Goal: Information Seeking & Learning: Learn about a topic

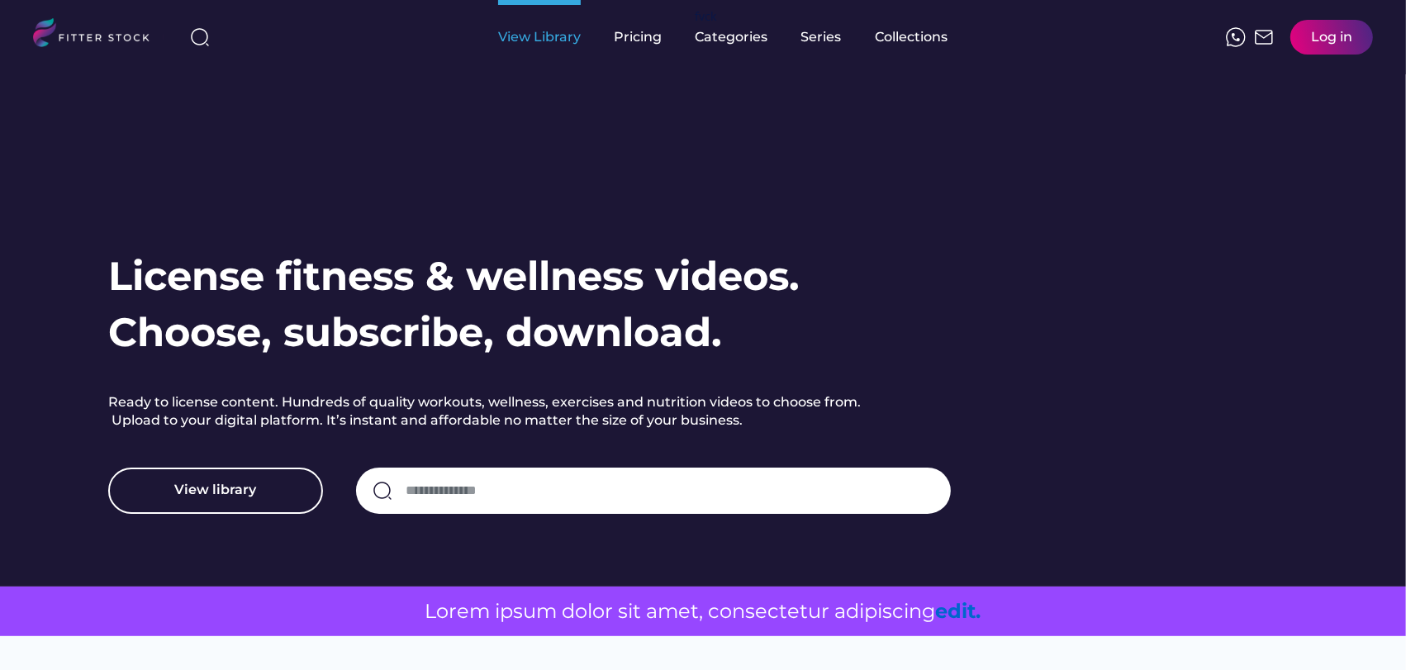
click at [520, 28] on div "View Library" at bounding box center [539, 37] width 83 height 18
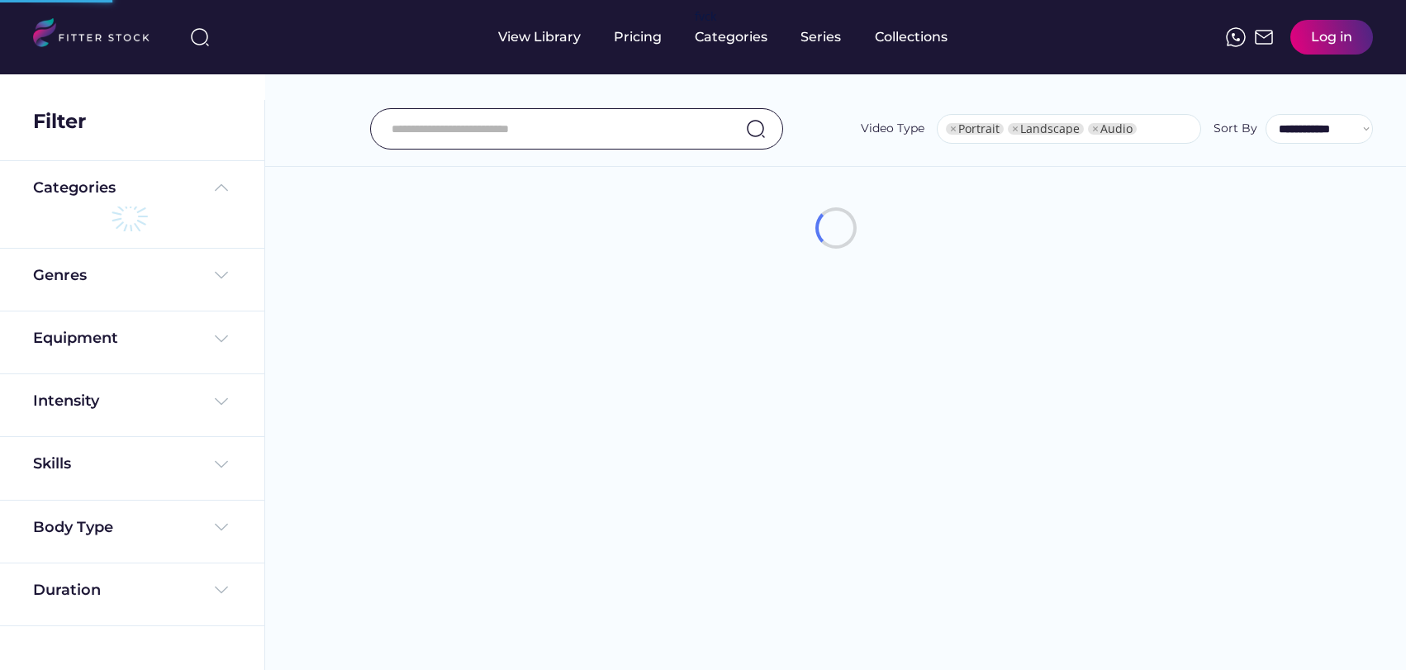
select select "**********"
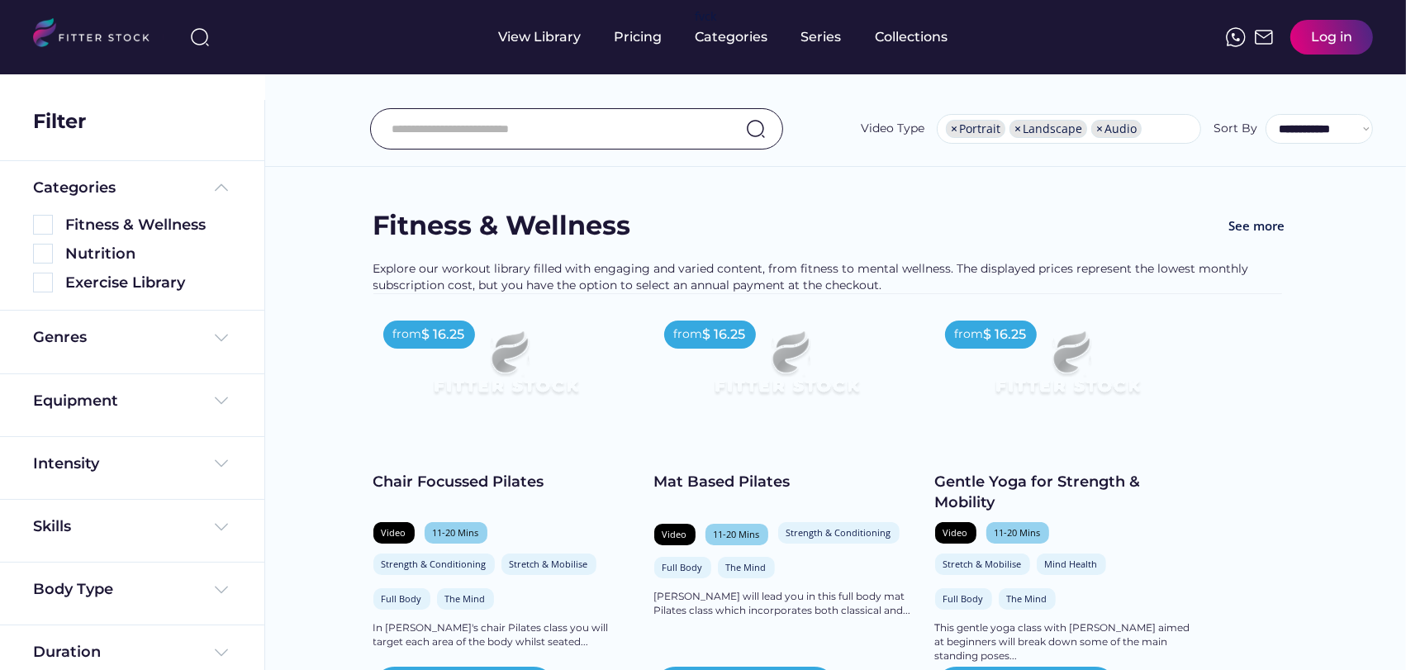
click at [55, 217] on div "Fitness & Wellness" at bounding box center [132, 225] width 198 height 21
click at [39, 220] on img at bounding box center [43, 225] width 20 height 20
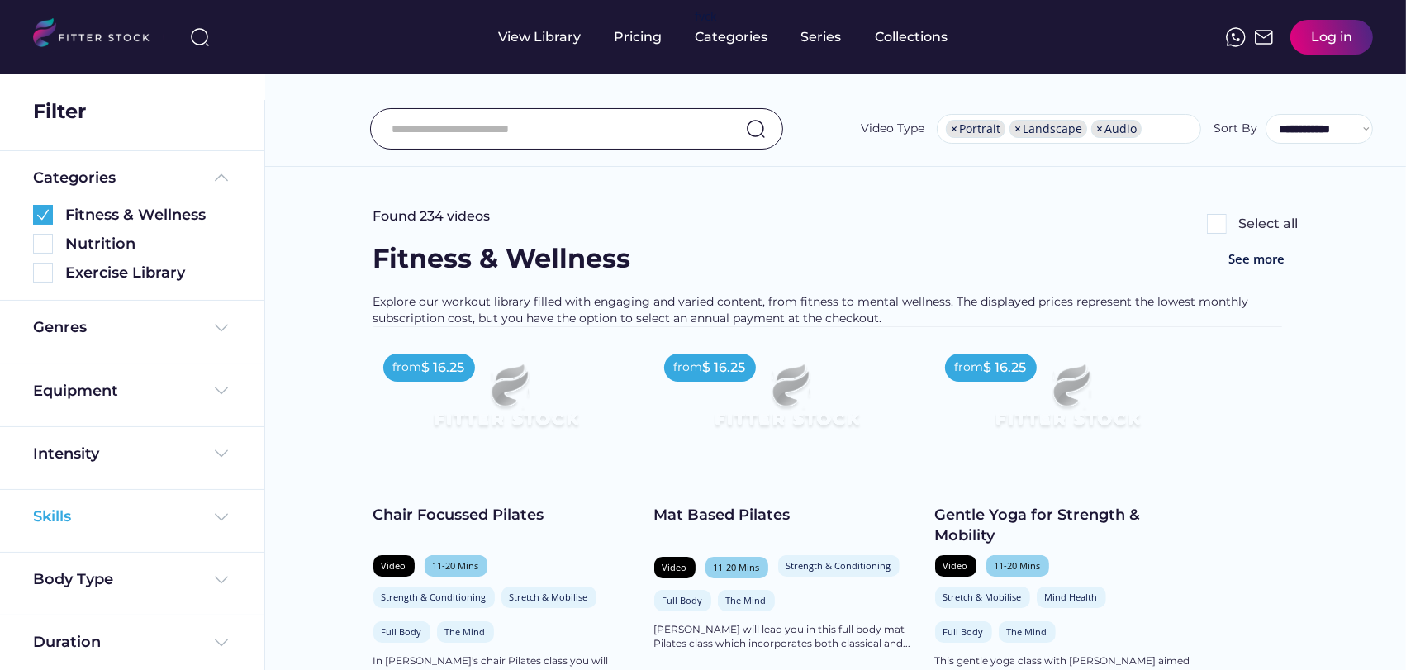
scroll to position [18, 0]
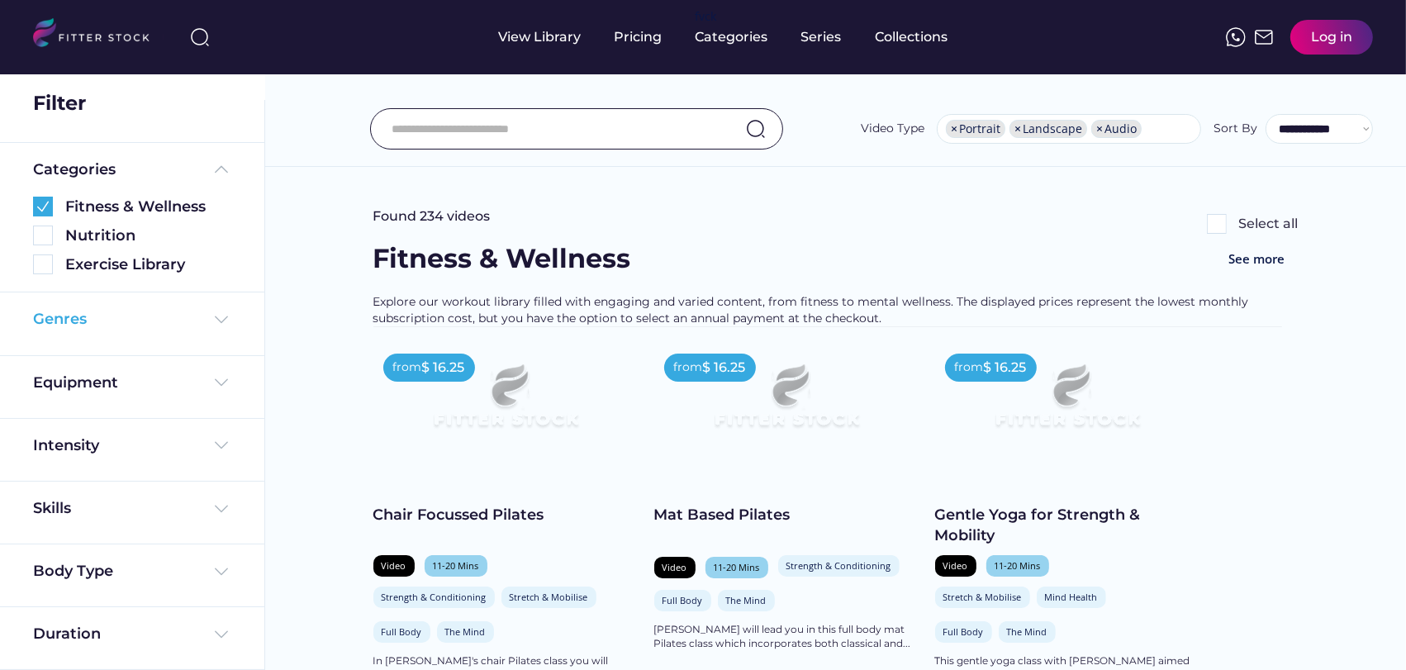
click at [216, 311] on img at bounding box center [222, 320] width 20 height 20
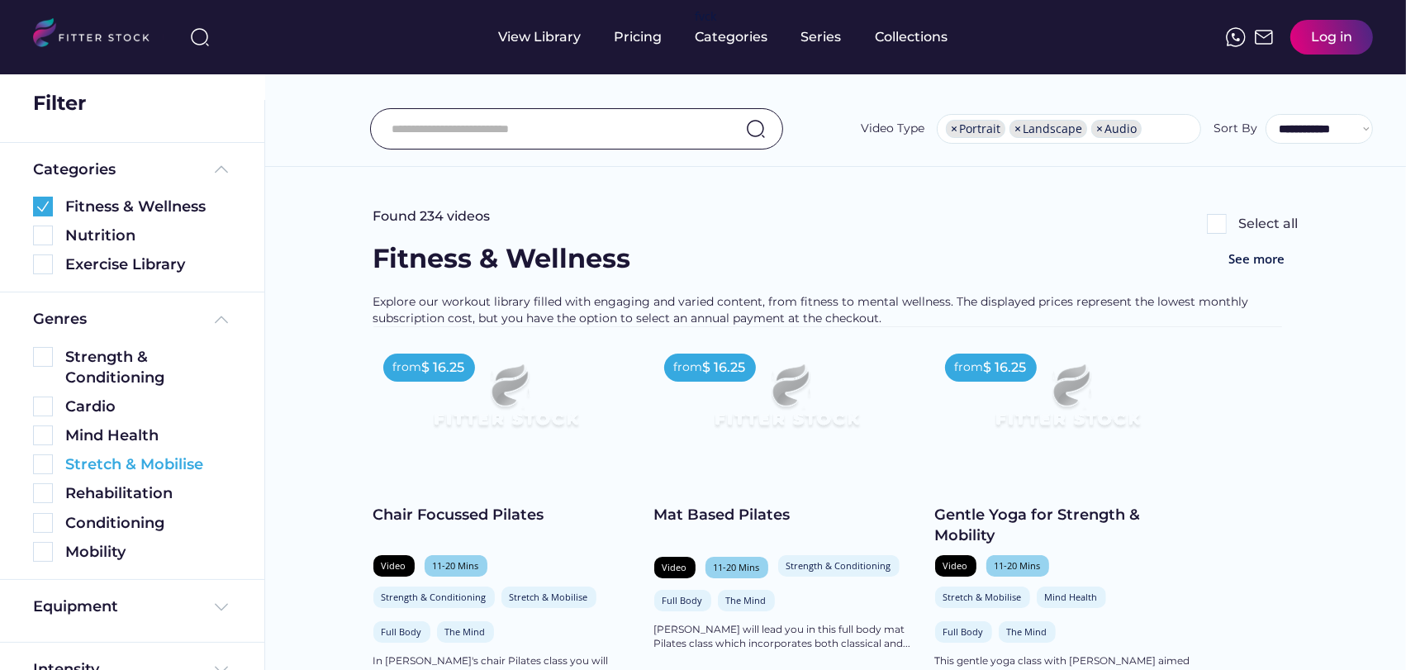
click at [44, 461] on img at bounding box center [43, 464] width 20 height 20
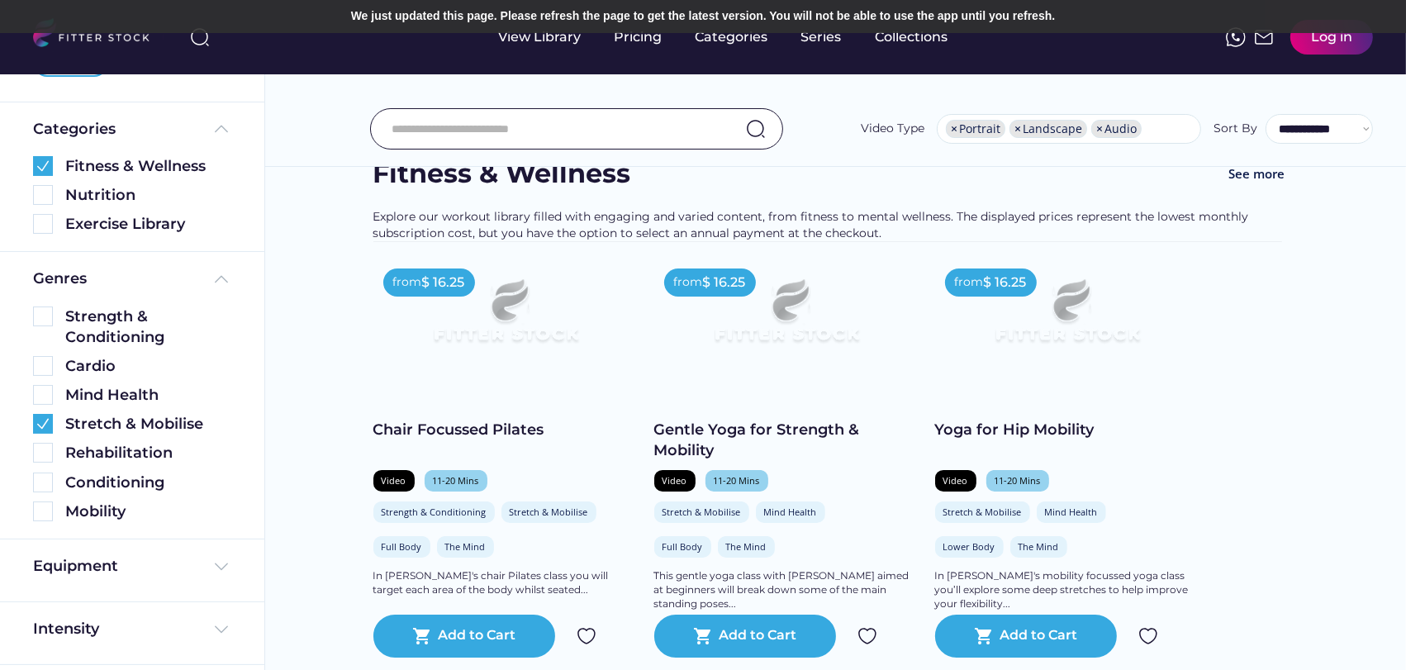
scroll to position [0, 0]
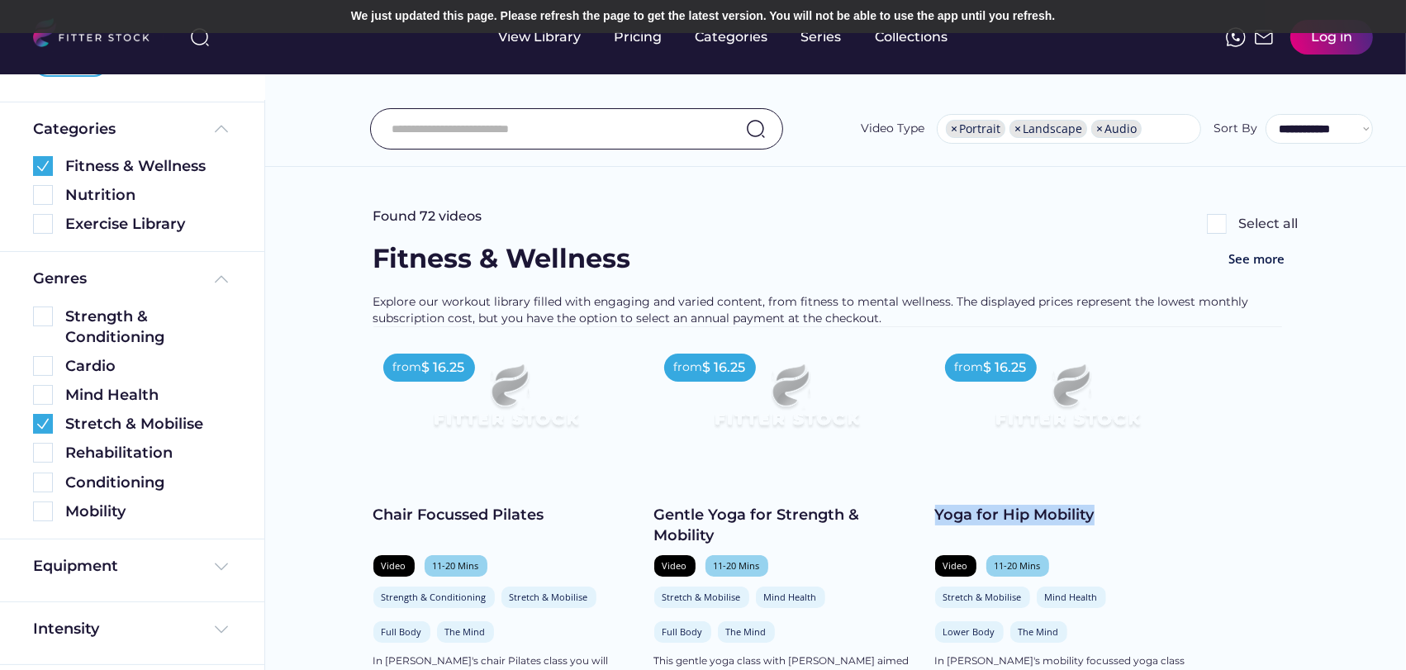
drag, startPoint x: 1099, startPoint y: 519, endPoint x: 934, endPoint y: 522, distance: 164.4
click at [935, 522] on div "Yoga for Hip Mobility" at bounding box center [1067, 515] width 264 height 21
copy div "Yoga for Hip Mobility"
click at [979, 209] on div "Found 72 videos Select all" at bounding box center [835, 223] width 925 height 33
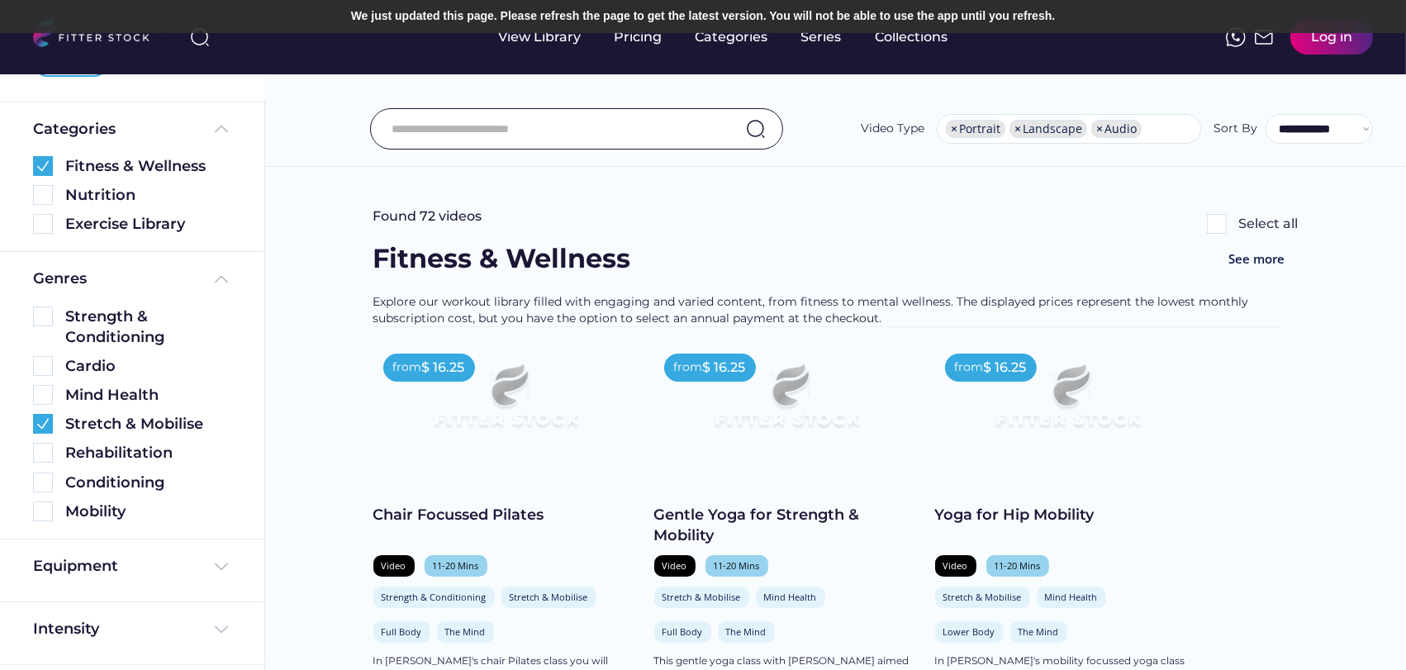
click at [47, 157] on img at bounding box center [43, 166] width 20 height 20
click at [42, 420] on img at bounding box center [43, 424] width 20 height 20
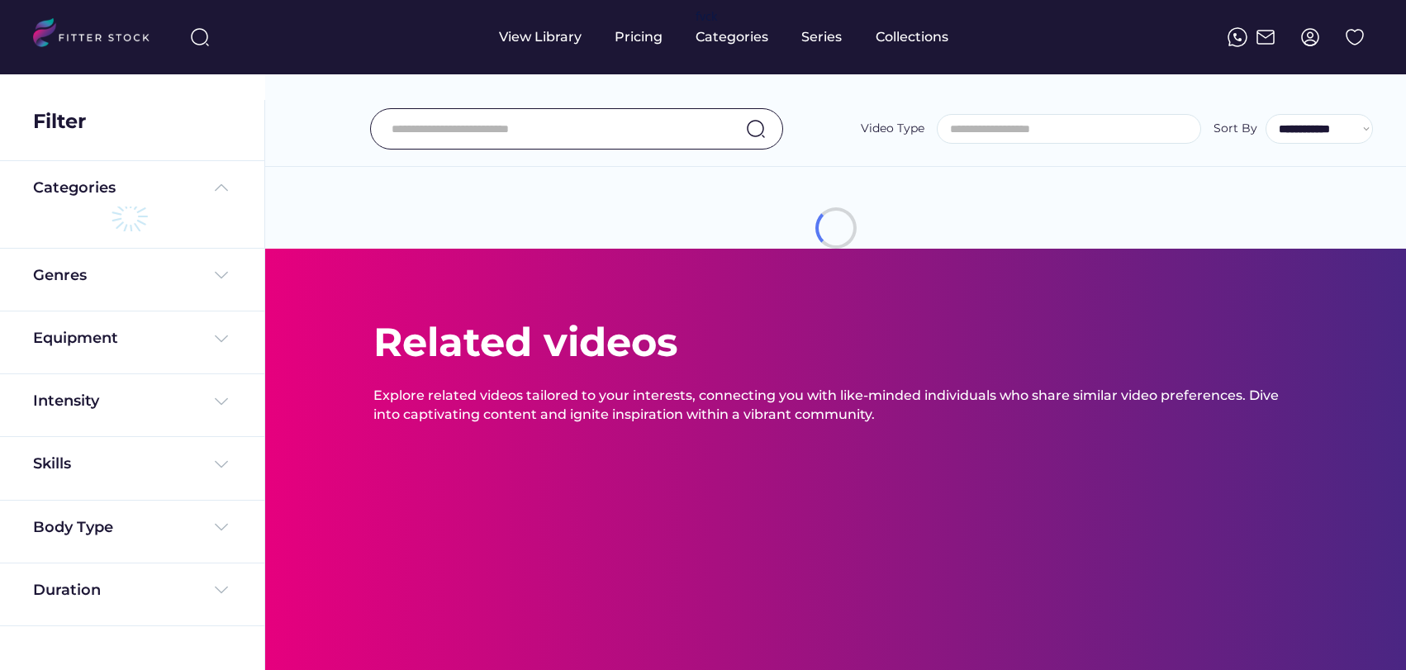
select select
select select "**********"
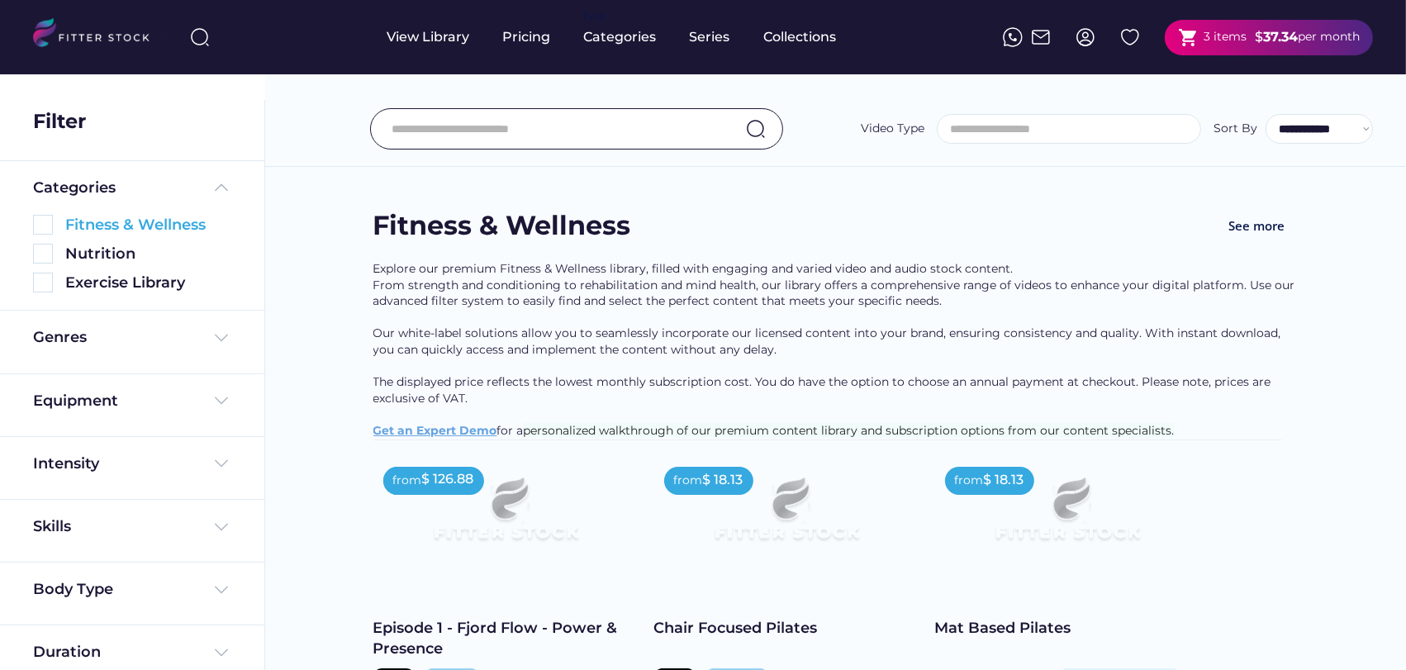
click at [114, 221] on div "Fitness & Wellness" at bounding box center [148, 225] width 166 height 21
click at [41, 220] on img at bounding box center [43, 225] width 20 height 20
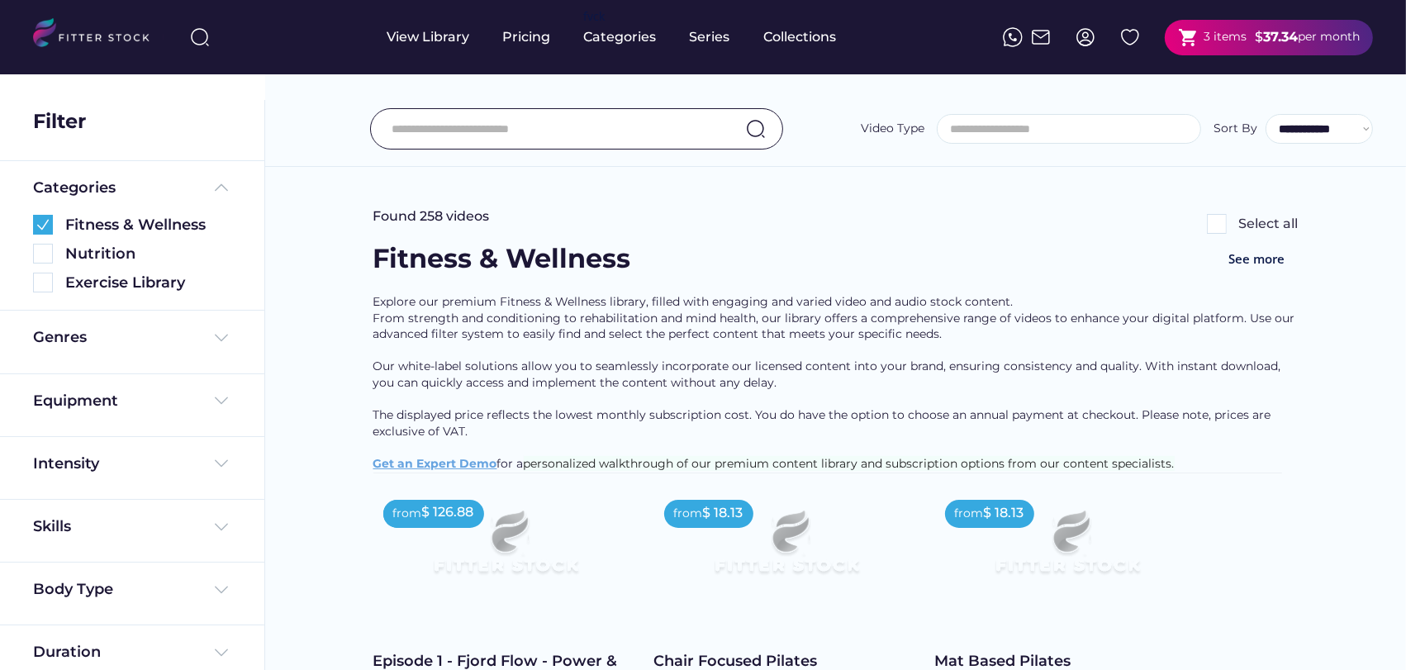
scroll to position [18, 0]
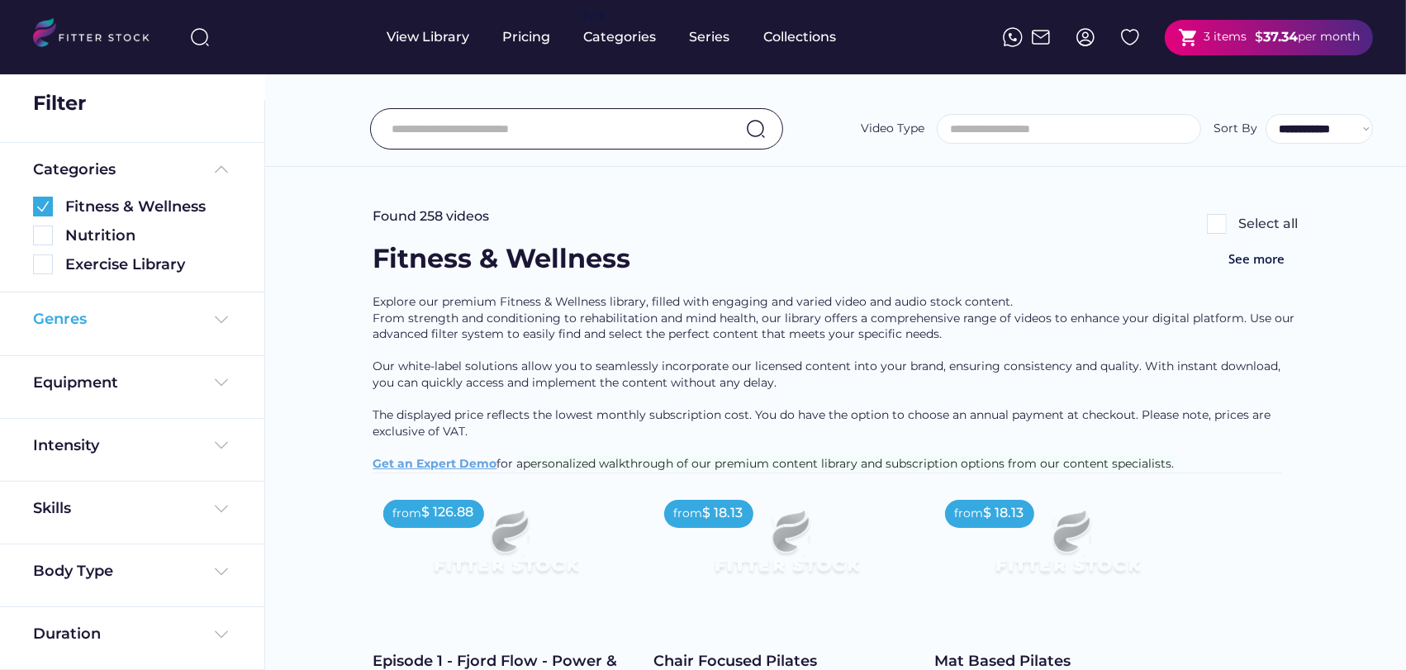
click at [214, 310] on img at bounding box center [222, 320] width 20 height 20
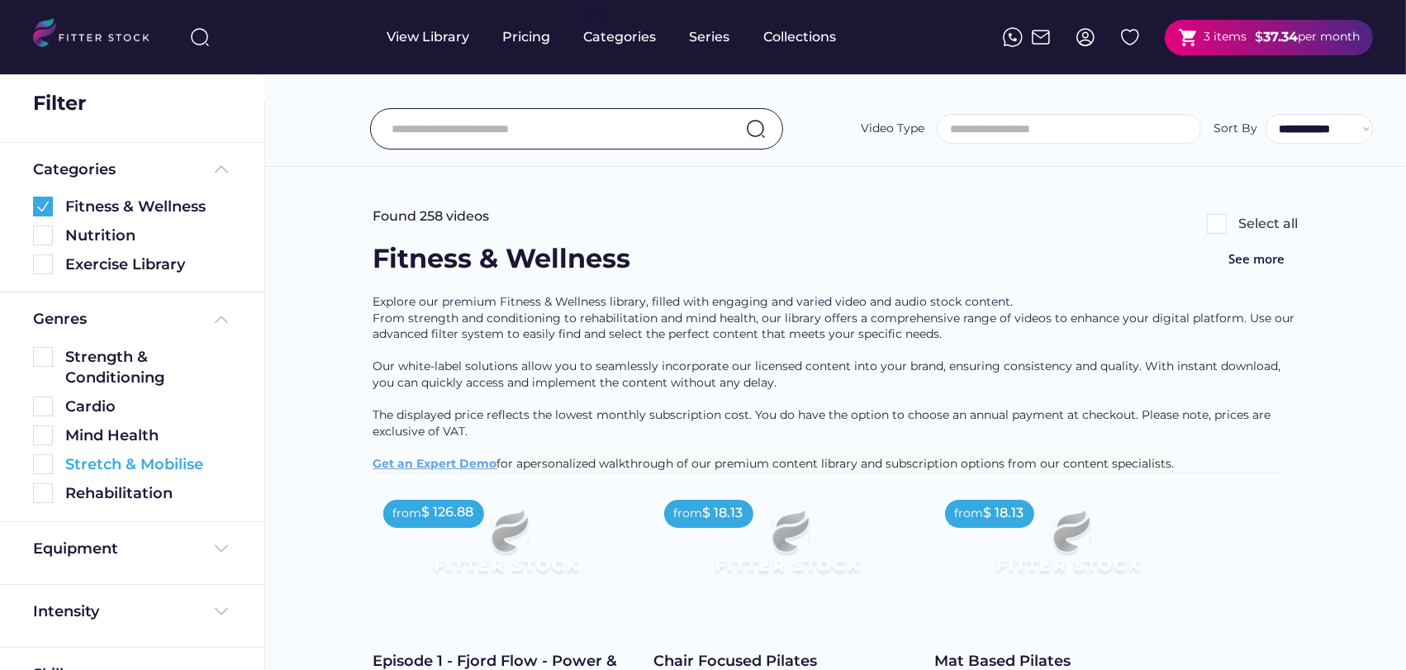
click at [44, 464] on img at bounding box center [43, 464] width 20 height 20
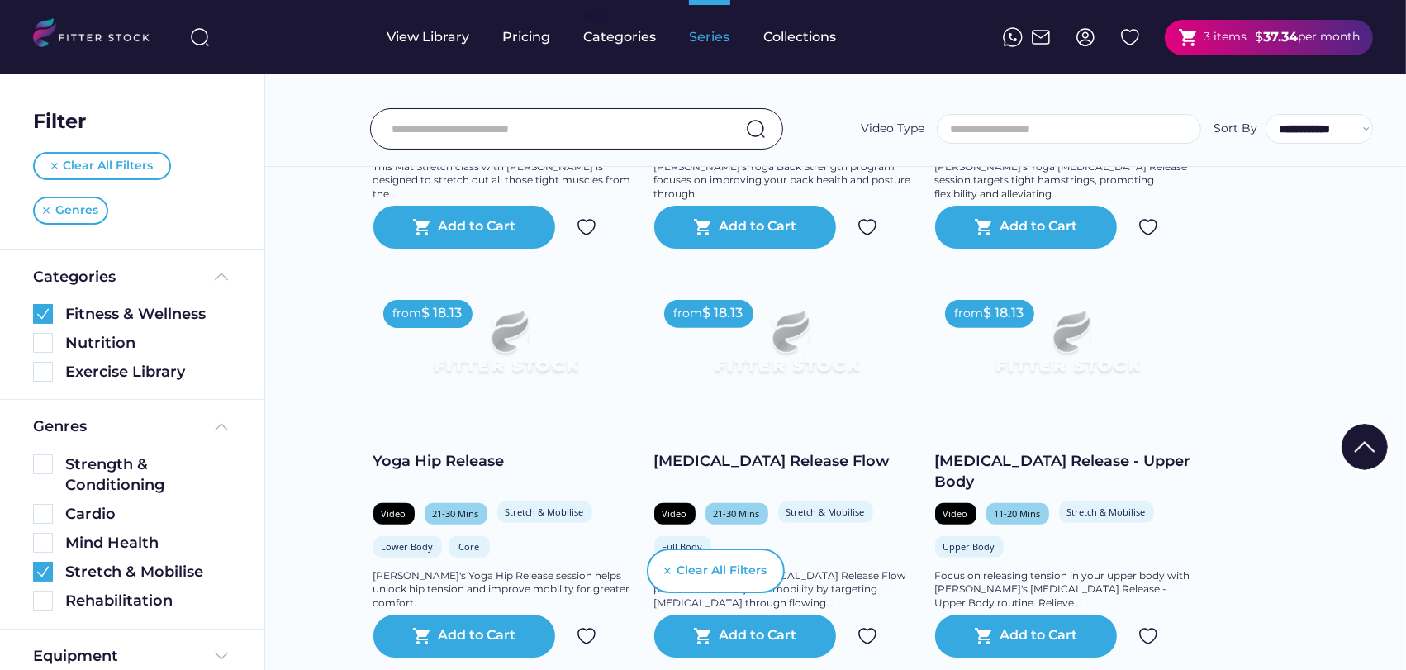
scroll to position [459, 0]
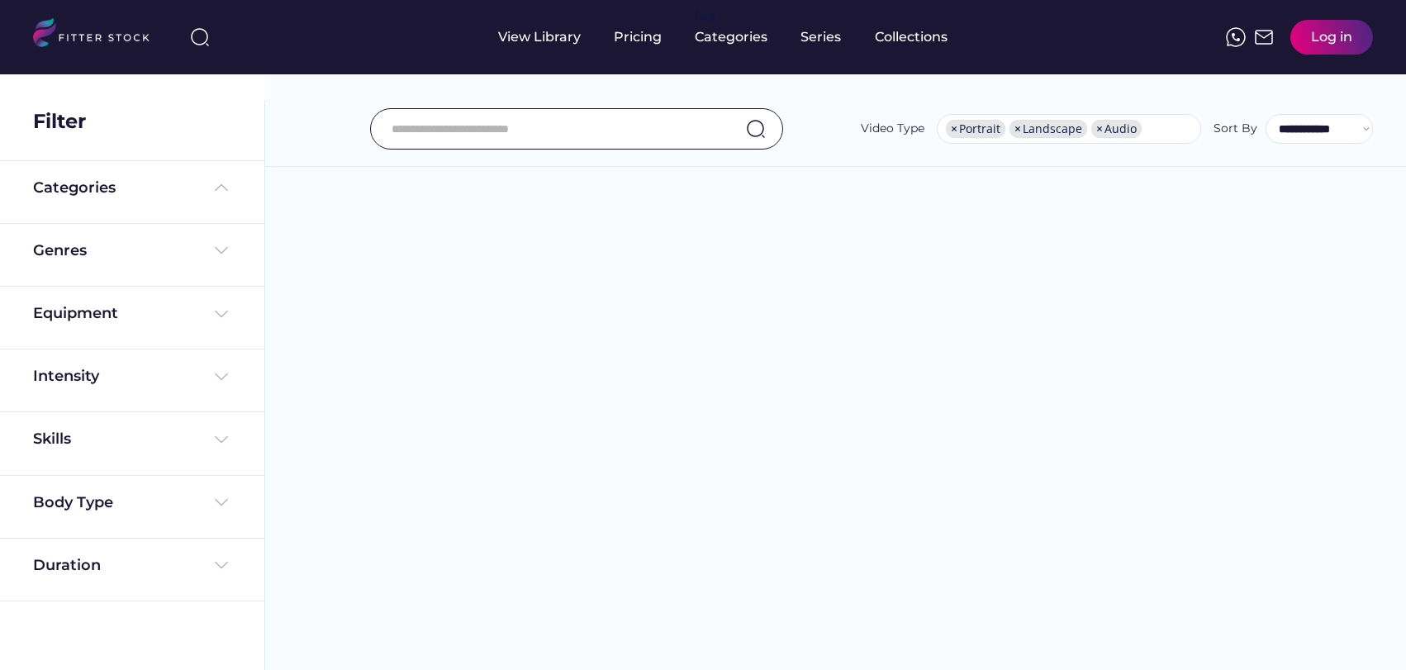
select select "**********"
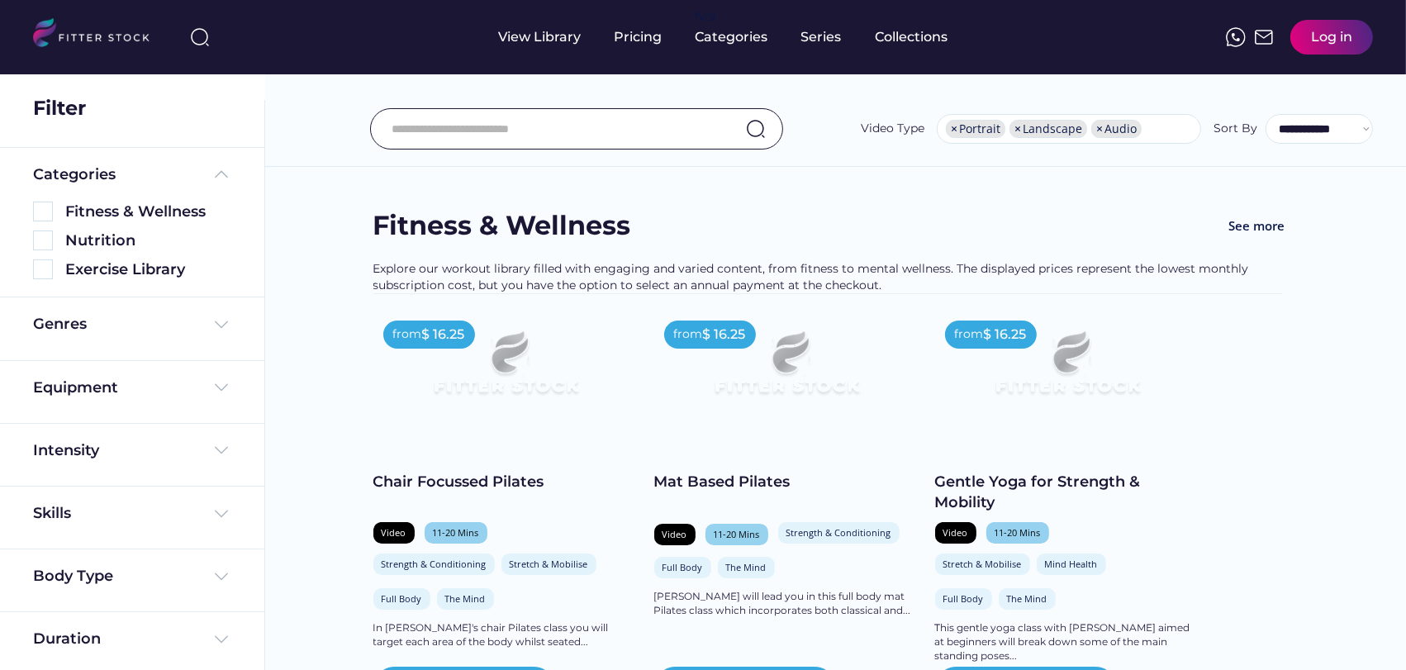
scroll to position [18, 0]
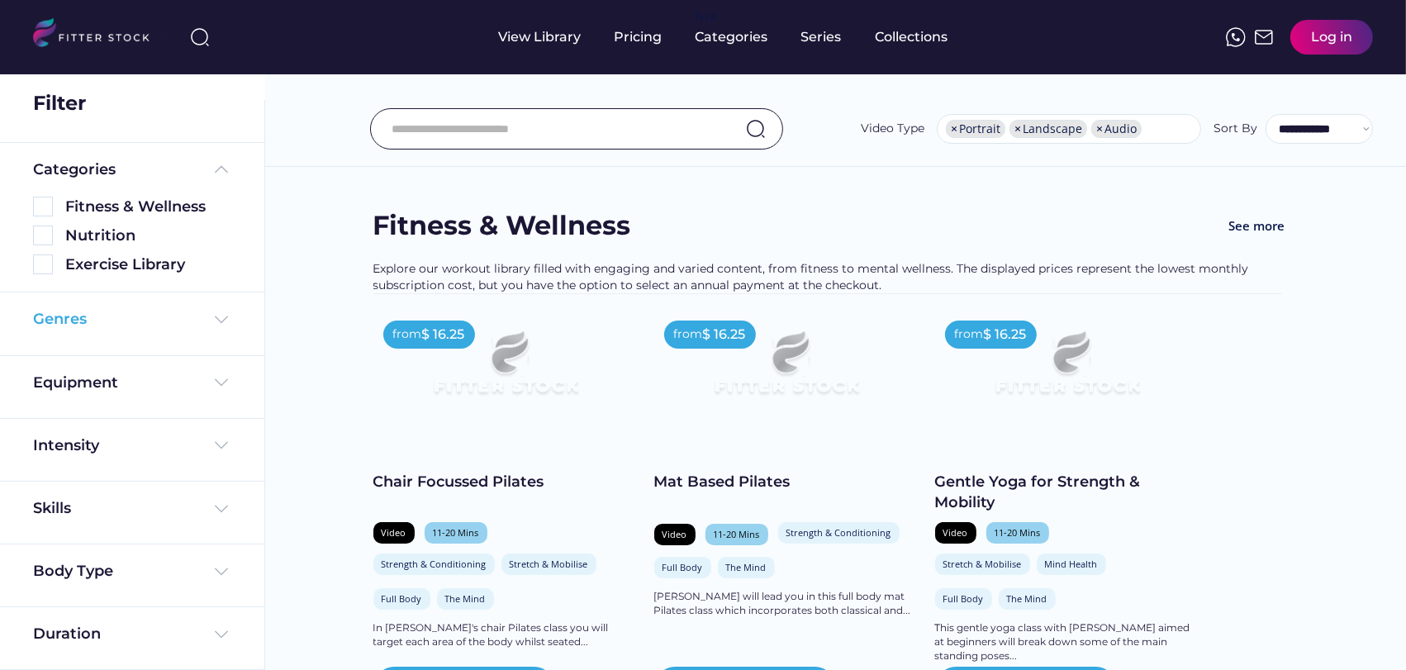
click at [212, 312] on img at bounding box center [222, 320] width 20 height 20
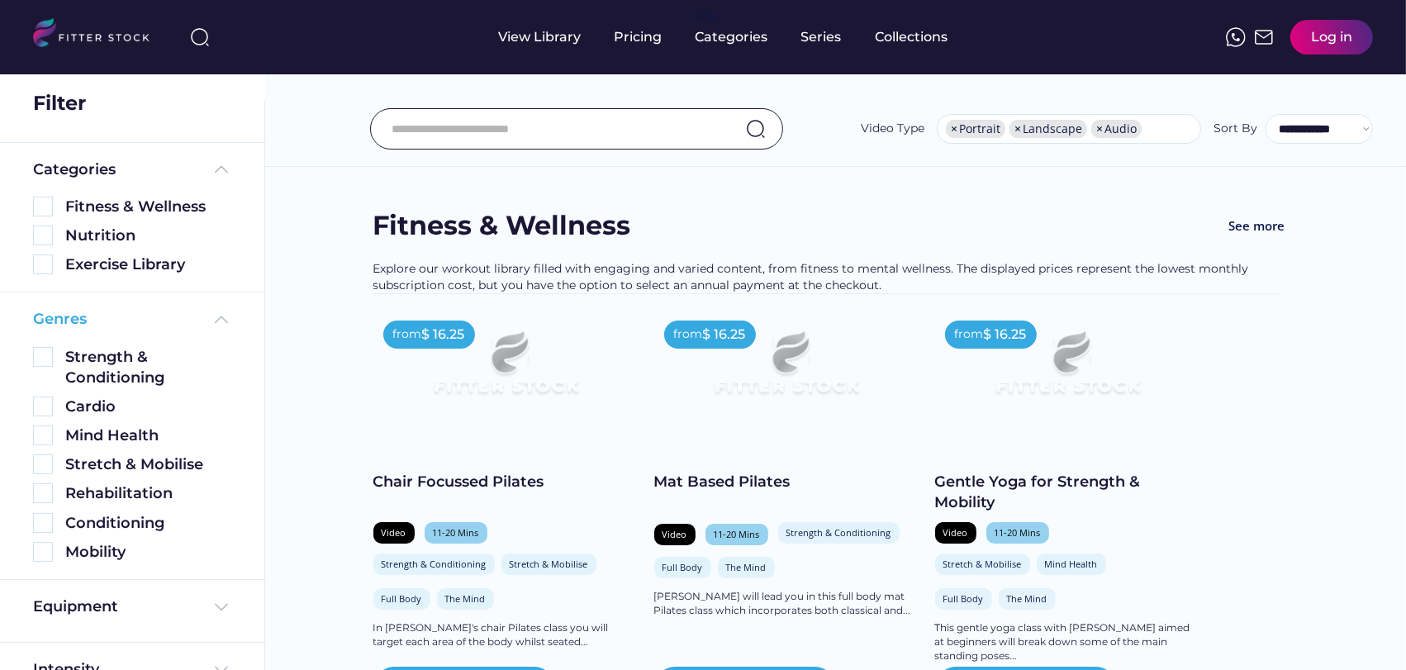
click at [225, 319] on img at bounding box center [222, 320] width 20 height 20
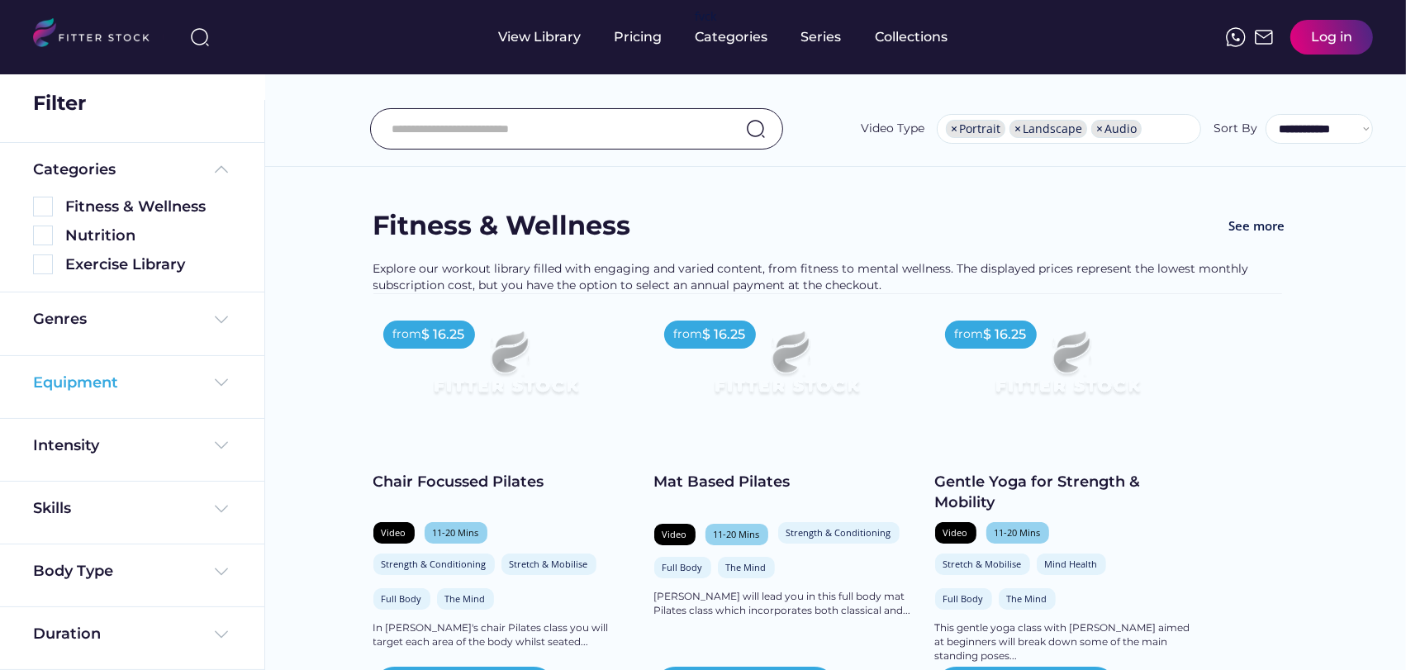
click at [221, 381] on img at bounding box center [222, 383] width 20 height 20
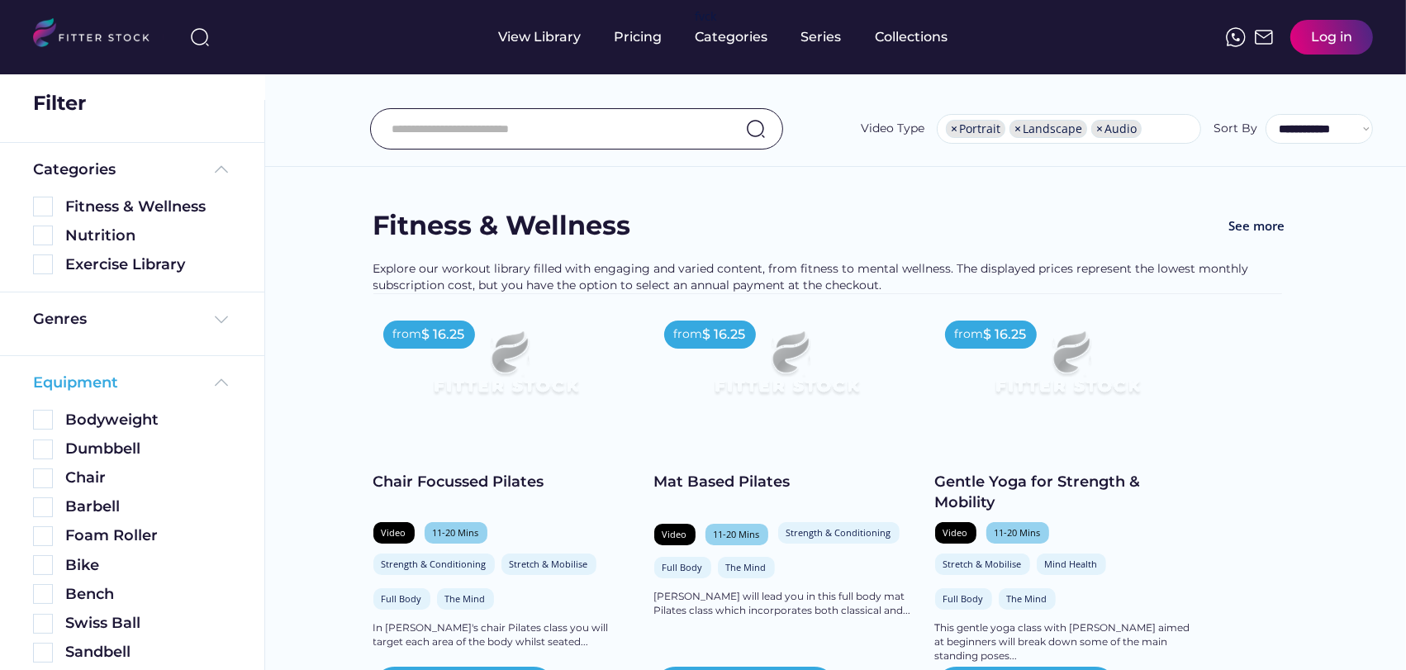
click at [218, 378] on img at bounding box center [222, 383] width 20 height 20
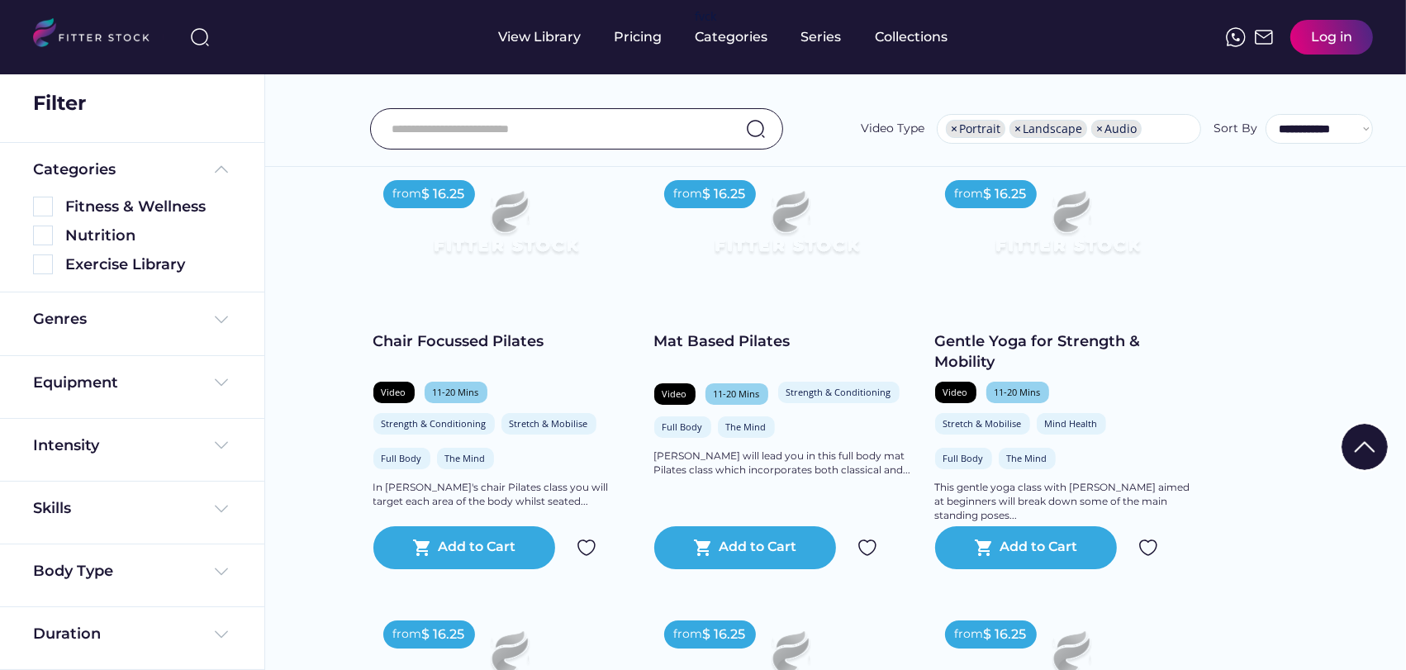
scroll to position [183, 0]
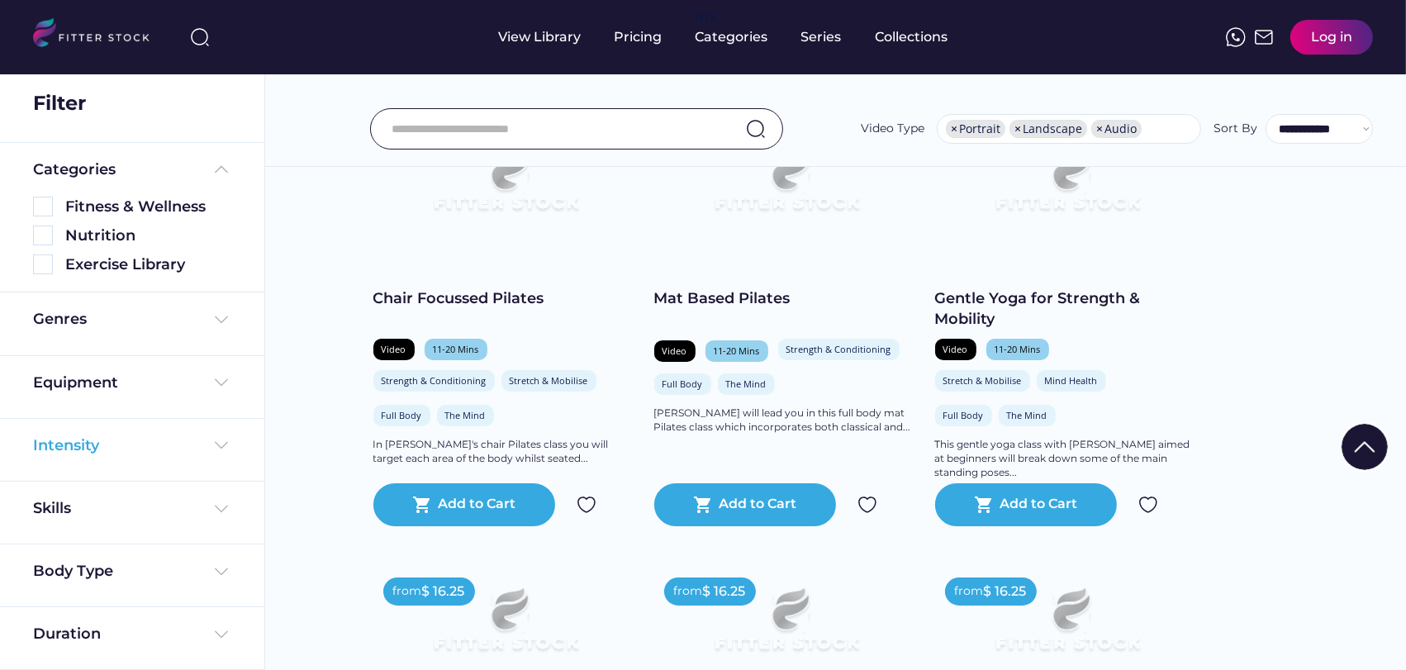
click at [212, 444] on img at bounding box center [222, 445] width 20 height 20
click at [225, 438] on img at bounding box center [222, 445] width 20 height 20
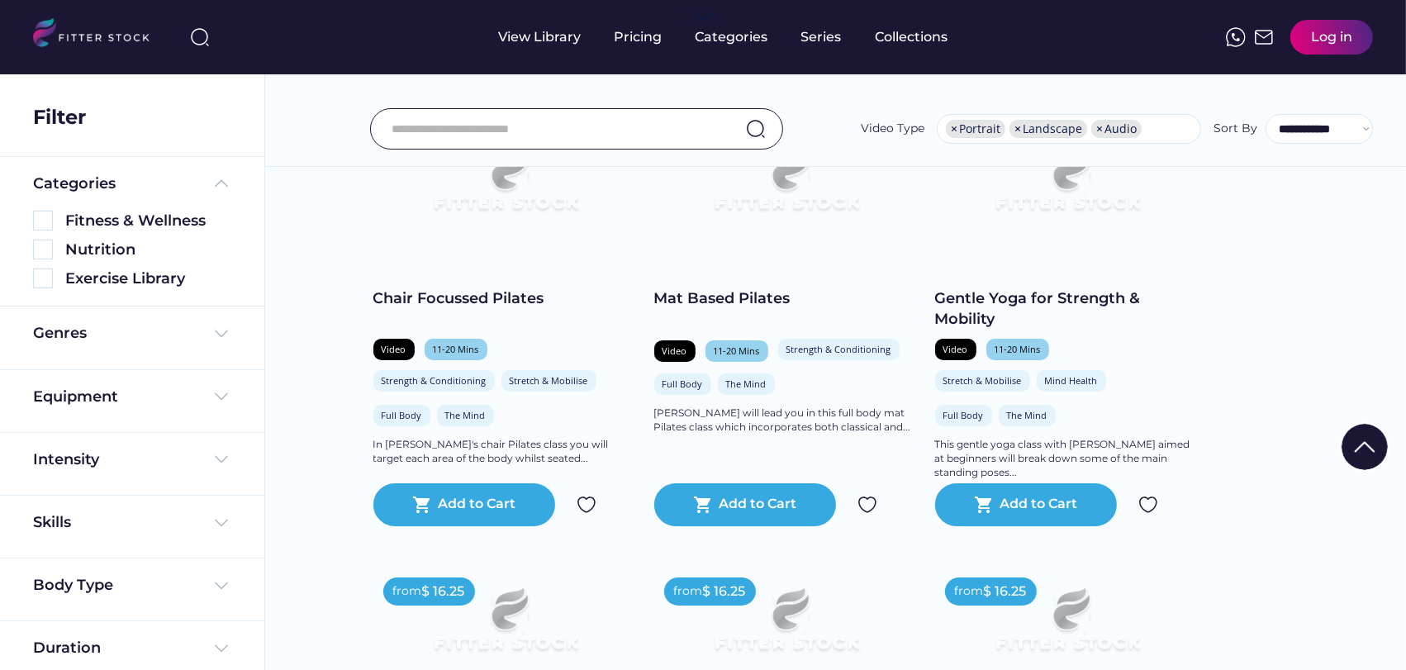
scroll to position [0, 0]
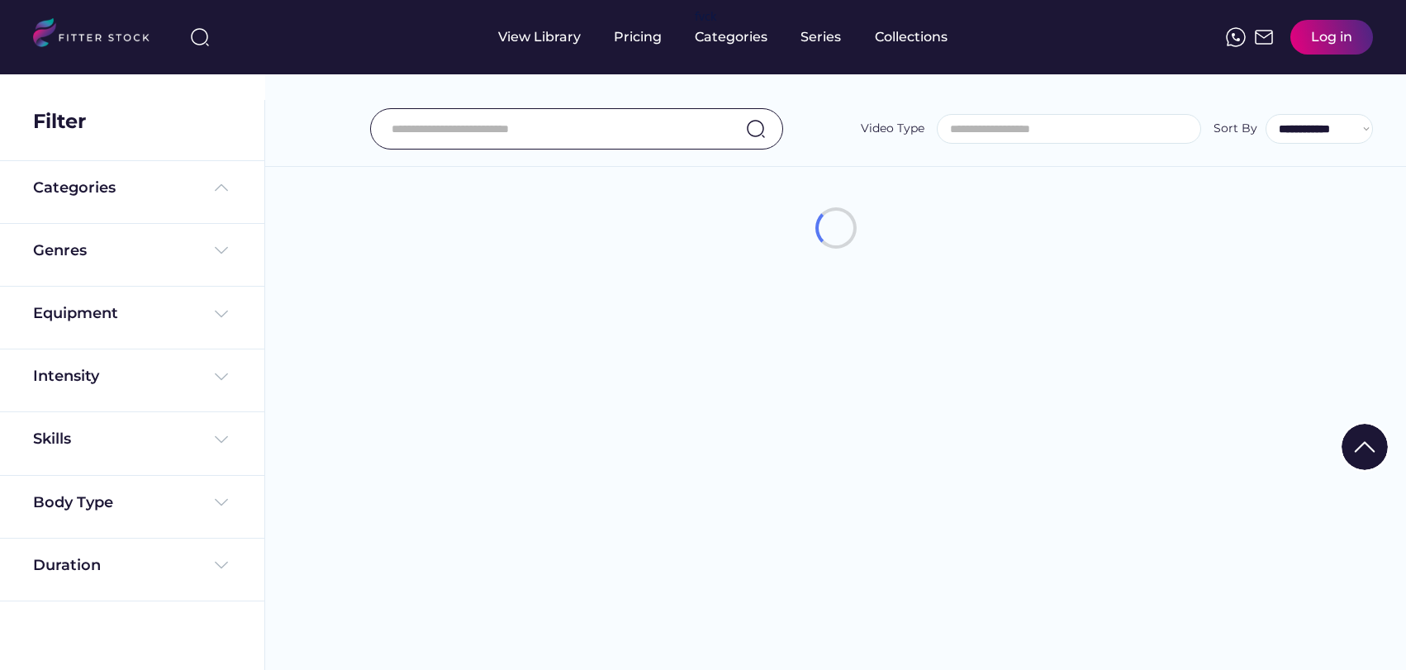
select select
select select "**********"
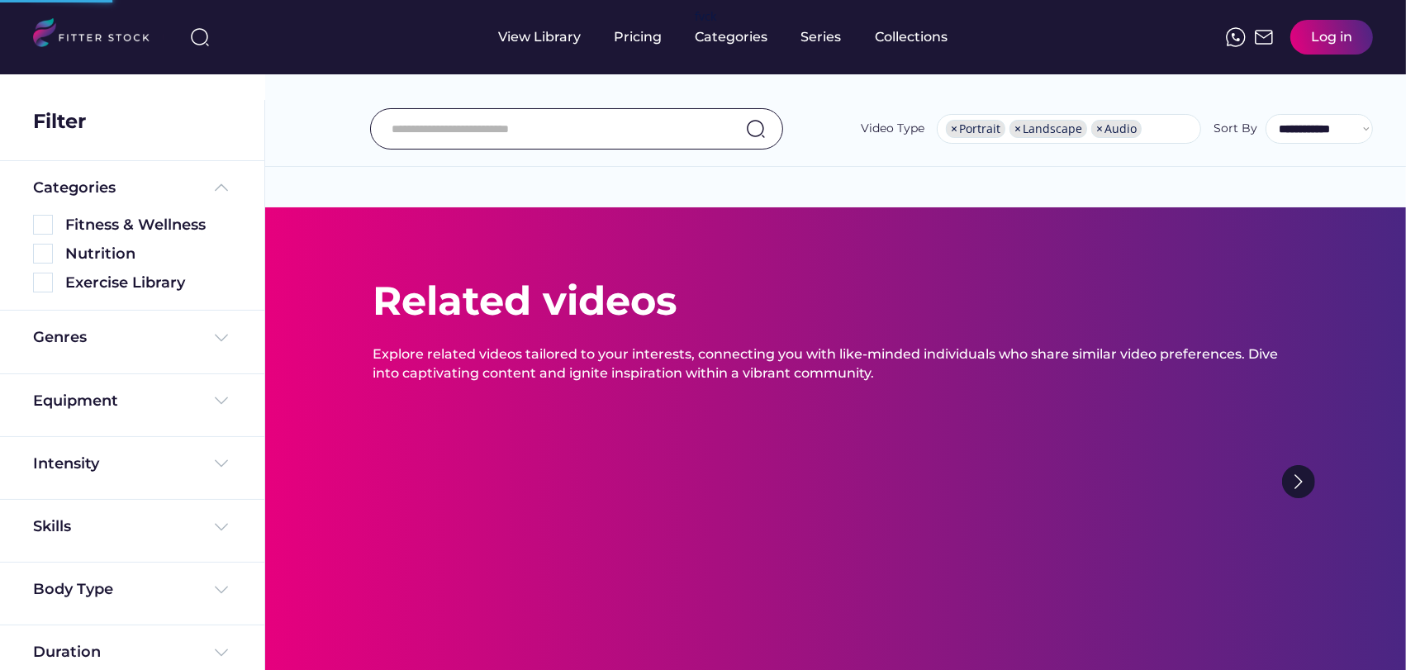
scroll to position [0, 0]
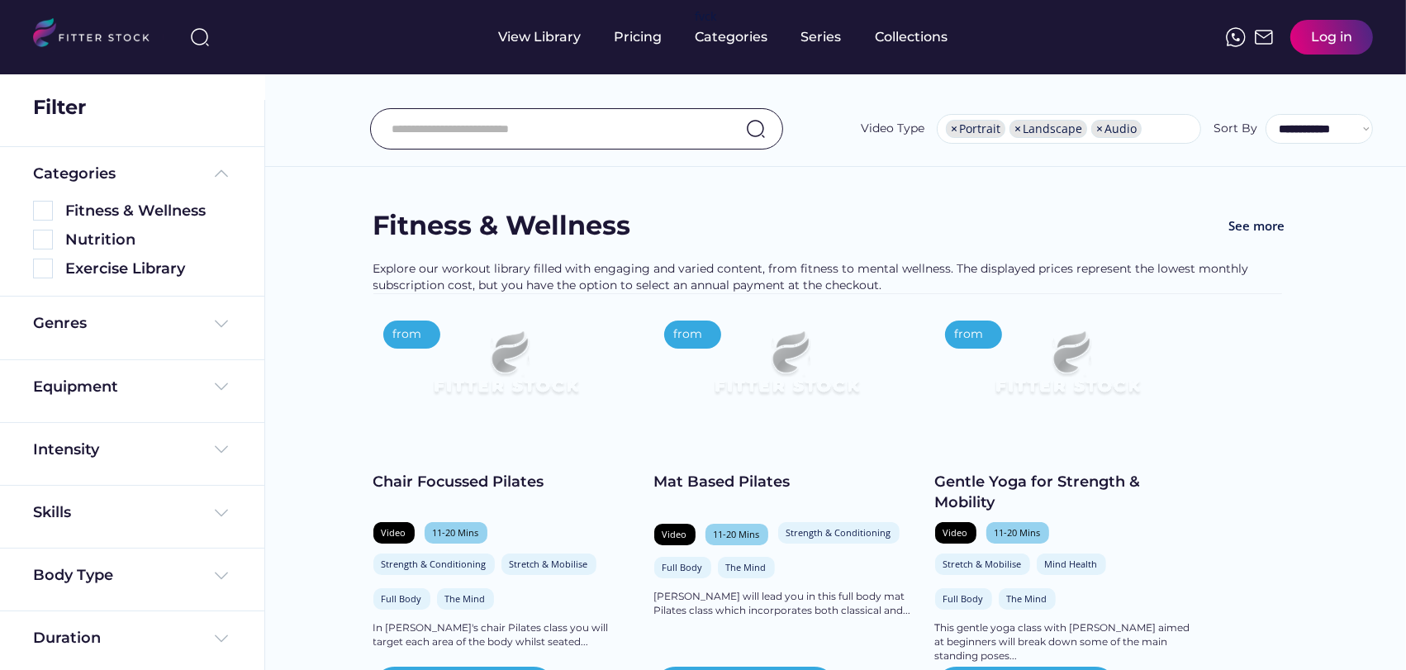
scroll to position [18, 0]
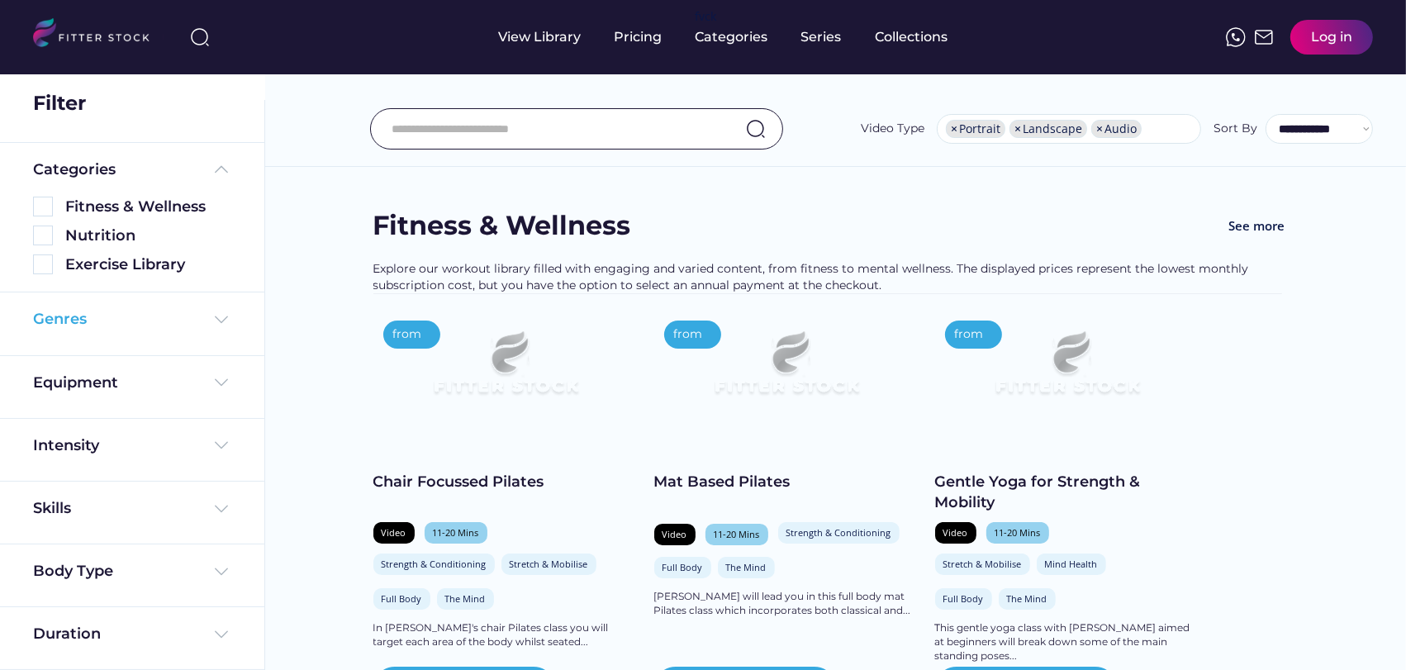
click at [223, 315] on img at bounding box center [222, 320] width 20 height 20
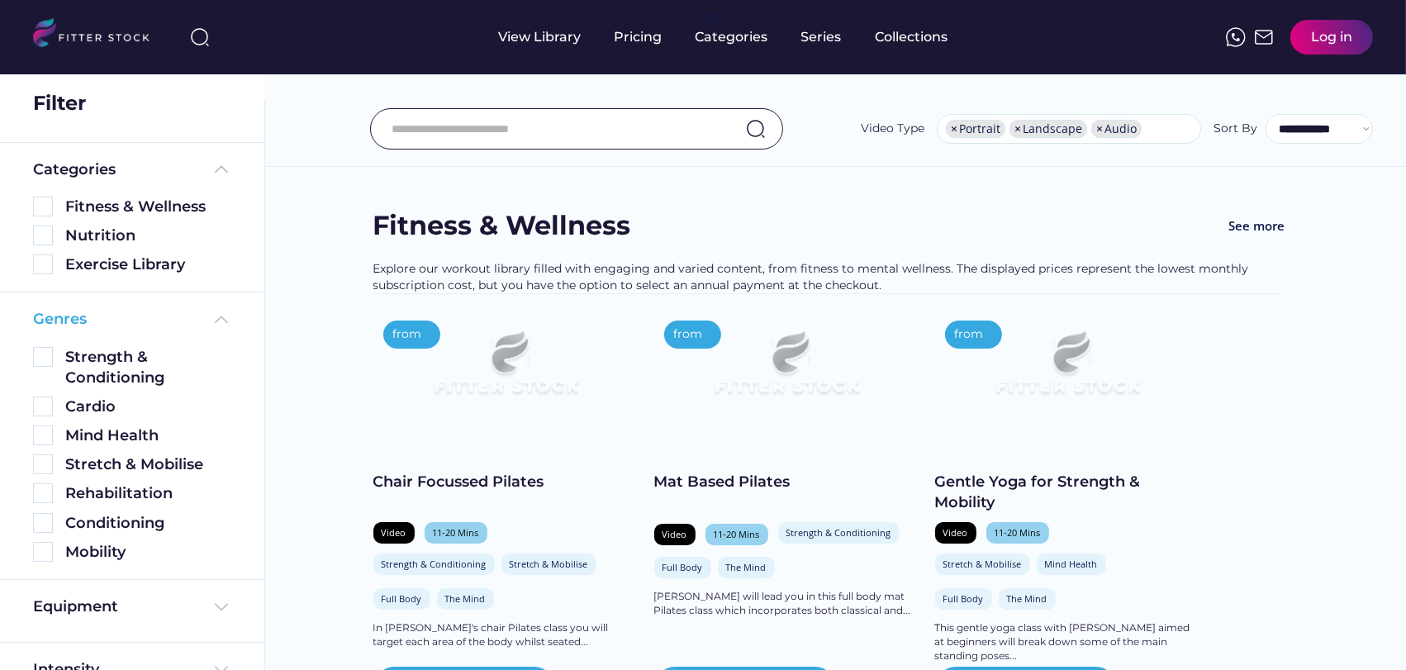
click at [225, 316] on img at bounding box center [222, 320] width 20 height 20
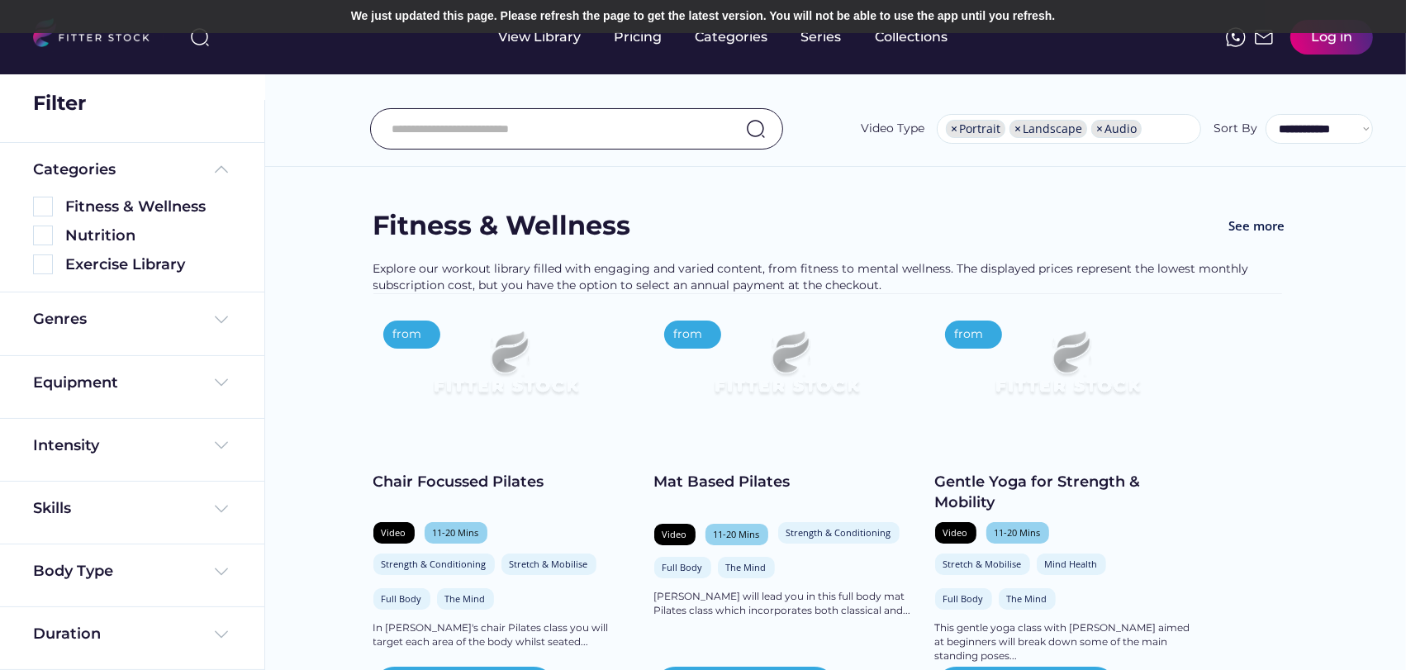
drag, startPoint x: 1018, startPoint y: 183, endPoint x: 1317, endPoint y: 122, distance: 305.3
click at [1317, 122] on select "**********" at bounding box center [1319, 129] width 107 height 30
click at [1266, 114] on select "**********" at bounding box center [1319, 129] width 107 height 30
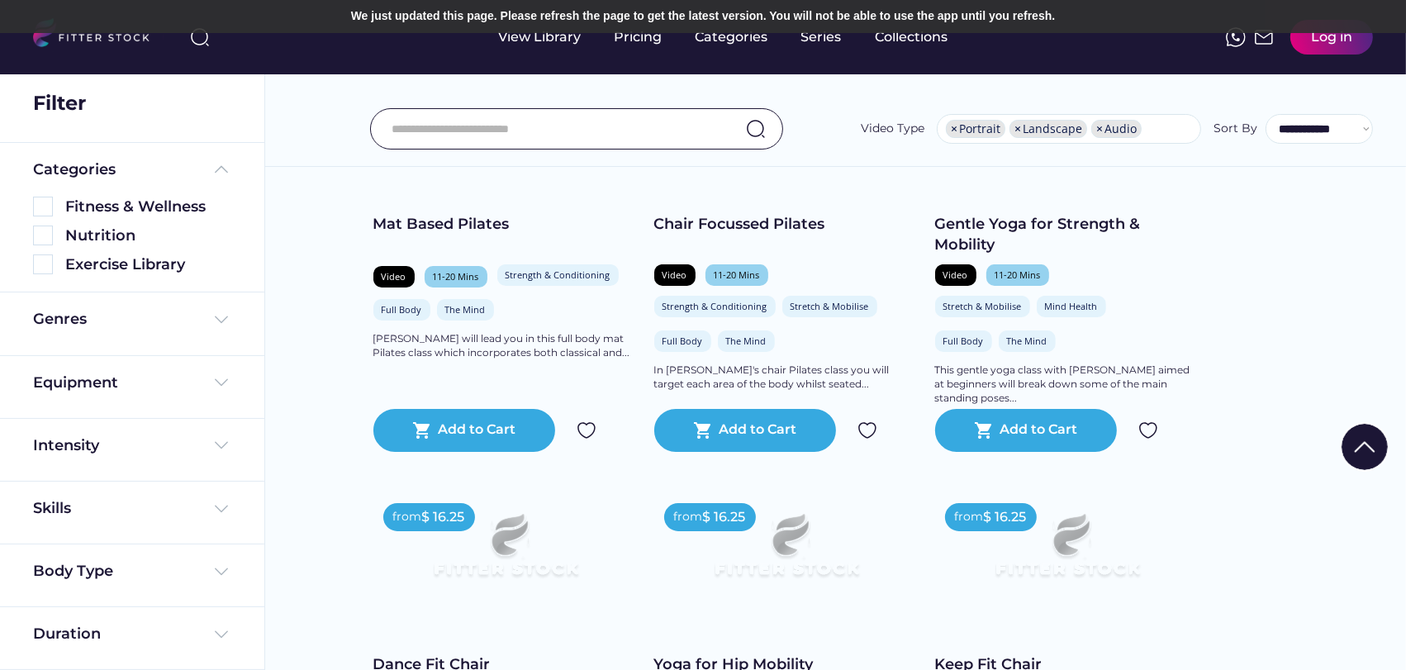
scroll to position [0, 0]
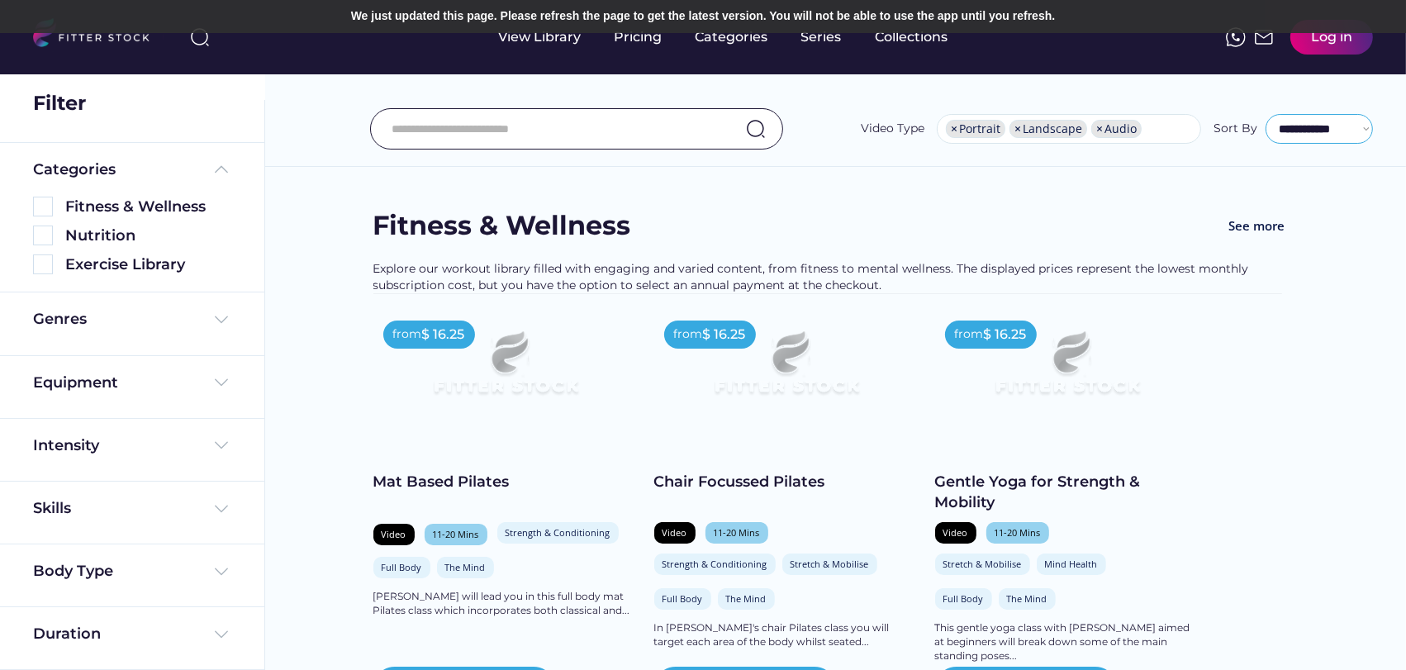
click at [1334, 138] on select "**********" at bounding box center [1319, 129] width 107 height 30
select select "**********"
click at [1266, 114] on select "**********" at bounding box center [1319, 129] width 107 height 30
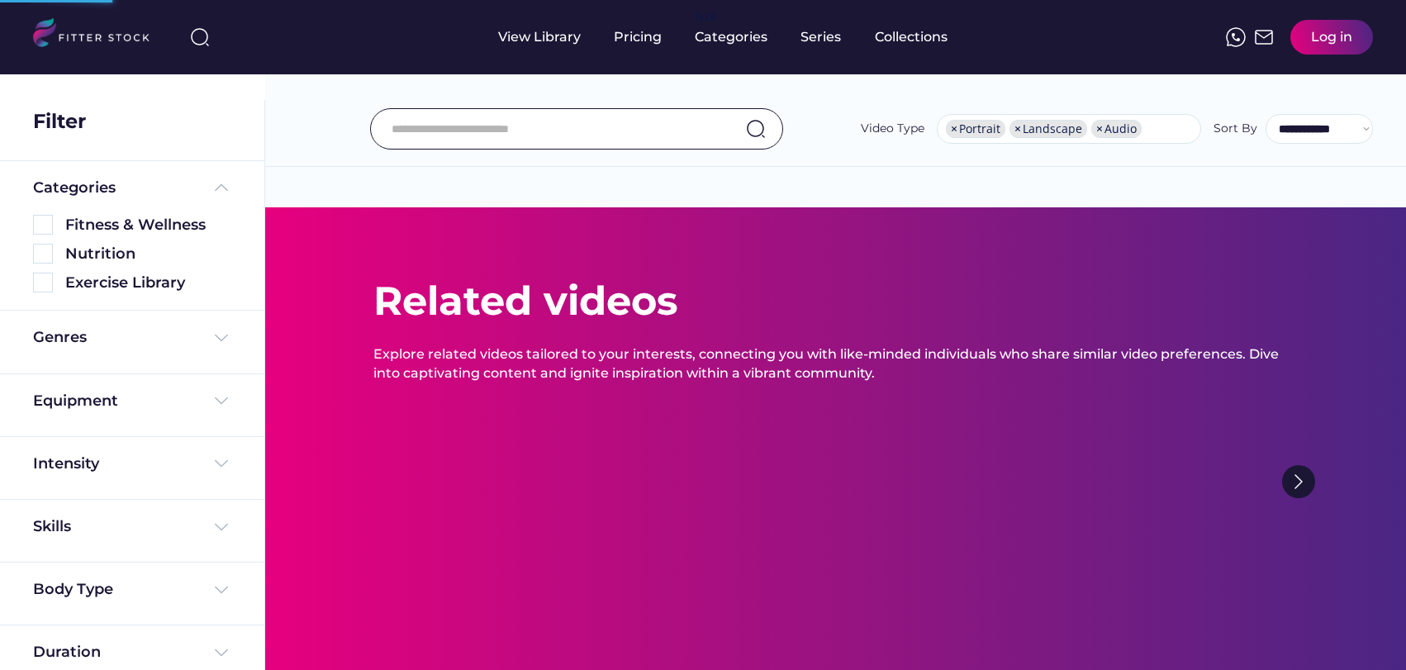
select select "**********"
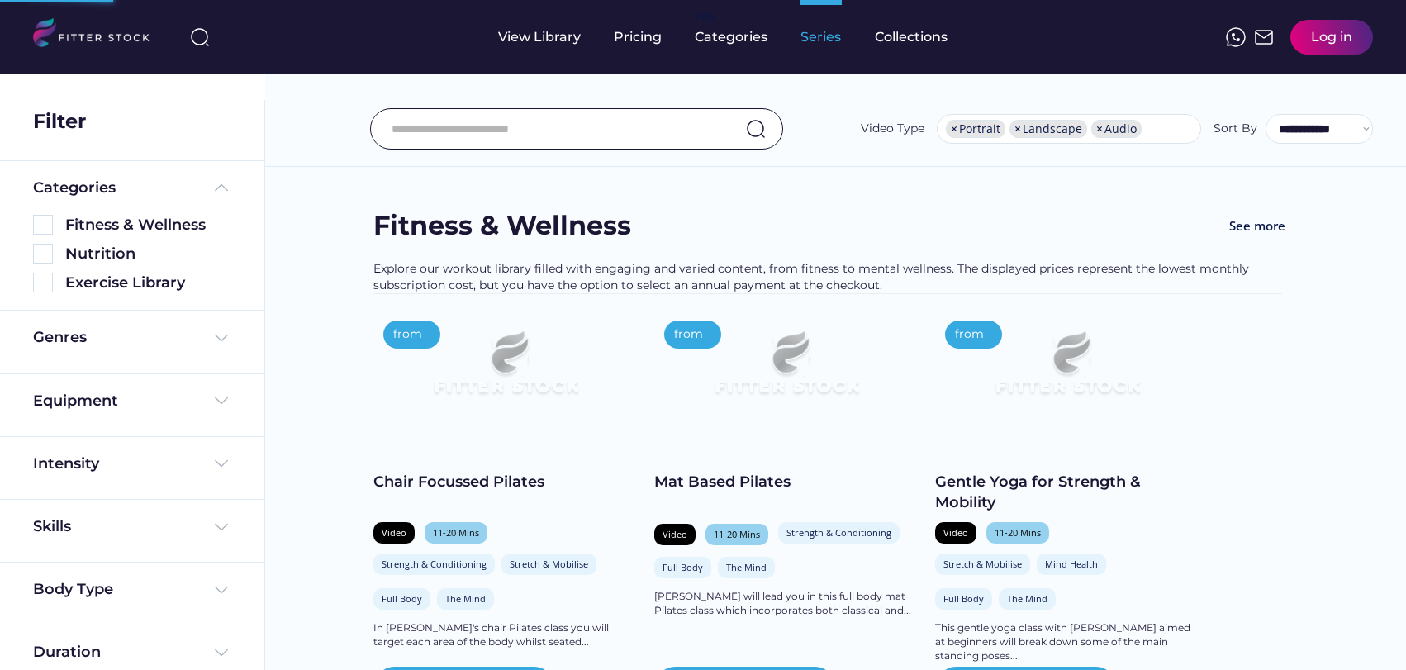
select select "**********"
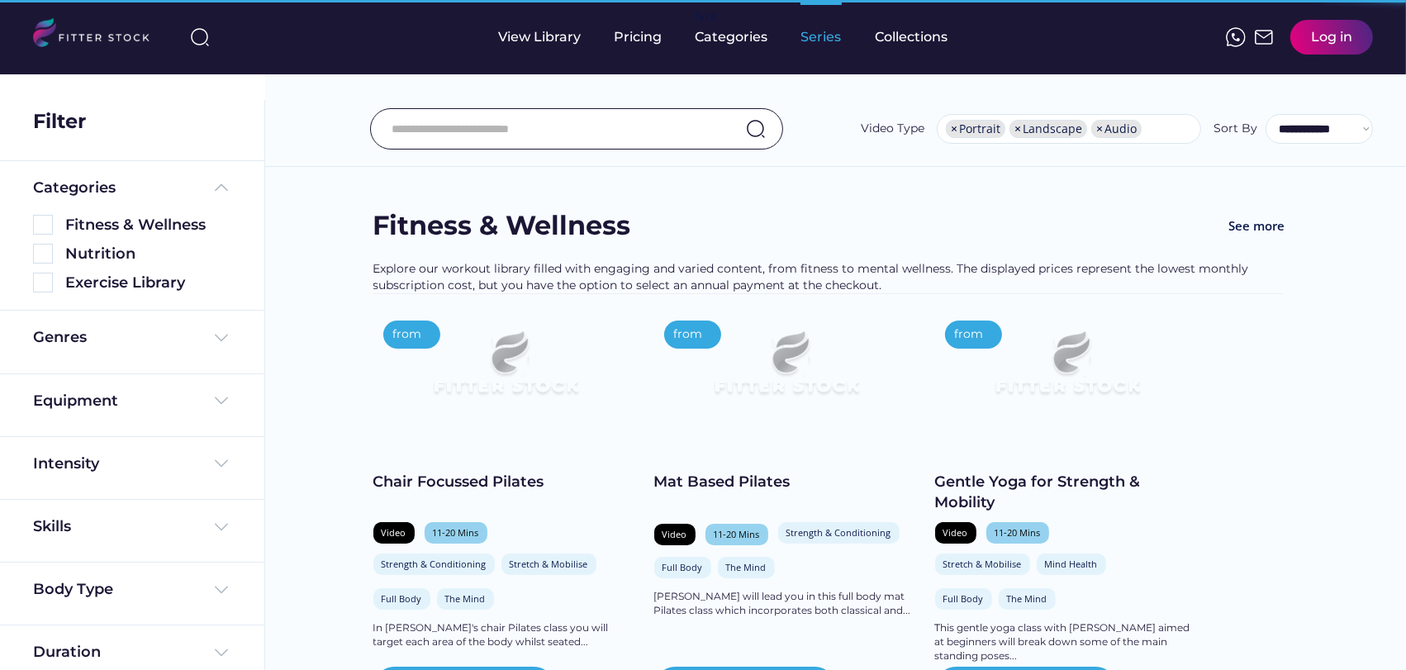
scroll to position [27, 0]
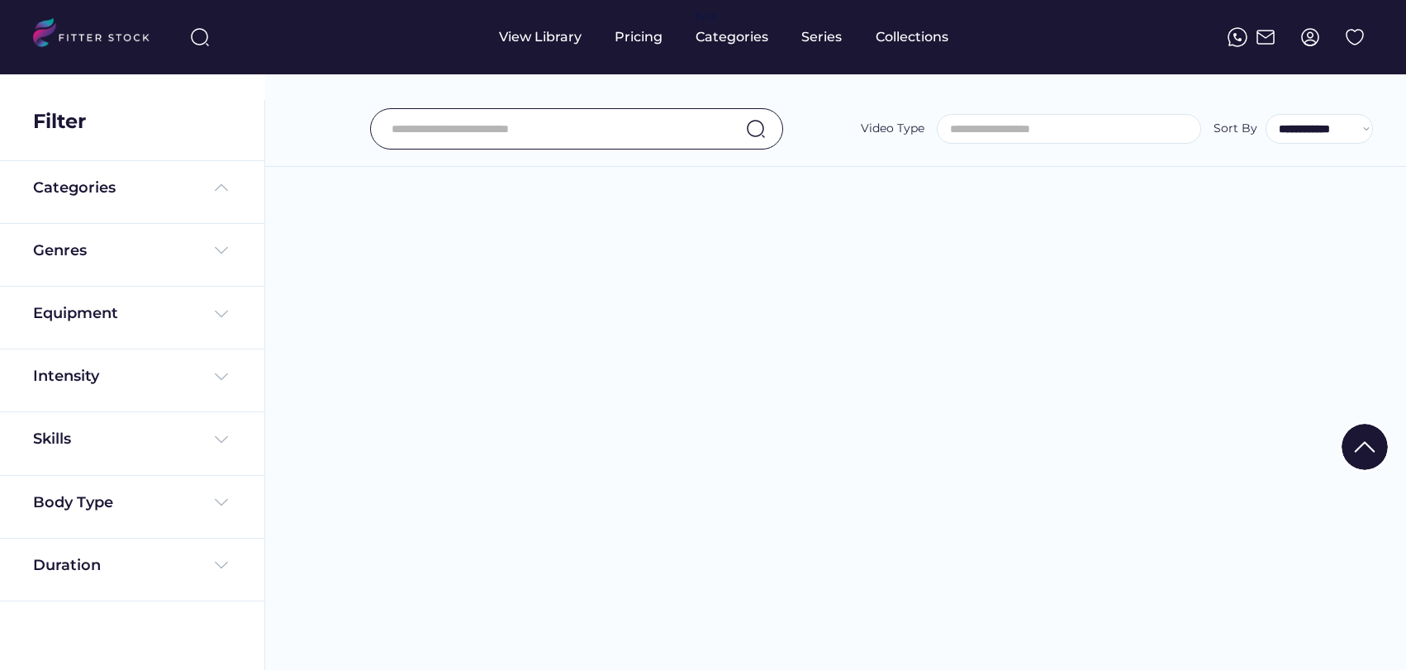
select select
select select "**********"
select select
select select "**********"
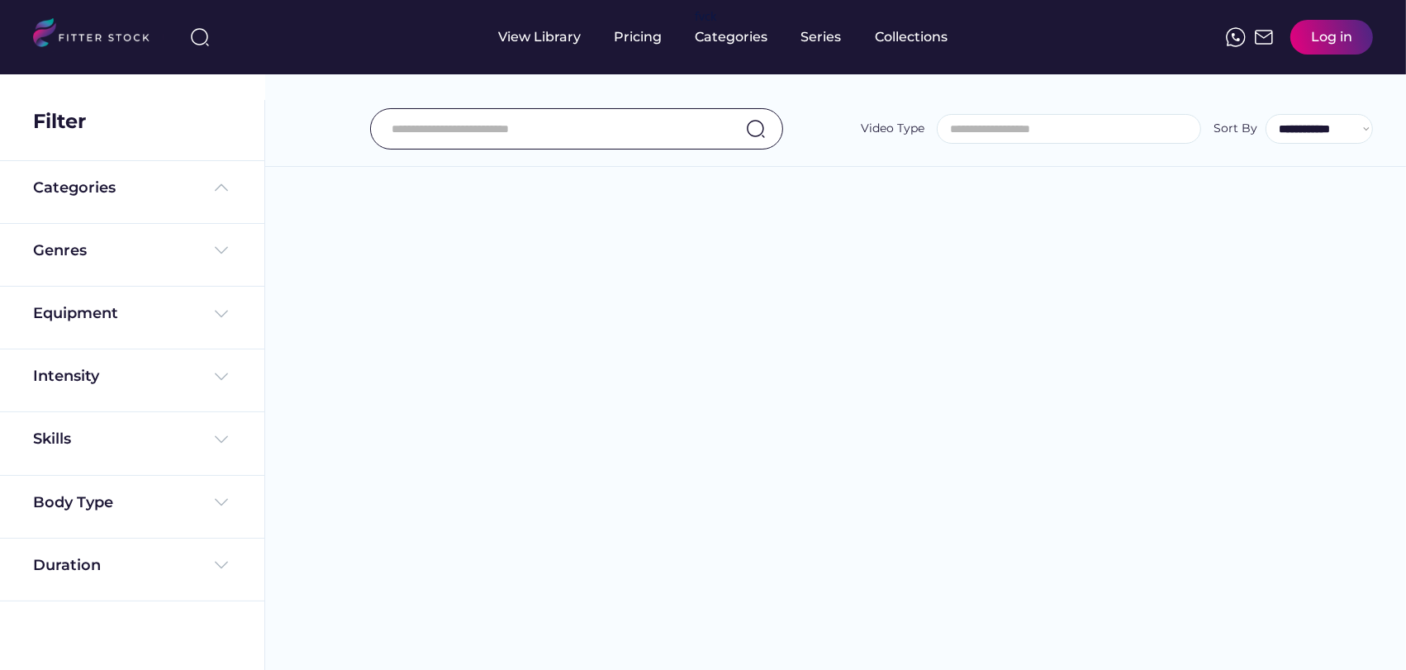
select select "**********"
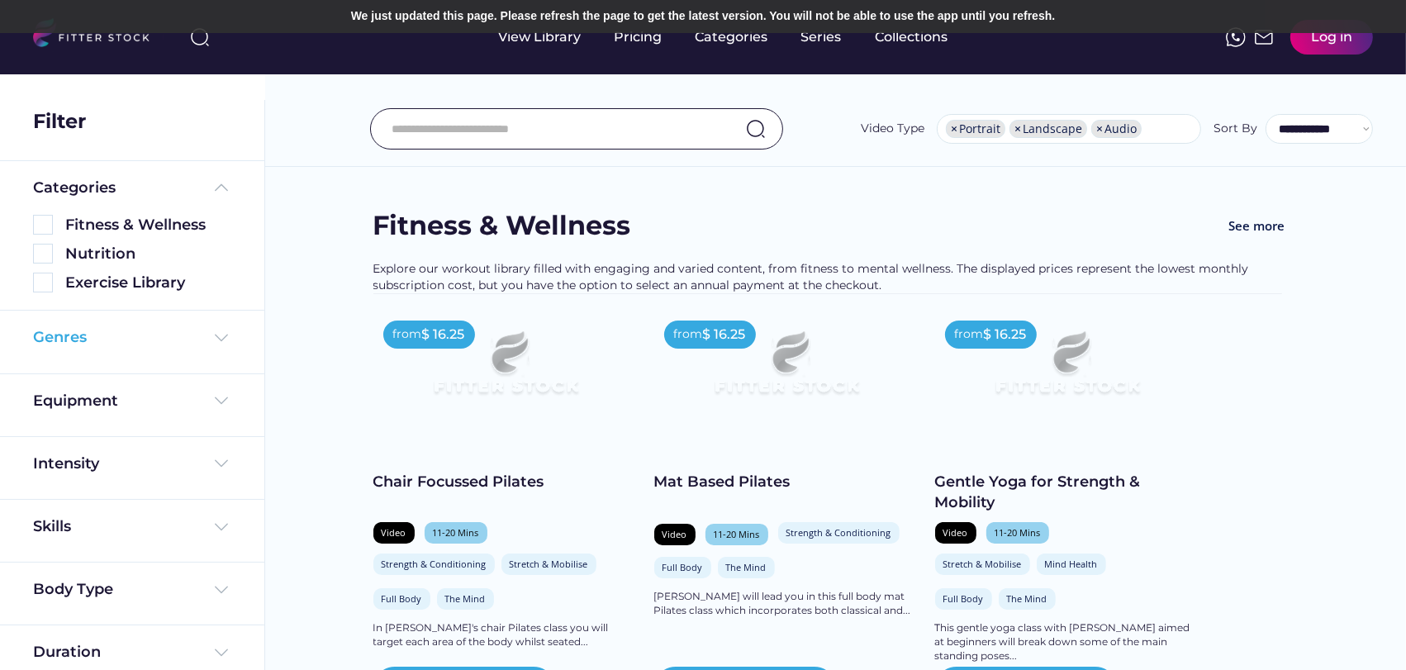
click at [194, 327] on div "Genres" at bounding box center [132, 337] width 198 height 21
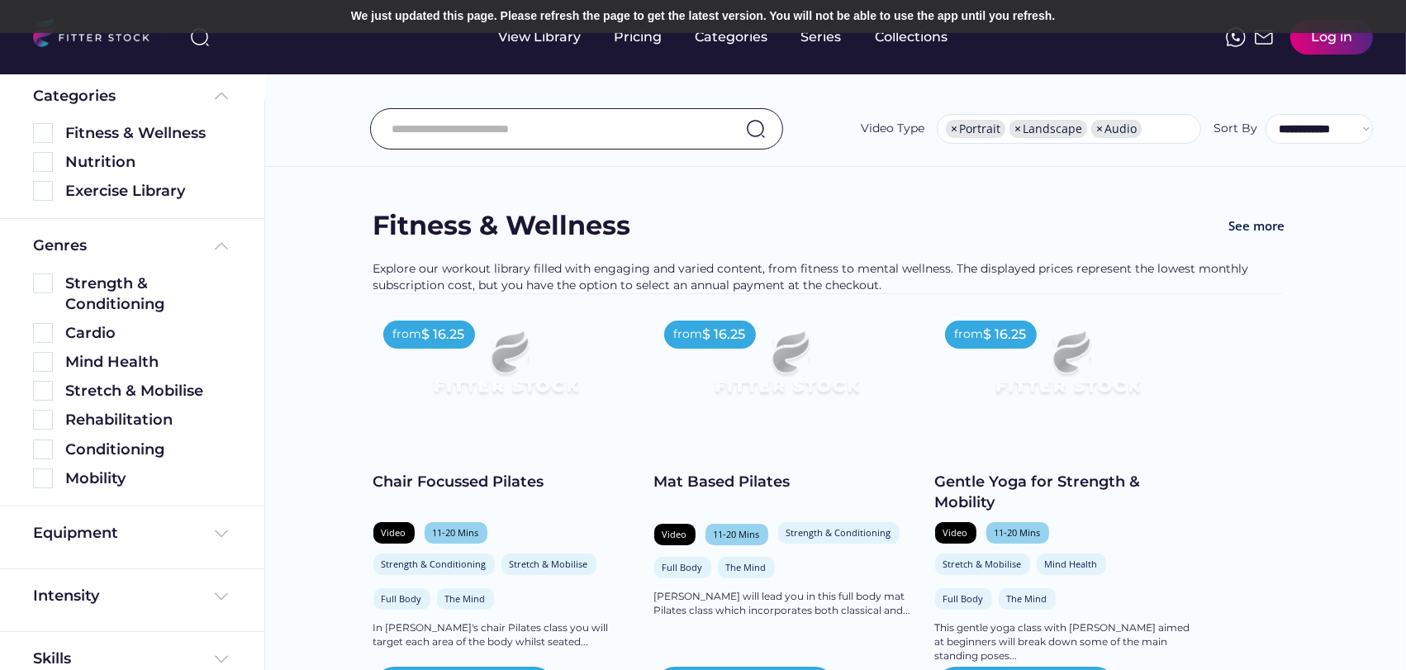
scroll to position [92, 0]
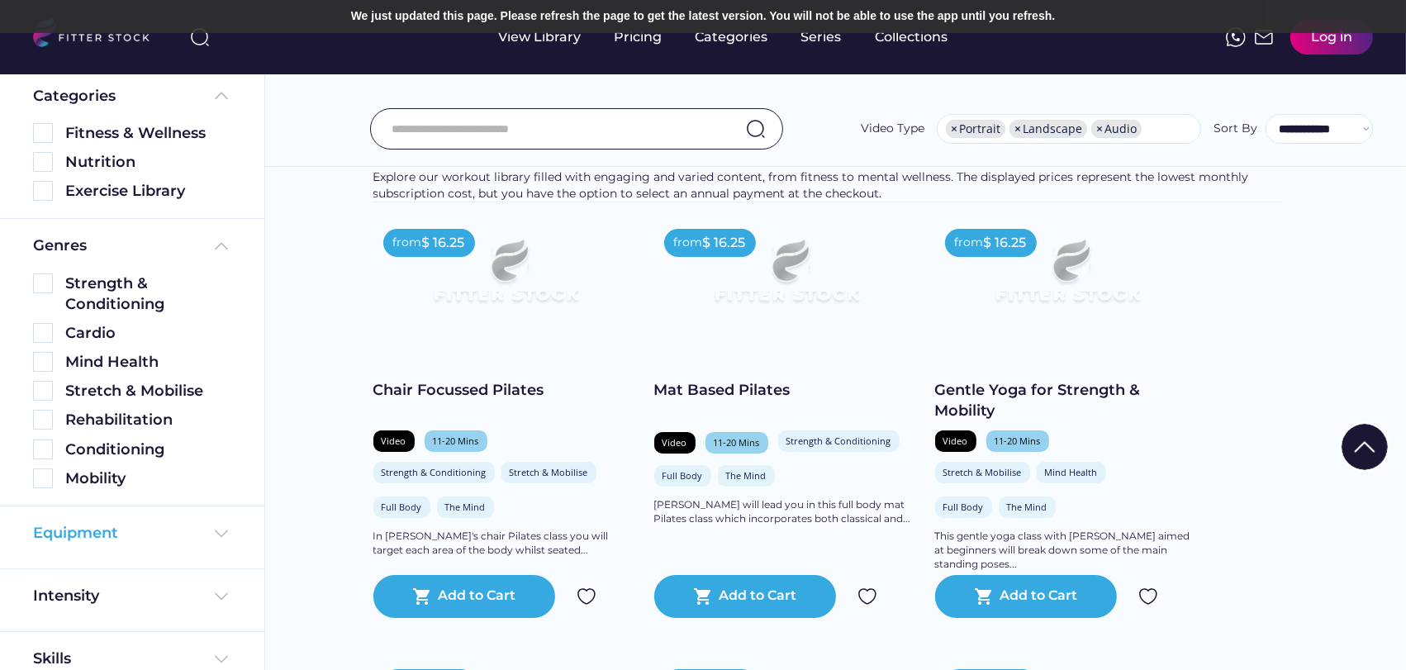
click at [175, 537] on div "Equipment" at bounding box center [132, 533] width 198 height 21
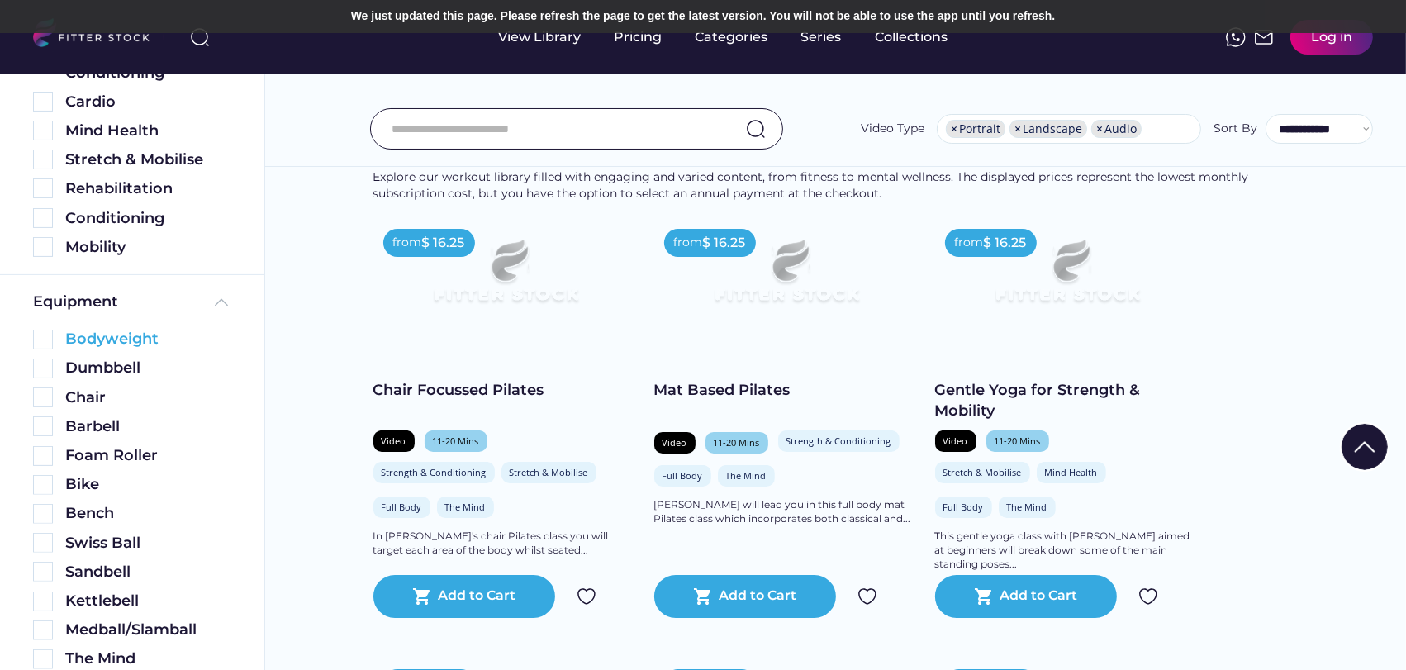
scroll to position [367, 0]
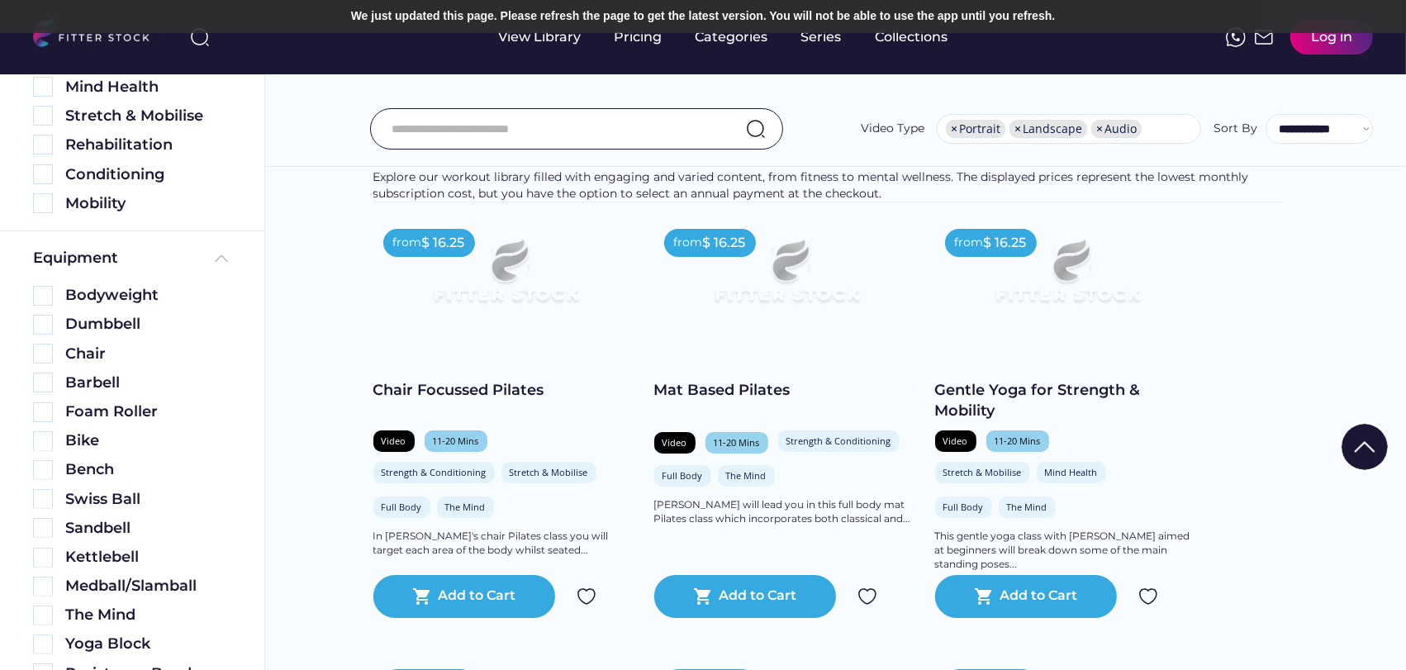
click at [40, 283] on div "Bodyweight" at bounding box center [132, 291] width 198 height 29
click at [40, 293] on img at bounding box center [43, 296] width 20 height 20
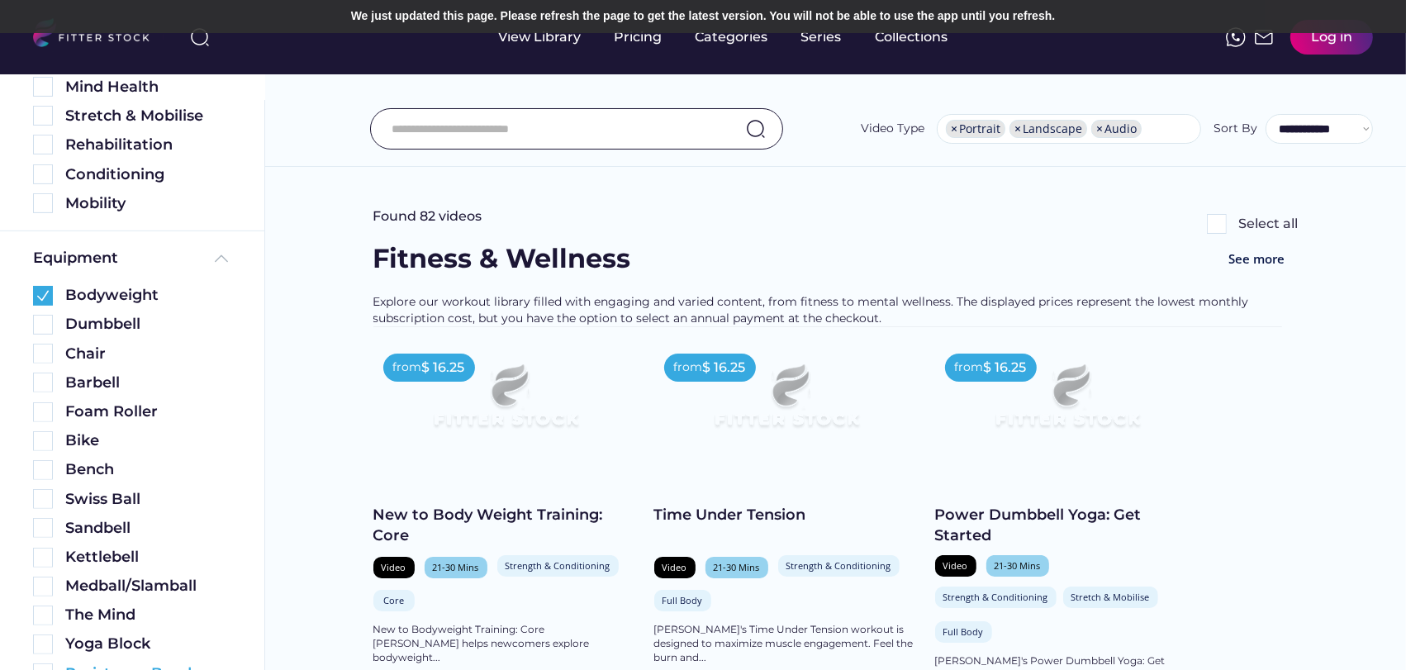
scroll to position [548, 0]
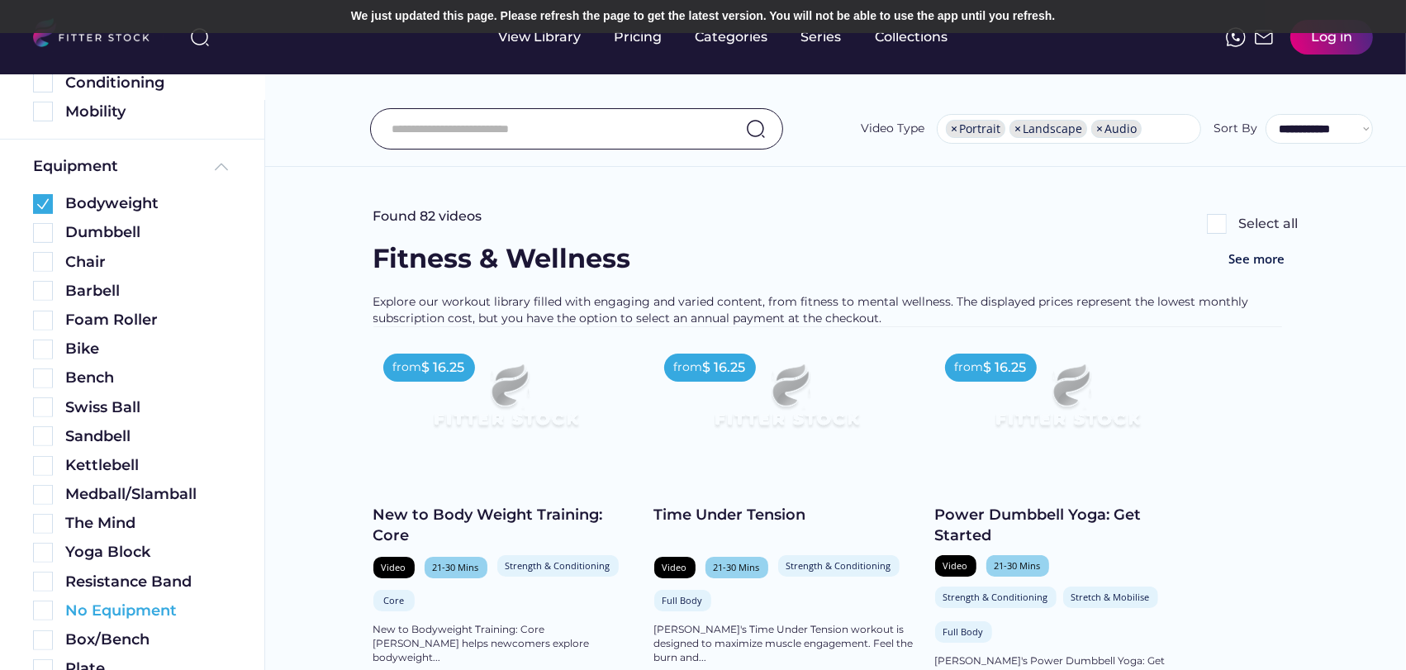
click at [44, 603] on img at bounding box center [43, 611] width 20 height 20
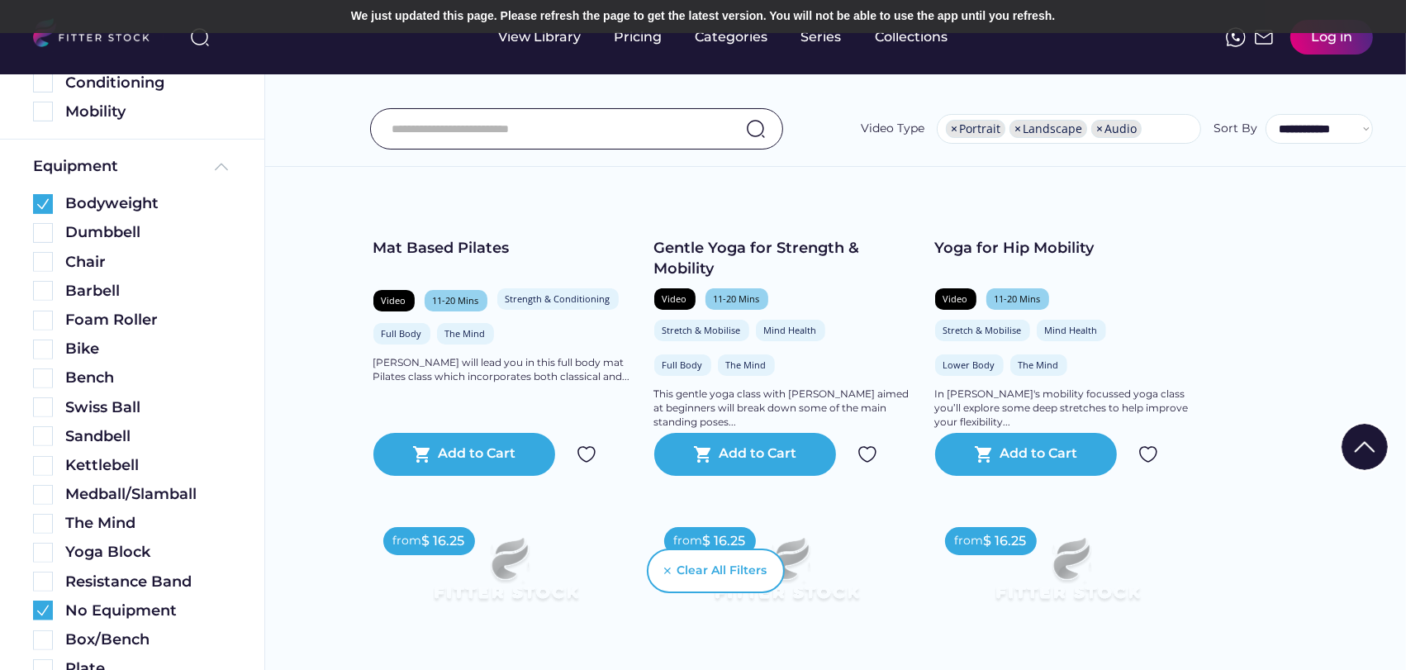
scroll to position [275, 0]
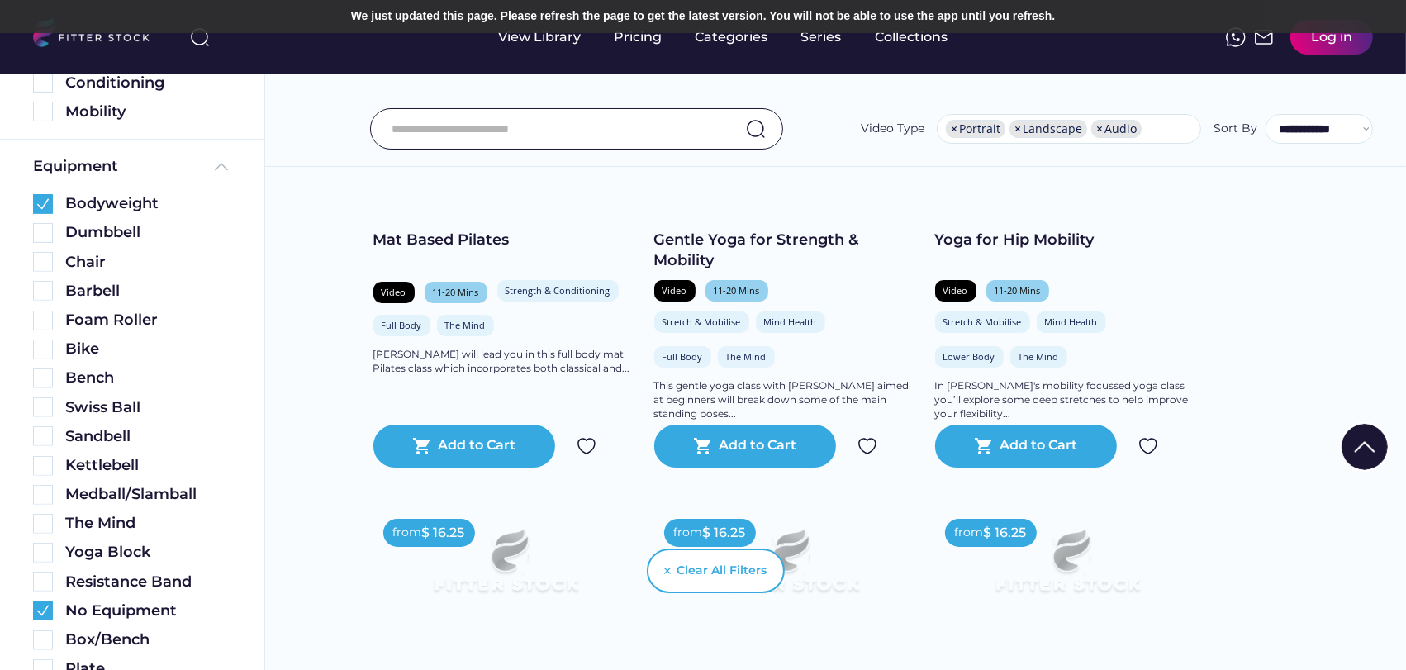
click at [1367, 435] on img at bounding box center [1365, 447] width 46 height 46
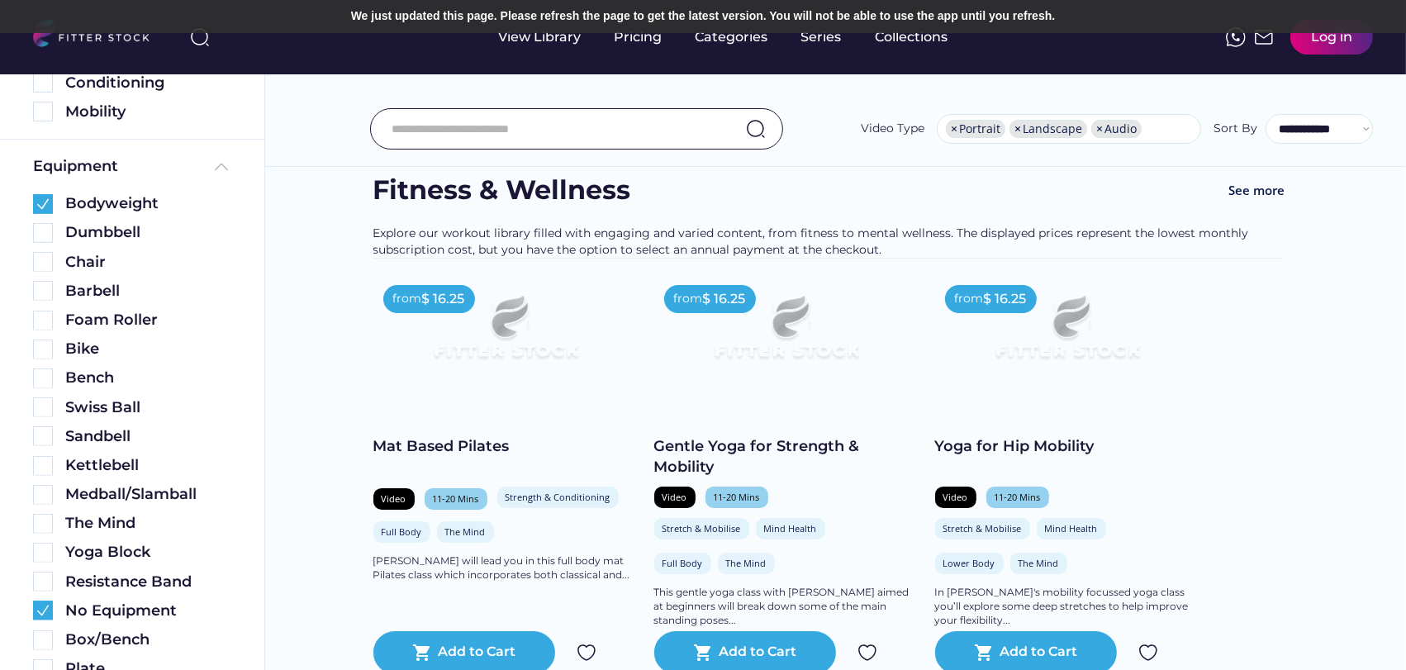
scroll to position [0, 0]
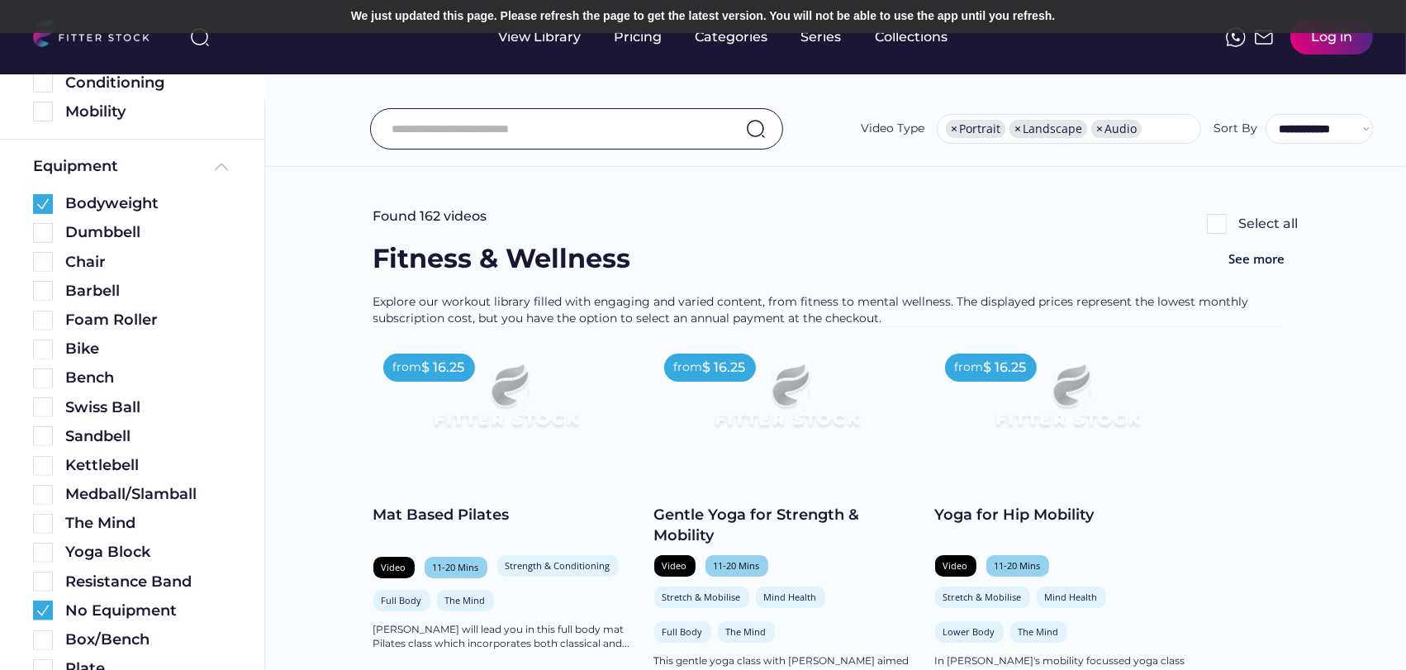
click at [624, 217] on div "Found 162 videos Select all" at bounding box center [835, 223] width 925 height 33
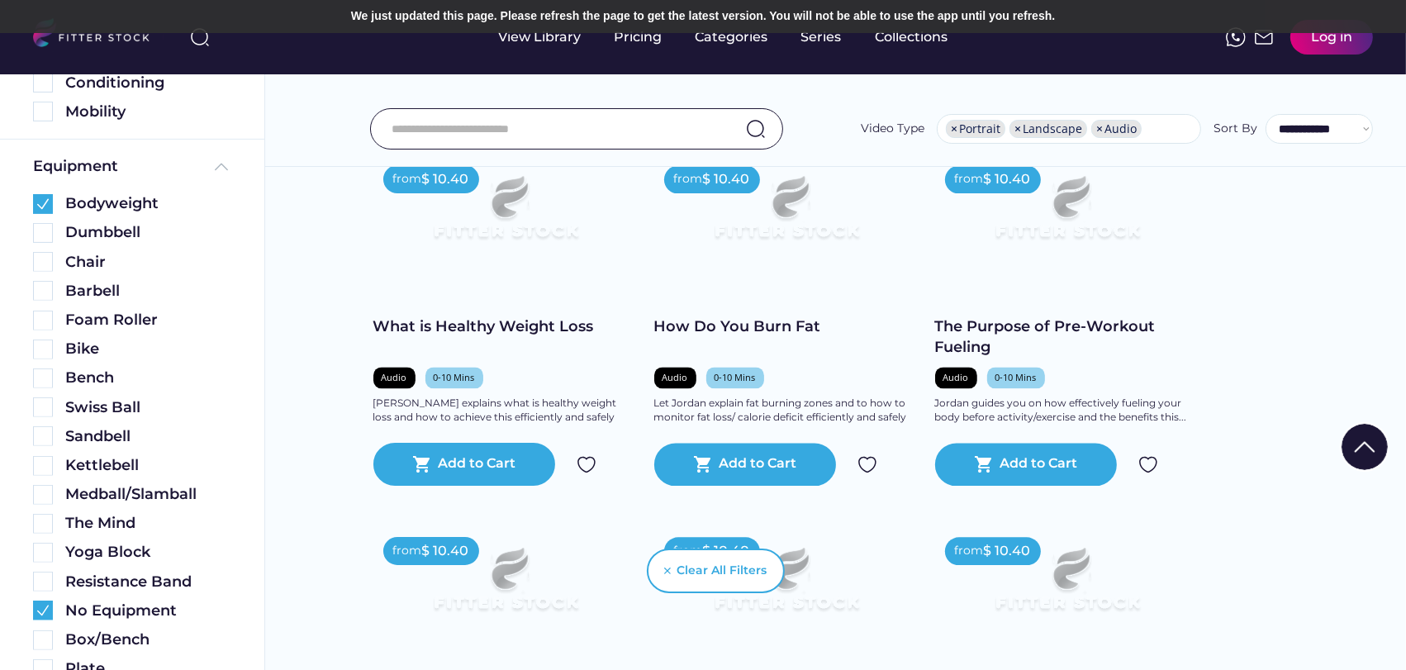
scroll to position [3259, 0]
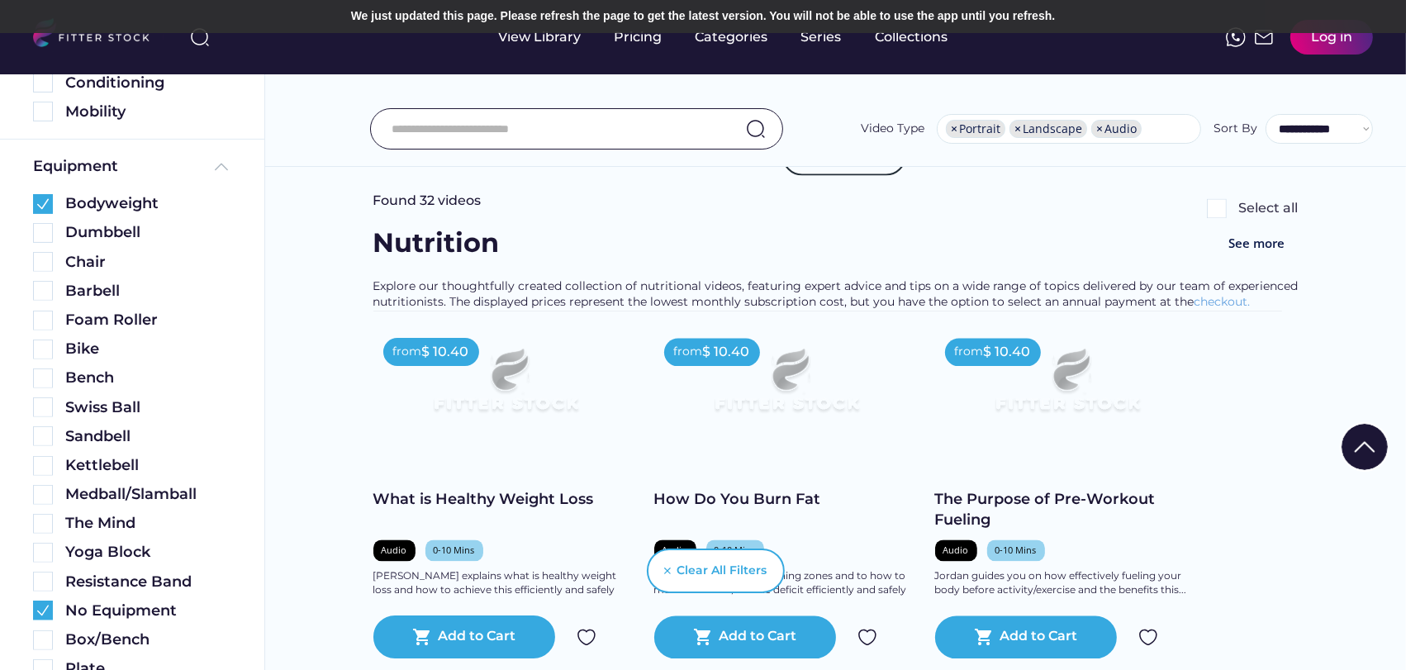
click at [1365, 437] on img at bounding box center [1365, 447] width 46 height 46
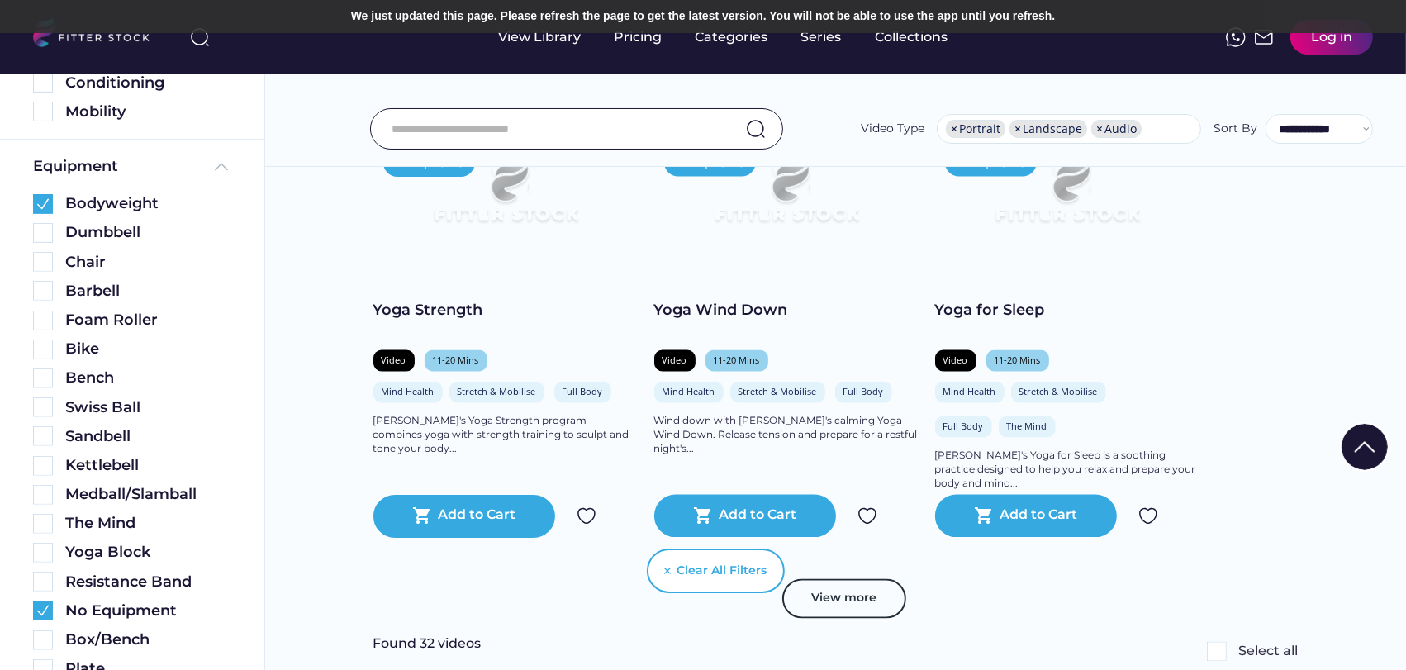
scroll to position [2756, 0]
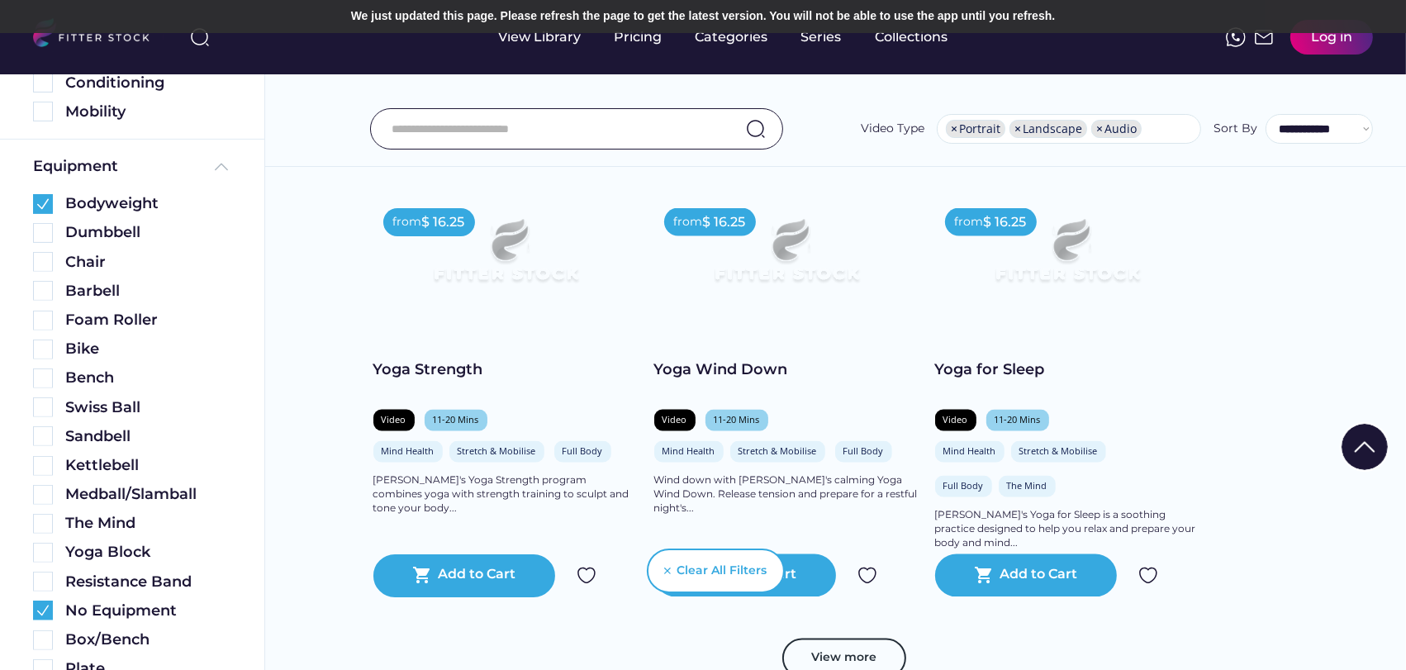
click at [1365, 437] on img at bounding box center [1365, 447] width 46 height 46
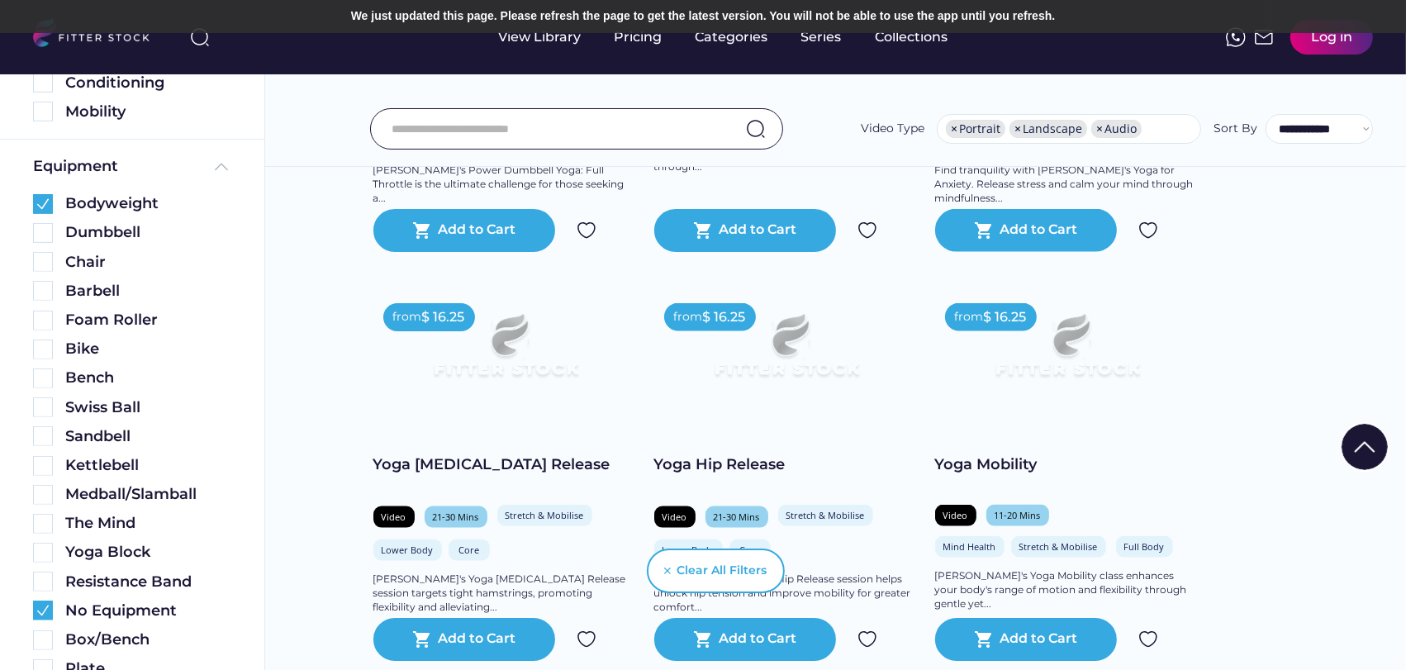
click at [1365, 437] on img at bounding box center [1365, 447] width 46 height 46
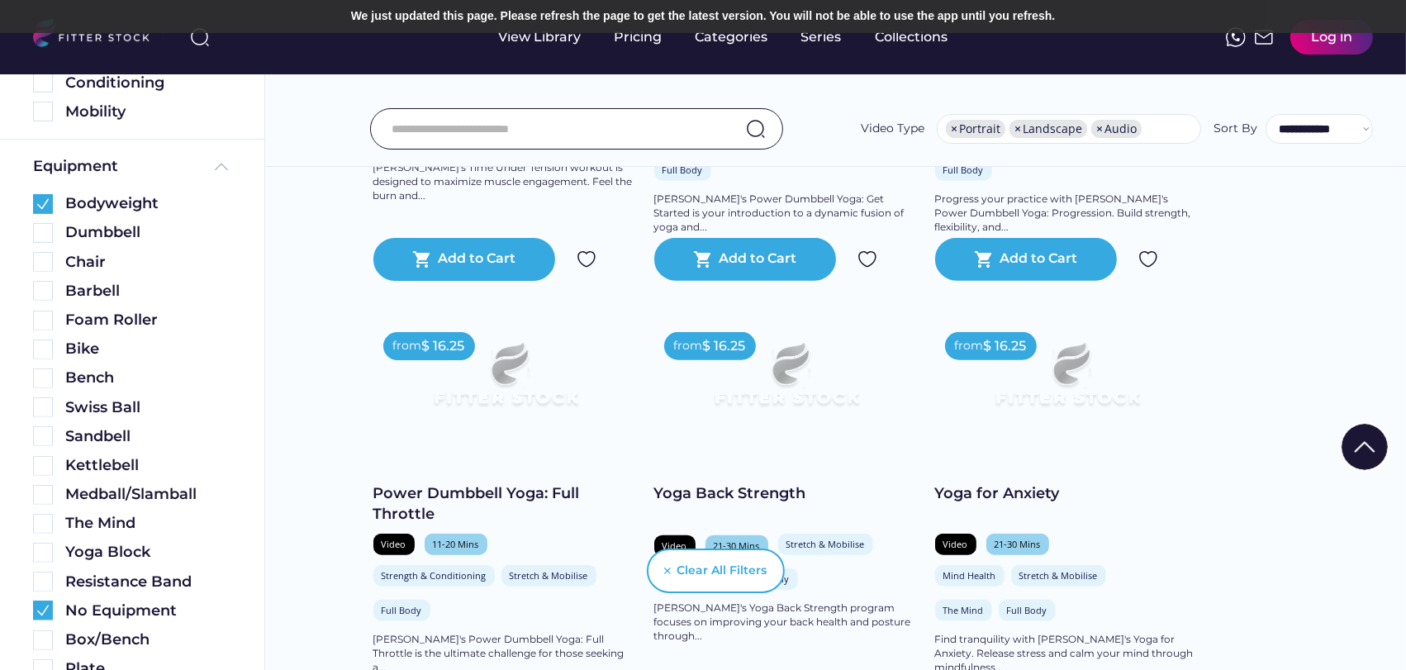
click at [1365, 437] on img at bounding box center [1365, 447] width 46 height 46
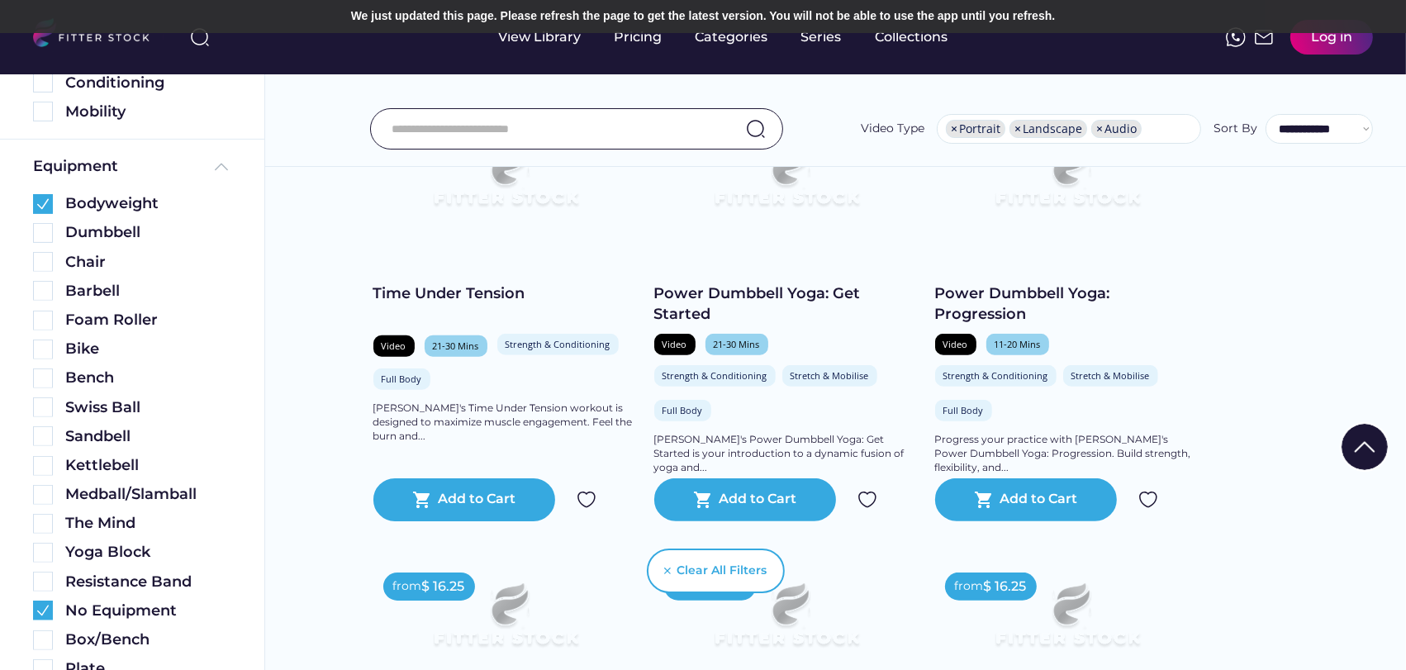
click at [1365, 437] on img at bounding box center [1365, 447] width 46 height 46
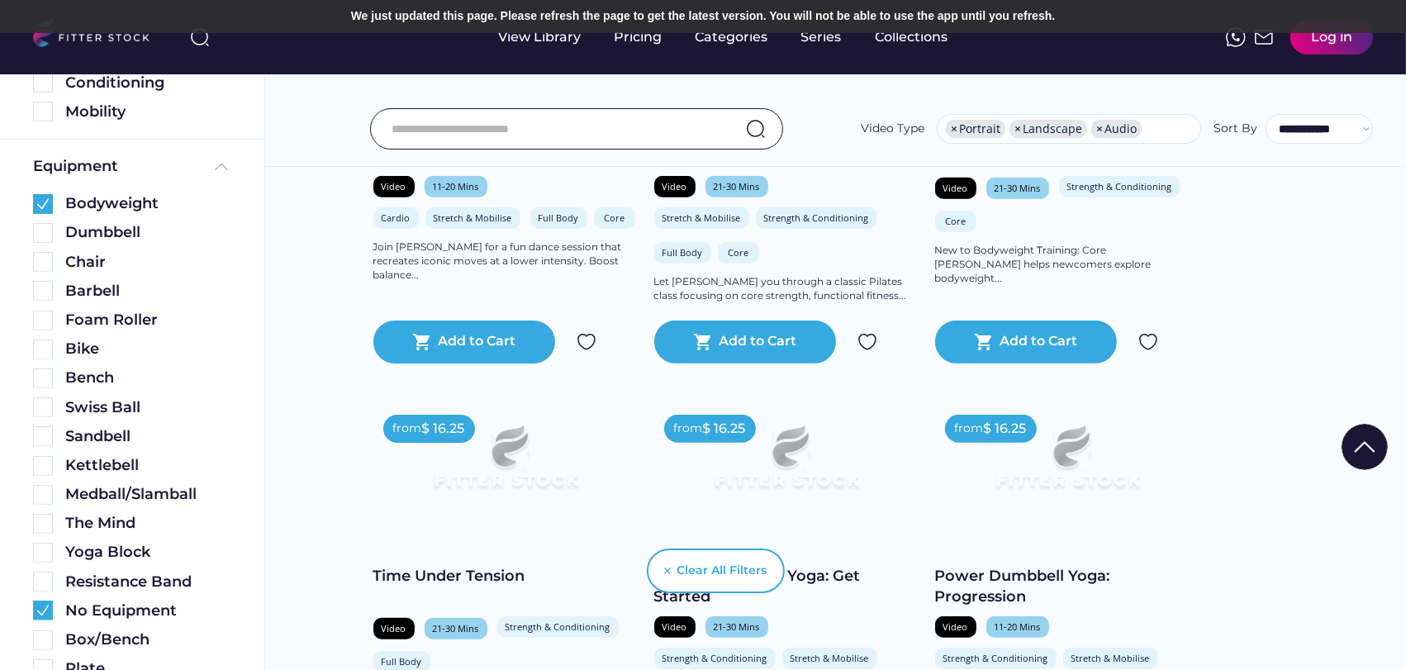
click at [1365, 437] on img at bounding box center [1365, 447] width 46 height 46
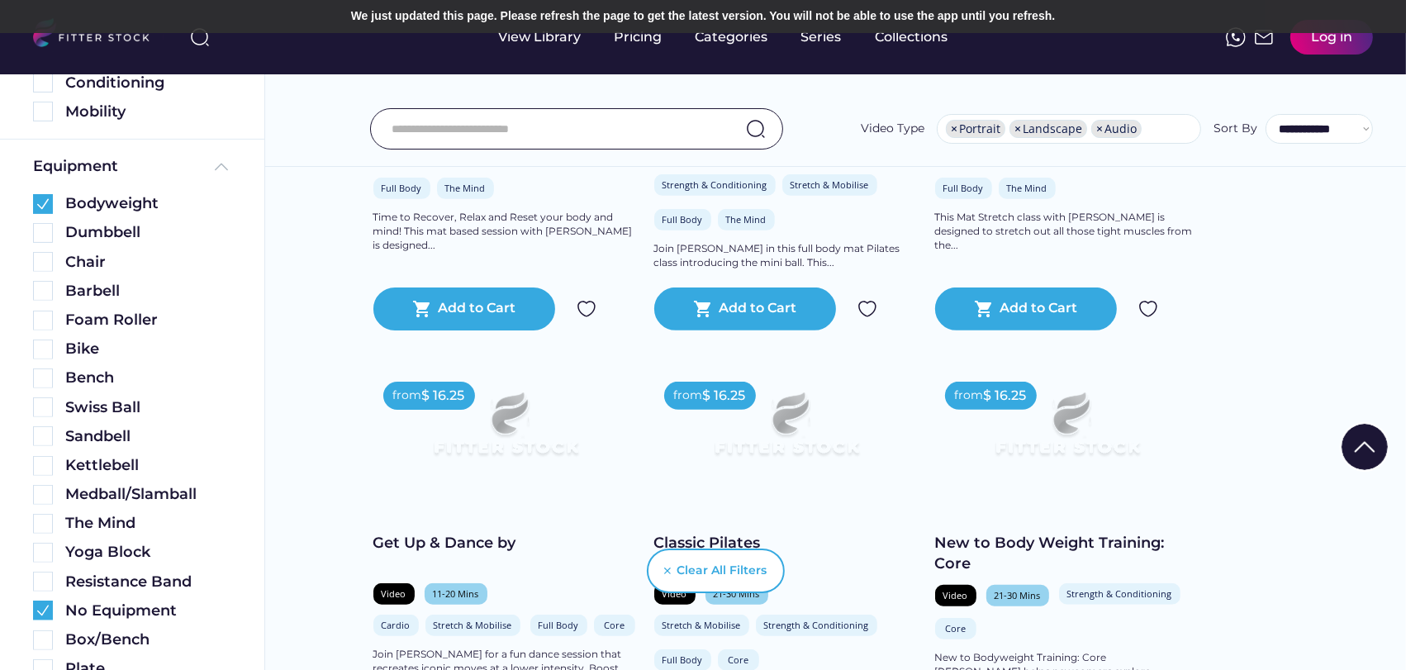
click at [1365, 437] on img at bounding box center [1365, 447] width 46 height 46
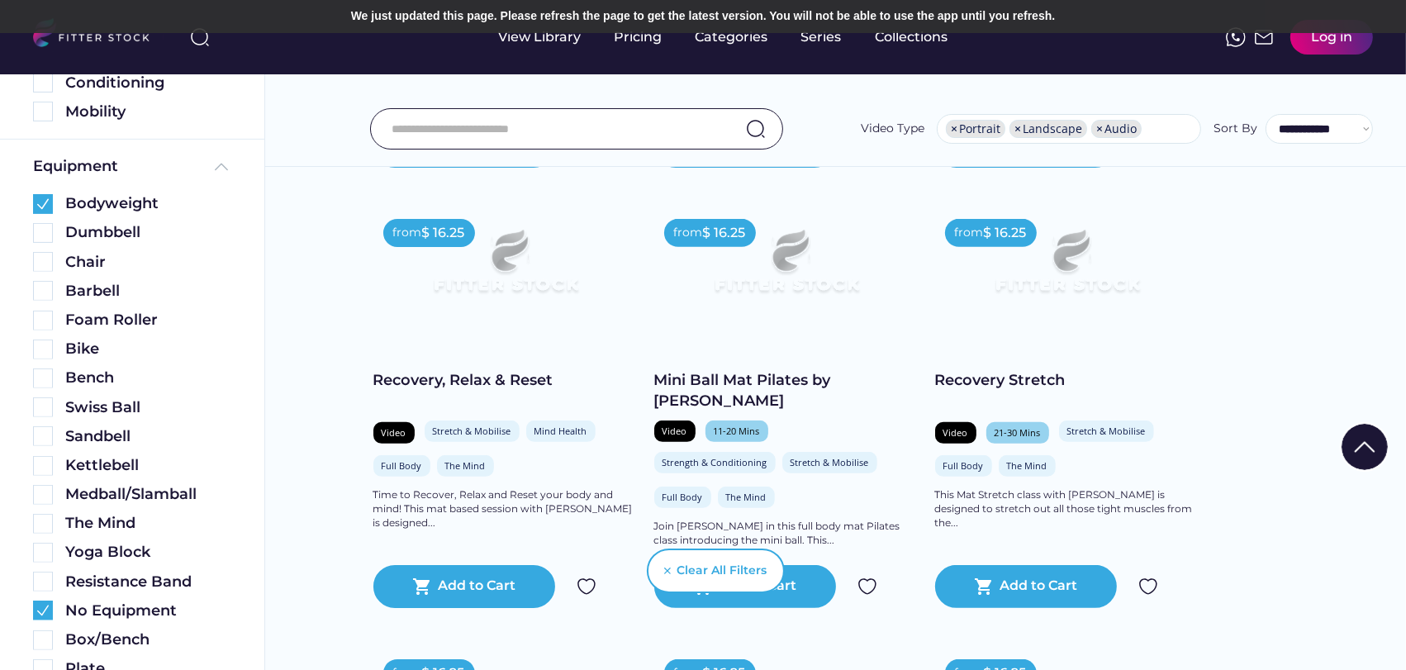
click at [1365, 437] on img at bounding box center [1365, 447] width 46 height 46
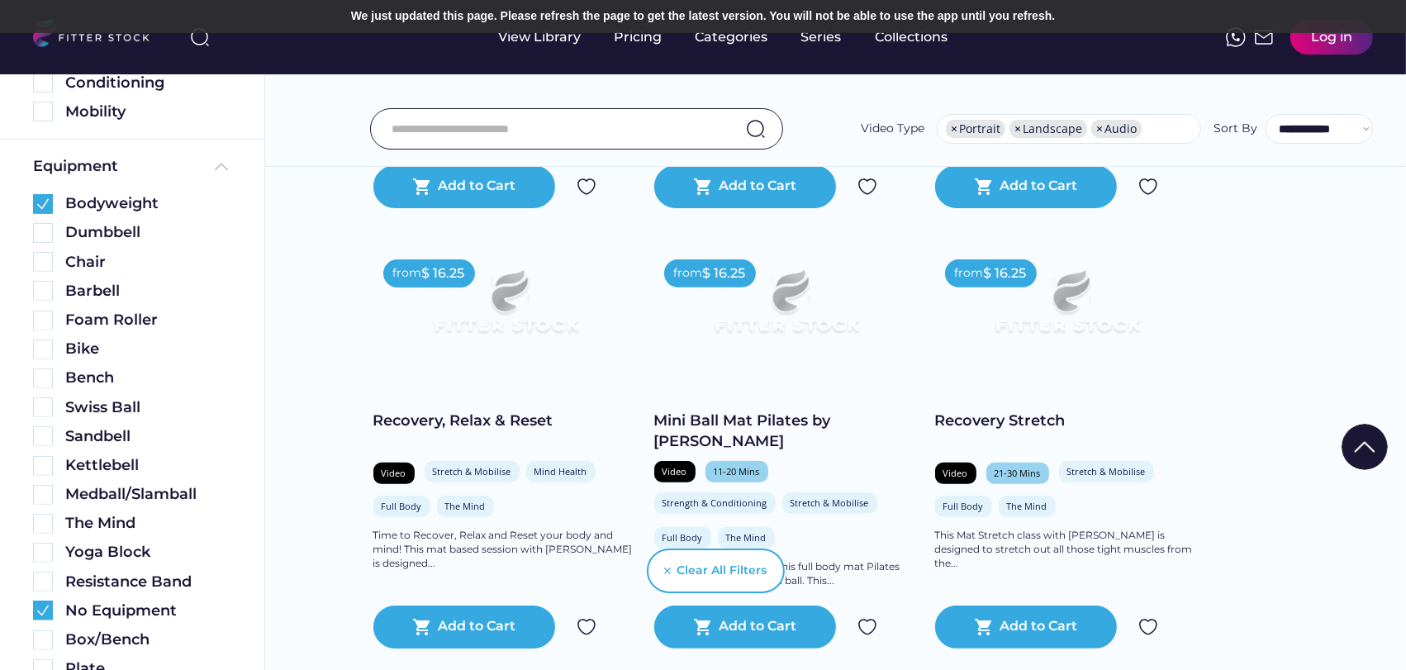
scroll to position [204, 0]
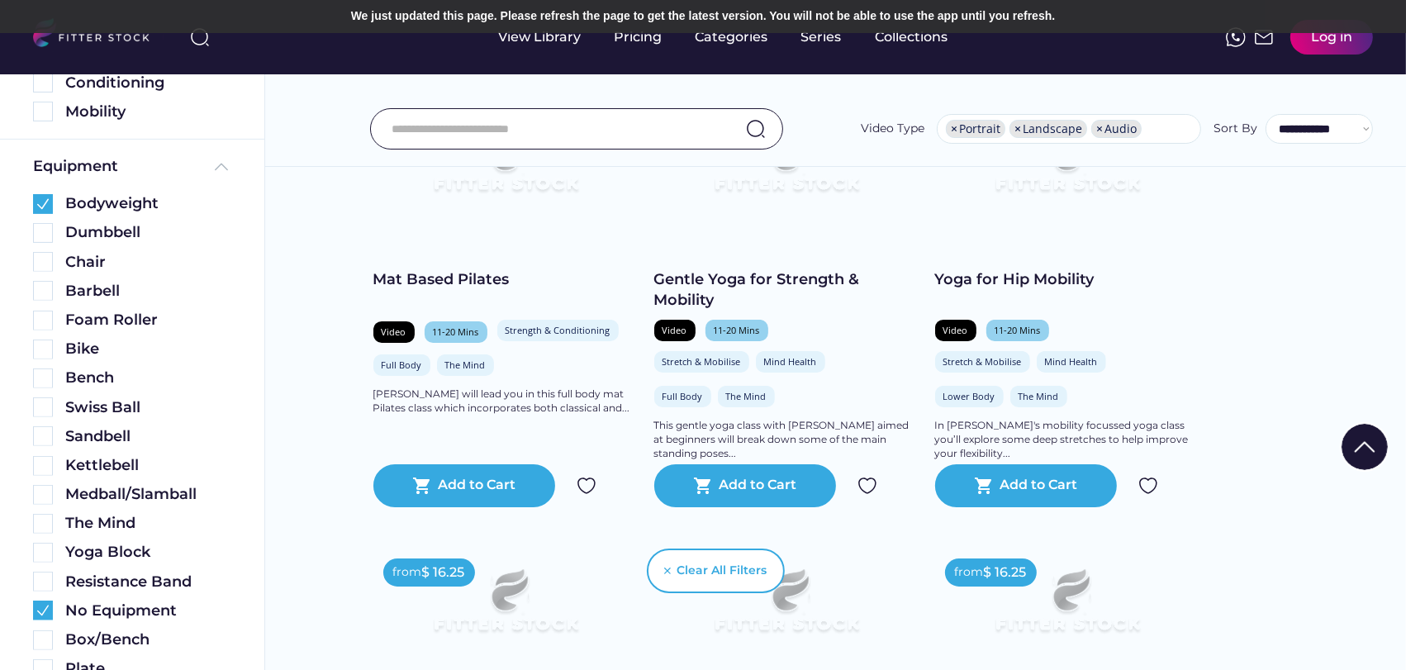
click at [1365, 437] on img at bounding box center [1365, 447] width 46 height 46
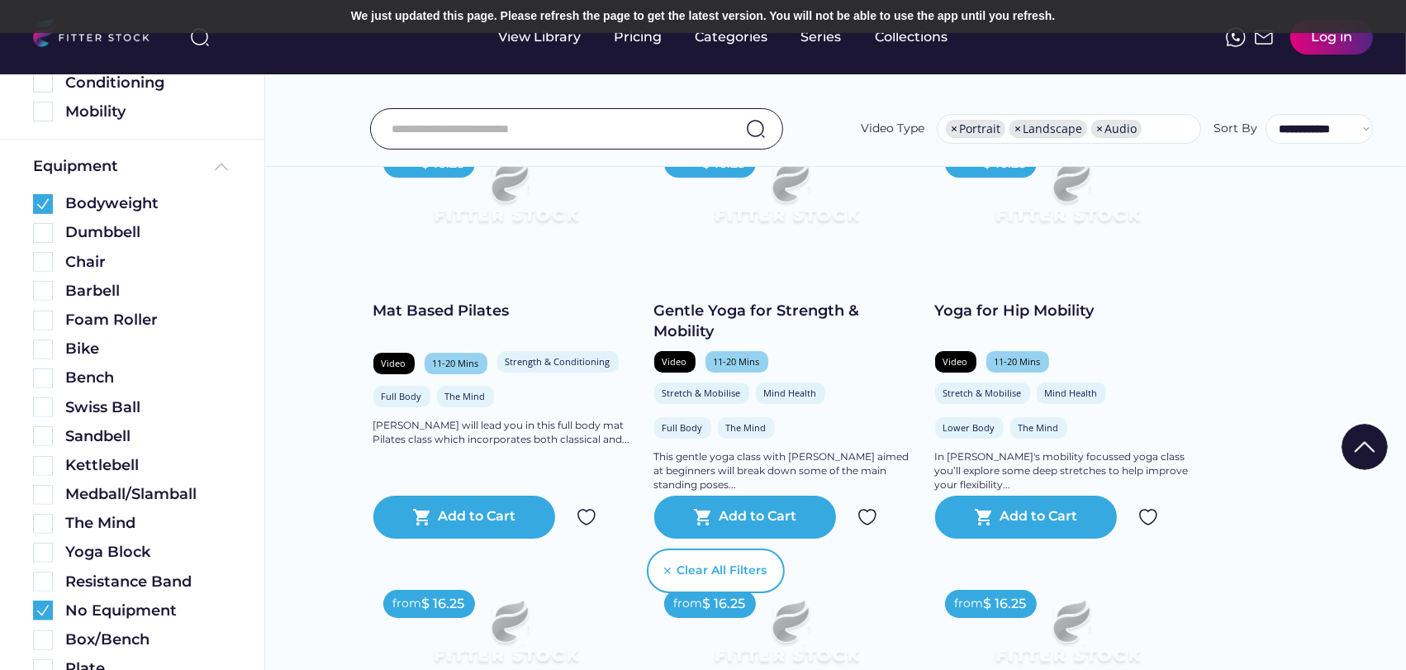
scroll to position [0, 0]
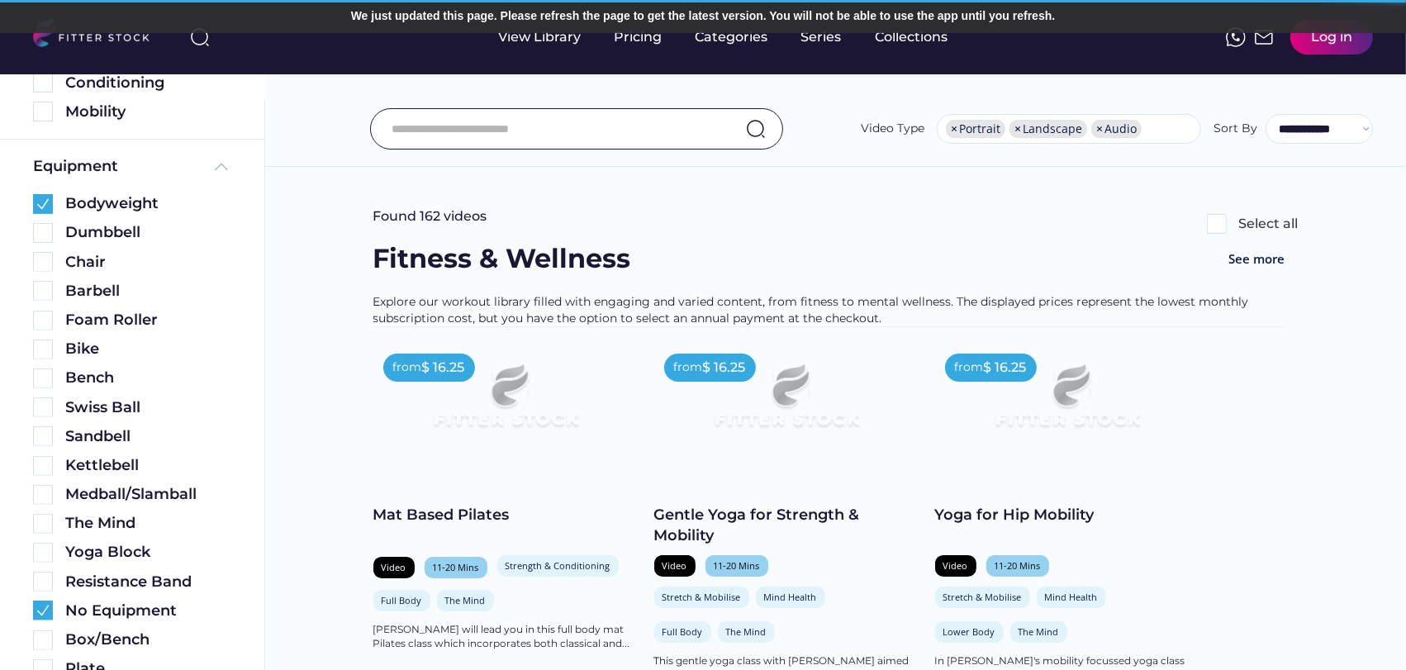
click at [1365, 437] on body "Found 162 videos Select all Fitness & Wellness See more Explore our workout lib…" at bounding box center [703, 335] width 1406 height 670
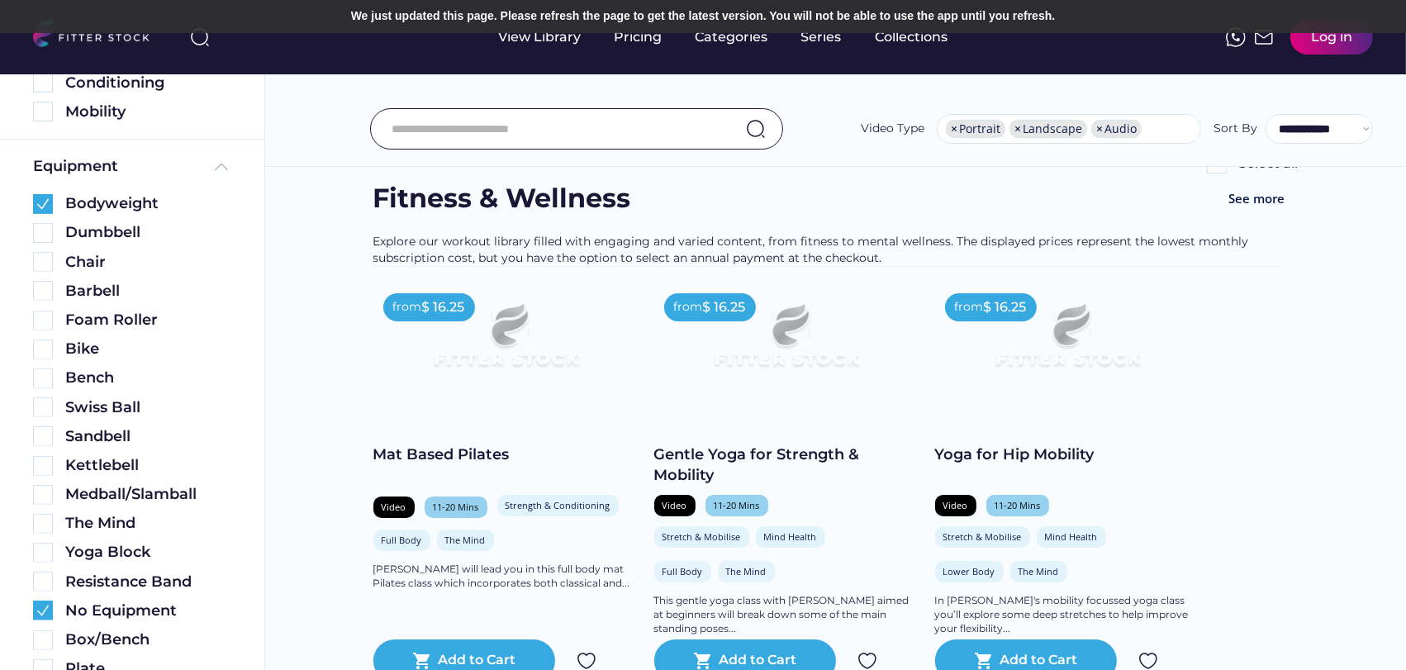
scroll to position [183, 0]
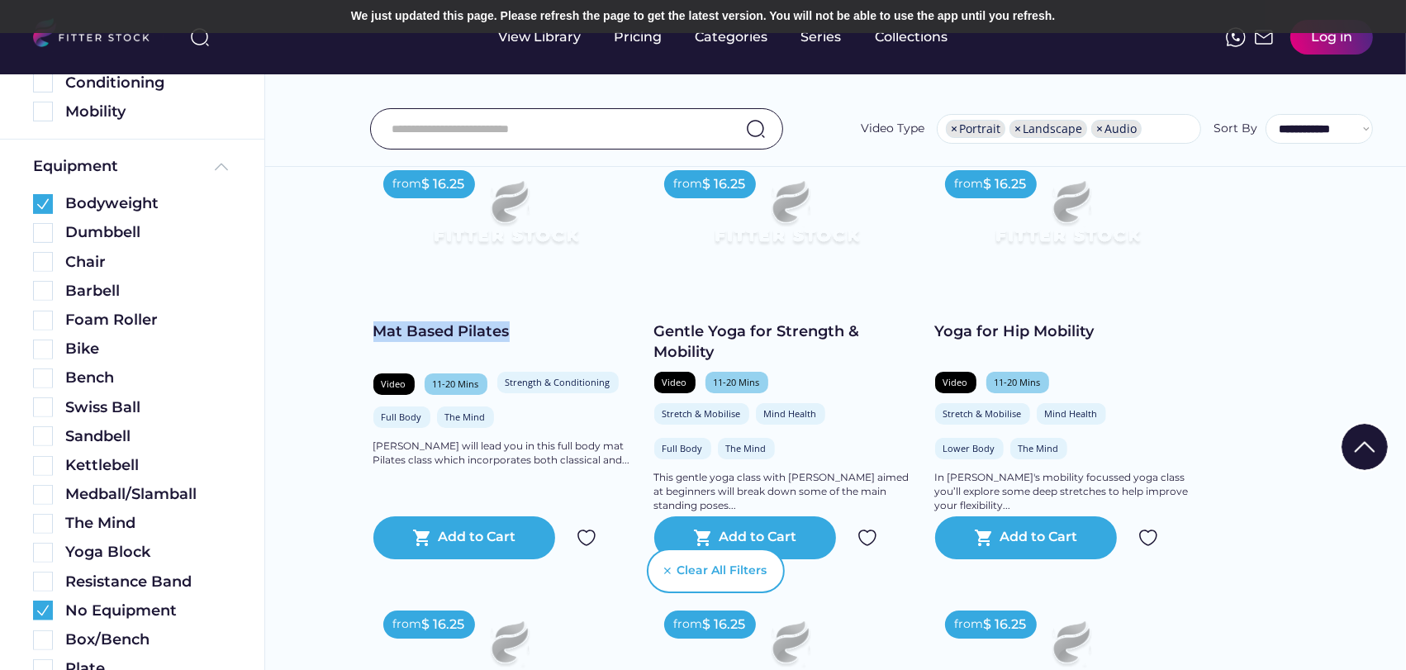
drag, startPoint x: 515, startPoint y: 337, endPoint x: 375, endPoint y: 333, distance: 139.7
click at [375, 333] on div "Mat Based Pilates" at bounding box center [505, 331] width 264 height 21
drag, startPoint x: 1107, startPoint y: 330, endPoint x: 935, endPoint y: 321, distance: 172.1
click at [935, 321] on div "Yoga for Hip Mobility" at bounding box center [1067, 331] width 264 height 21
copy div "Yoga for Hip Mobility"
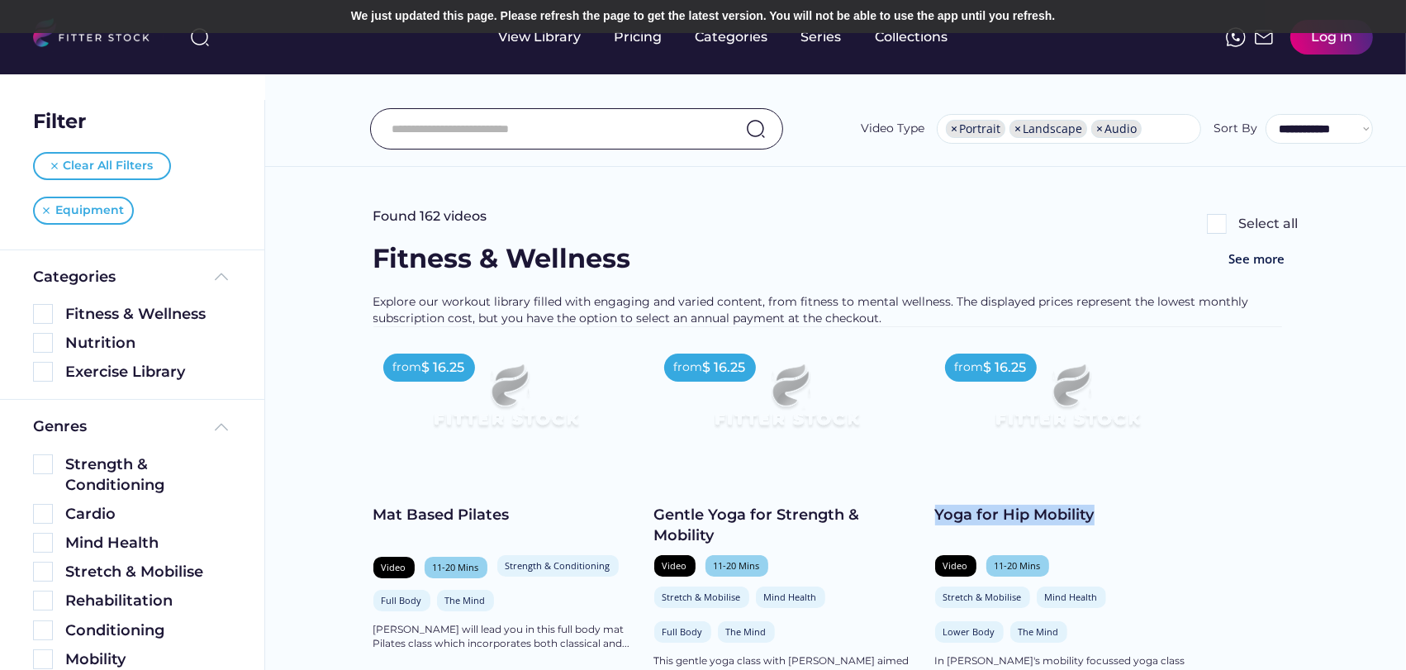
scroll to position [0, 0]
click at [101, 173] on div "Clear All Filters" at bounding box center [109, 166] width 90 height 17
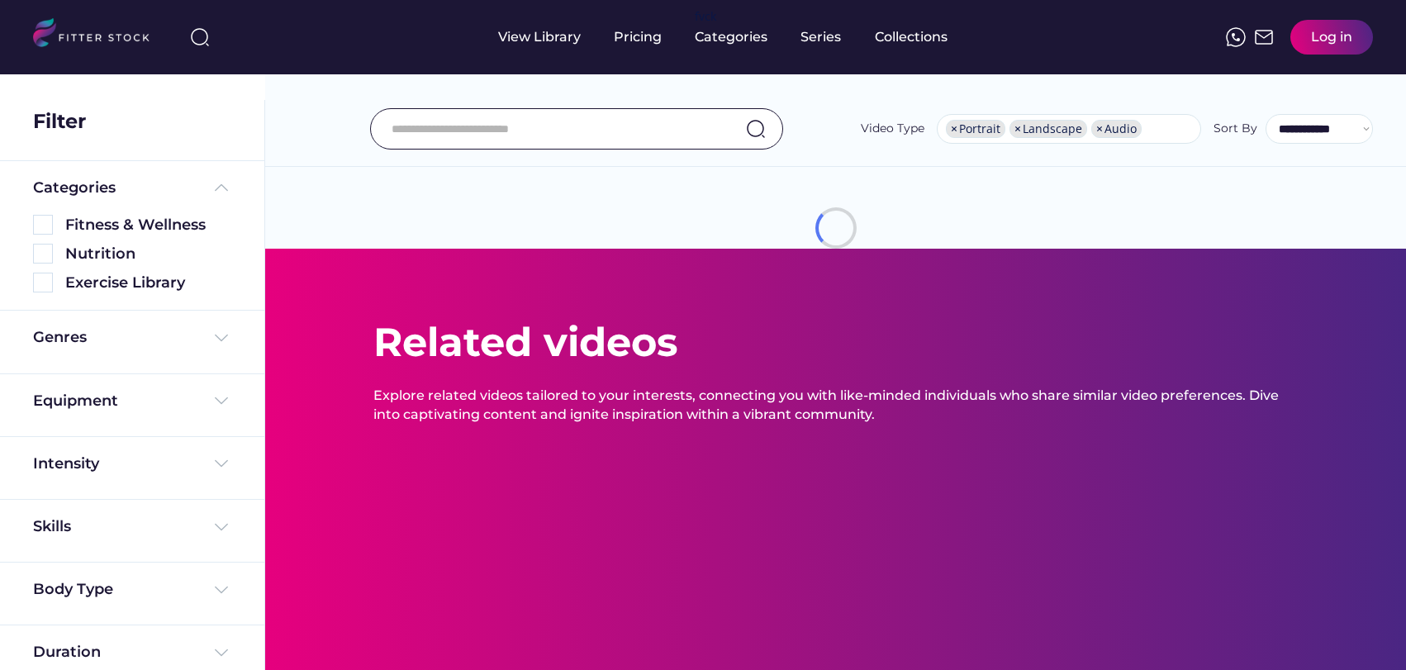
select select "**********"
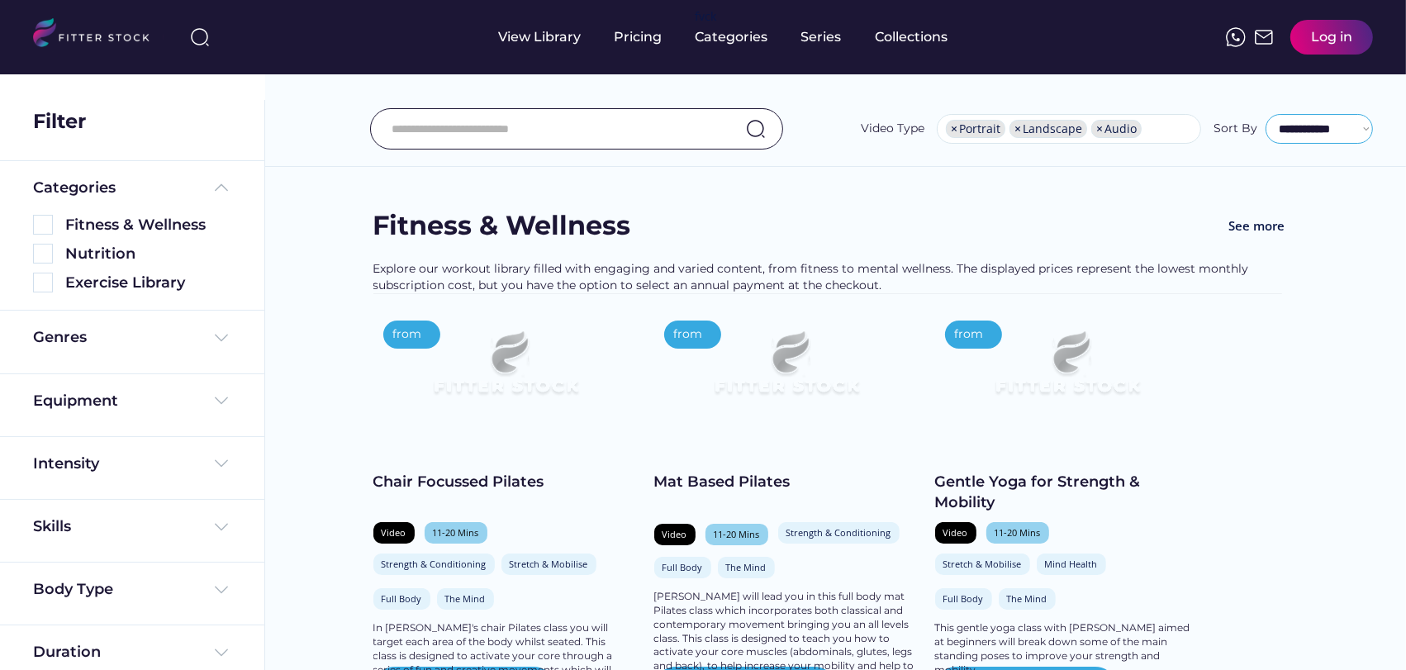
click at [1348, 128] on select "**********" at bounding box center [1319, 129] width 107 height 30
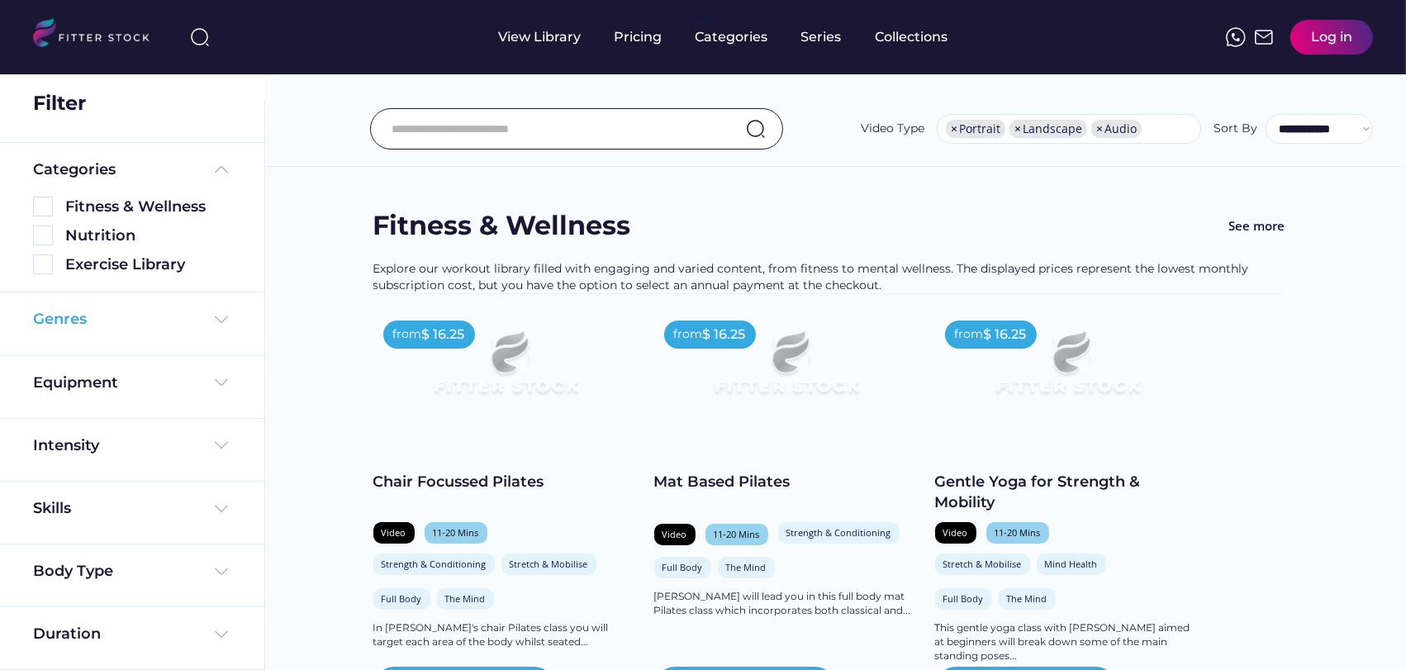
click at [212, 317] on img at bounding box center [222, 320] width 20 height 20
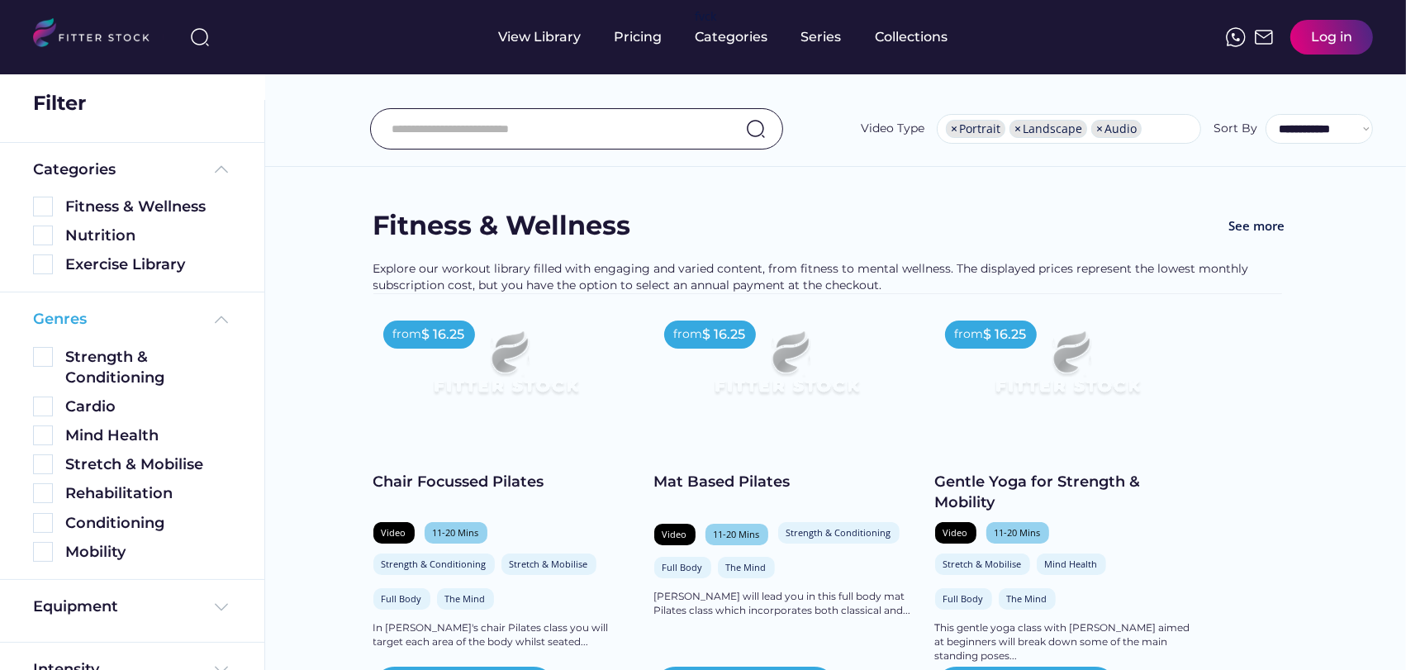
click at [188, 310] on div "Genres" at bounding box center [132, 319] width 198 height 21
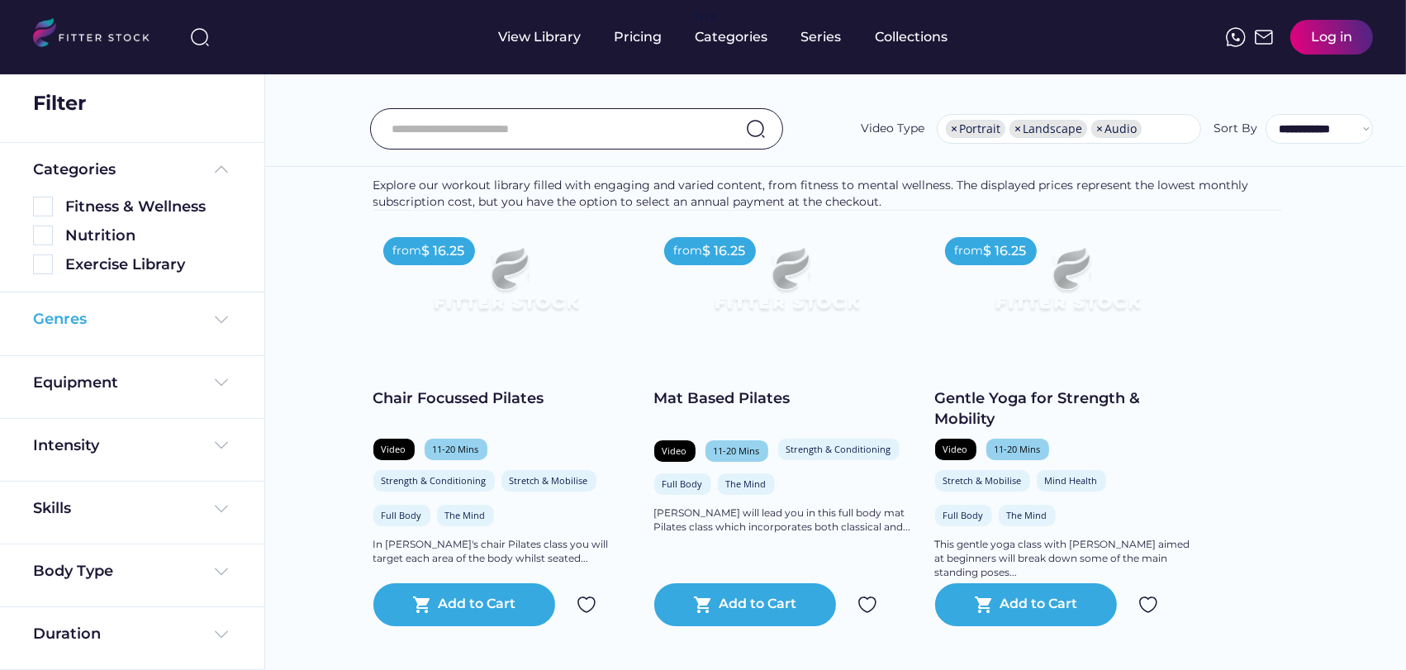
scroll to position [183, 0]
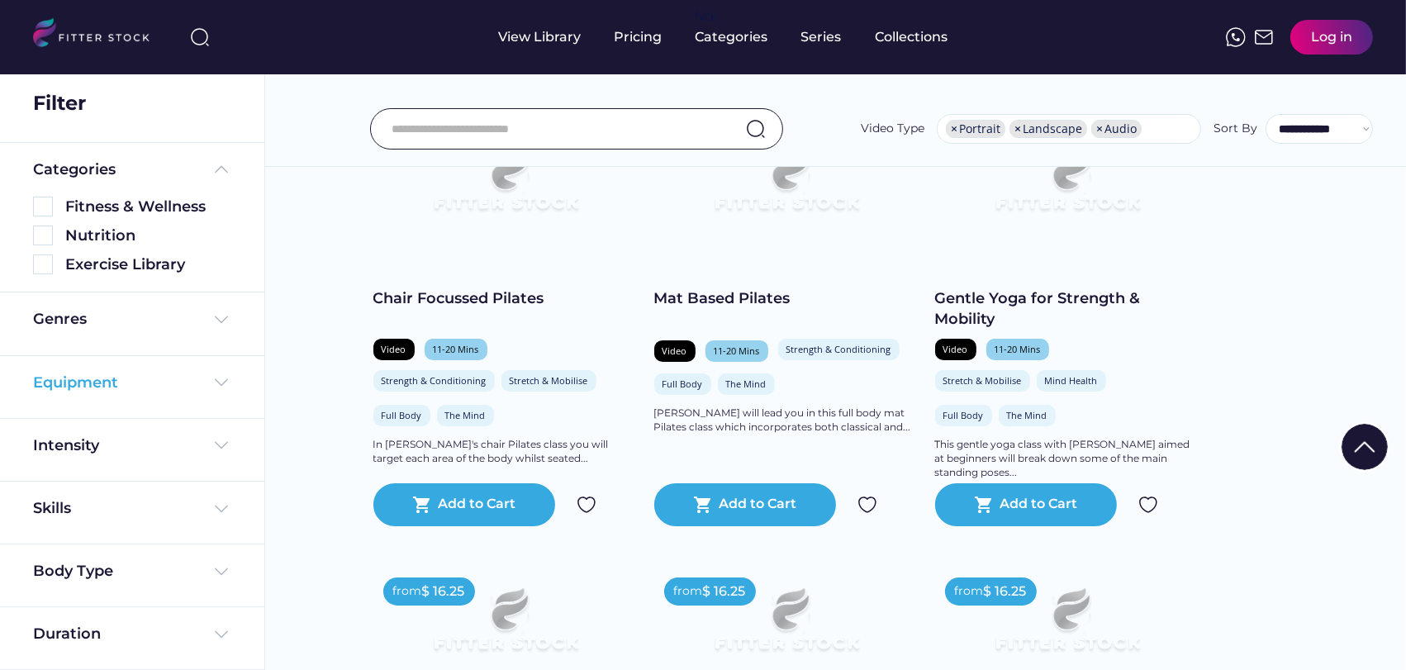
click at [132, 390] on div "Equipment" at bounding box center [132, 383] width 198 height 21
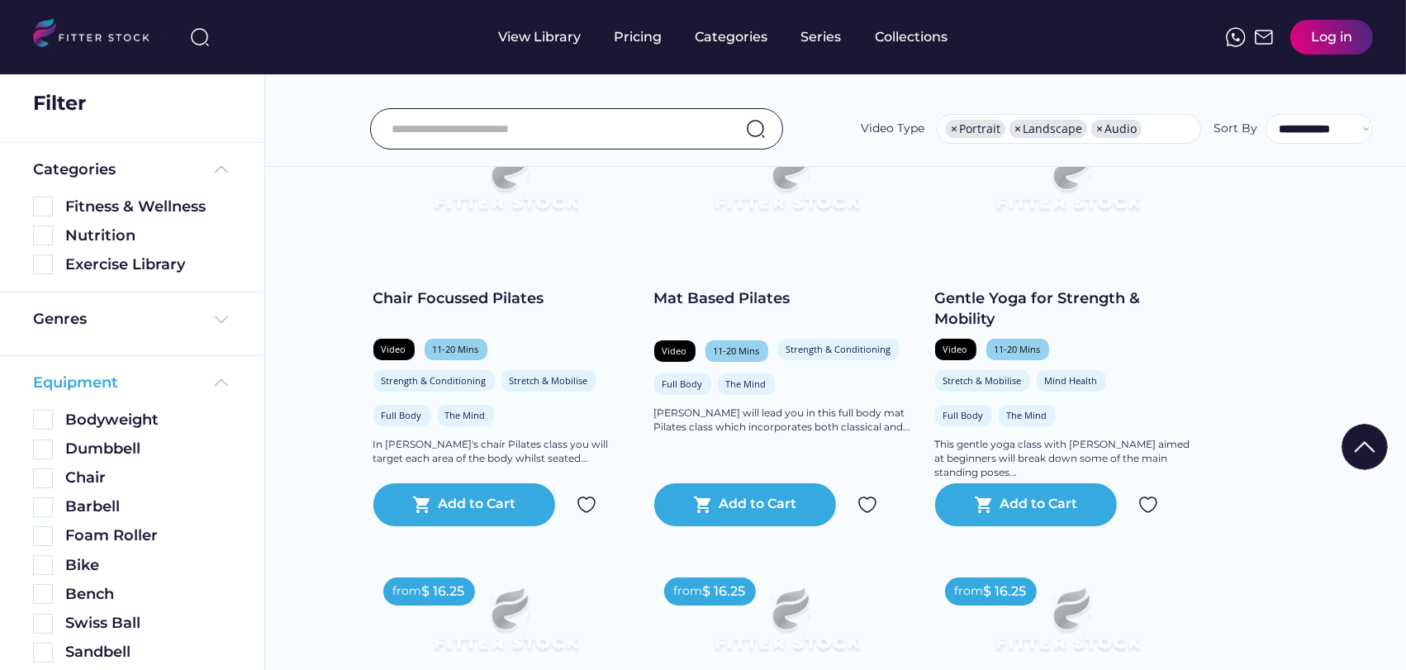
click at [137, 378] on div "Equipment" at bounding box center [132, 383] width 198 height 21
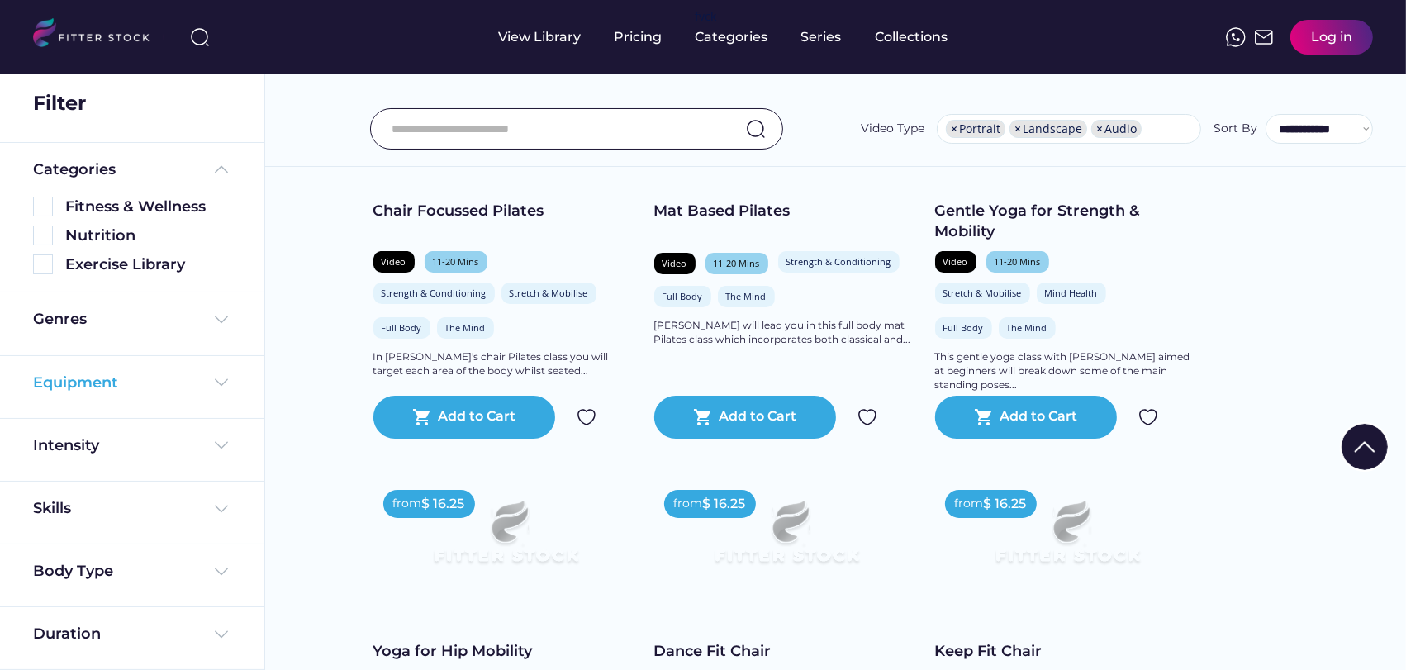
scroll to position [367, 0]
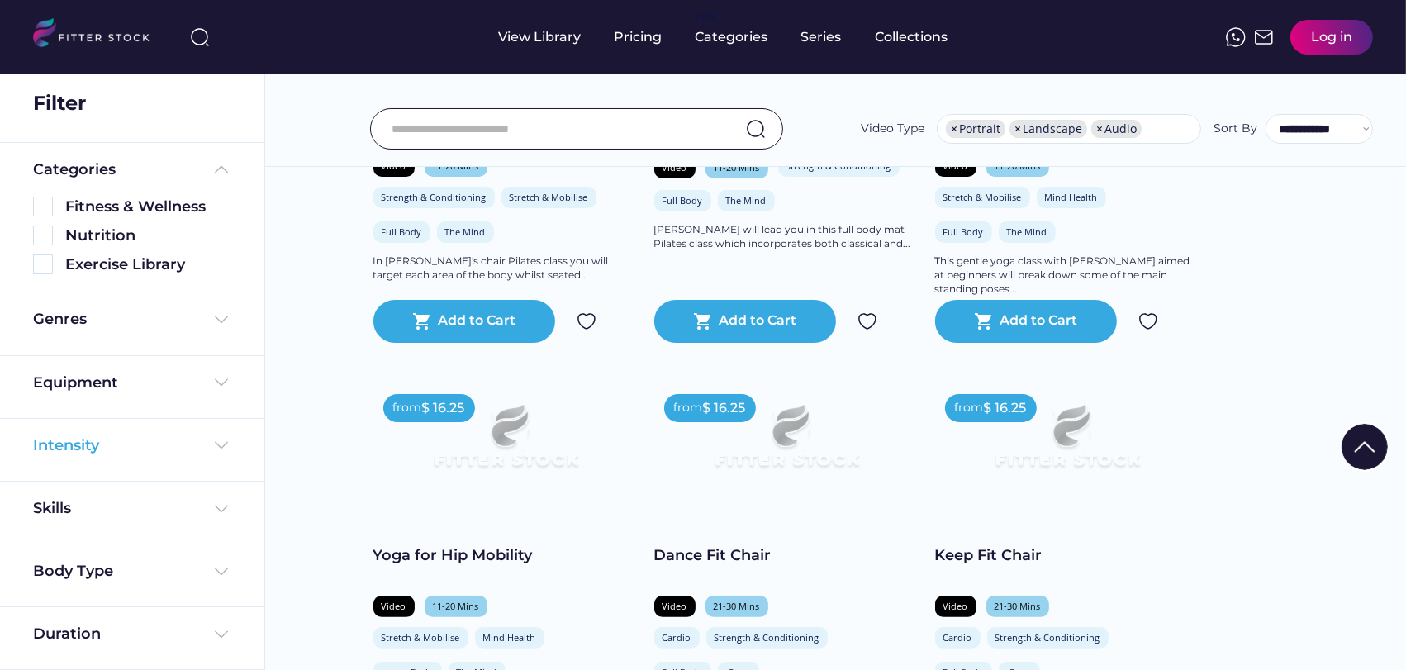
click at [119, 435] on div "Intensity" at bounding box center [132, 445] width 198 height 21
click at [139, 447] on div "Intensity" at bounding box center [132, 445] width 198 height 21
click at [135, 506] on div "Skills" at bounding box center [132, 508] width 198 height 21
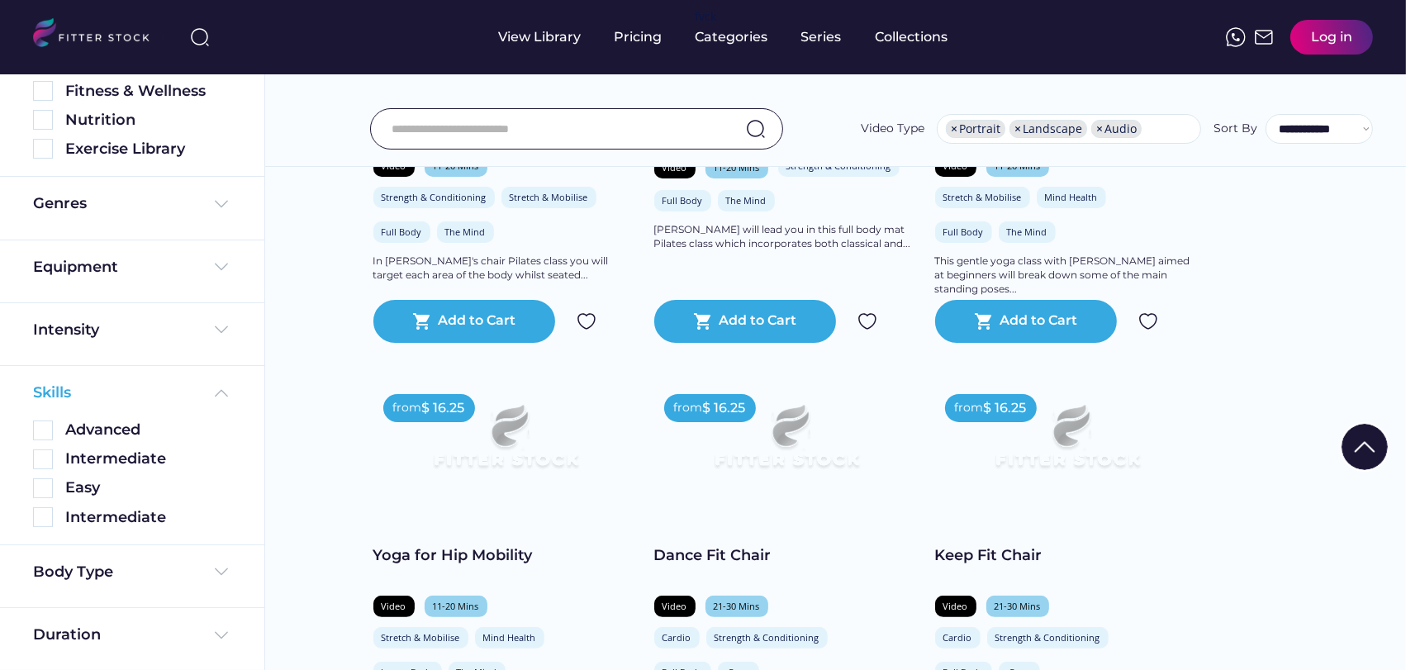
click at [134, 393] on div "Skills" at bounding box center [132, 393] width 198 height 21
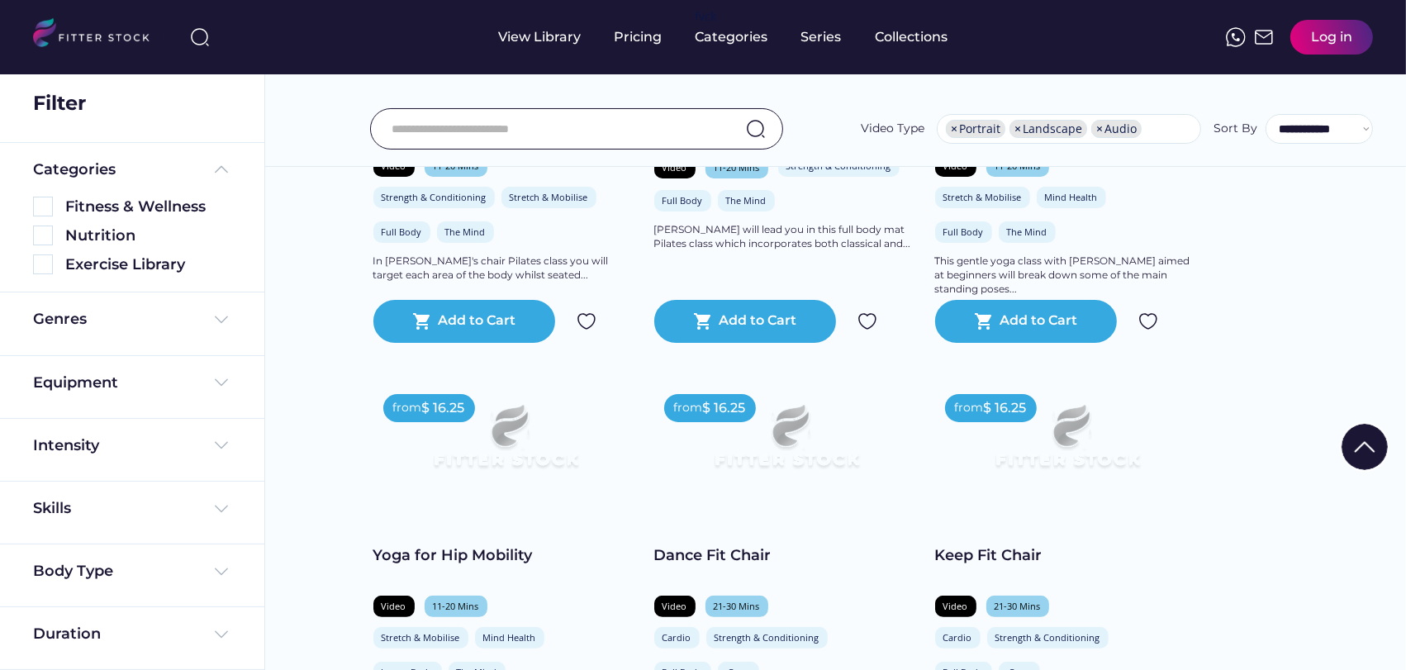
scroll to position [459, 0]
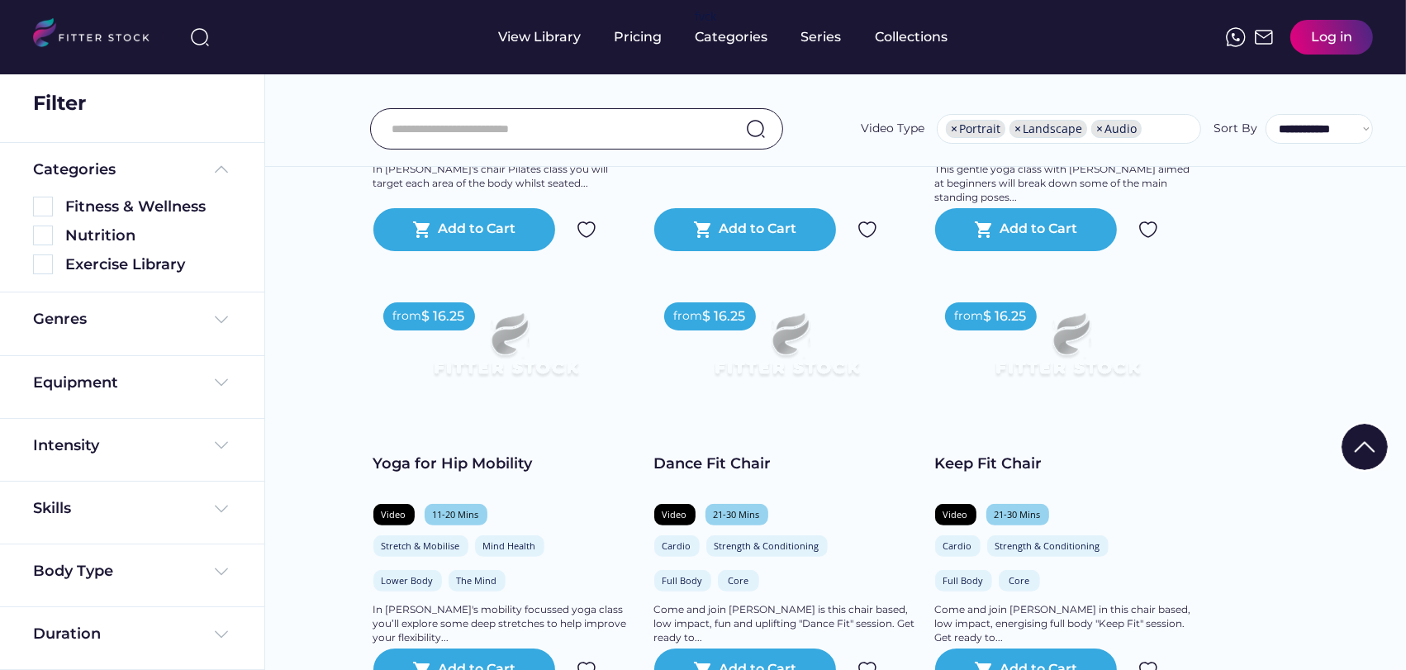
click at [84, 582] on div "Body Type" at bounding box center [132, 575] width 198 height 29
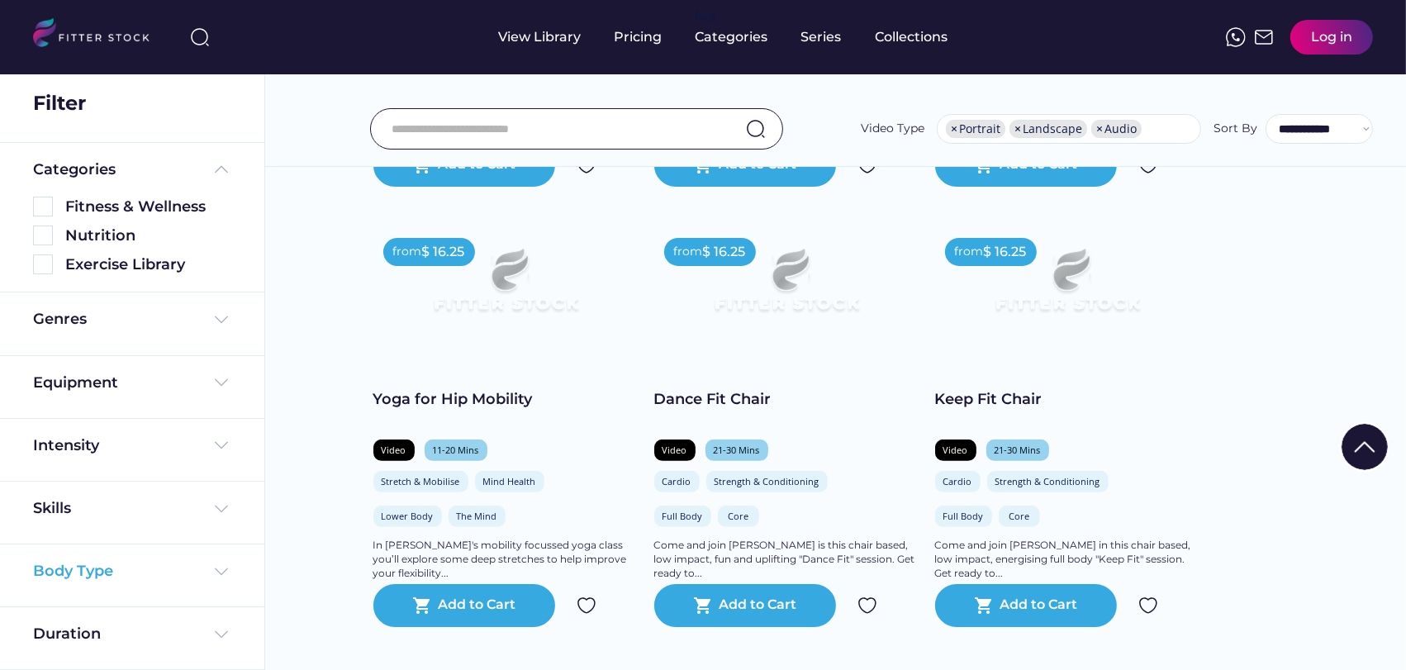
scroll to position [642, 0]
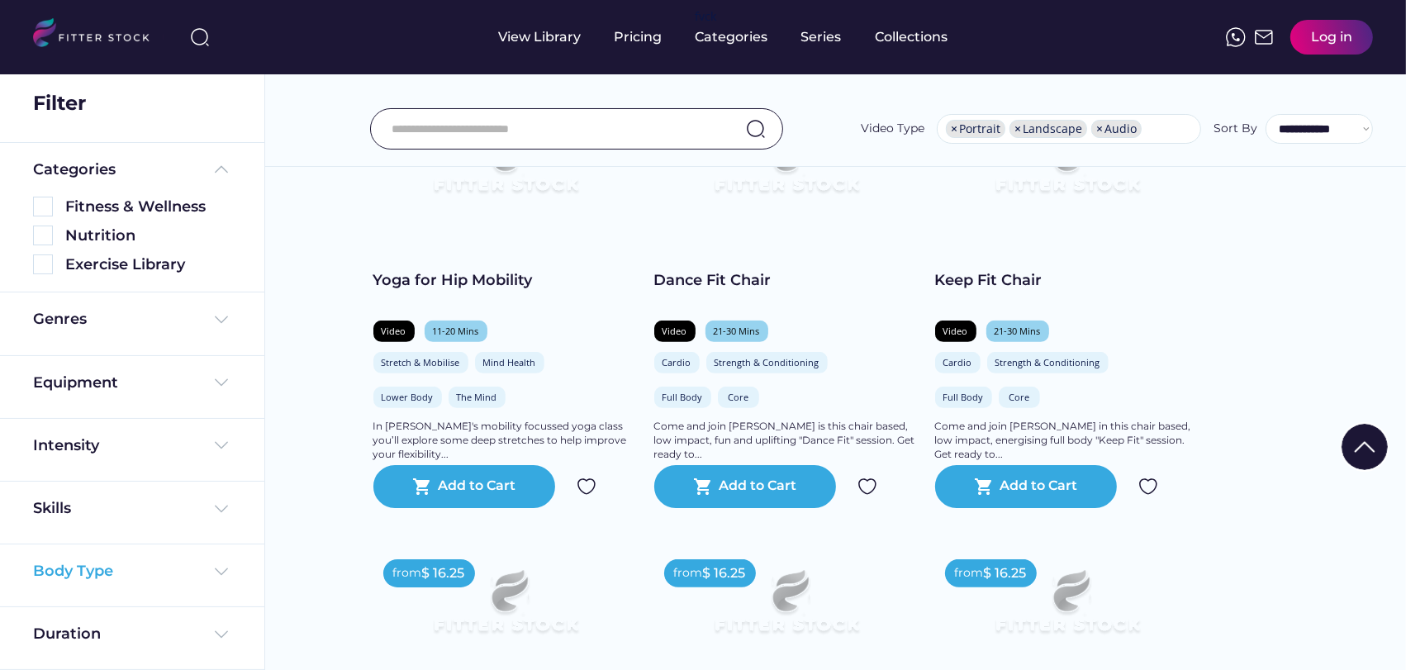
click at [99, 561] on div "Body Type" at bounding box center [73, 571] width 80 height 21
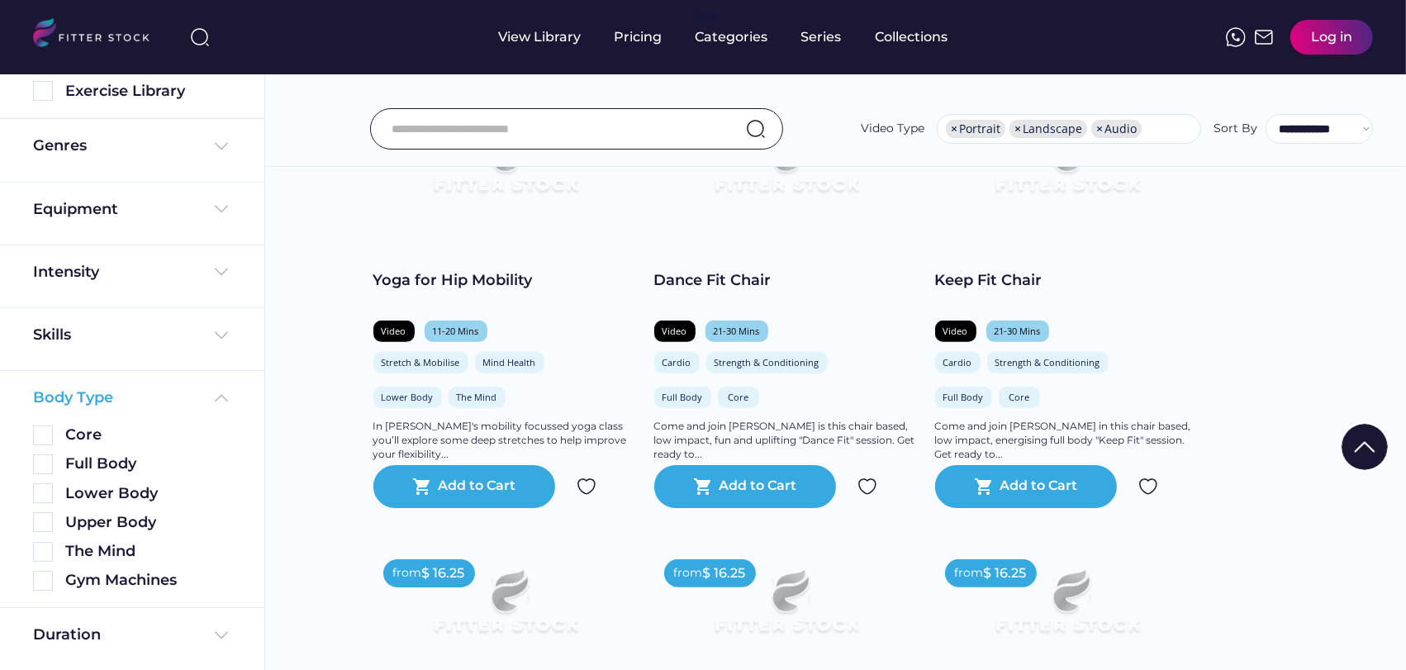
click at [118, 391] on div "Body Type" at bounding box center [132, 397] width 198 height 21
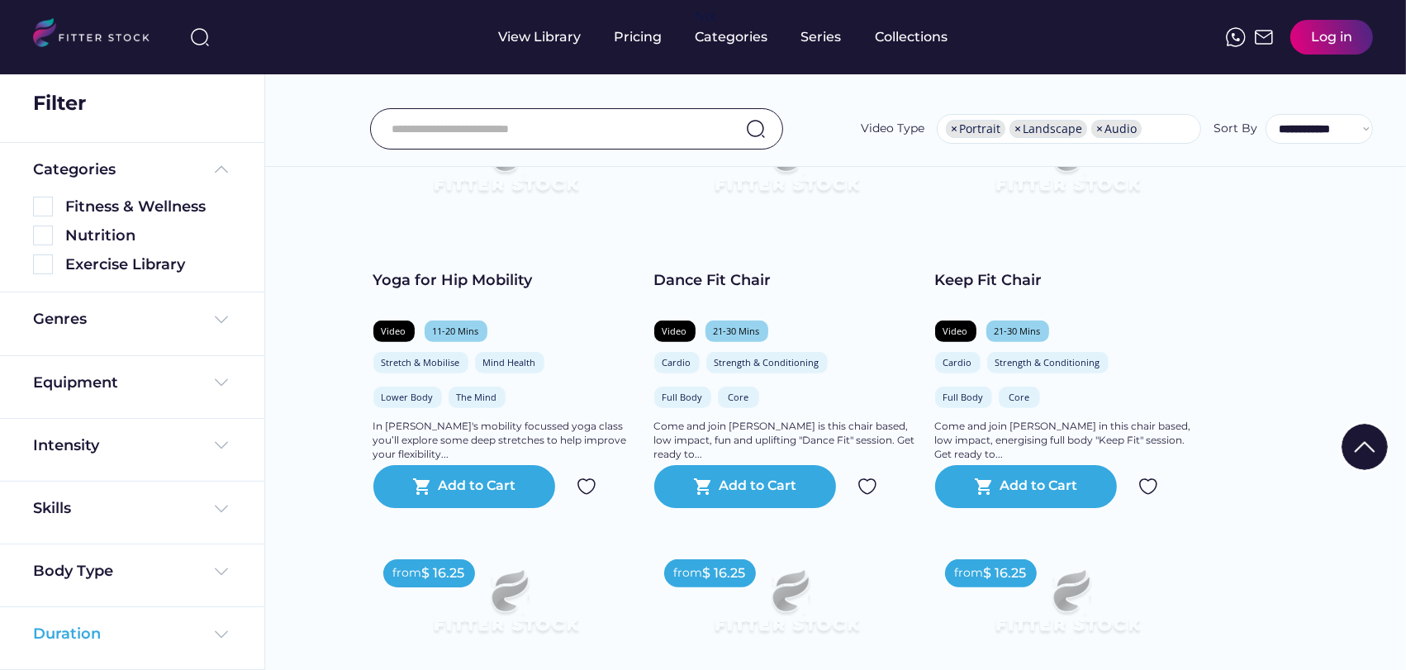
click at [77, 631] on div "Duration" at bounding box center [67, 634] width 68 height 21
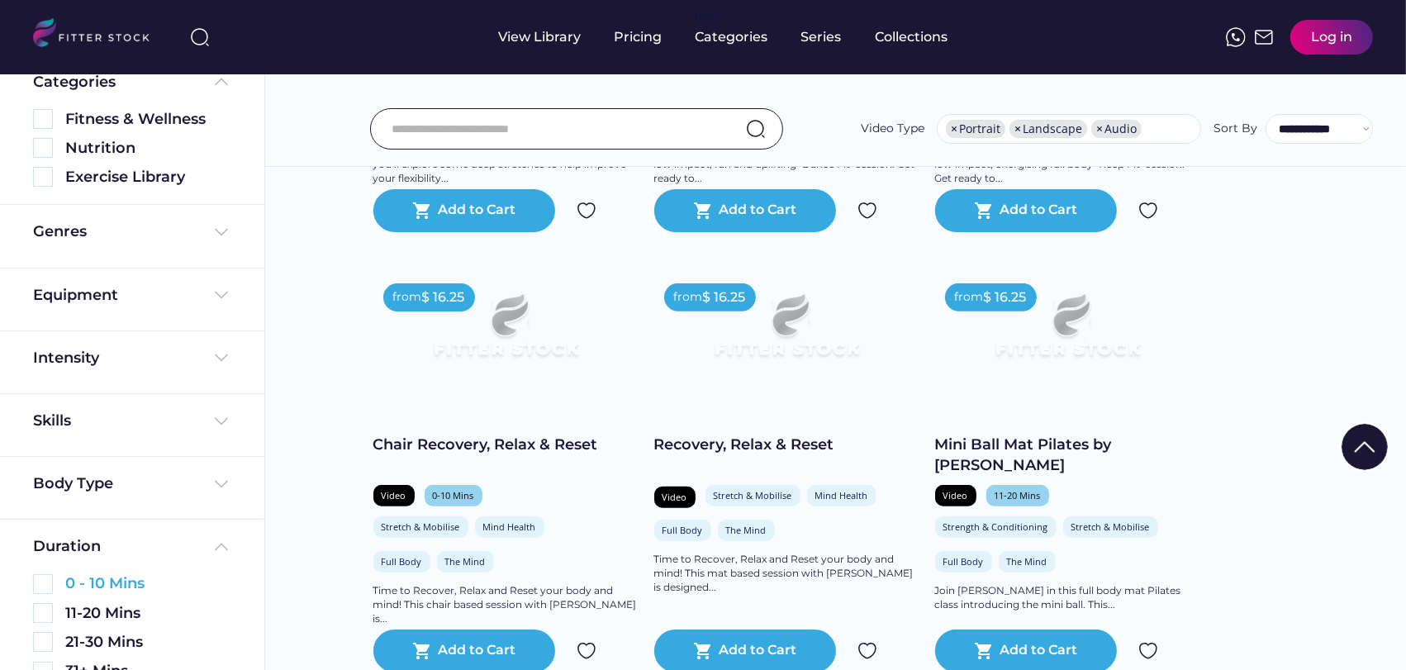
scroll to position [134, 0]
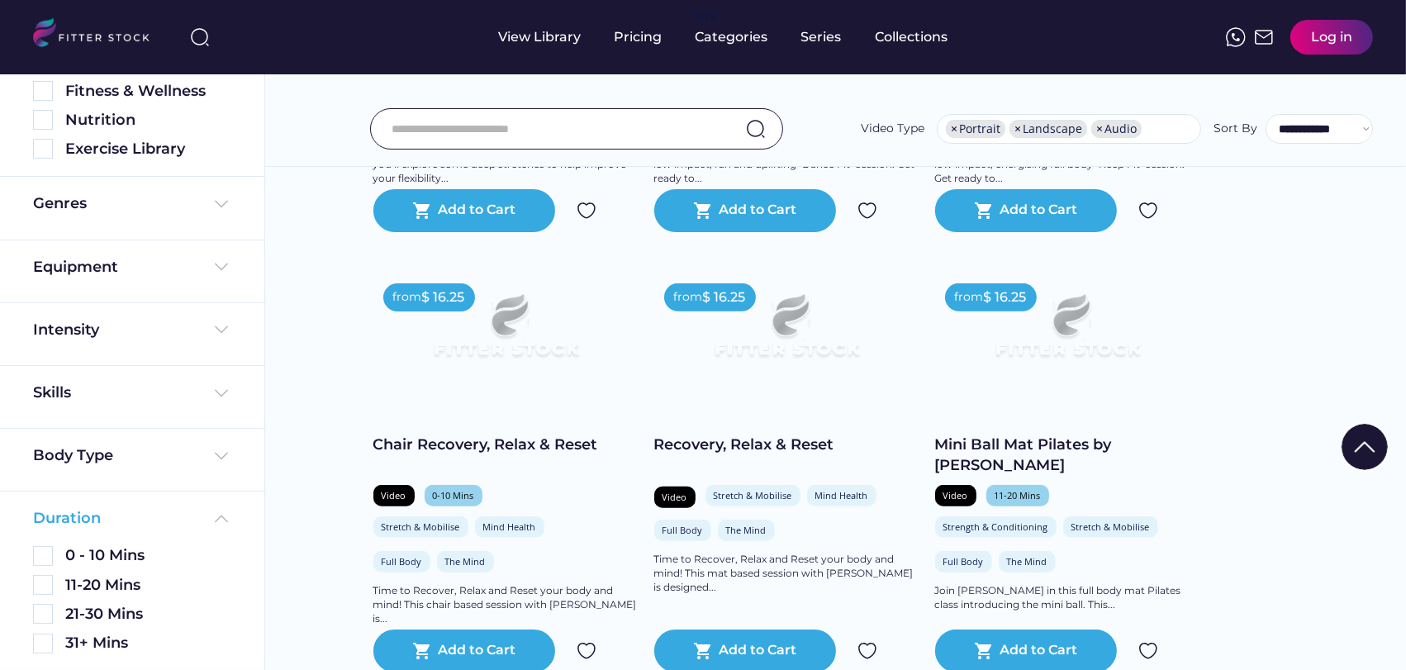
click at [105, 514] on div "Duration" at bounding box center [132, 518] width 198 height 21
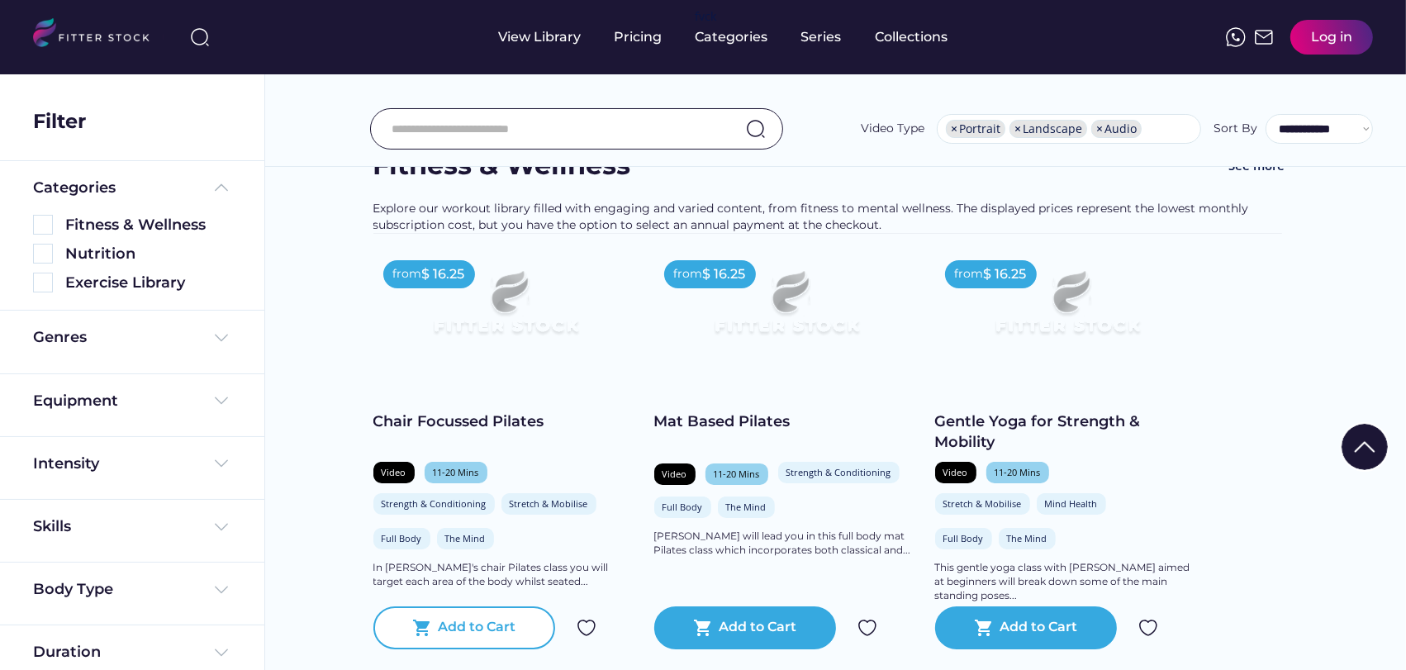
scroll to position [0, 0]
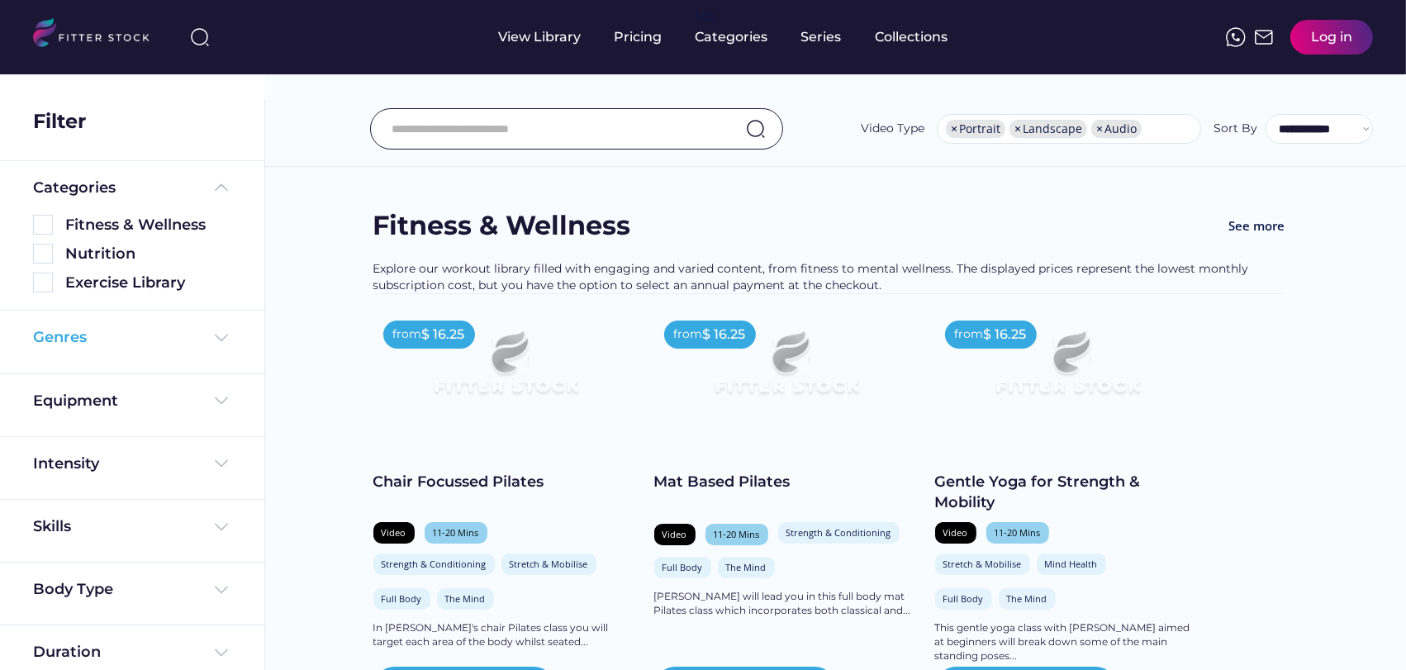
click at [133, 339] on div "Genres" at bounding box center [132, 337] width 198 height 21
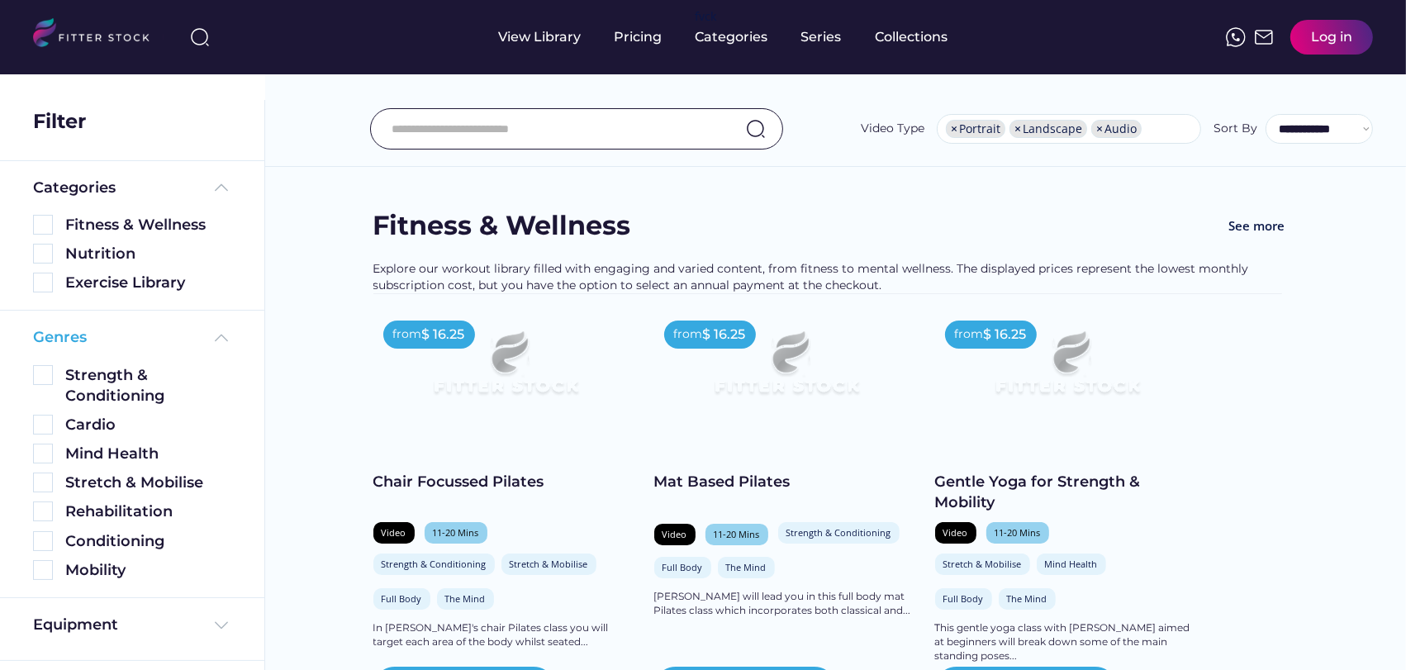
click at [133, 339] on div "Genres" at bounding box center [132, 337] width 198 height 21
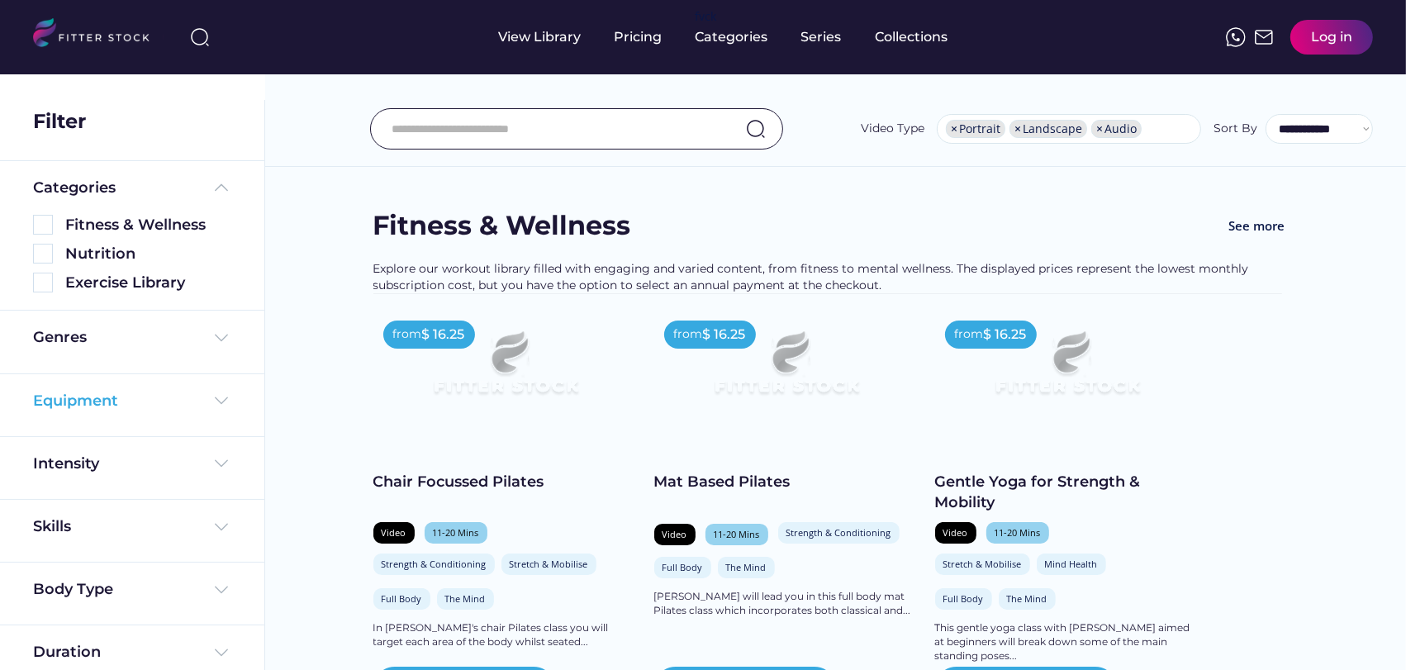
click at [185, 397] on div "Equipment" at bounding box center [132, 401] width 198 height 21
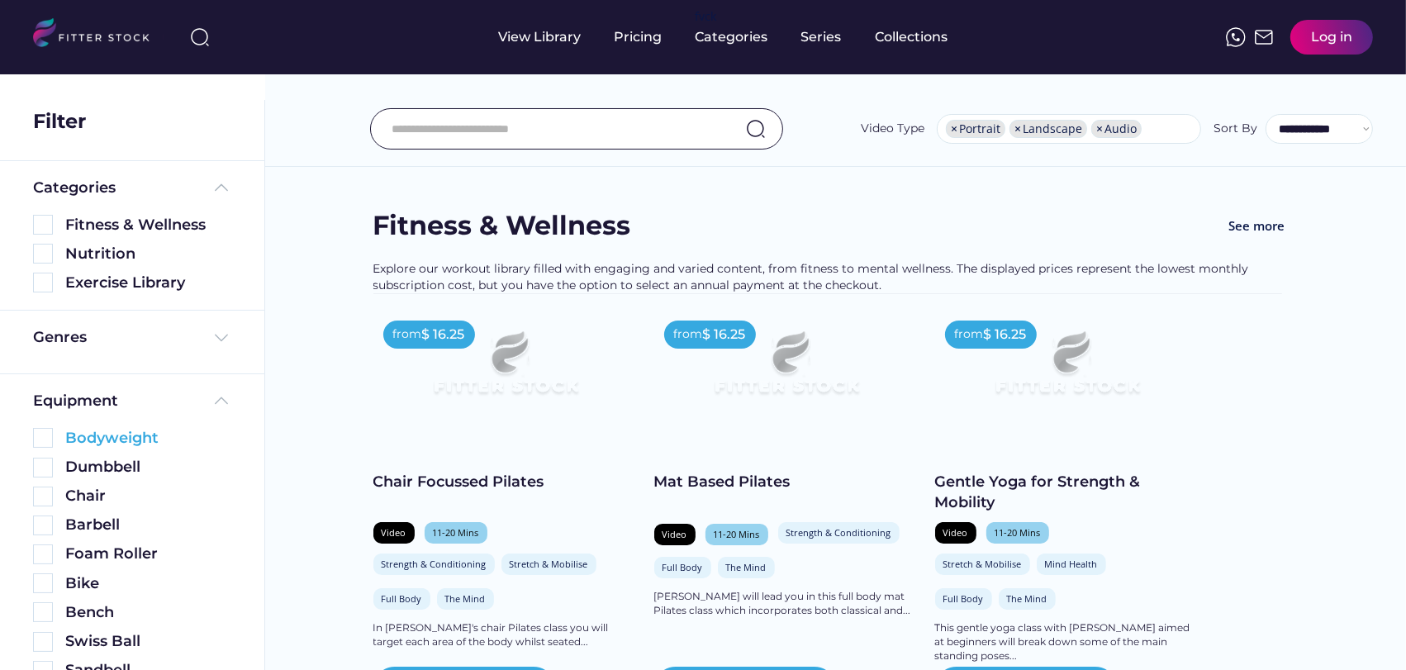
click at [93, 431] on div "Bodyweight" at bounding box center [148, 438] width 166 height 21
click at [48, 440] on img at bounding box center [43, 438] width 20 height 20
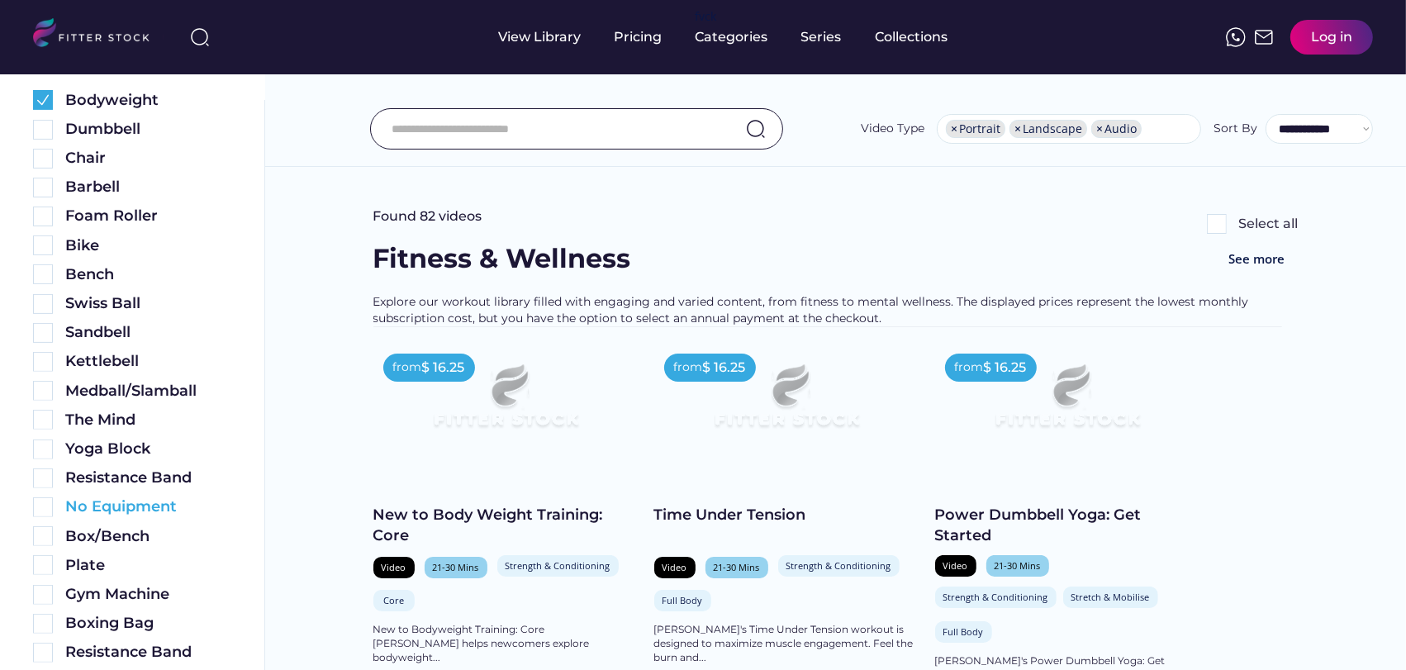
scroll to position [459, 0]
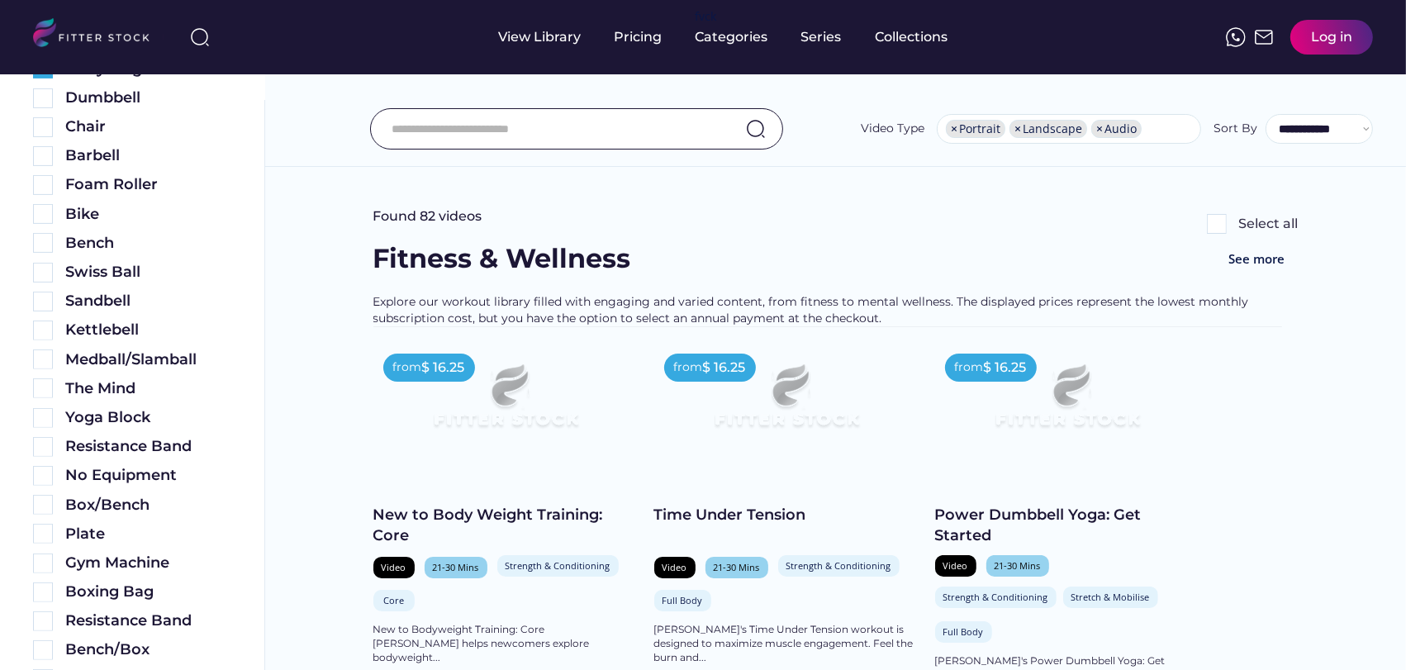
click at [40, 460] on div "No Equipment" at bounding box center [132, 471] width 198 height 29
click at [40, 473] on img at bounding box center [43, 476] width 20 height 20
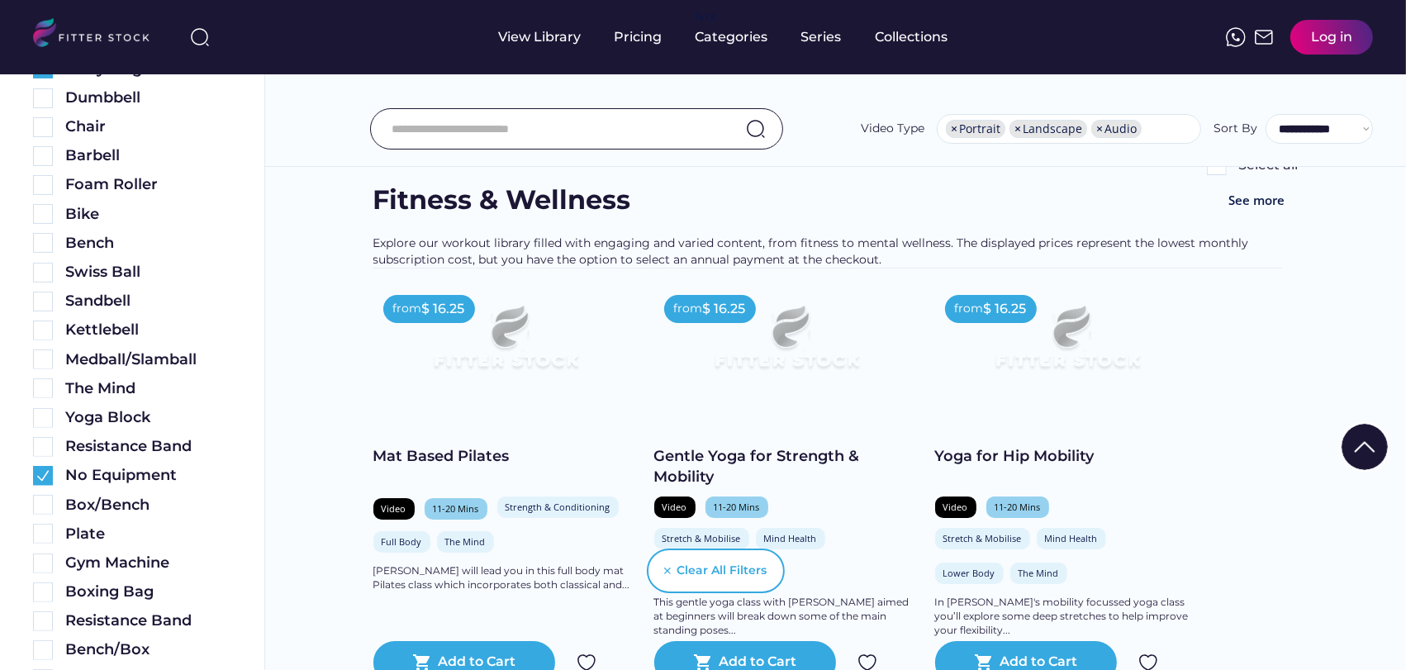
scroll to position [92, 0]
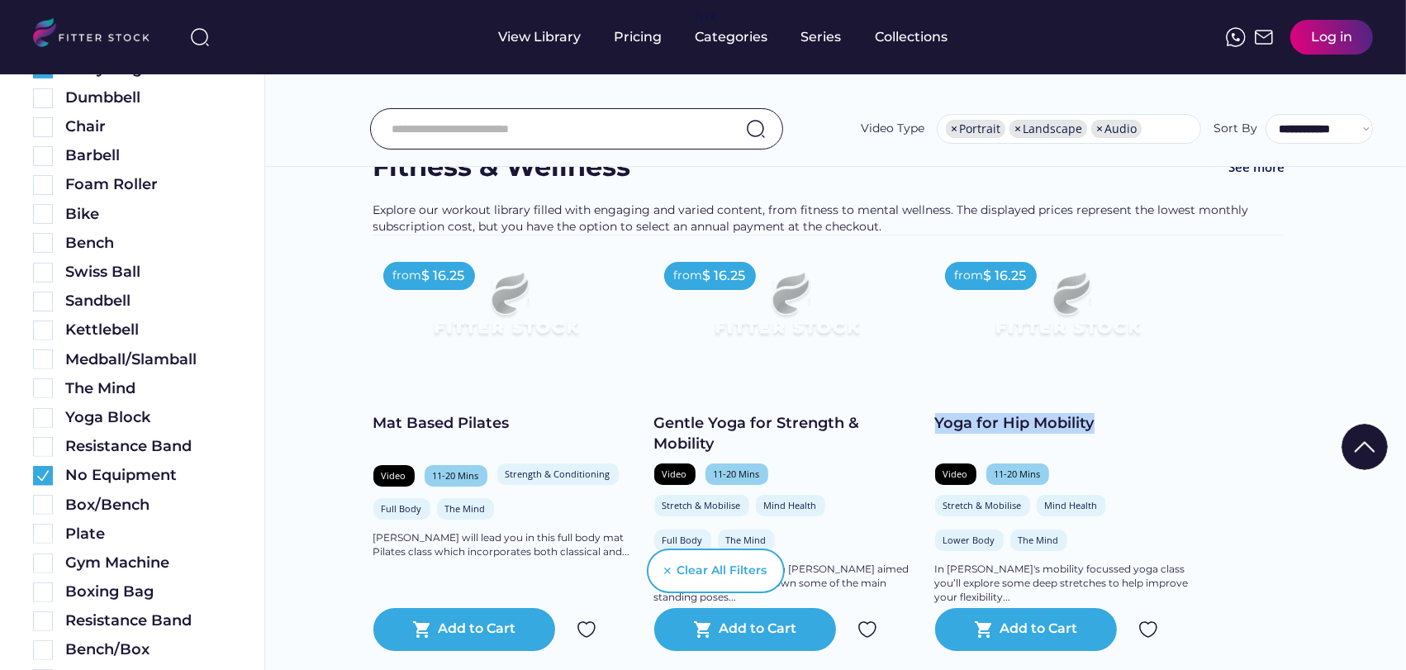
drag, startPoint x: 1094, startPoint y: 425, endPoint x: 926, endPoint y: 430, distance: 167.8
copy div "Yoga for Hip Mobility"
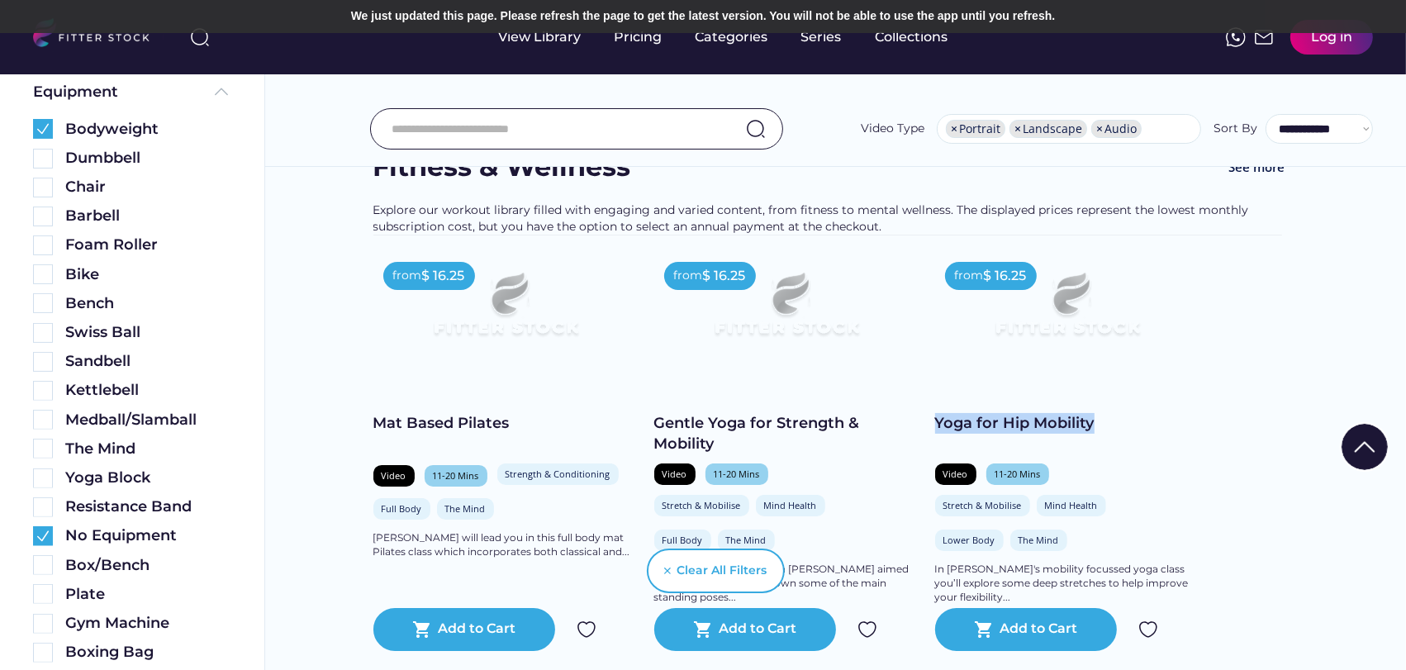
scroll to position [367, 0]
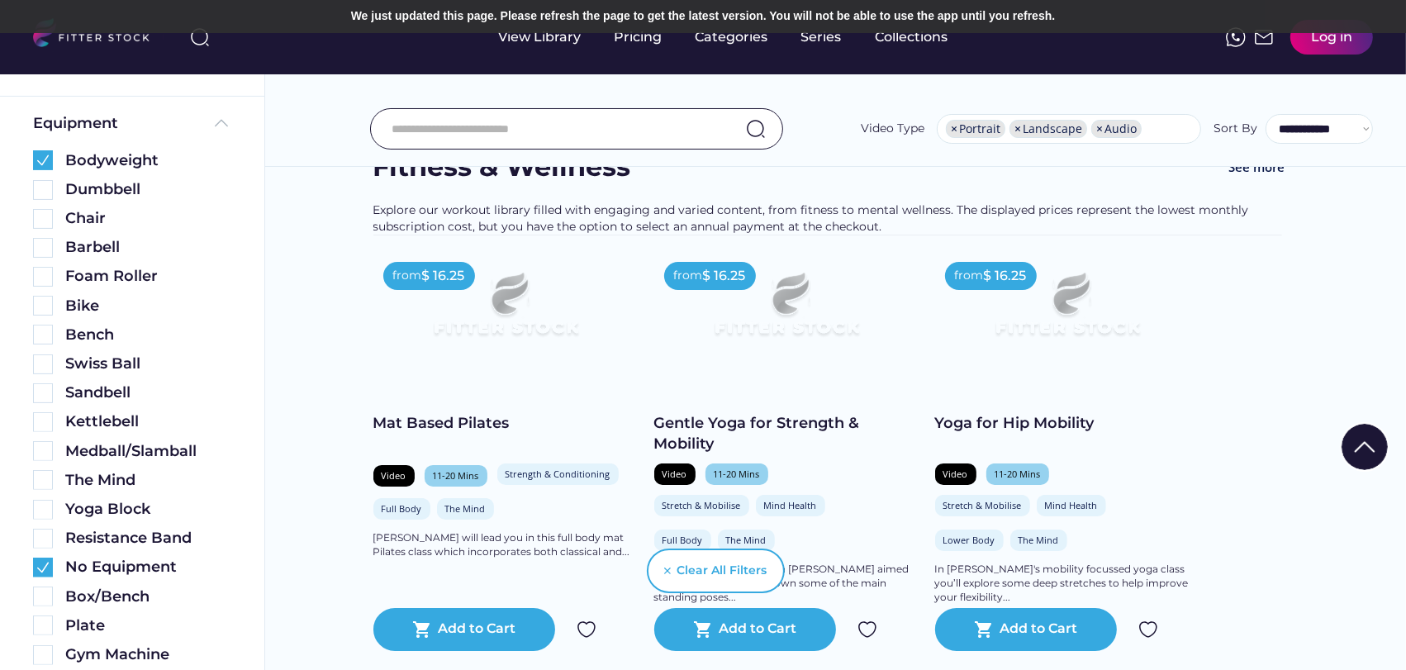
drag, startPoint x: 162, startPoint y: 156, endPoint x: 64, endPoint y: 159, distance: 97.5
click at [65, 159] on div "Bodyweight" at bounding box center [148, 160] width 166 height 21
copy div "Bodyweight"
drag, startPoint x: 133, startPoint y: 564, endPoint x: 64, endPoint y: 566, distance: 69.4
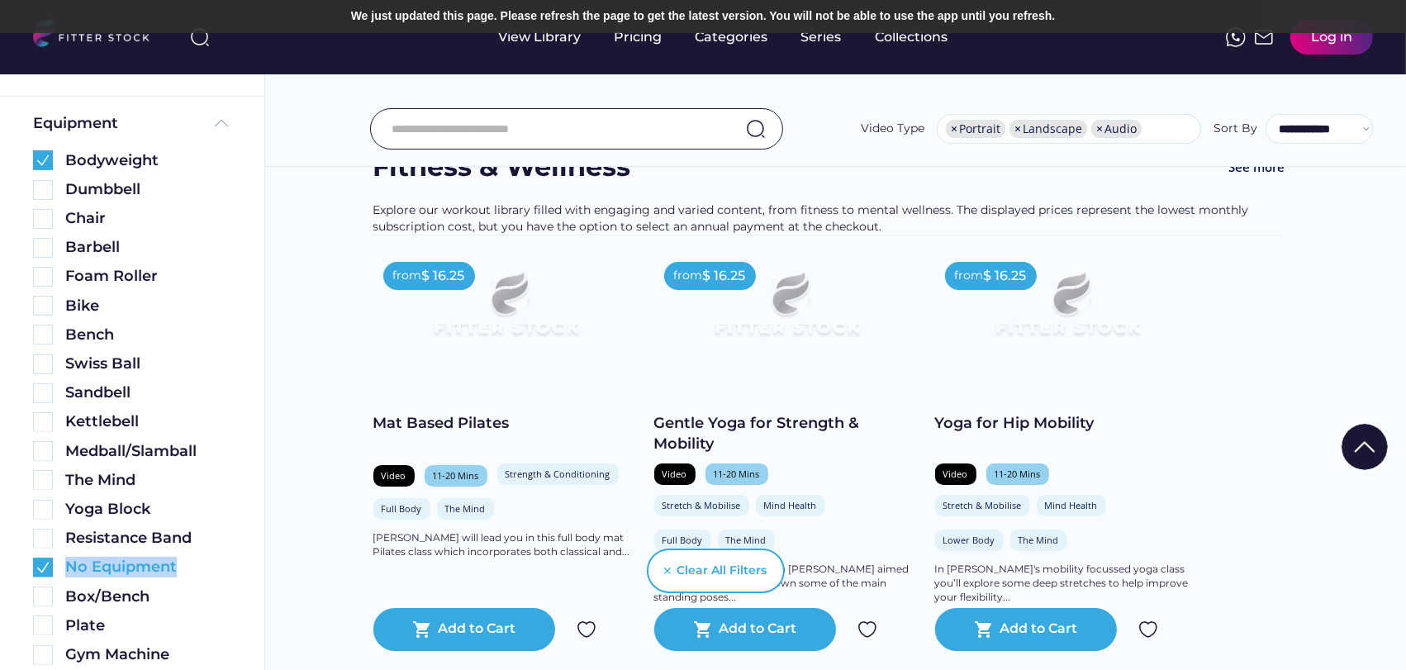
click at [64, 566] on div "No Equipment" at bounding box center [132, 567] width 198 height 21
copy div "No Equipment"
click at [535, 118] on input "input" at bounding box center [556, 129] width 329 height 35
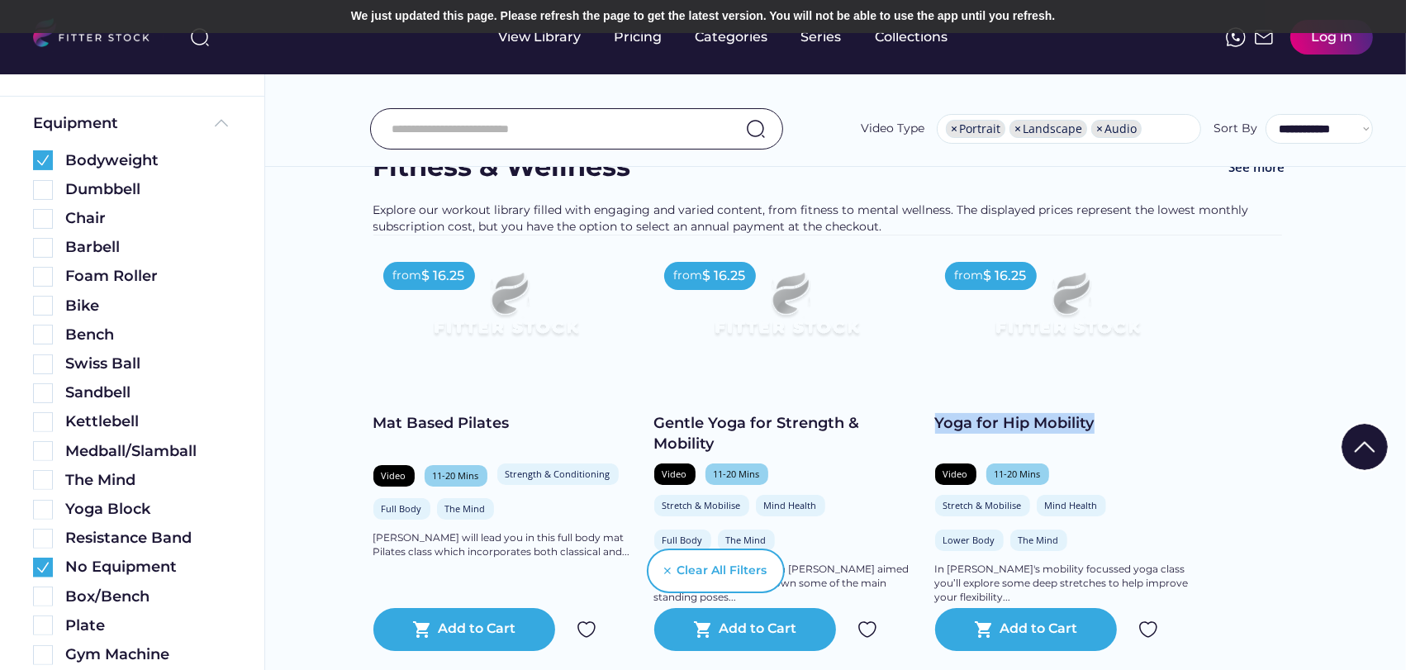
drag, startPoint x: 1110, startPoint y: 418, endPoint x: 932, endPoint y: 425, distance: 178.6
copy div "Yoga for Hip Mobility"
click at [421, 128] on input "input" at bounding box center [556, 129] width 329 height 35
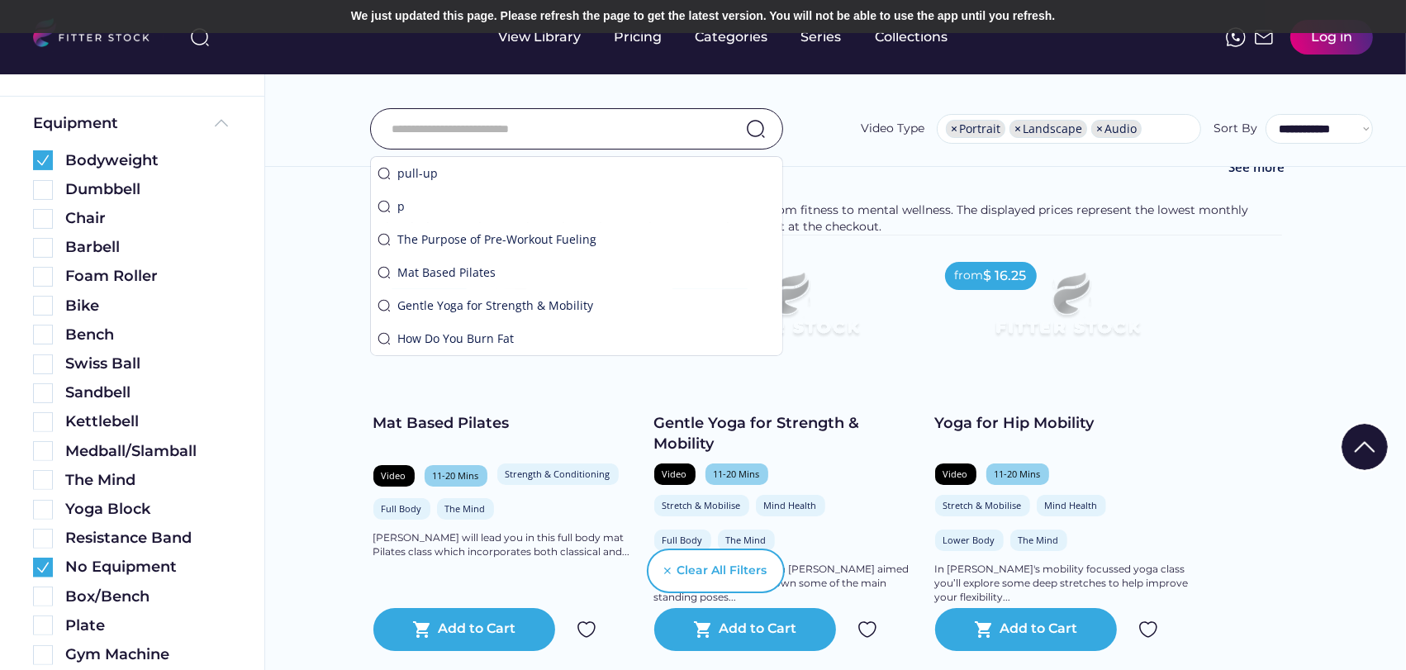
paste input "**********"
type input "**********"
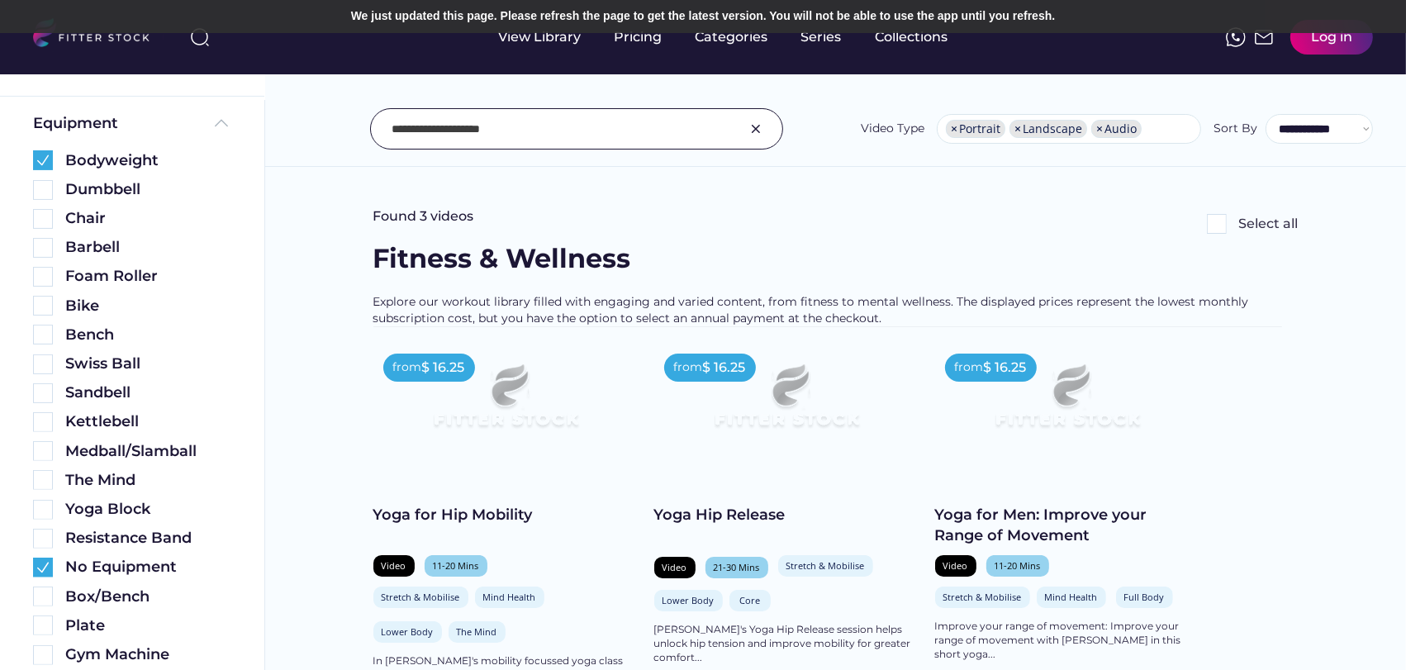
scroll to position [92, 0]
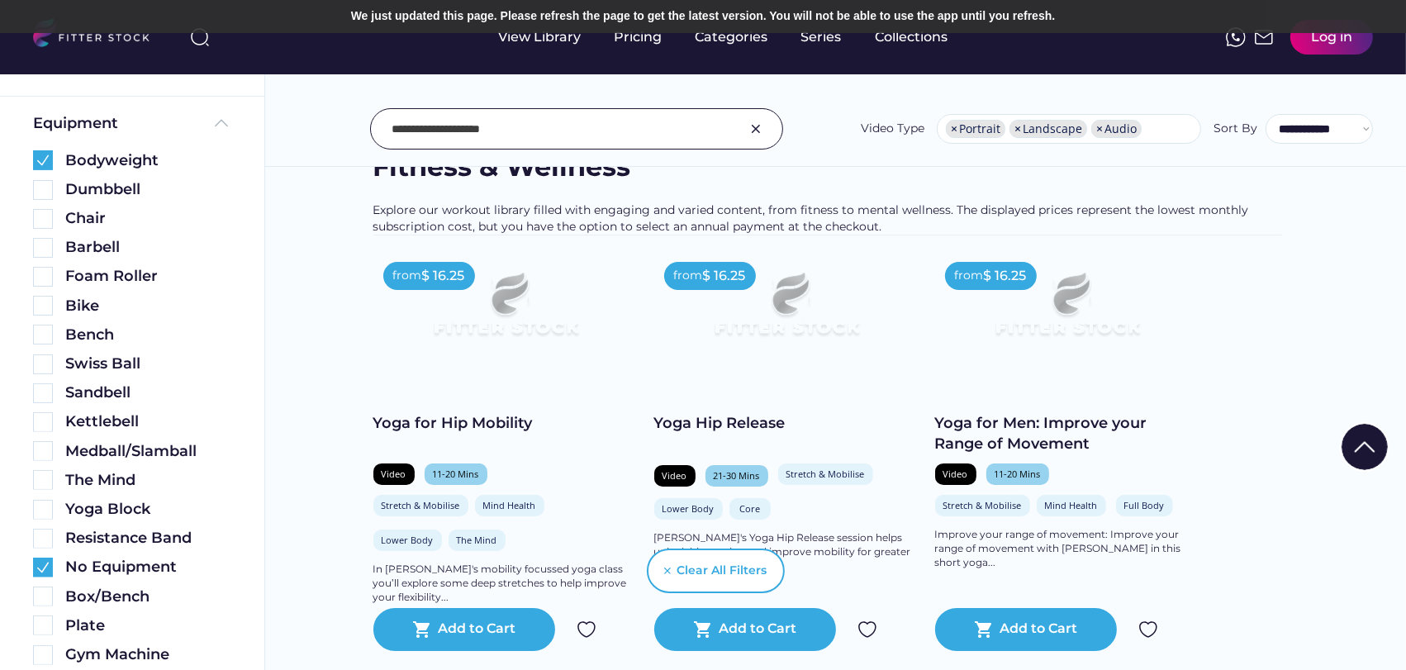
click at [624, 117] on input "input" at bounding box center [556, 129] width 329 height 35
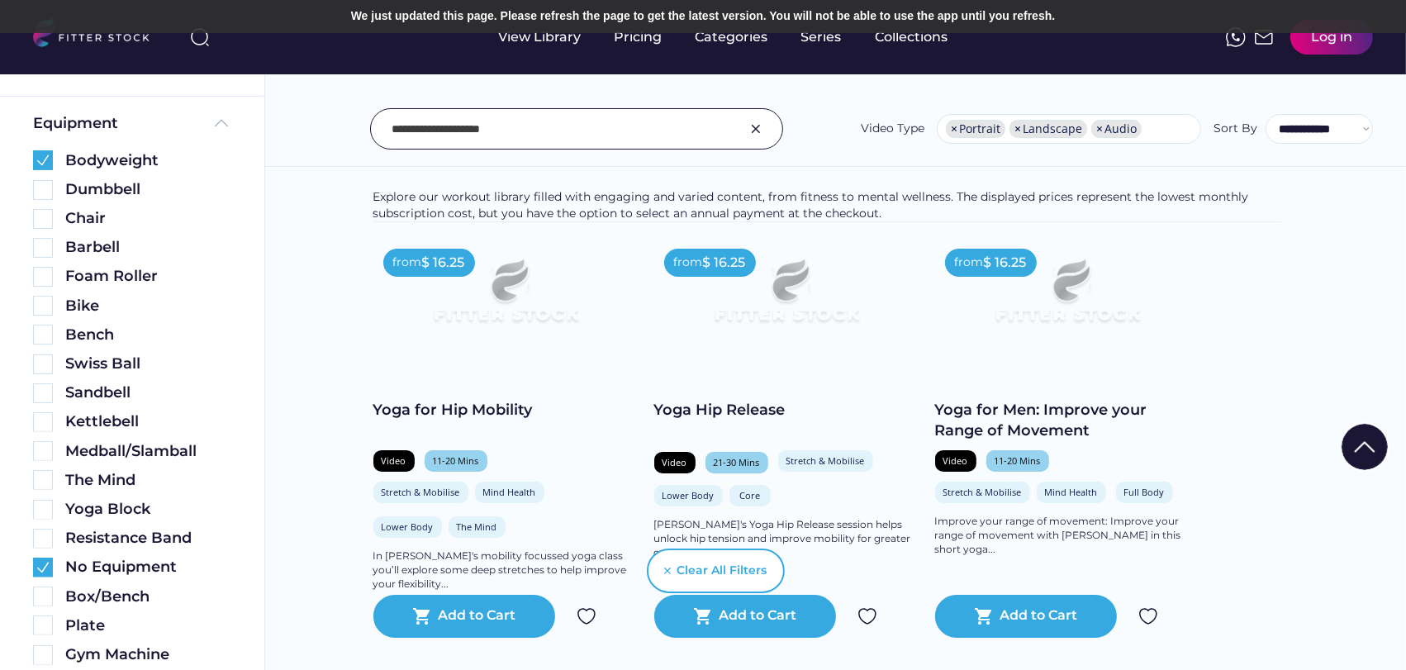
scroll to position [183, 0]
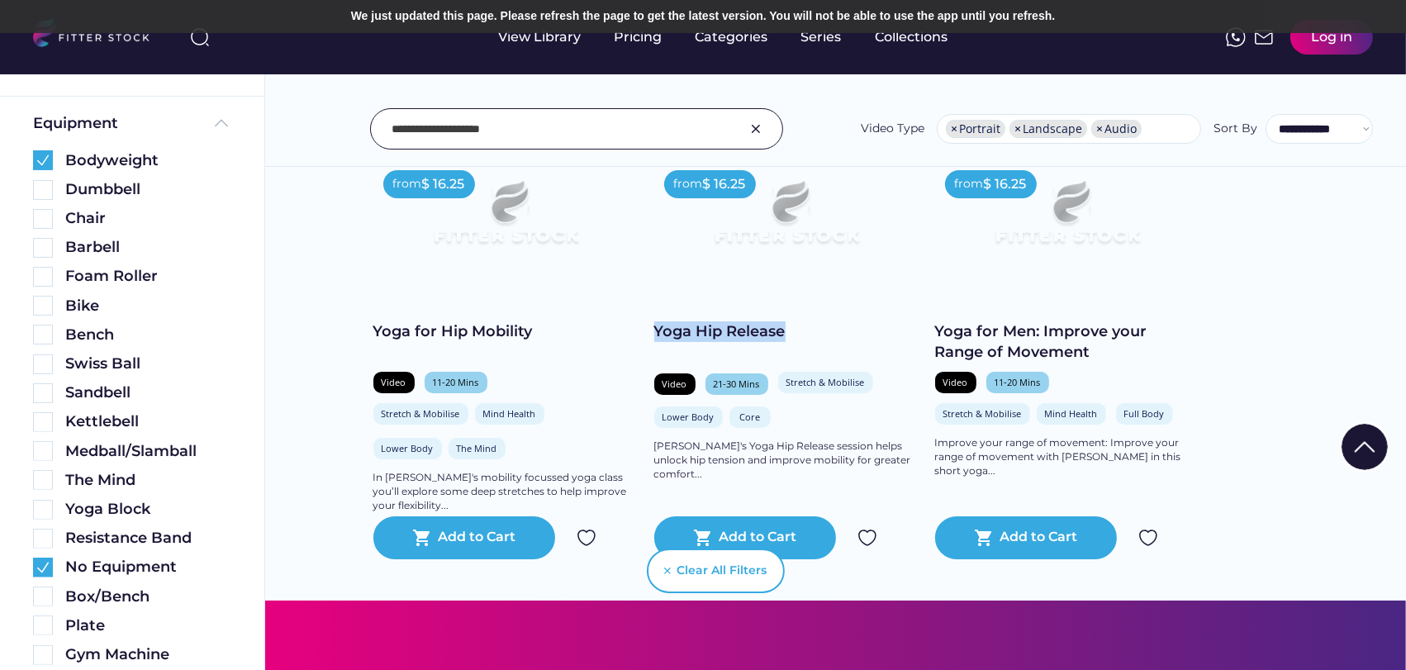
drag, startPoint x: 793, startPoint y: 330, endPoint x: 650, endPoint y: 326, distance: 143.0
click at [650, 326] on div "from $ 16.25 Yoga for Hip Mobility Video 11-20 Mins Stretch & Mobilise Mind Hea…" at bounding box center [835, 359] width 925 height 399
drag, startPoint x: 532, startPoint y: 329, endPoint x: 352, endPoint y: 329, distance: 180.1
click at [352, 329] on div "Found 3 videos Select all Fitness & Wellness See more Explore our workout libra…" at bounding box center [835, 625] width 1142 height 1416
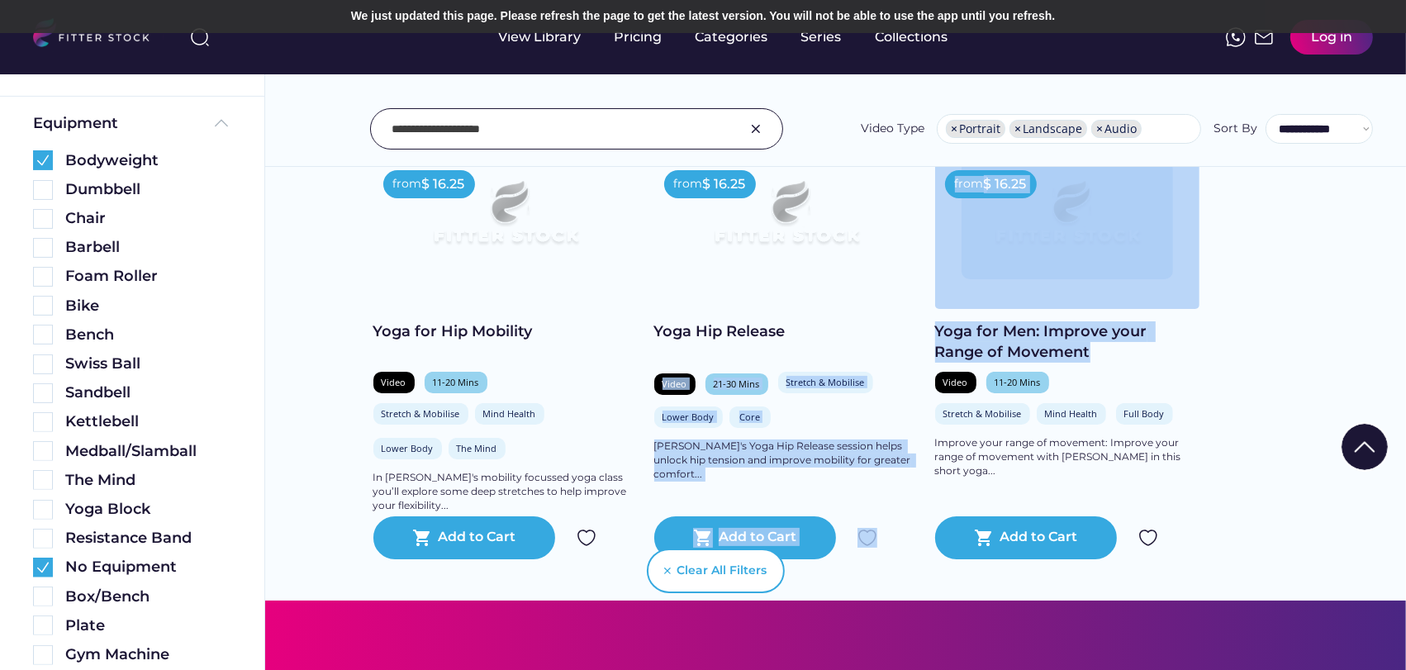
drag, startPoint x: 1094, startPoint y: 355, endPoint x: 921, endPoint y: 330, distance: 174.6
click at [921, 330] on div "from $ 16.25 Yoga for Hip Mobility Video 11-20 Mins Stretch & Mobilise Mind Hea…" at bounding box center [835, 359] width 925 height 399
click at [1252, 350] on div "from $ 16.25 Yoga for Hip Mobility Video 11-20 Mins Stretch & Mobilise Mind Hea…" at bounding box center [835, 359] width 925 height 399
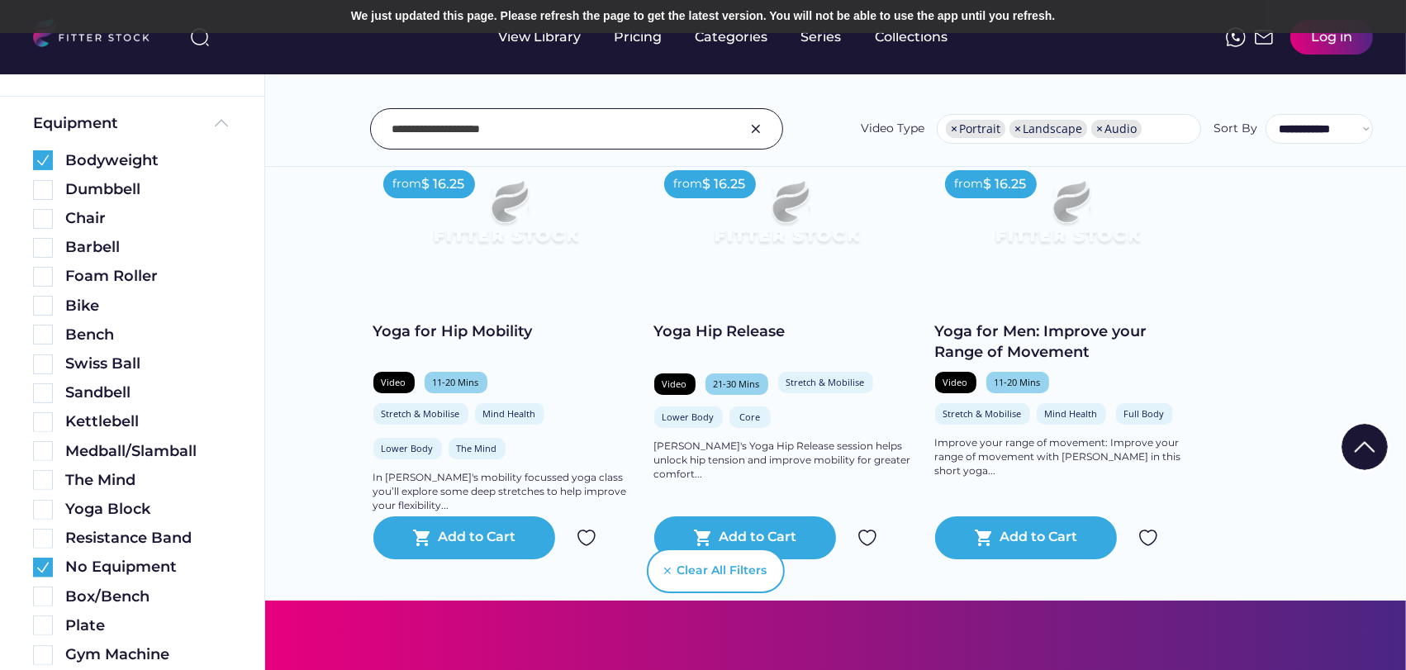
scroll to position [0, 0]
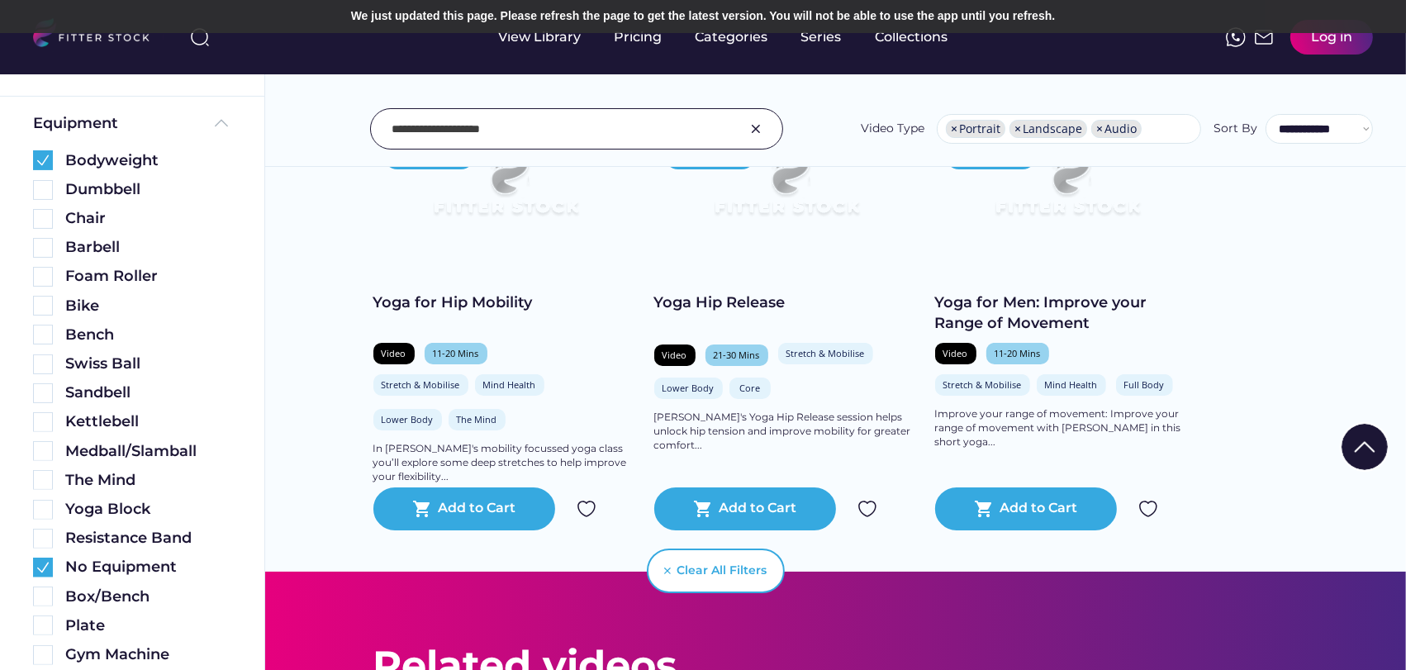
scroll to position [183, 0]
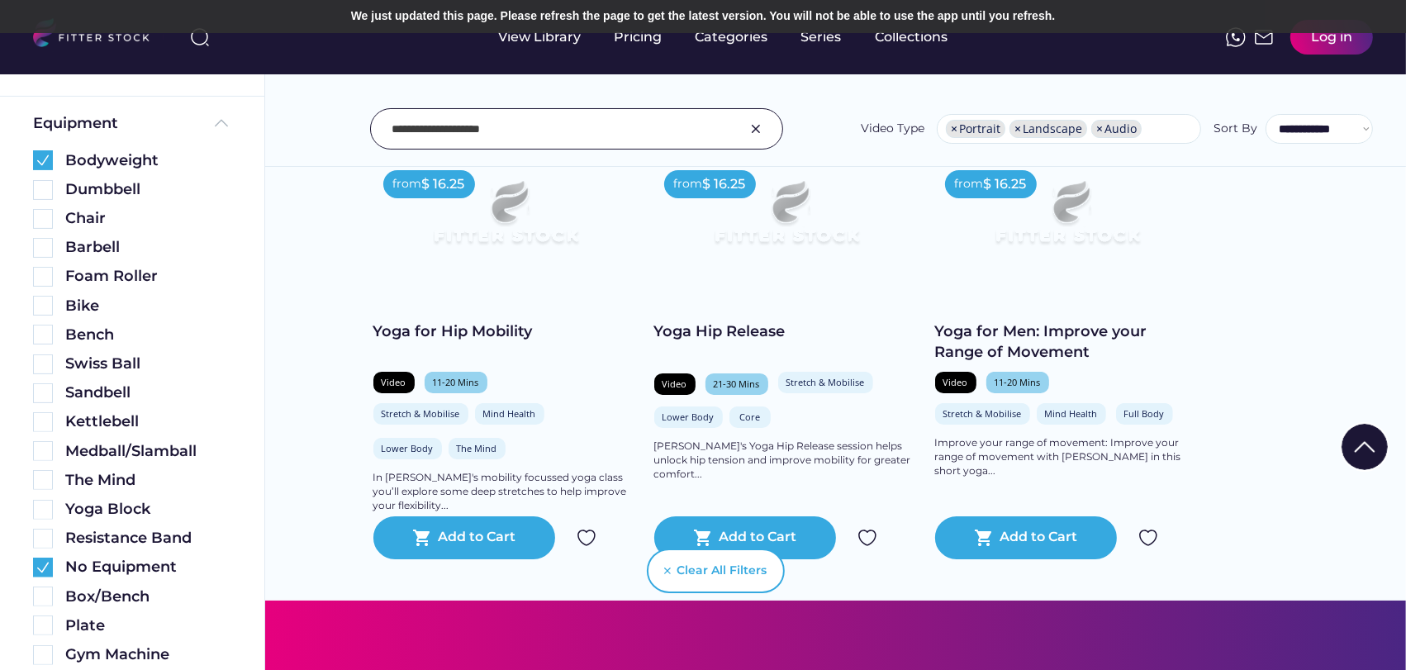
drag, startPoint x: 426, startPoint y: 121, endPoint x: 422, endPoint y: 112, distance: 9.2
click at [425, 119] on input "input" at bounding box center [556, 129] width 329 height 35
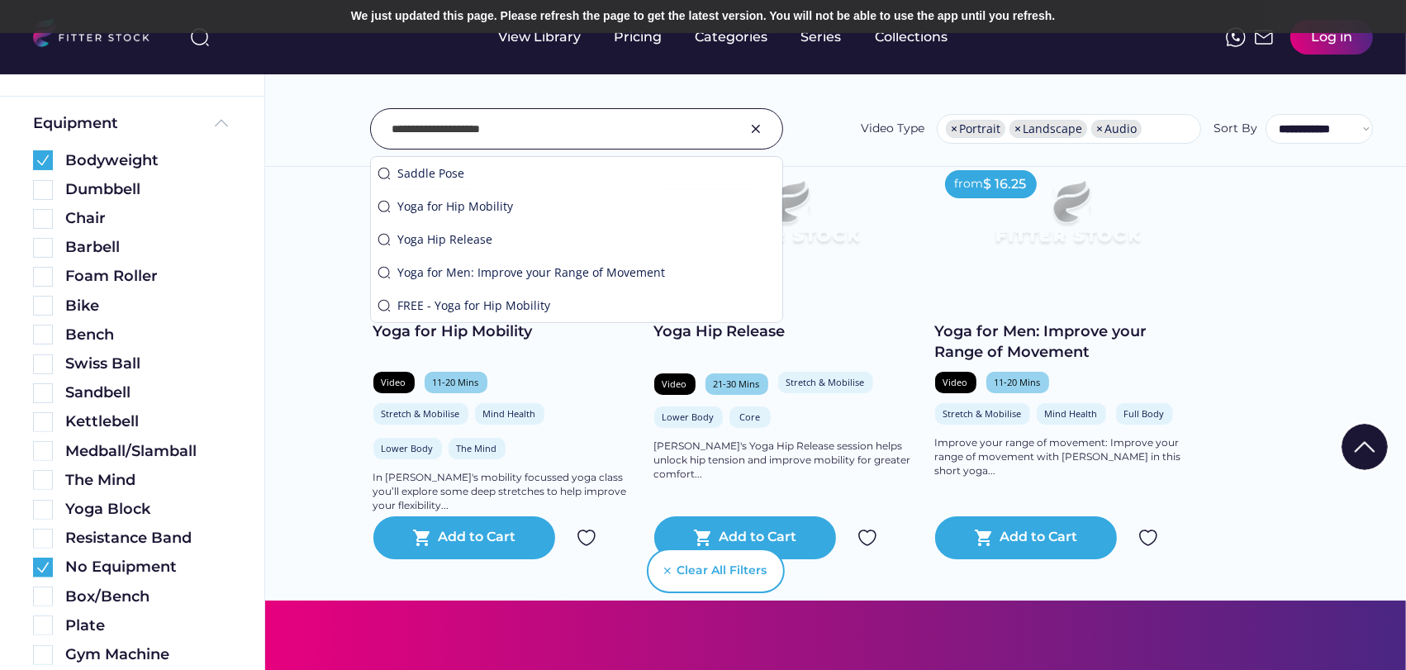
click at [422, 113] on input "input" at bounding box center [556, 129] width 329 height 35
click at [422, 114] on input "input" at bounding box center [556, 129] width 329 height 35
click at [422, 115] on input "input" at bounding box center [556, 129] width 329 height 35
click at [516, 124] on input "input" at bounding box center [556, 129] width 329 height 35
click at [516, 126] on input "input" at bounding box center [556, 129] width 329 height 35
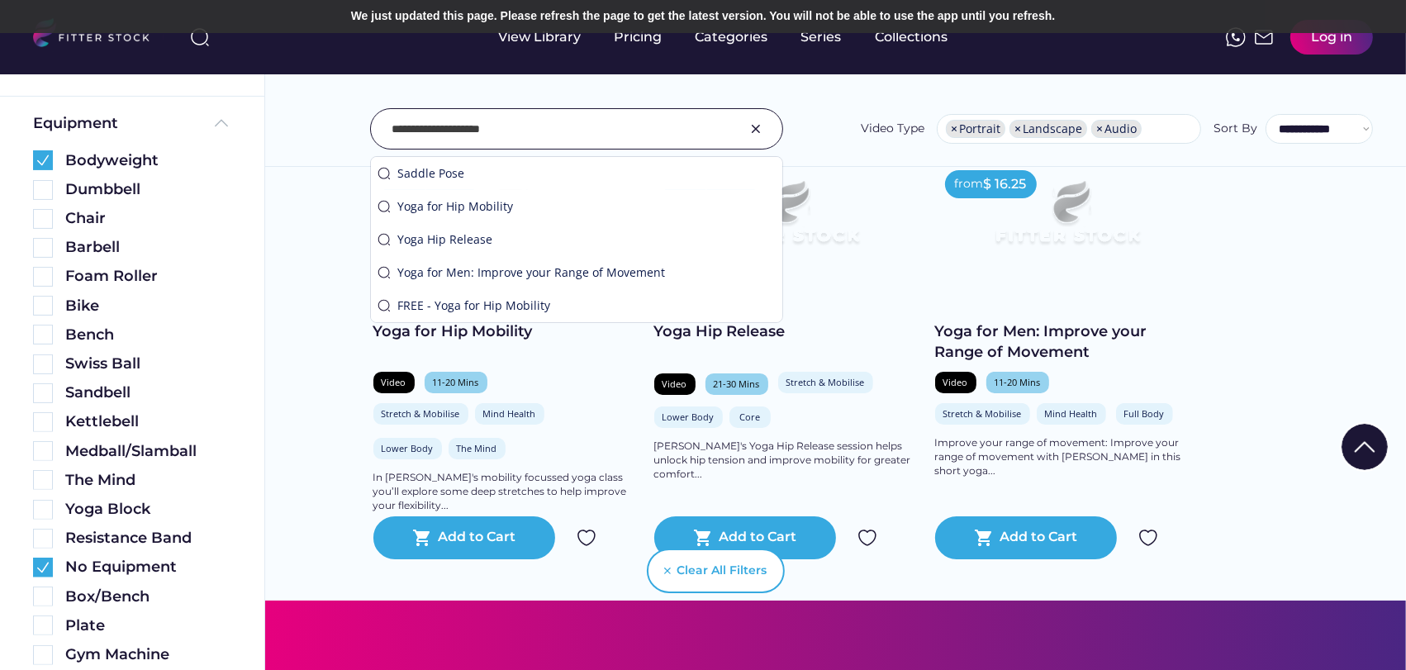
click at [516, 128] on input "input" at bounding box center [556, 129] width 329 height 35
click at [516, 127] on input "input" at bounding box center [556, 129] width 329 height 35
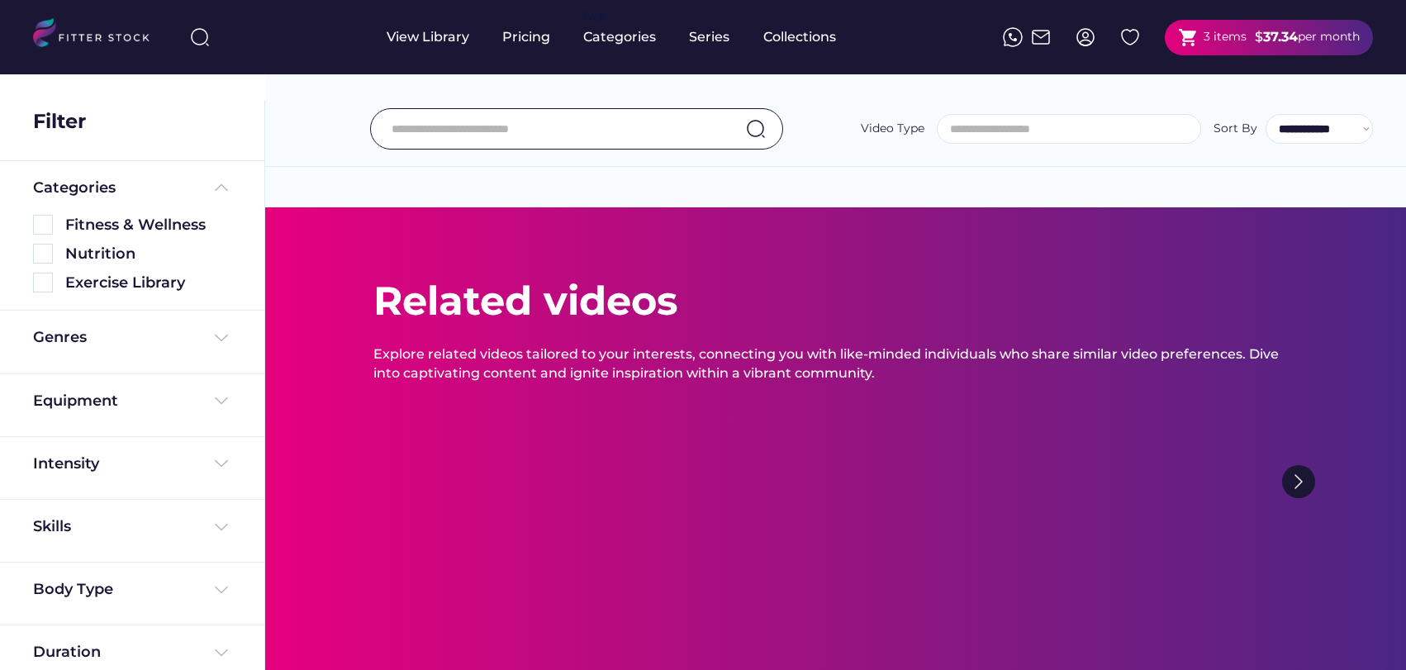
select select
select select "**********"
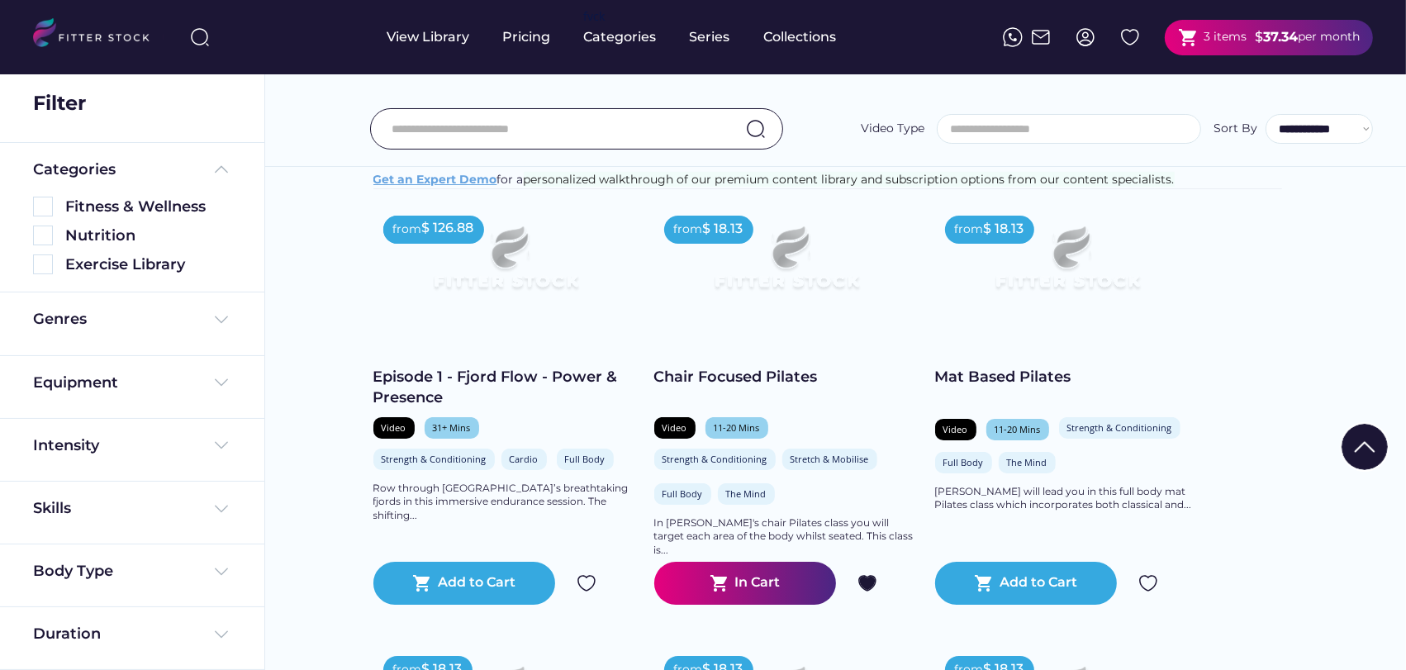
scroll to position [367, 0]
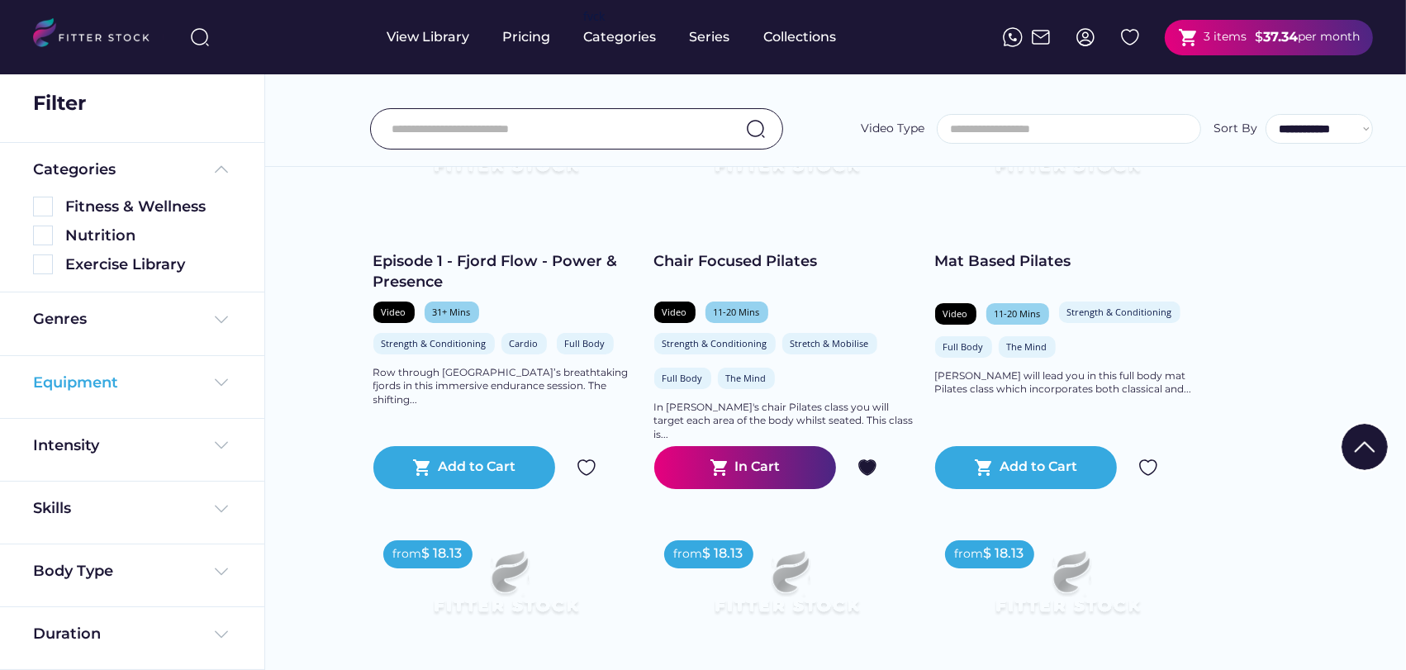
click at [93, 385] on div "Equipment" at bounding box center [75, 383] width 85 height 21
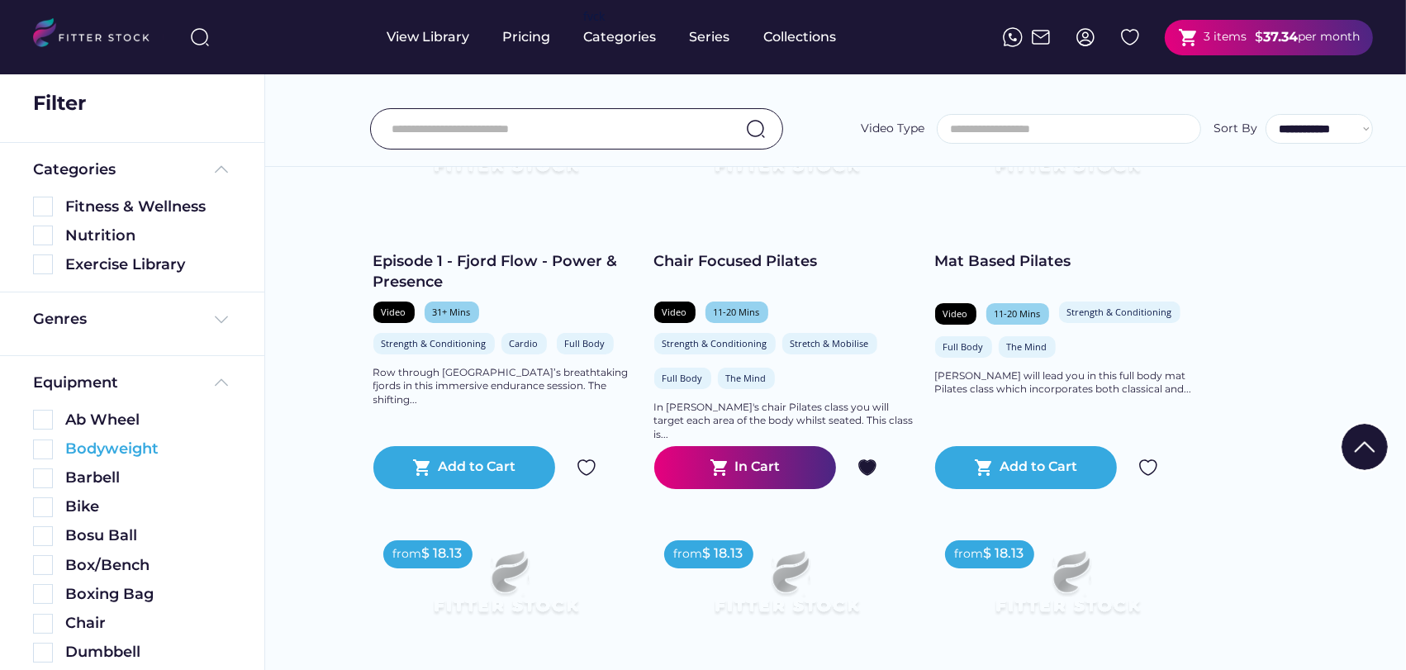
click at [86, 454] on div "Bodyweight" at bounding box center [148, 449] width 166 height 21
click at [43, 446] on img at bounding box center [43, 450] width 20 height 20
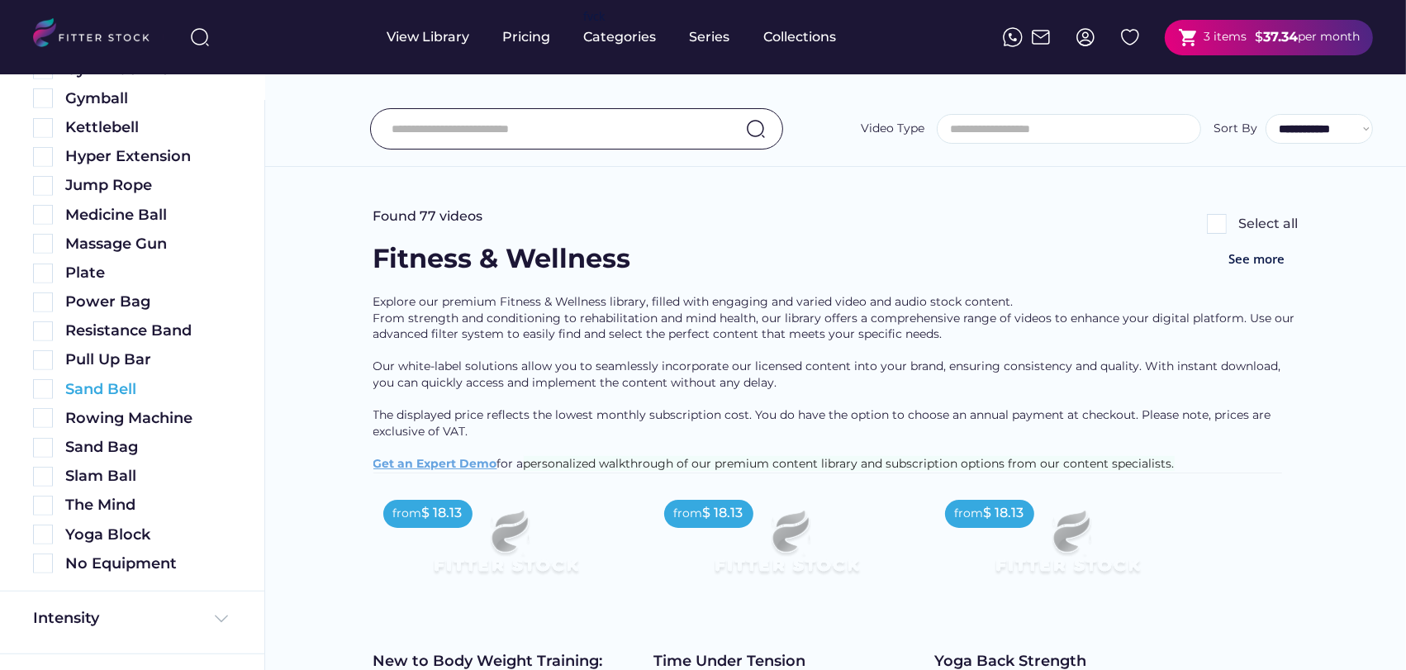
scroll to position [753, 0]
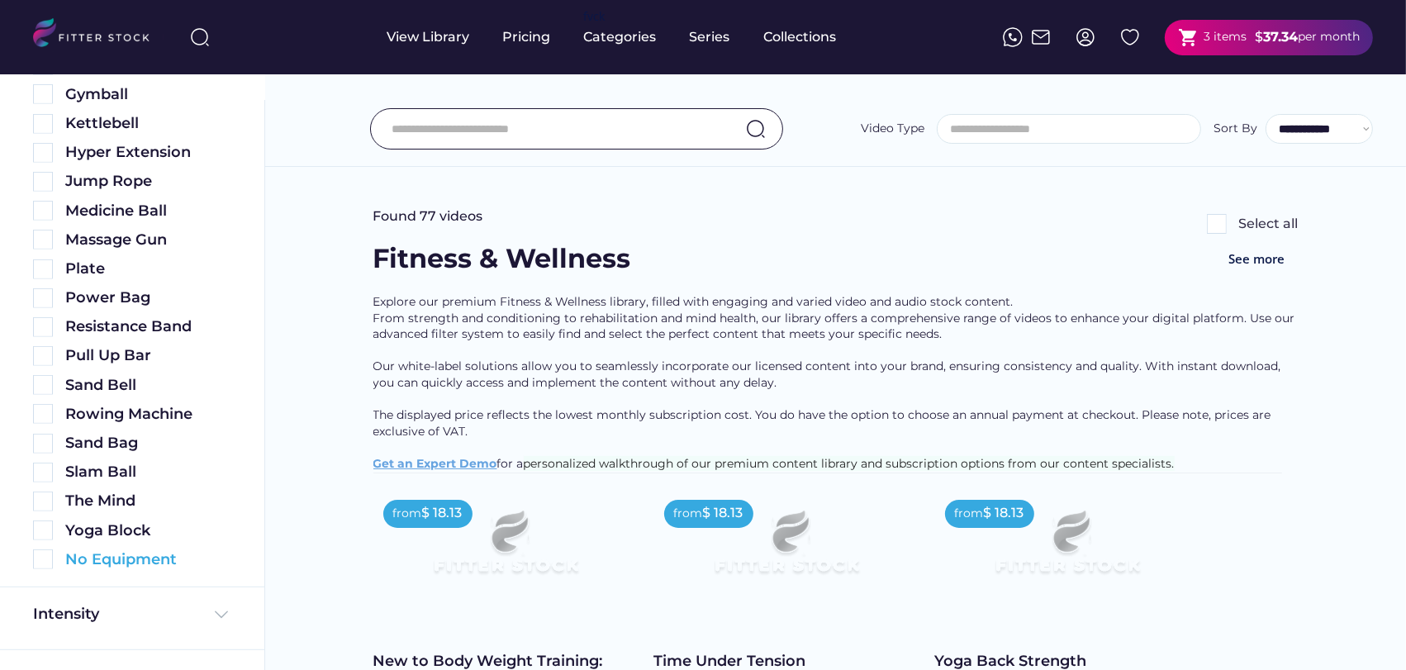
click at [45, 553] on img at bounding box center [43, 559] width 20 height 20
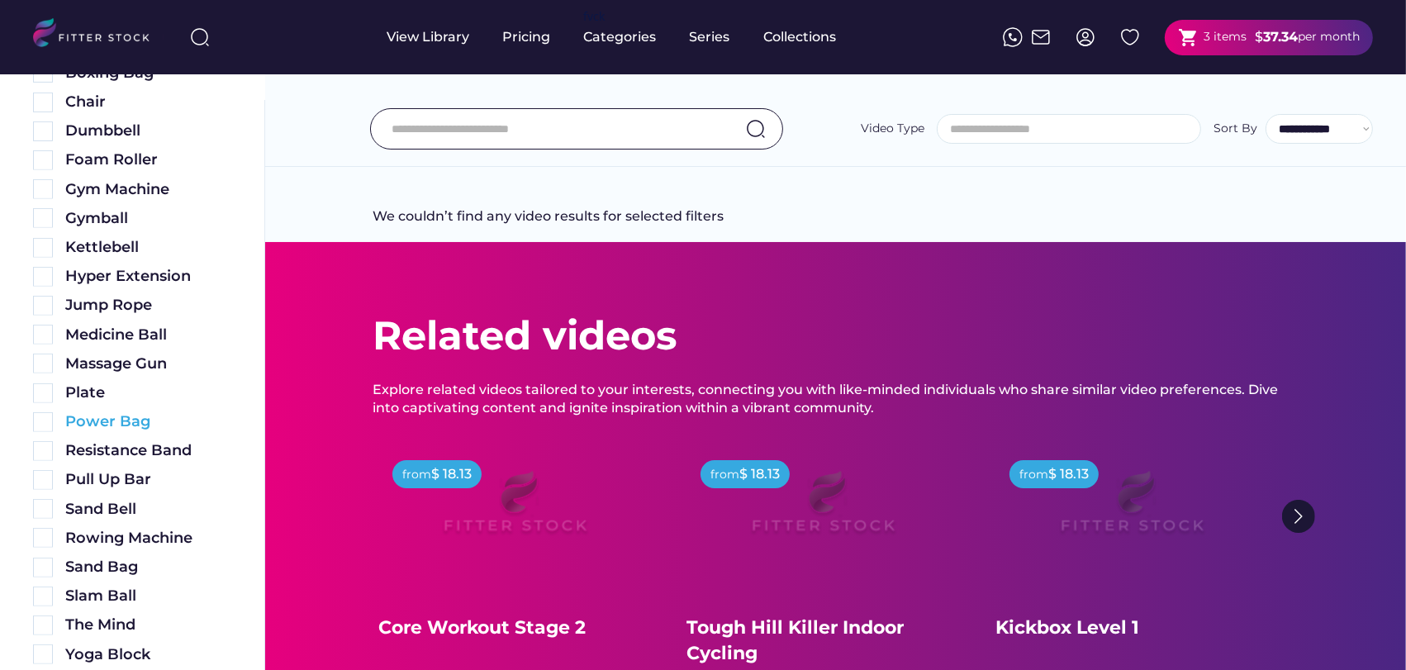
scroll to position [661, 0]
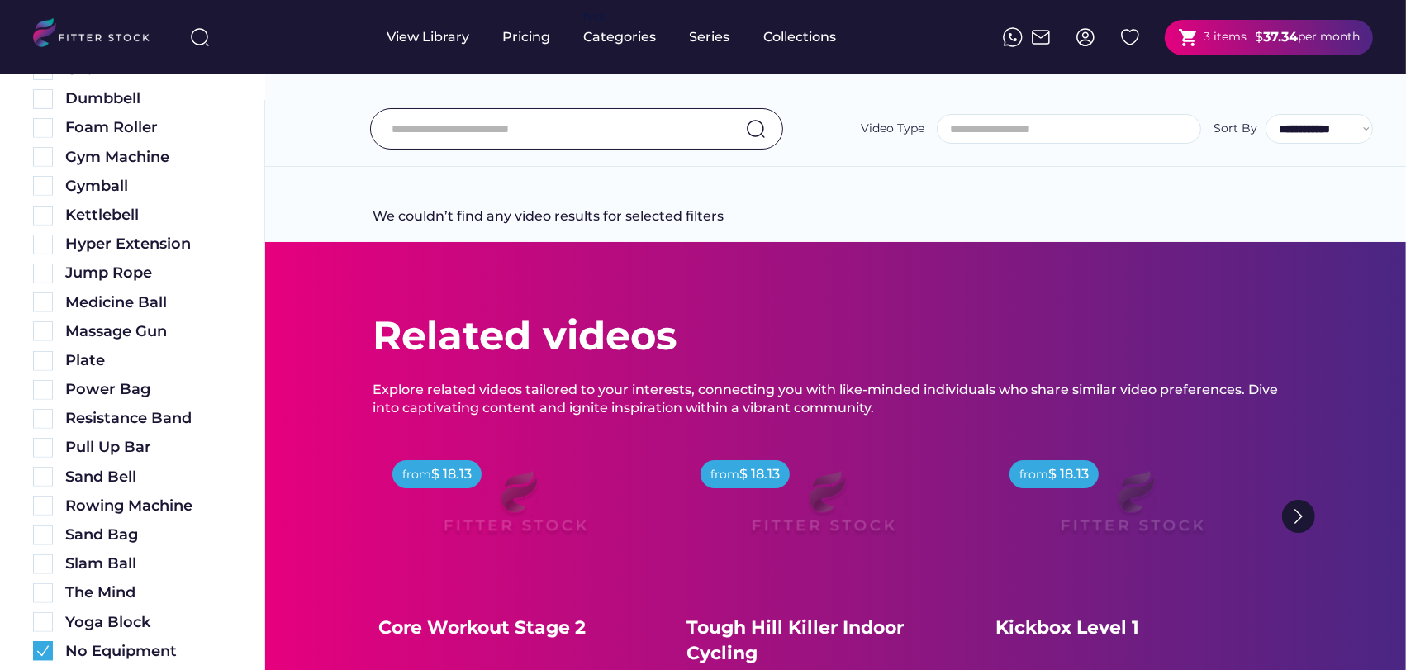
click at [44, 639] on div "No Equipment" at bounding box center [132, 647] width 198 height 29
click at [45, 649] on img at bounding box center [43, 651] width 20 height 20
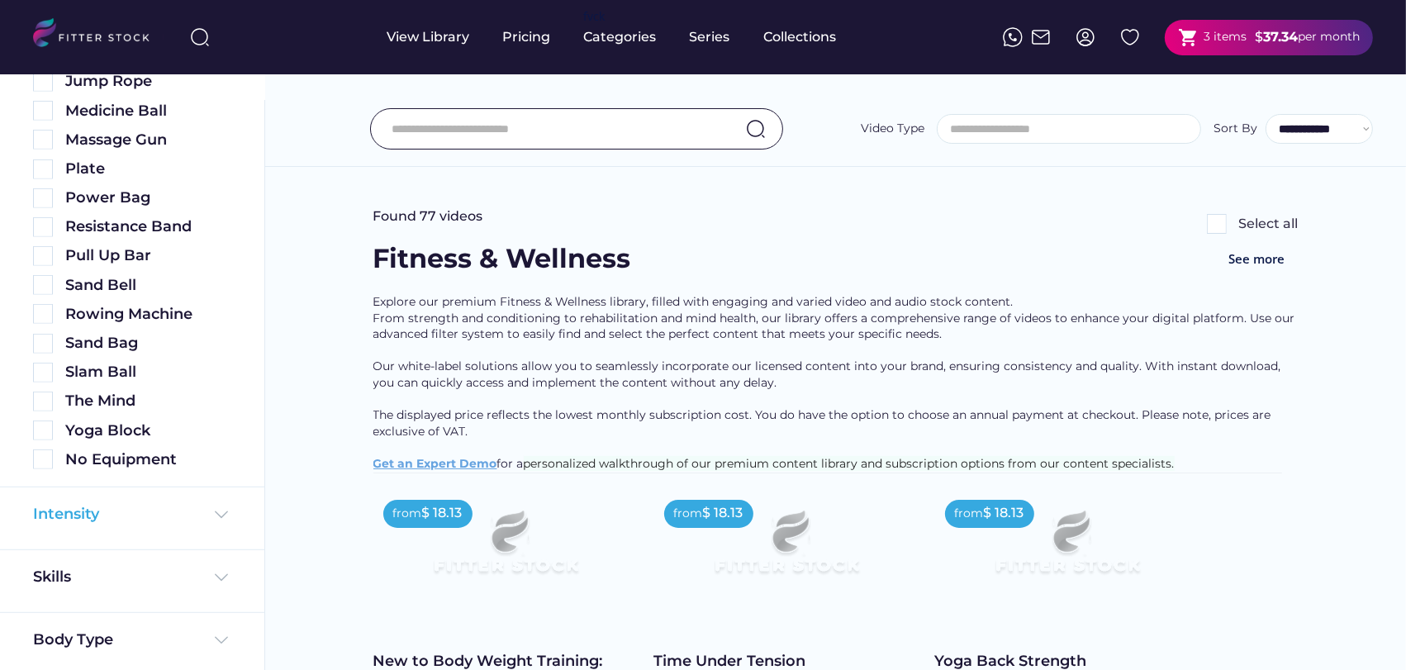
scroll to position [921, 0]
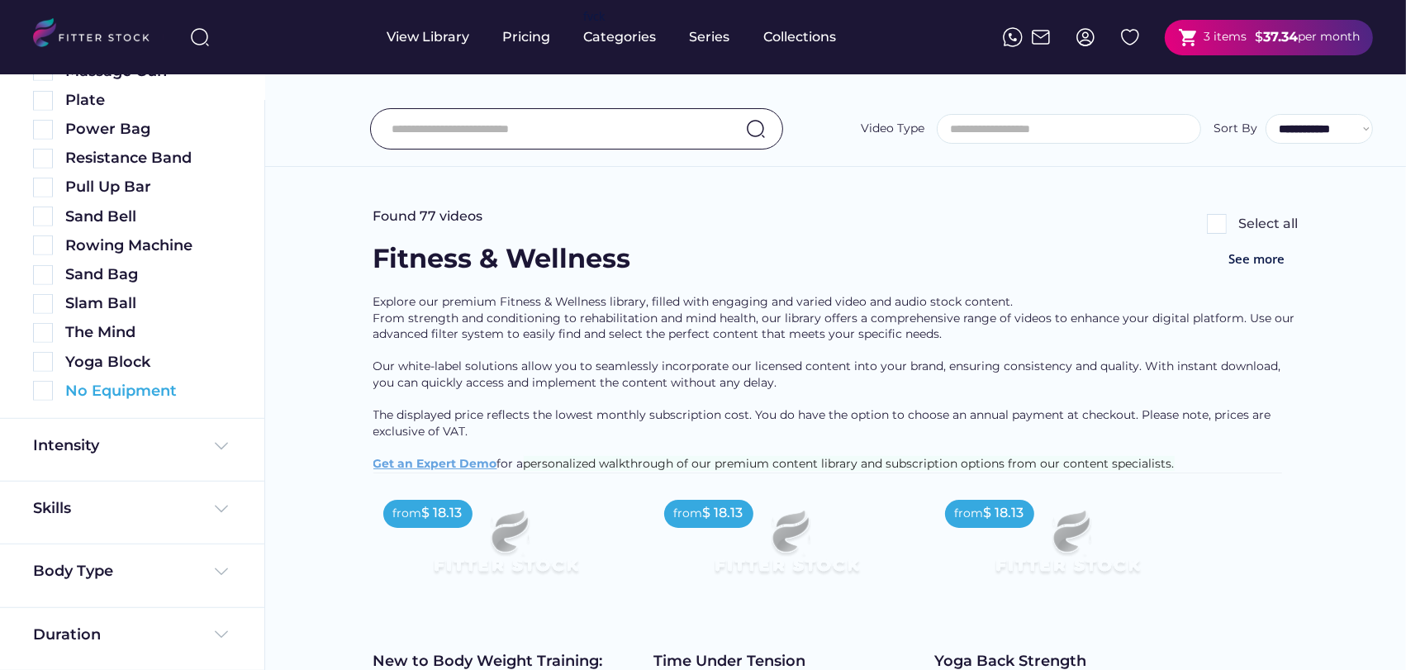
click at [36, 385] on img at bounding box center [43, 391] width 20 height 20
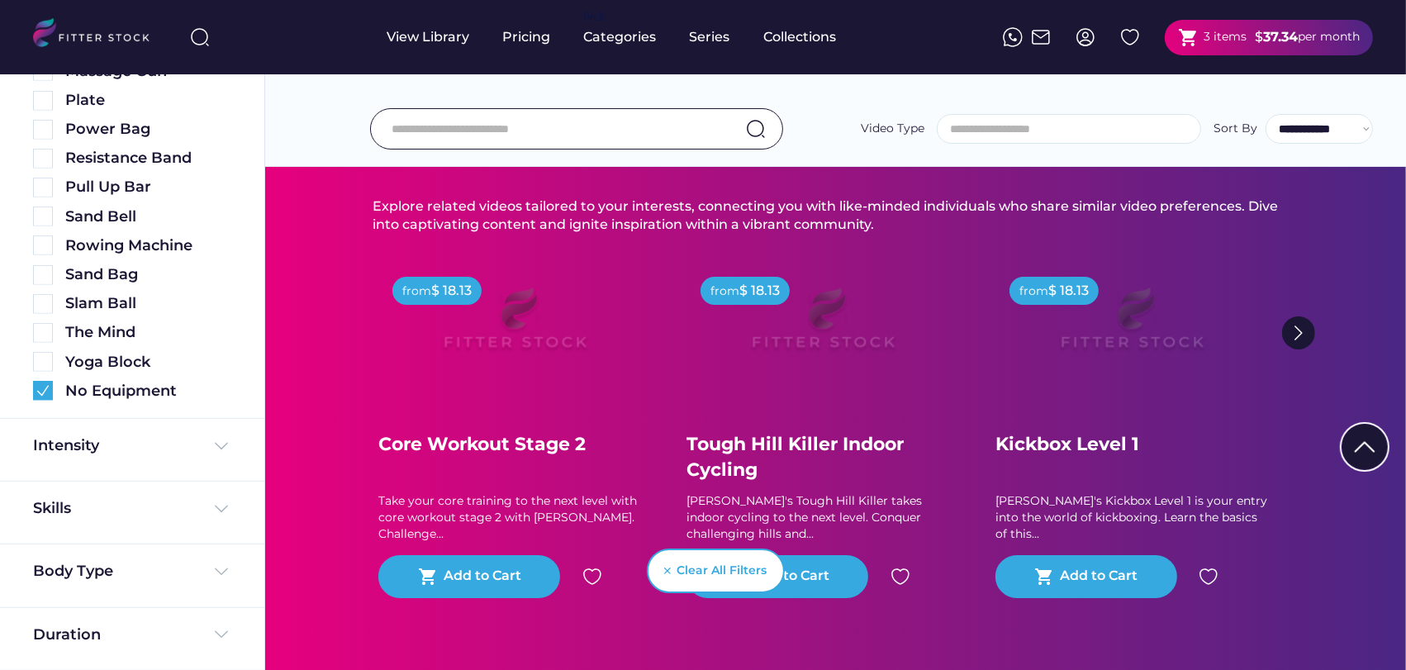
scroll to position [0, 0]
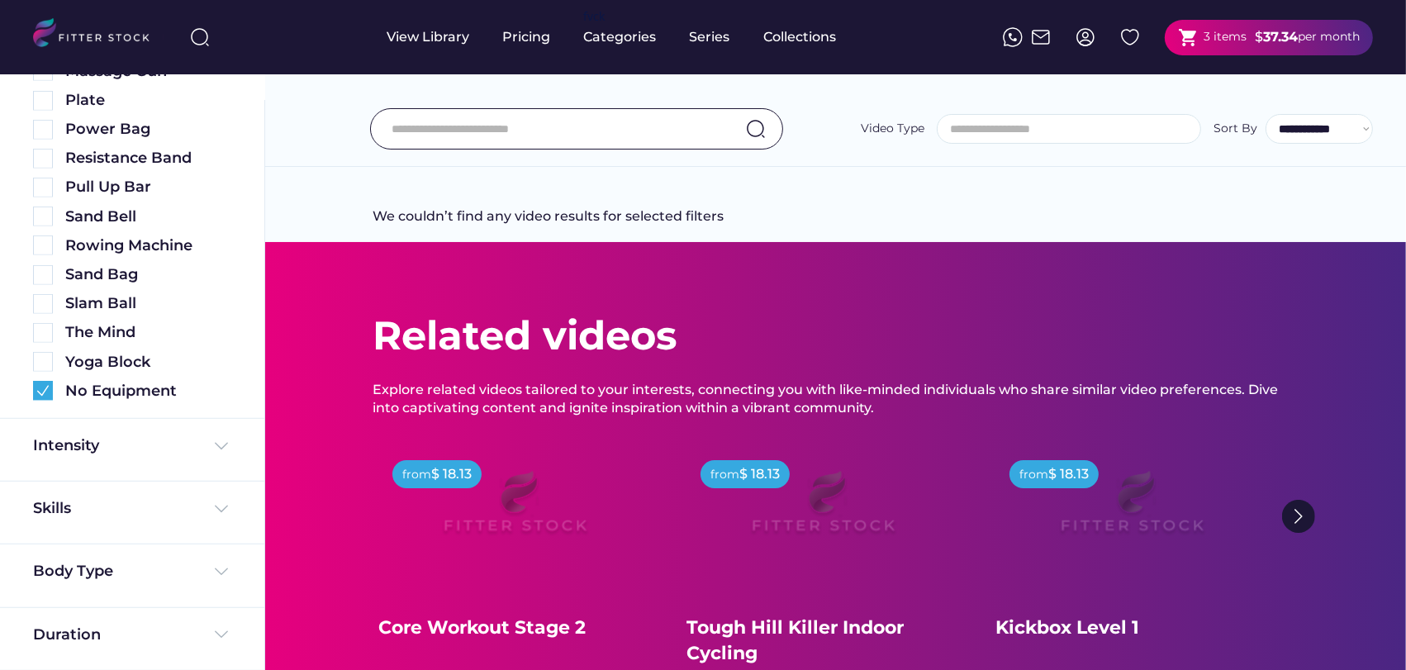
drag, startPoint x: 554, startPoint y: 129, endPoint x: 565, endPoint y: 137, distance: 14.2
click at [554, 130] on input "input" at bounding box center [556, 129] width 329 height 35
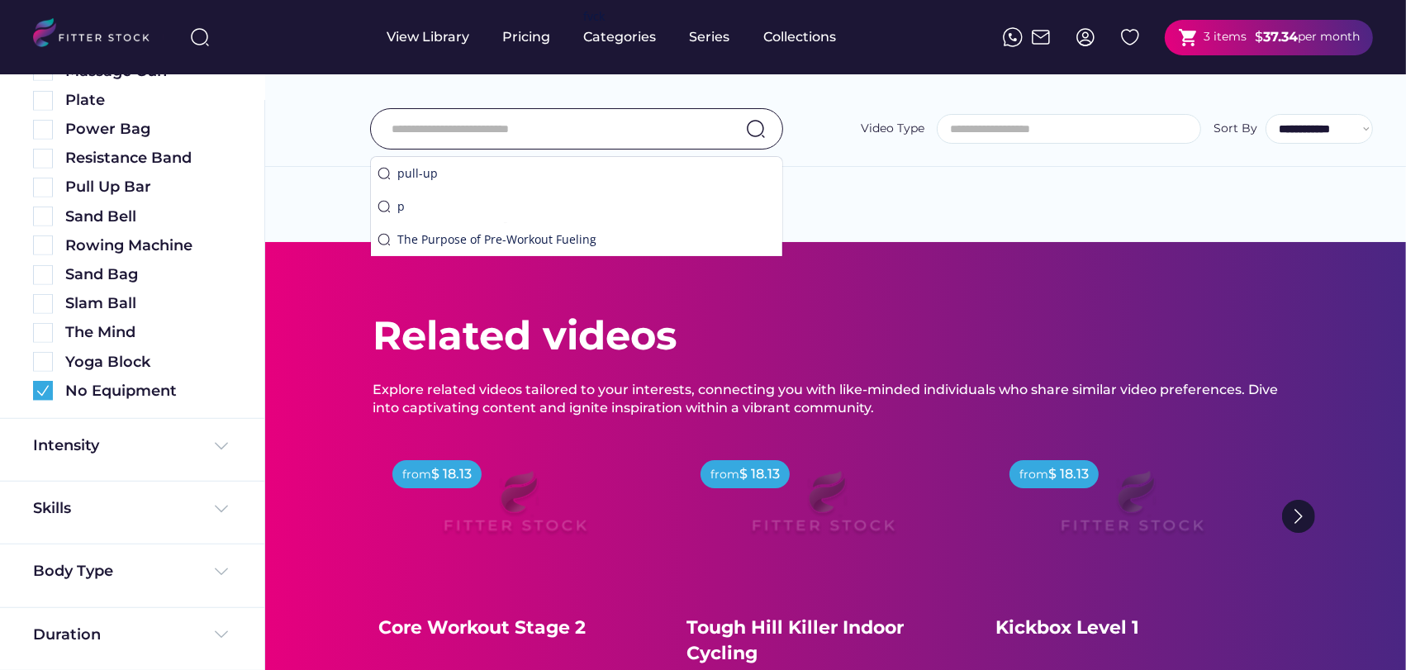
click at [796, 162] on div "**********" at bounding box center [835, 92] width 1141 height 150
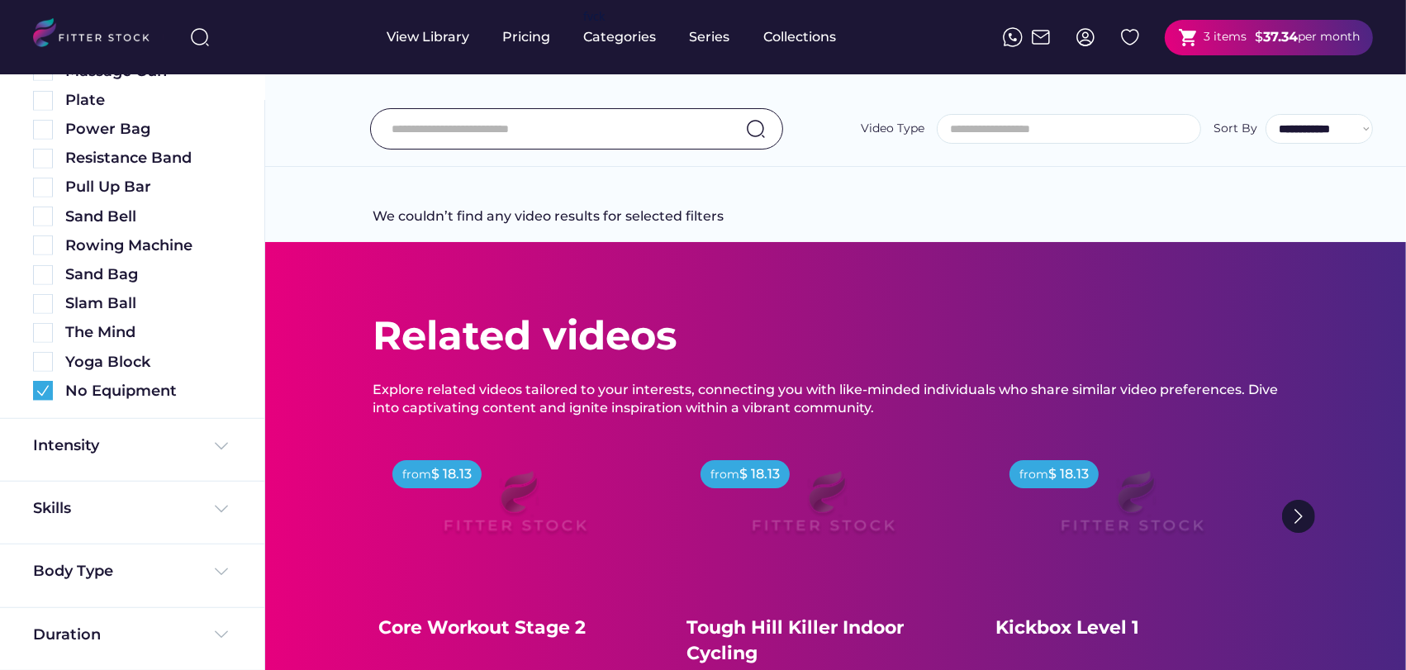
click at [421, 131] on input "input" at bounding box center [556, 129] width 329 height 35
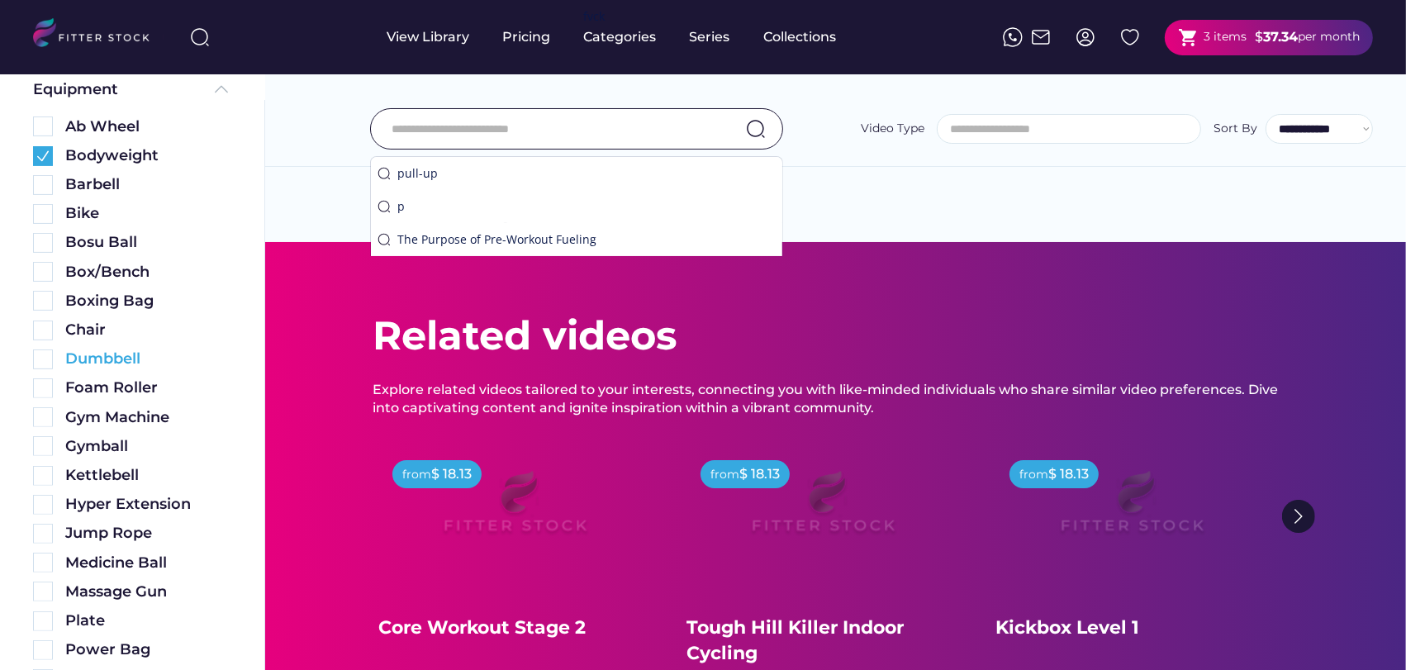
scroll to position [370, 0]
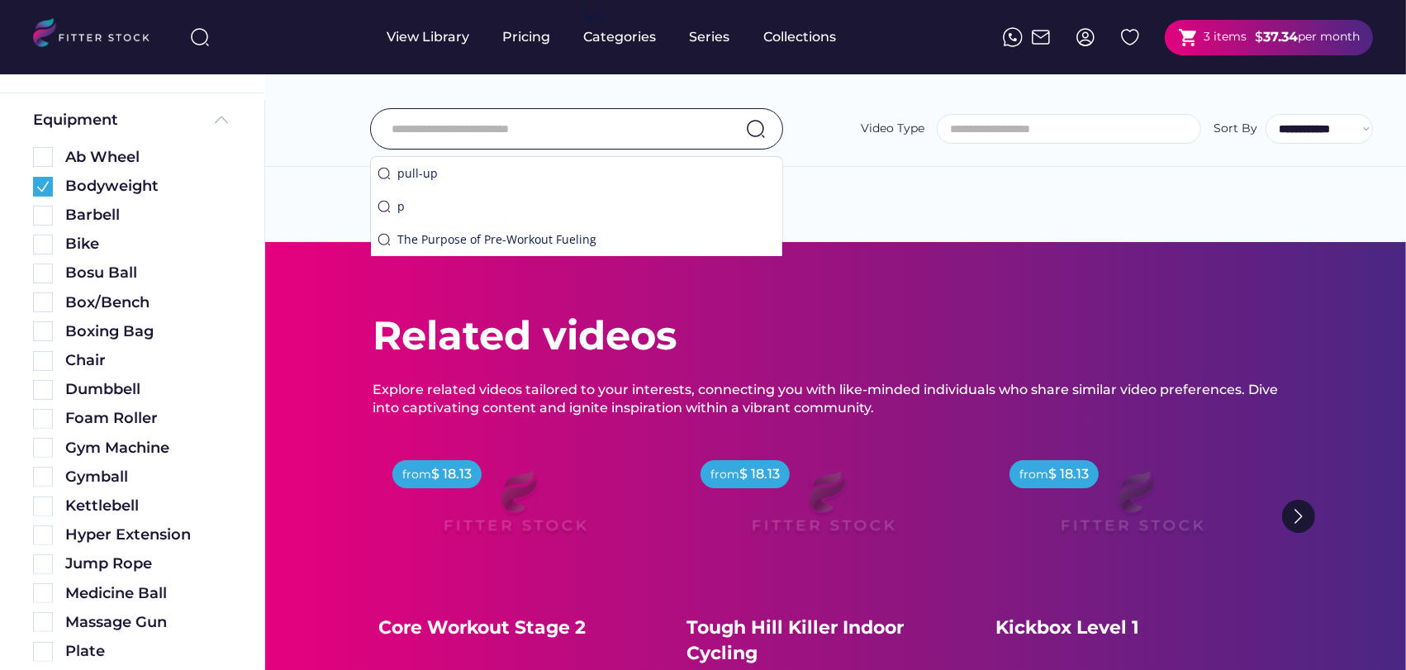
click at [298, 161] on div "**********" at bounding box center [835, 92] width 1141 height 150
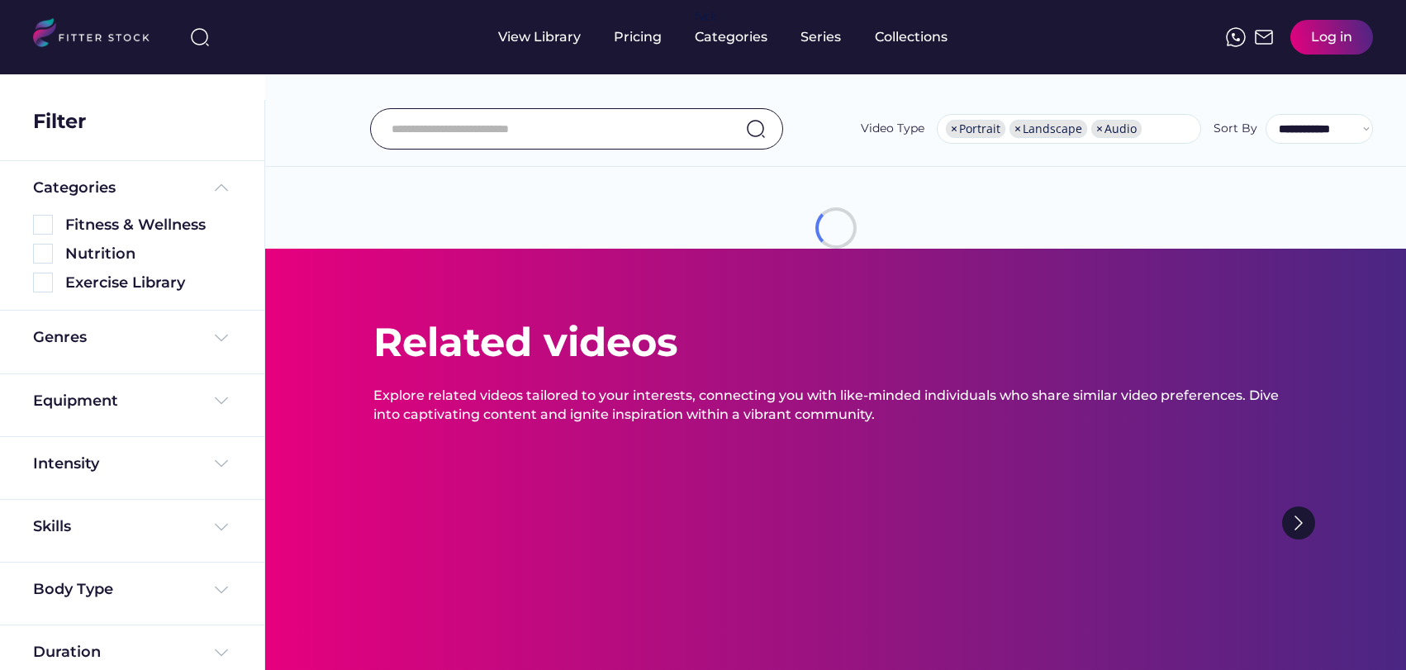
select select "**********"
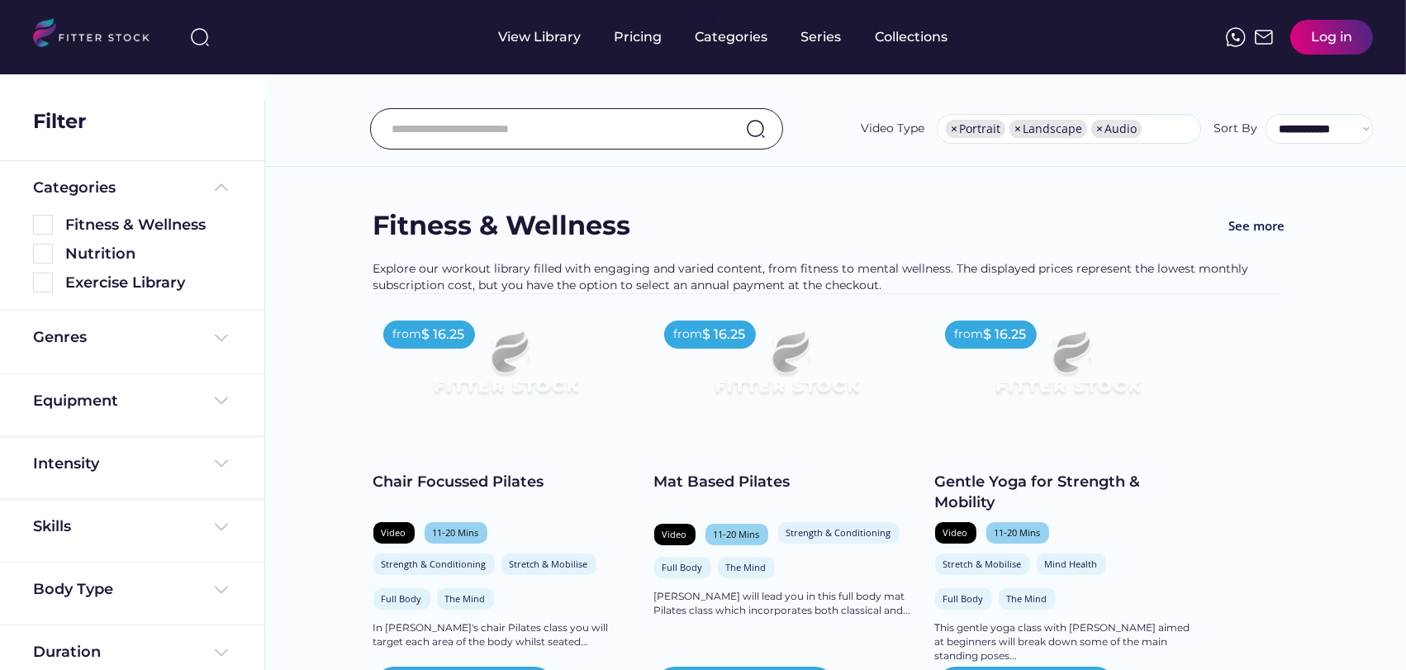
click at [474, 123] on input "input" at bounding box center [556, 129] width 329 height 35
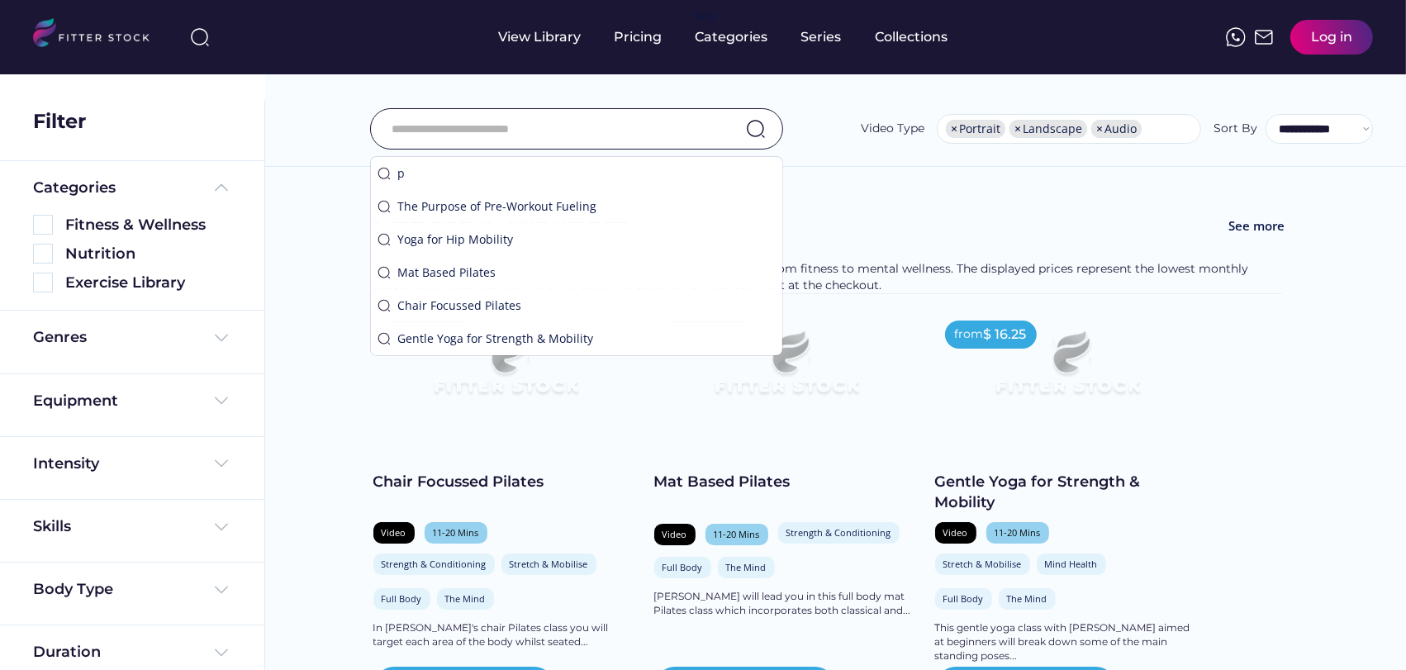
paste input "**********"
type input "**********"
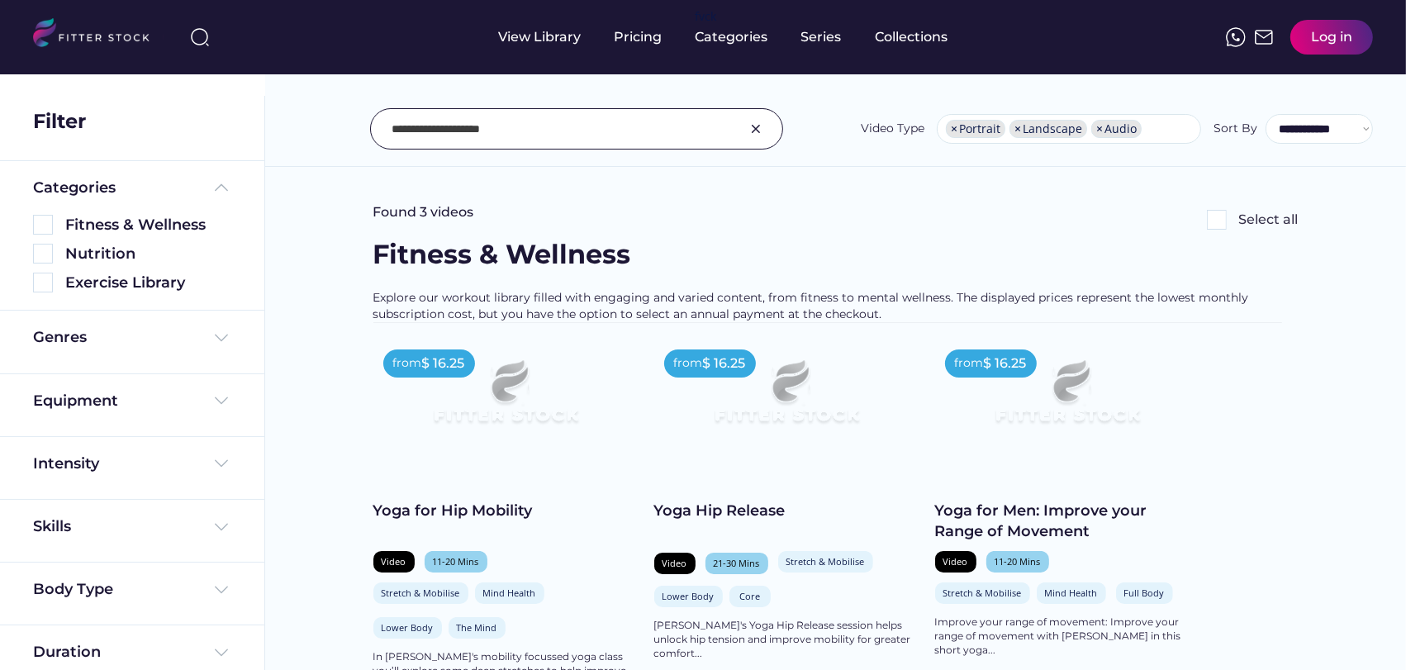
scroll to position [0, 0]
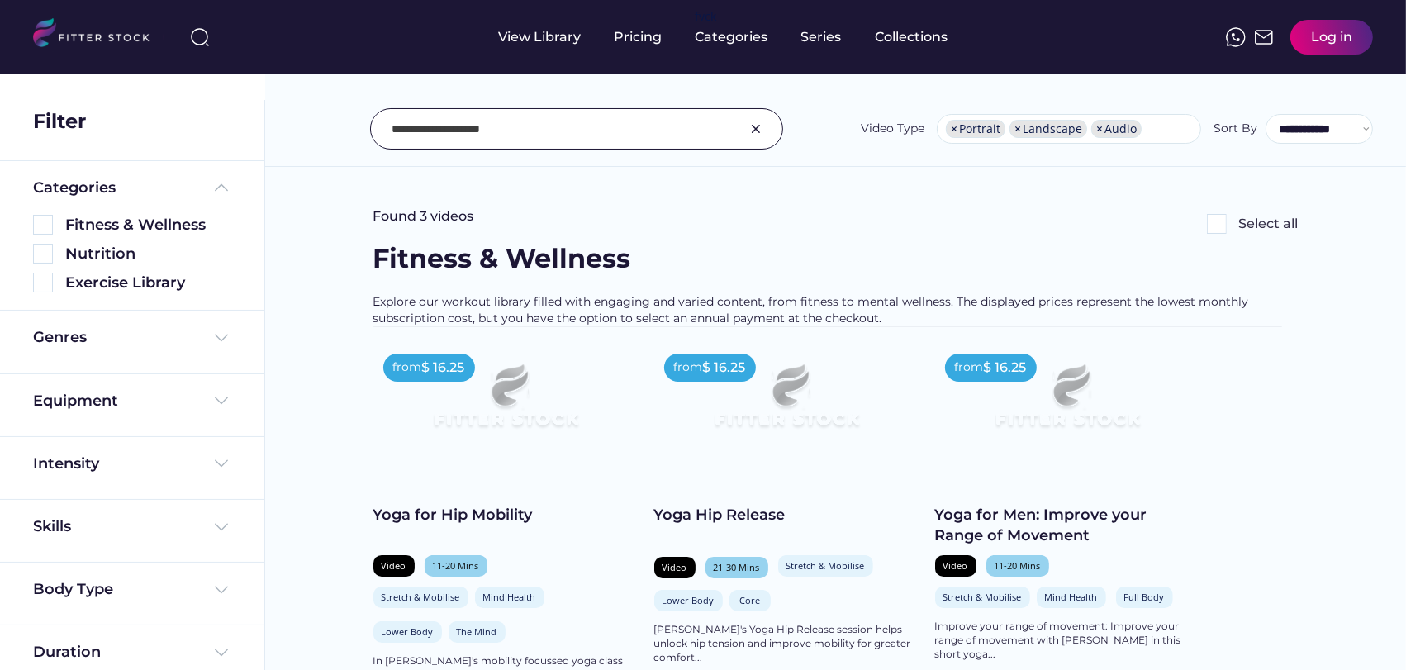
click at [508, 113] on input "input" at bounding box center [556, 129] width 329 height 35
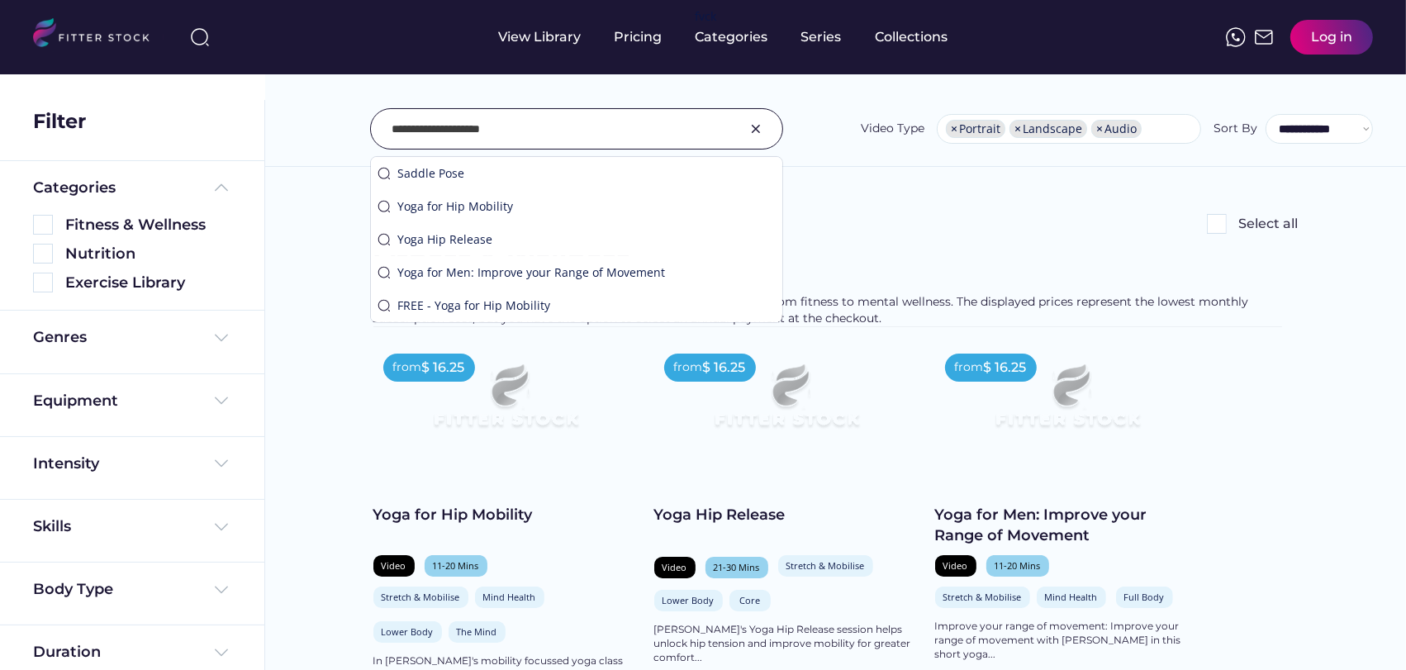
click at [509, 113] on input "input" at bounding box center [556, 129] width 329 height 35
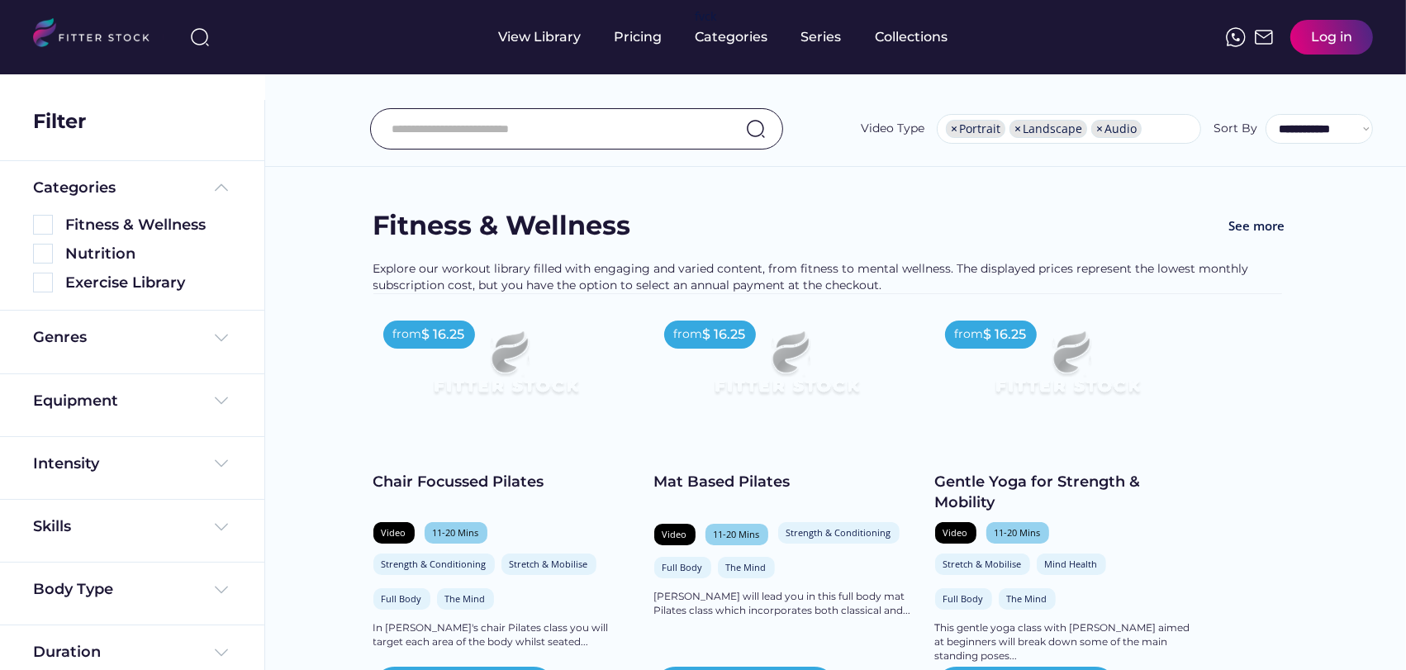
scroll to position [18, 0]
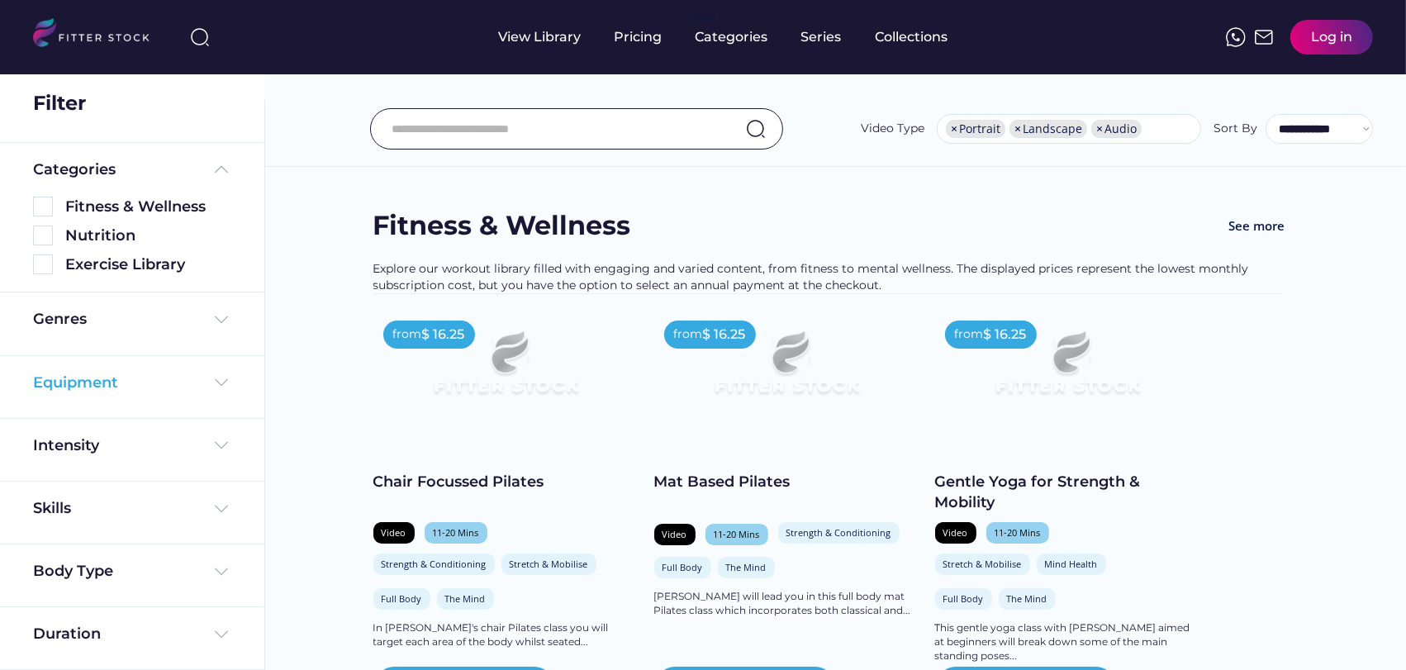
click at [92, 374] on div "Equipment" at bounding box center [75, 383] width 85 height 21
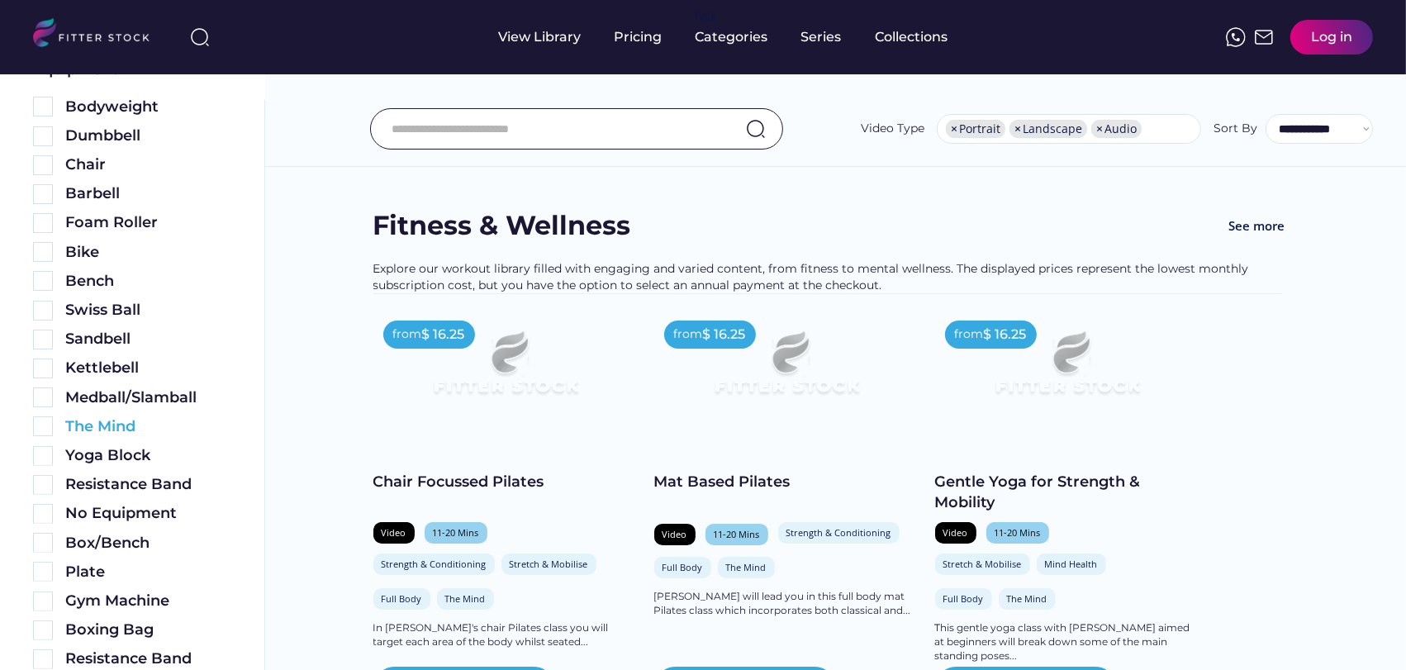
scroll to position [110, 0]
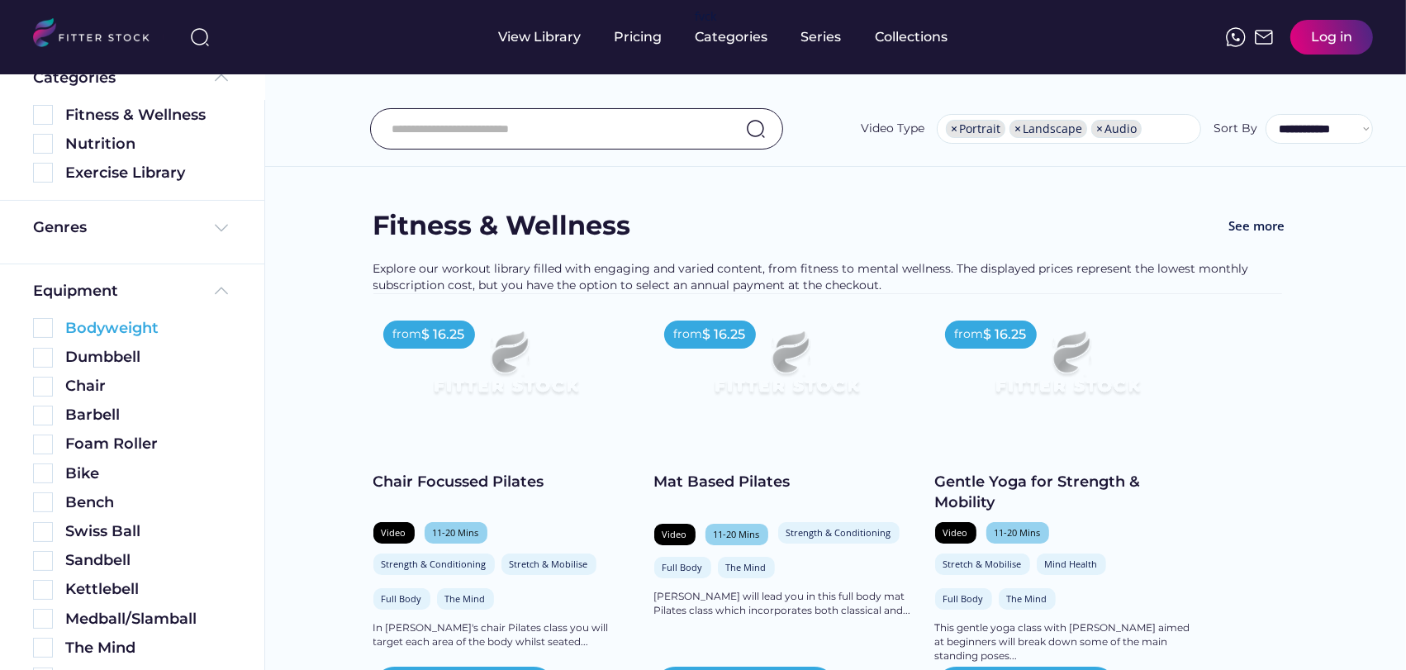
click at [47, 325] on img at bounding box center [43, 328] width 20 height 20
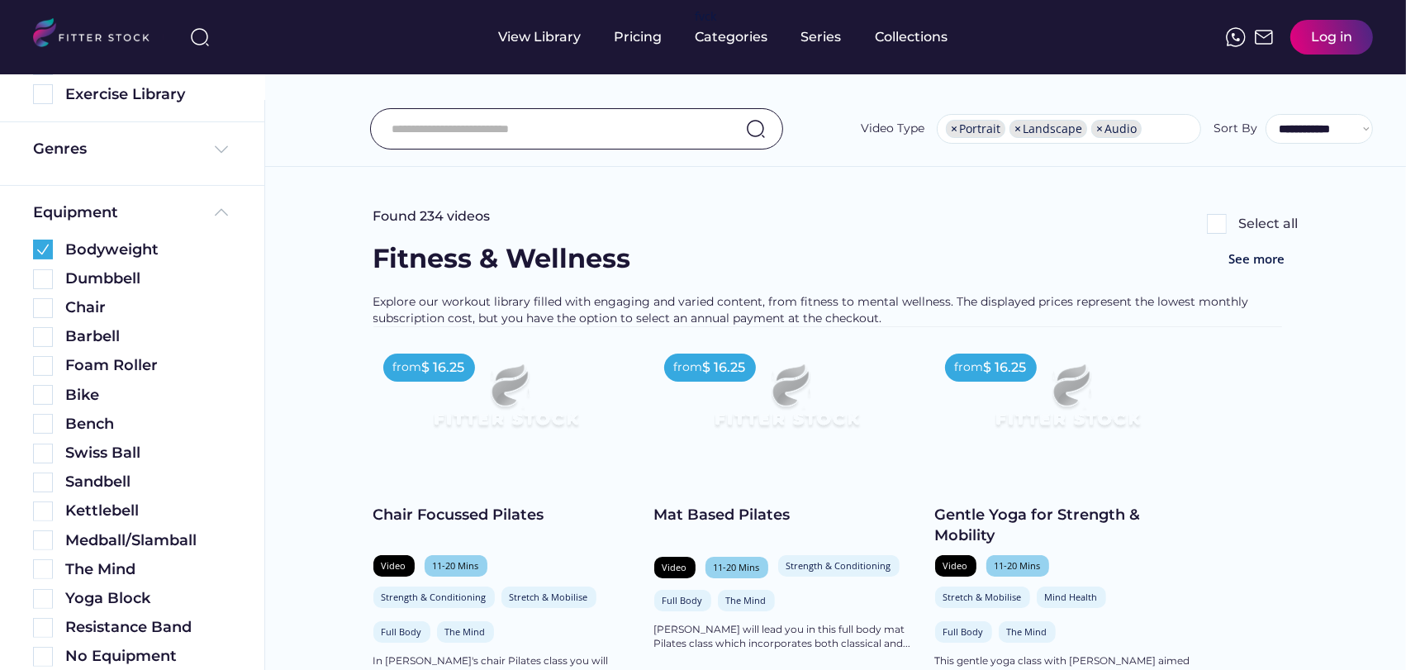
scroll to position [477, 0]
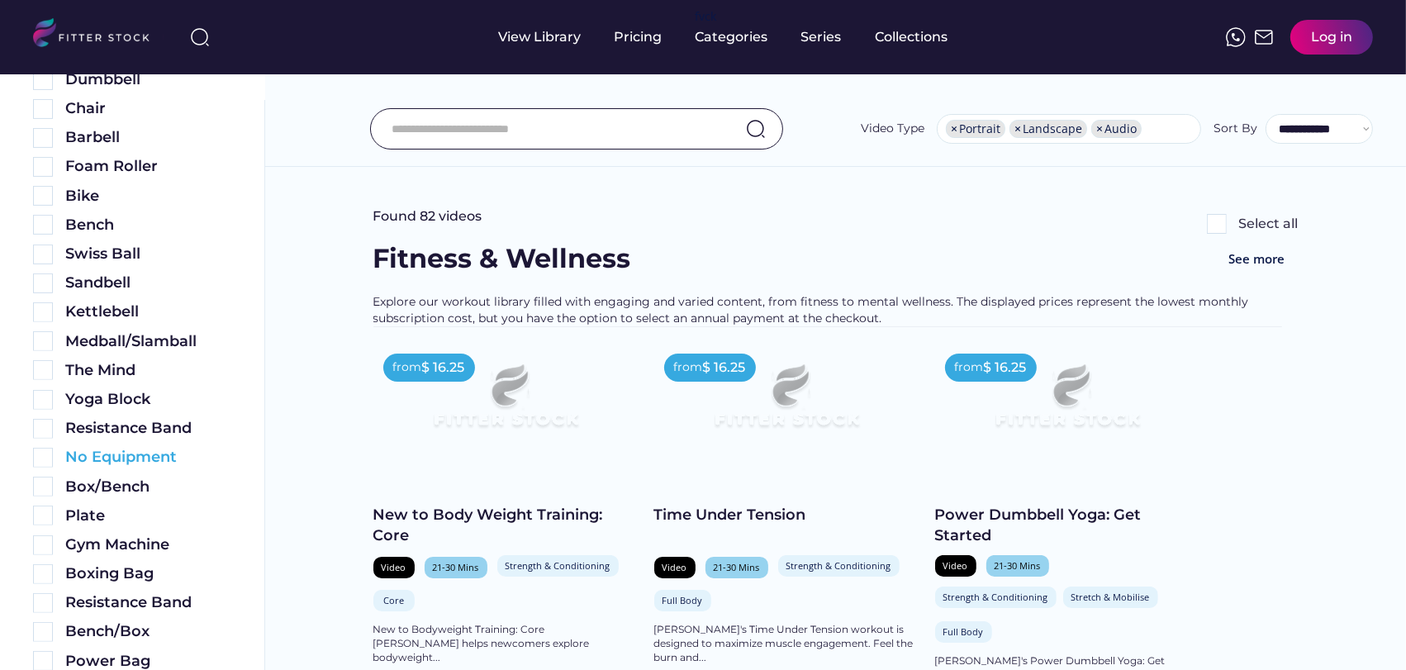
click at [47, 454] on img at bounding box center [43, 458] width 20 height 20
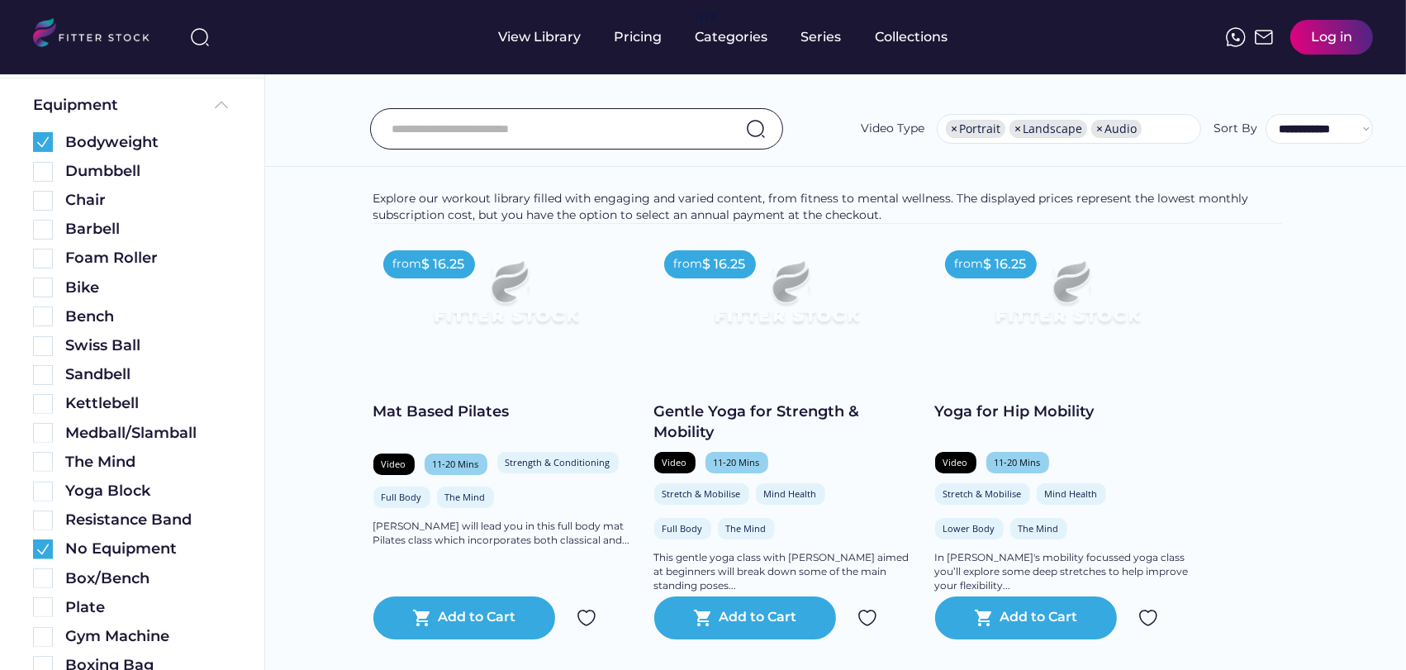
scroll to position [0, 0]
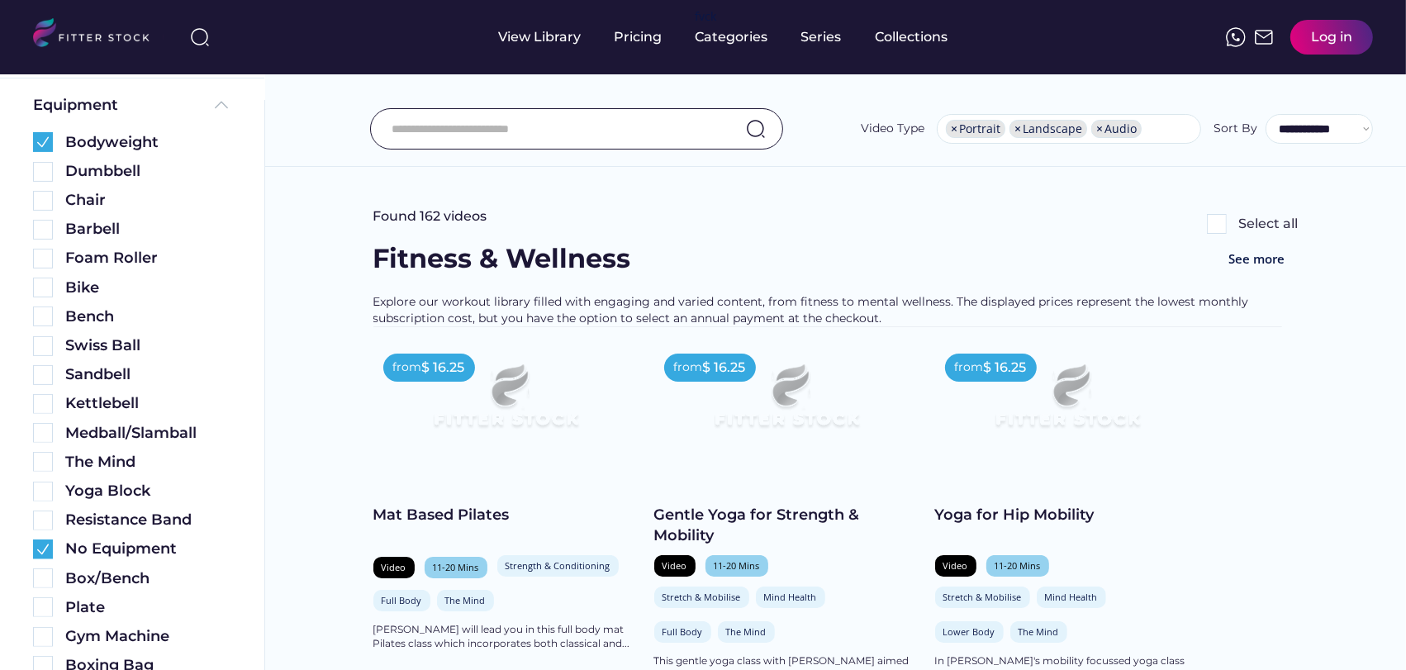
click at [410, 122] on input "input" at bounding box center [556, 129] width 329 height 35
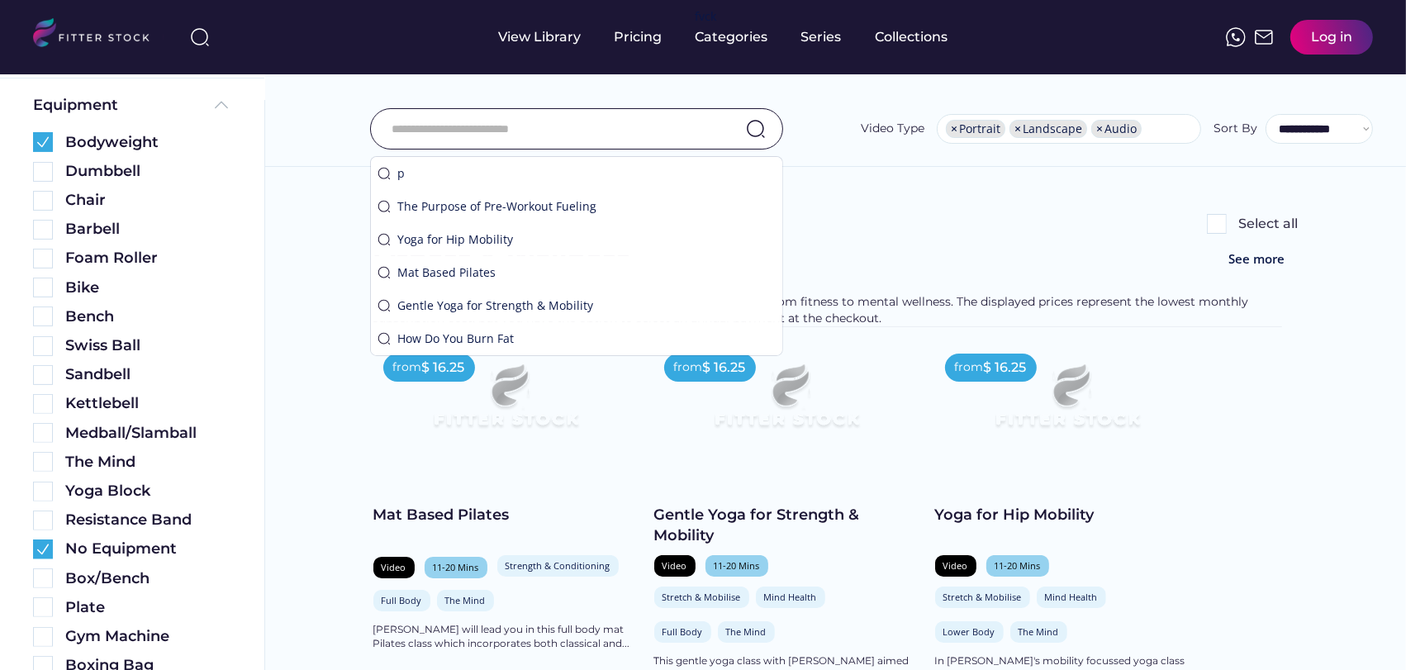
paste input "**********"
click at [395, 127] on input "input" at bounding box center [556, 129] width 329 height 35
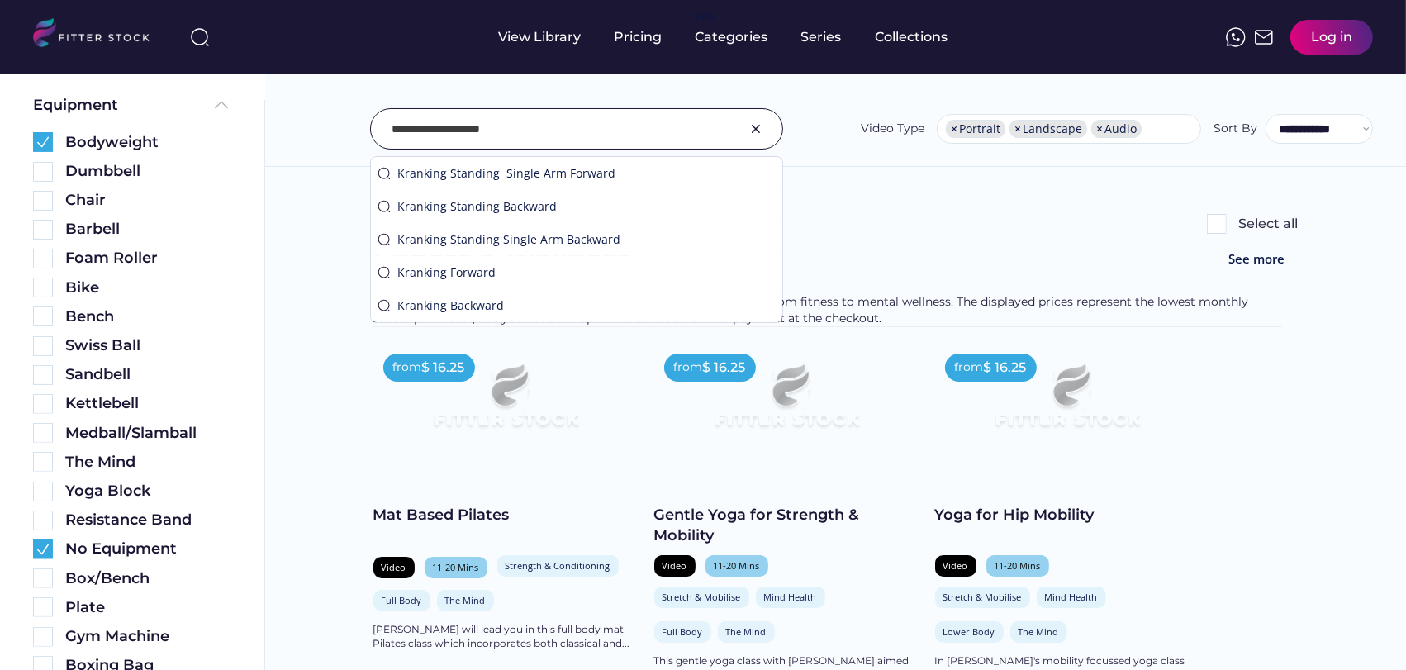
click at [620, 114] on input "input" at bounding box center [556, 129] width 329 height 35
type input "**********"
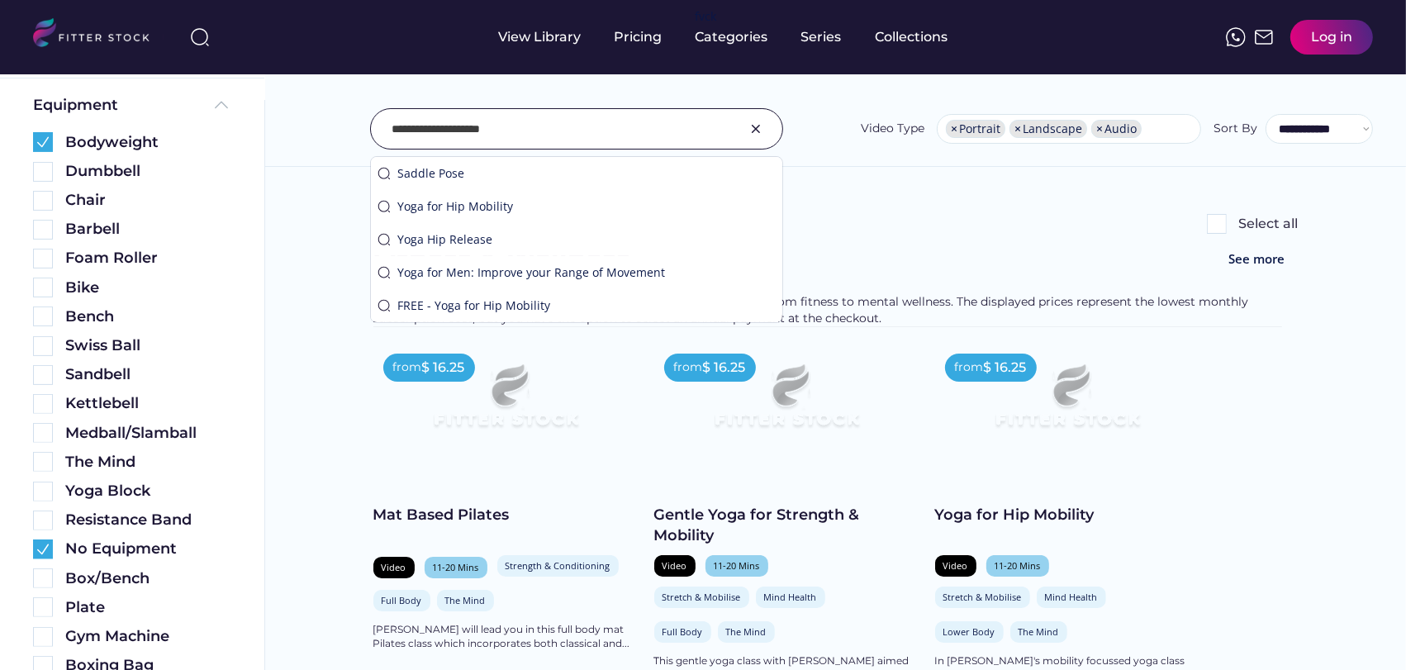
click at [611, 106] on div "**********" at bounding box center [835, 92] width 1141 height 150
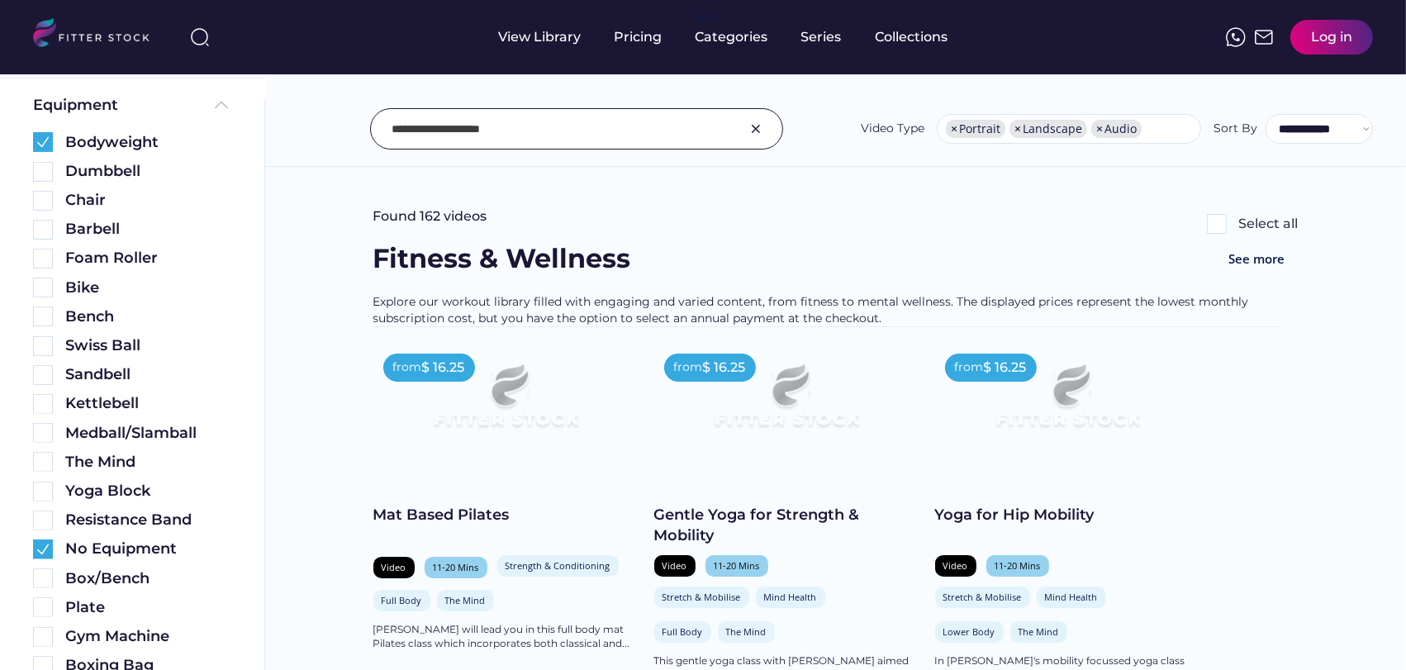
click at [611, 99] on div "**********" at bounding box center [835, 92] width 1141 height 150
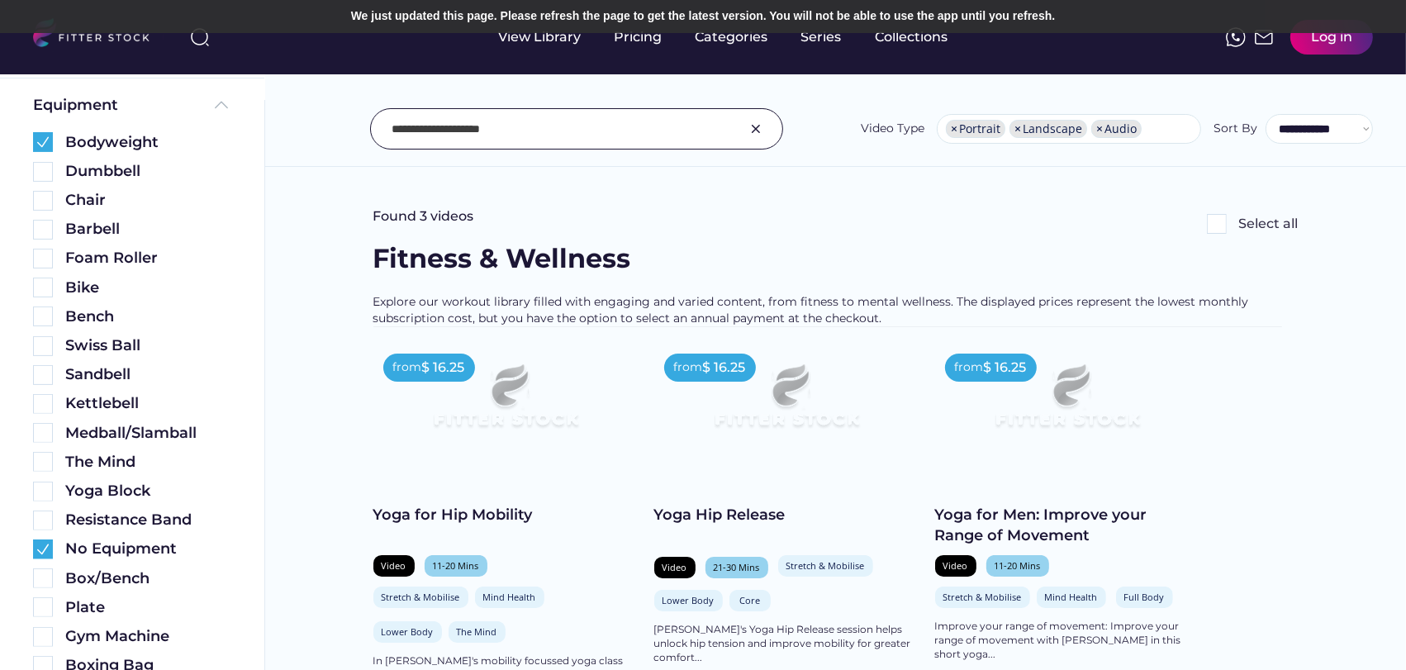
click at [748, 123] on img at bounding box center [756, 129] width 20 height 20
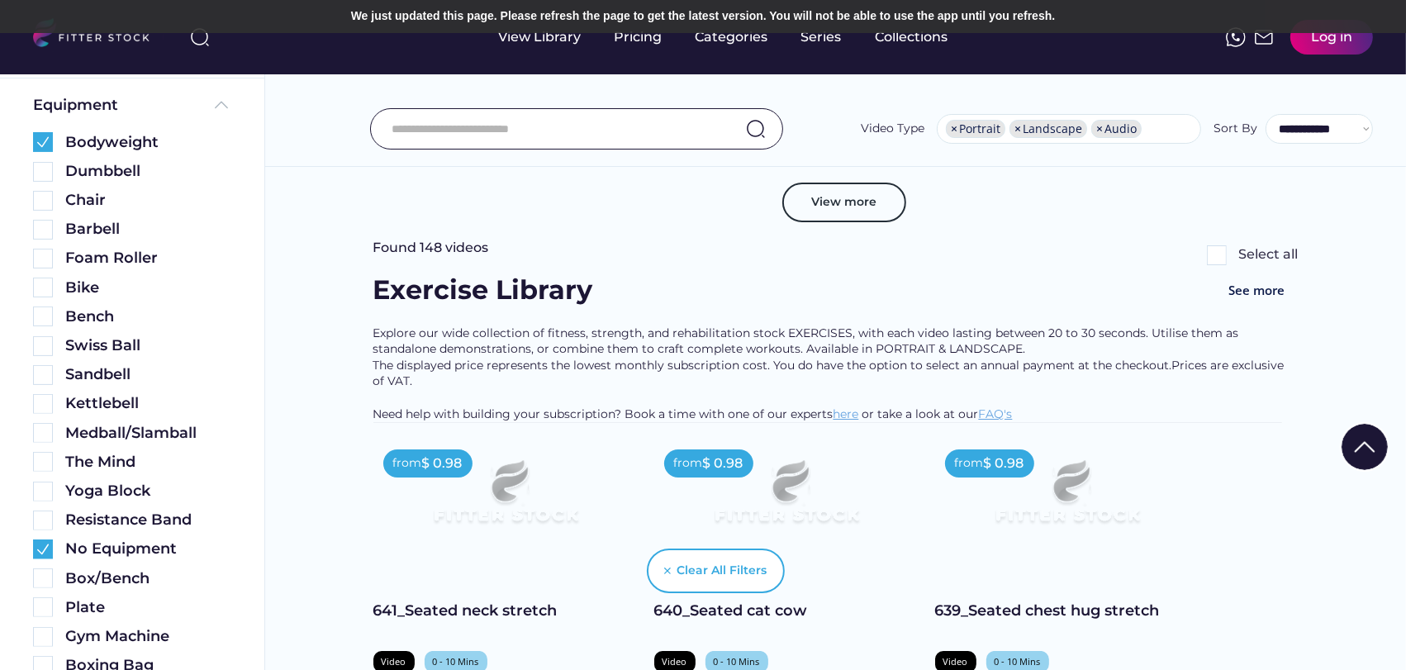
scroll to position [5967, 0]
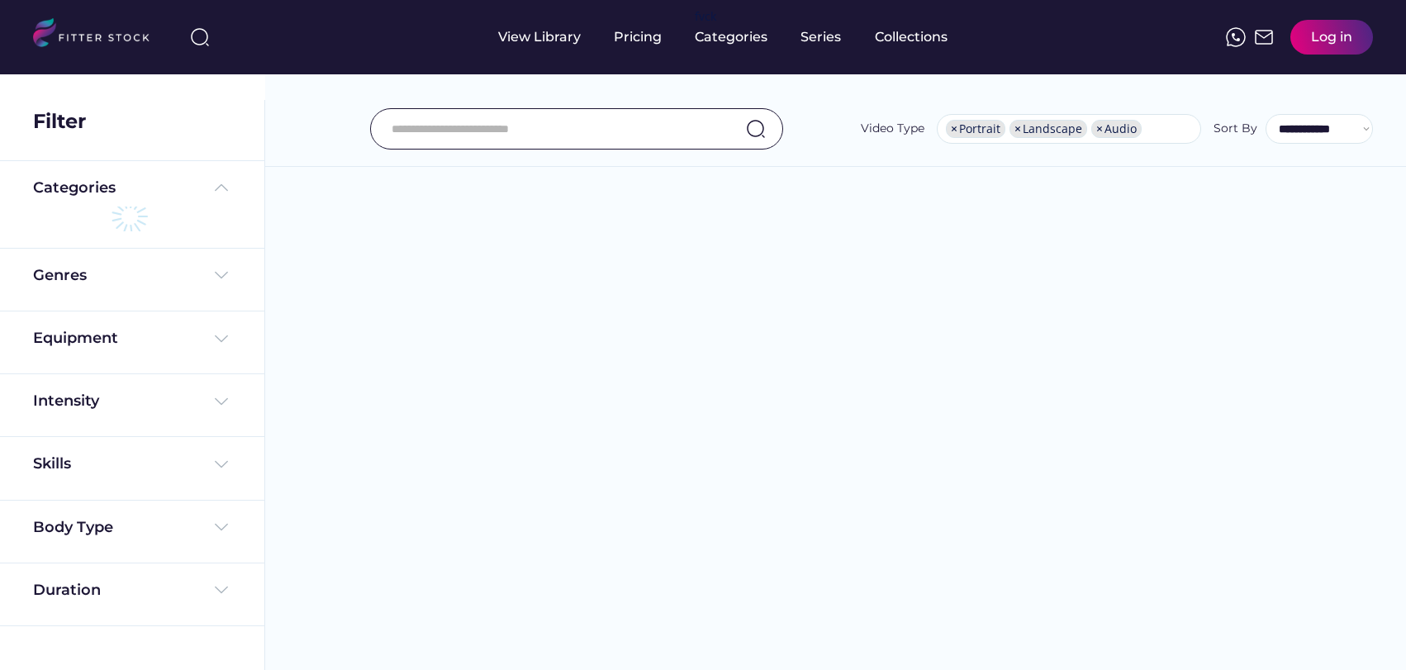
select select "**********"
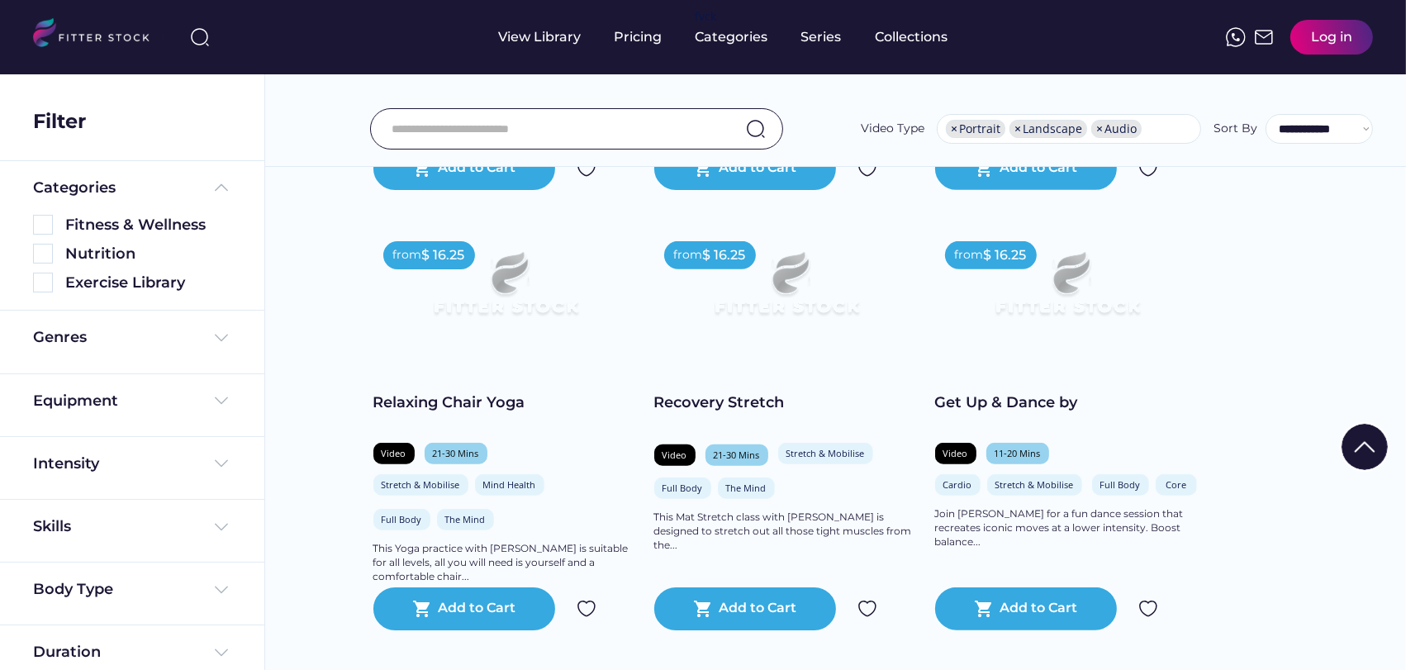
scroll to position [1385, 0]
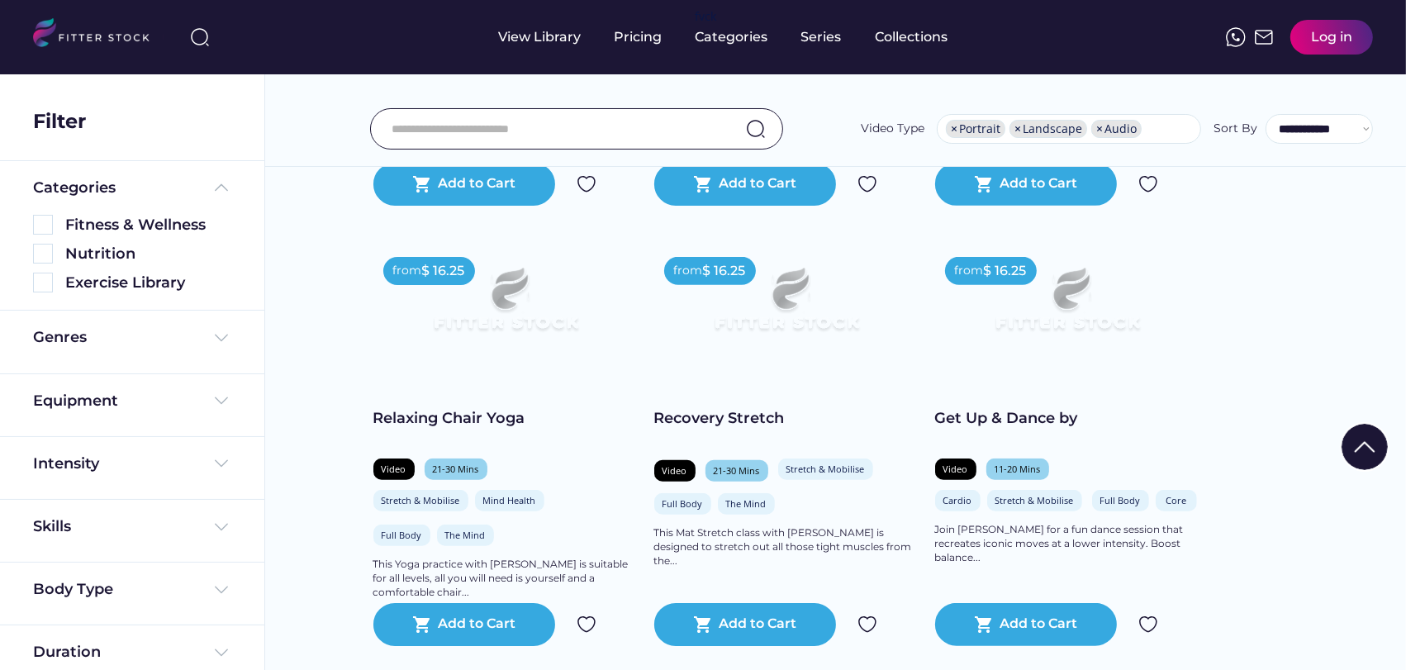
click at [153, 385] on div "Equipment" at bounding box center [132, 405] width 264 height 63
click at [141, 423] on div "Equipment" at bounding box center [132, 405] width 264 height 63
click at [156, 392] on div "Equipment" at bounding box center [132, 401] width 198 height 21
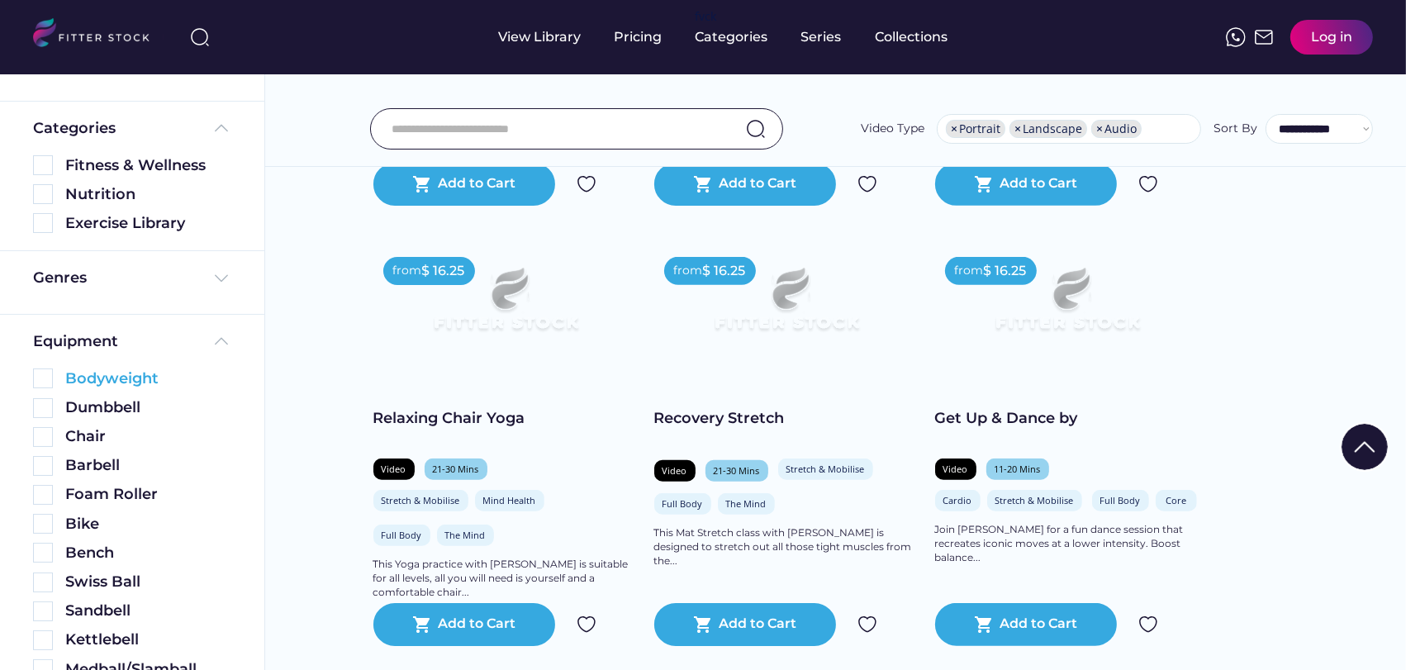
scroll to position [92, 0]
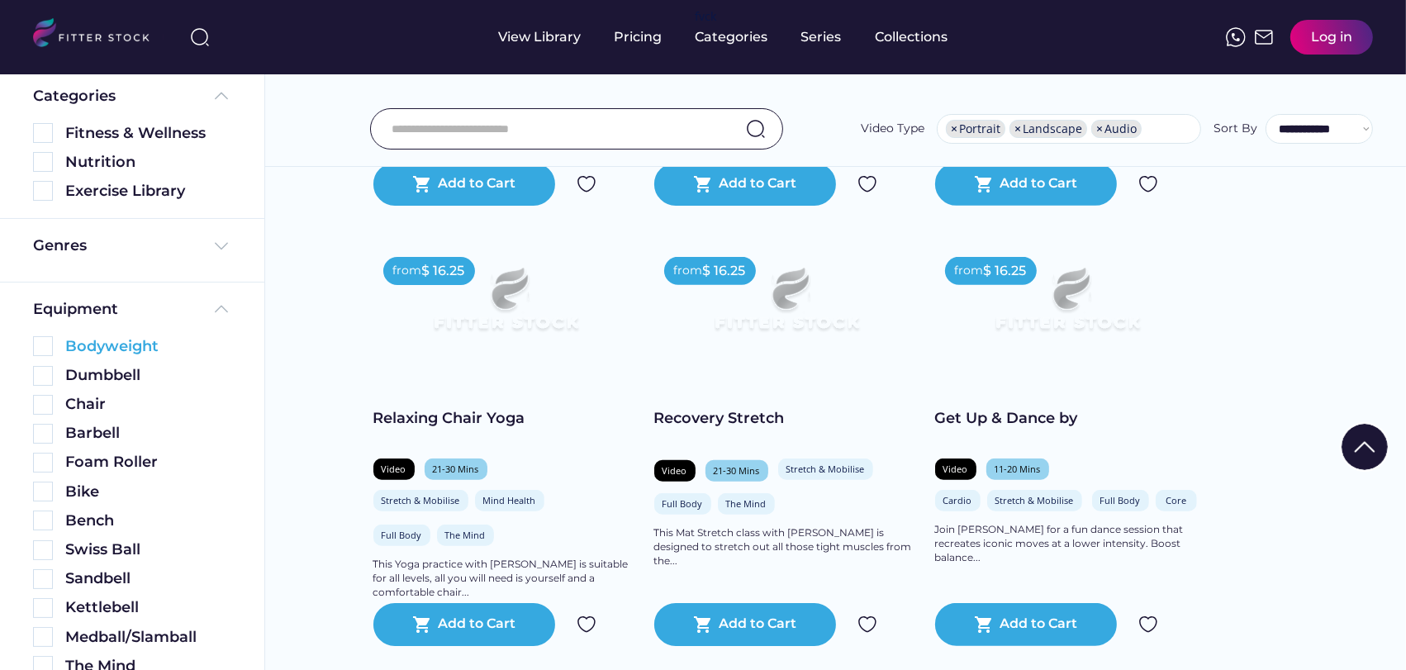
click at [52, 348] on img at bounding box center [43, 346] width 20 height 20
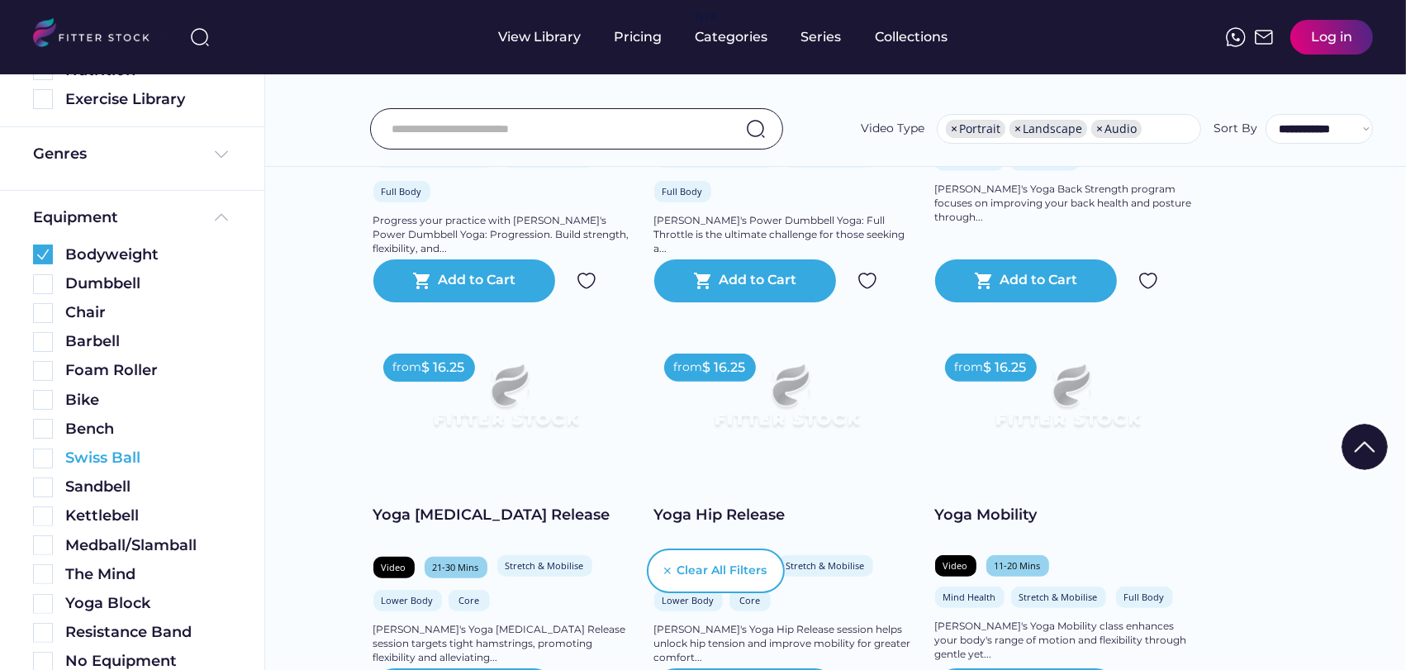
scroll to position [275, 0]
click at [41, 652] on img at bounding box center [43, 659] width 20 height 20
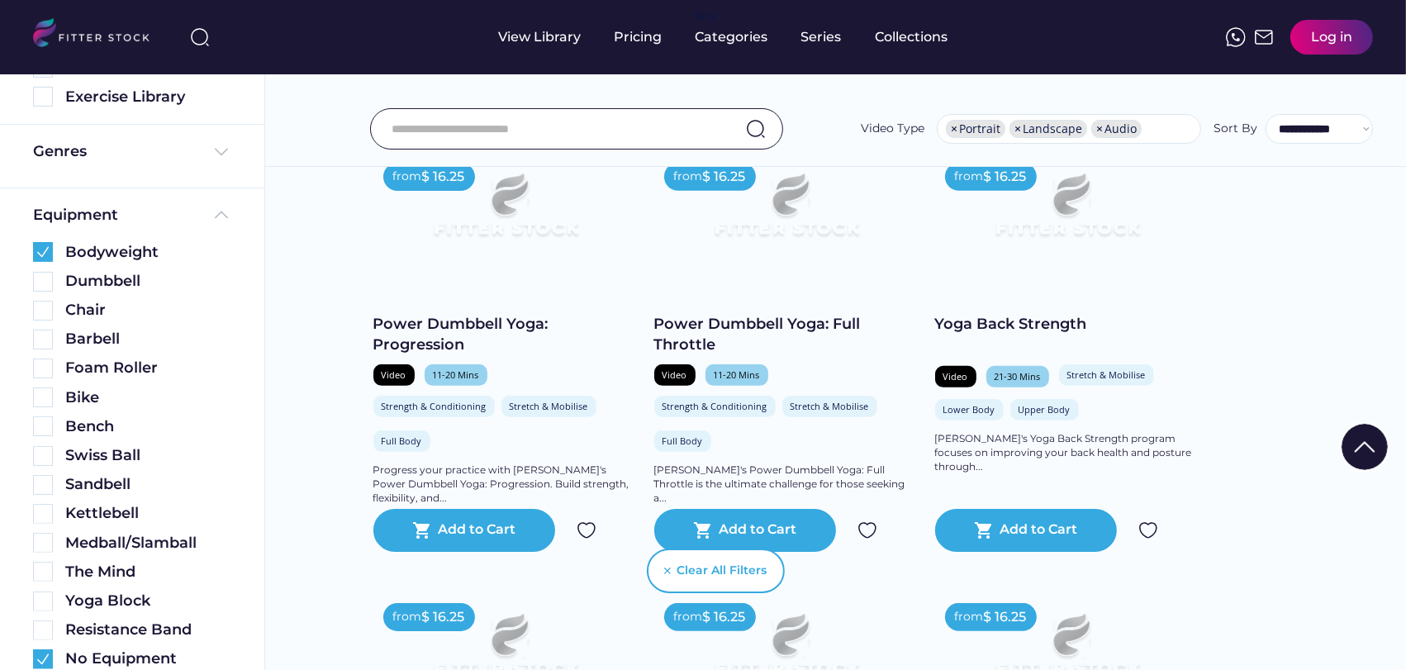
scroll to position [377, 0]
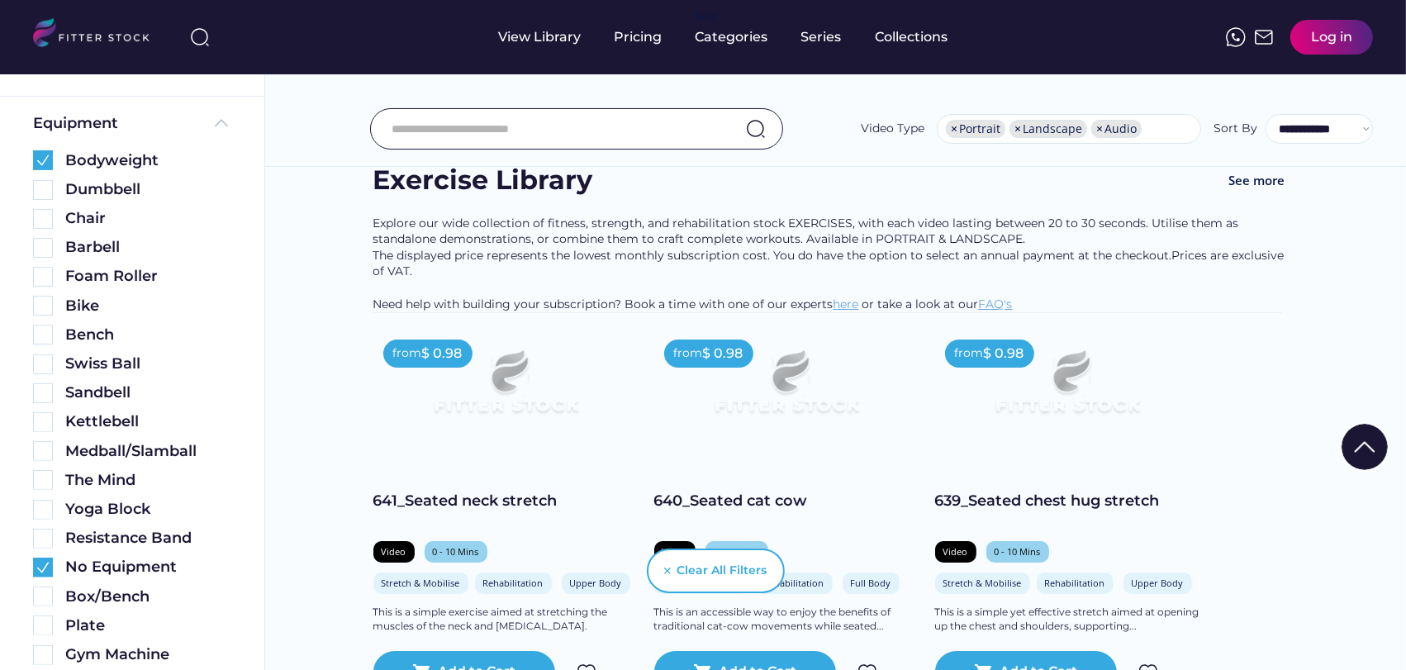
scroll to position [6150, 0]
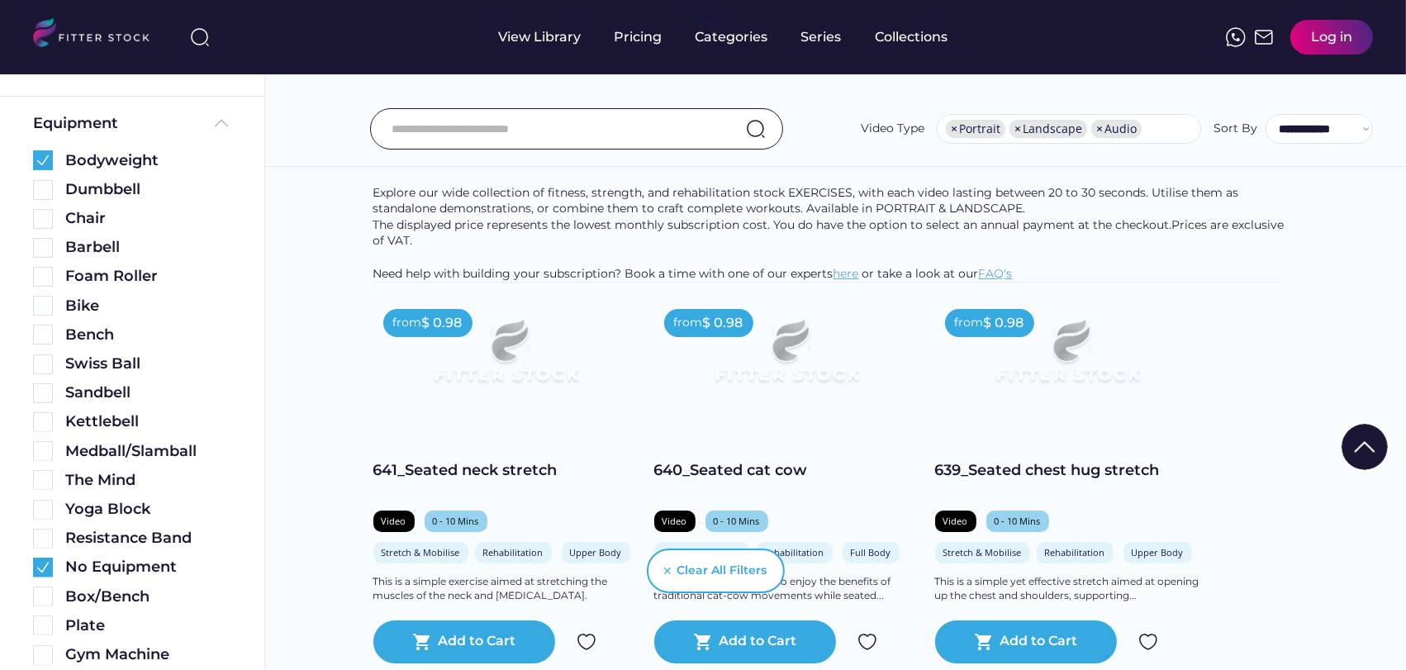
click at [287, 111] on div "**********" at bounding box center [835, 92] width 1141 height 150
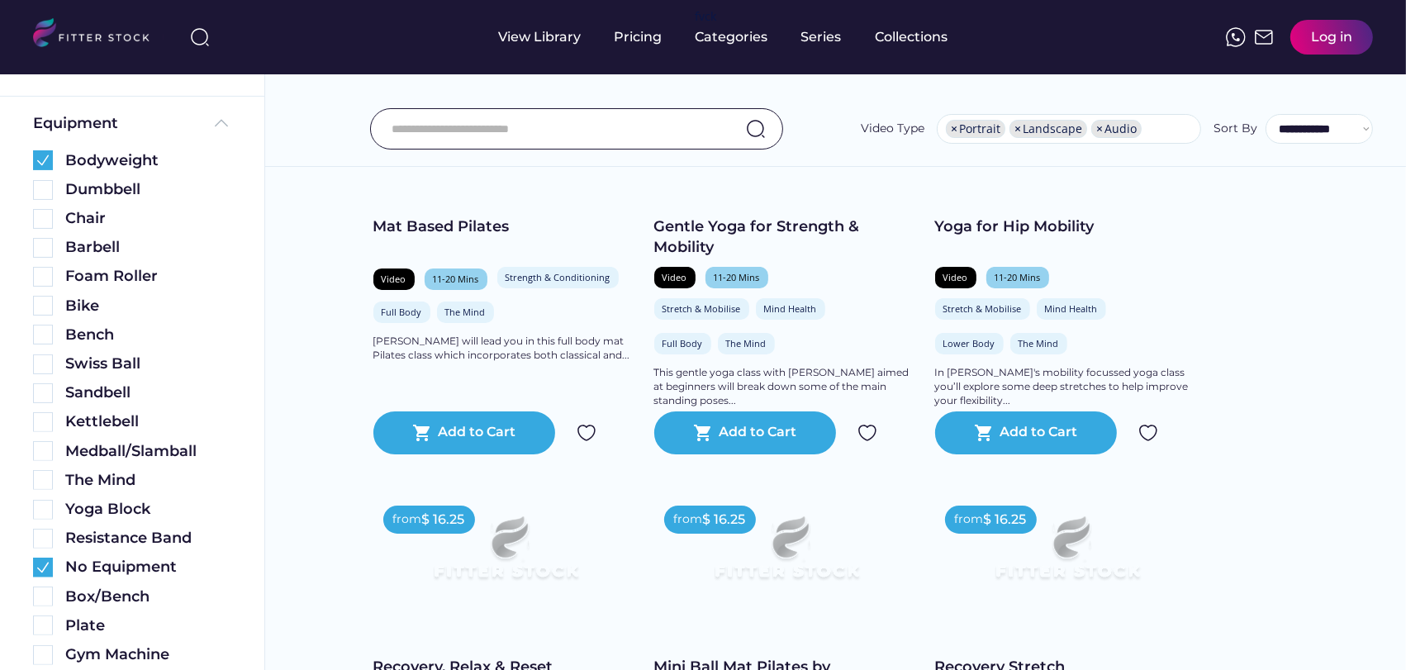
scroll to position [0, 0]
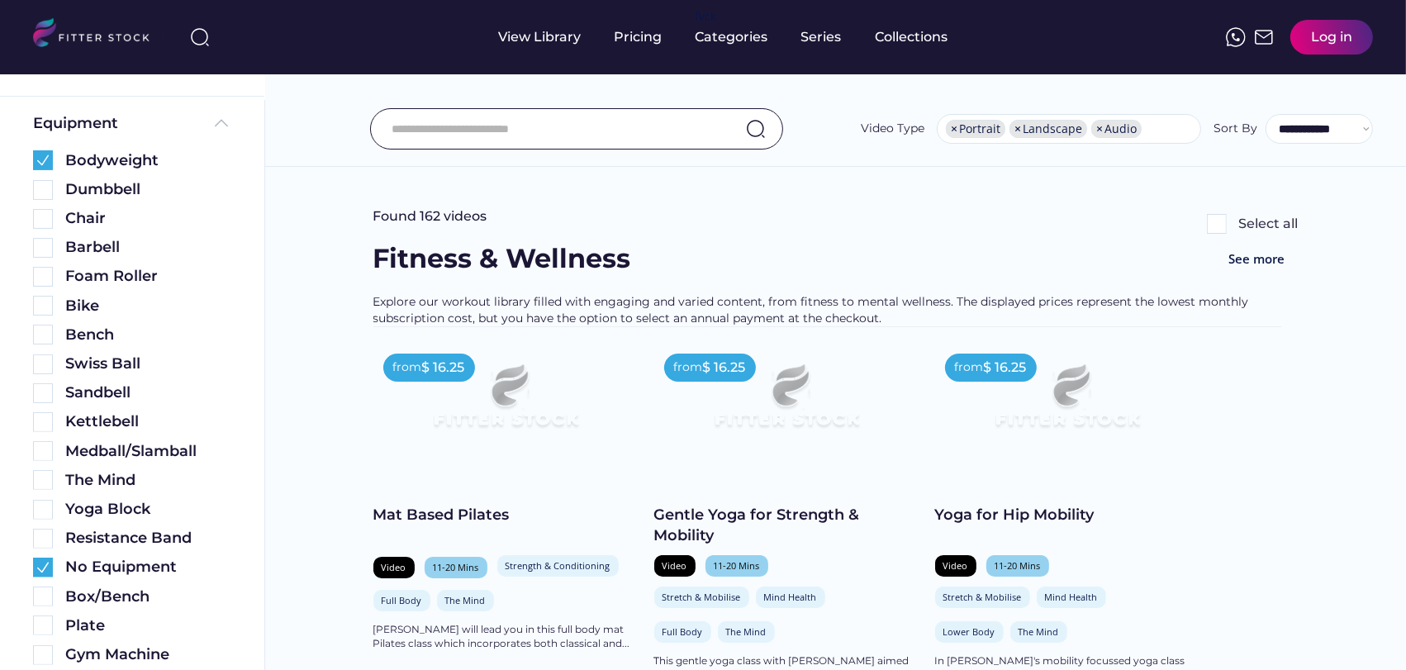
click at [728, 212] on div "Found 162 videos Select all" at bounding box center [835, 223] width 925 height 33
drag, startPoint x: 506, startPoint y: 212, endPoint x: 459, endPoint y: 227, distance: 49.6
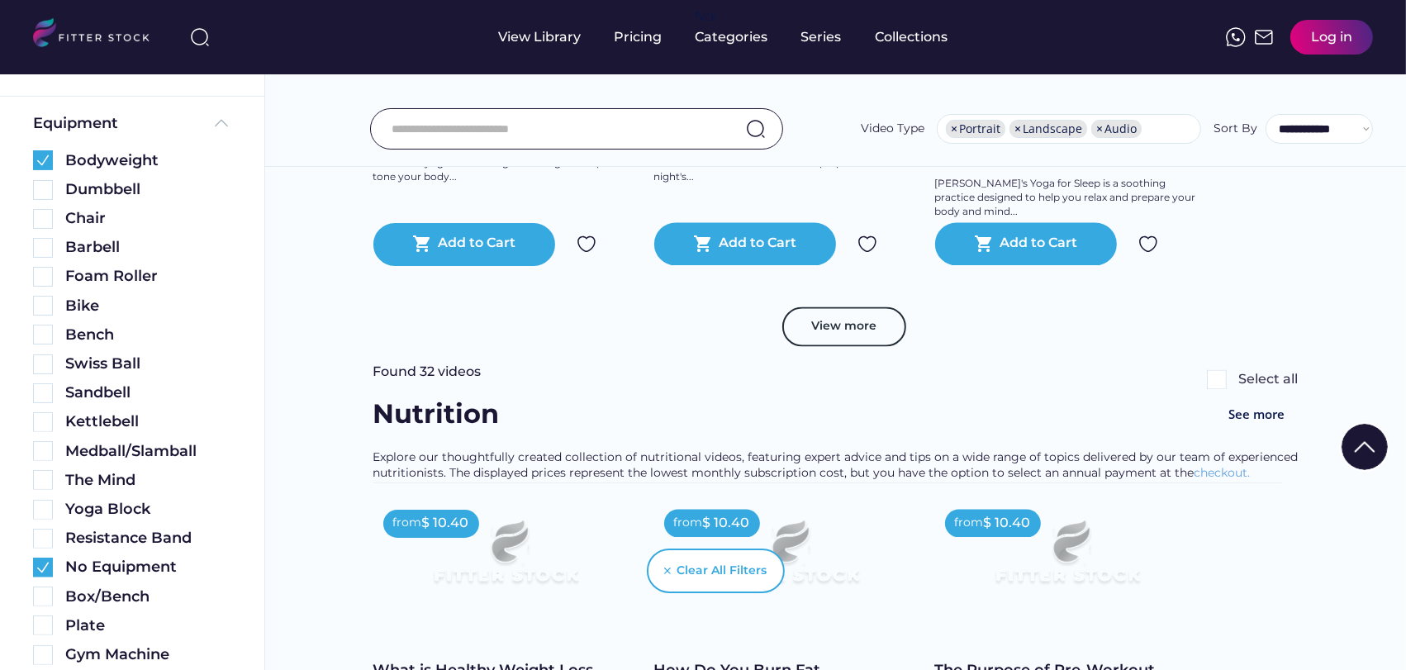
scroll to position [3212, 0]
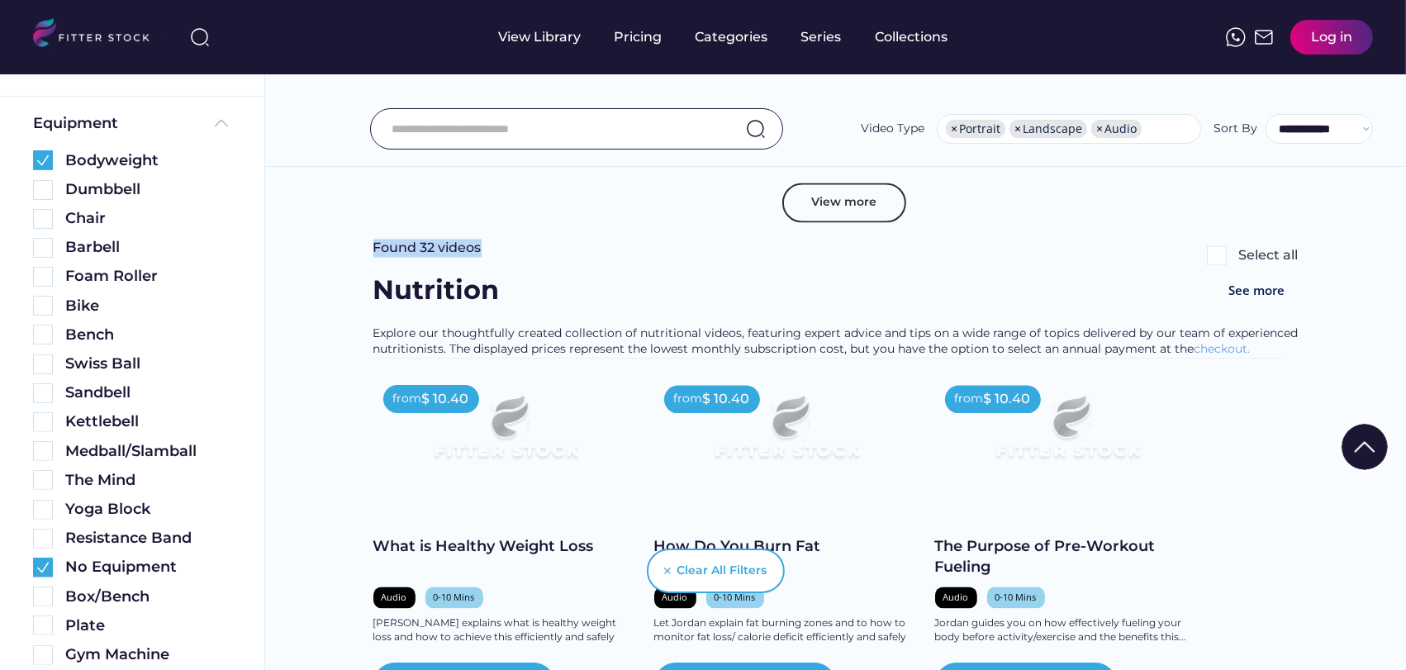
drag, startPoint x: 487, startPoint y: 236, endPoint x: 495, endPoint y: 243, distance: 9.9
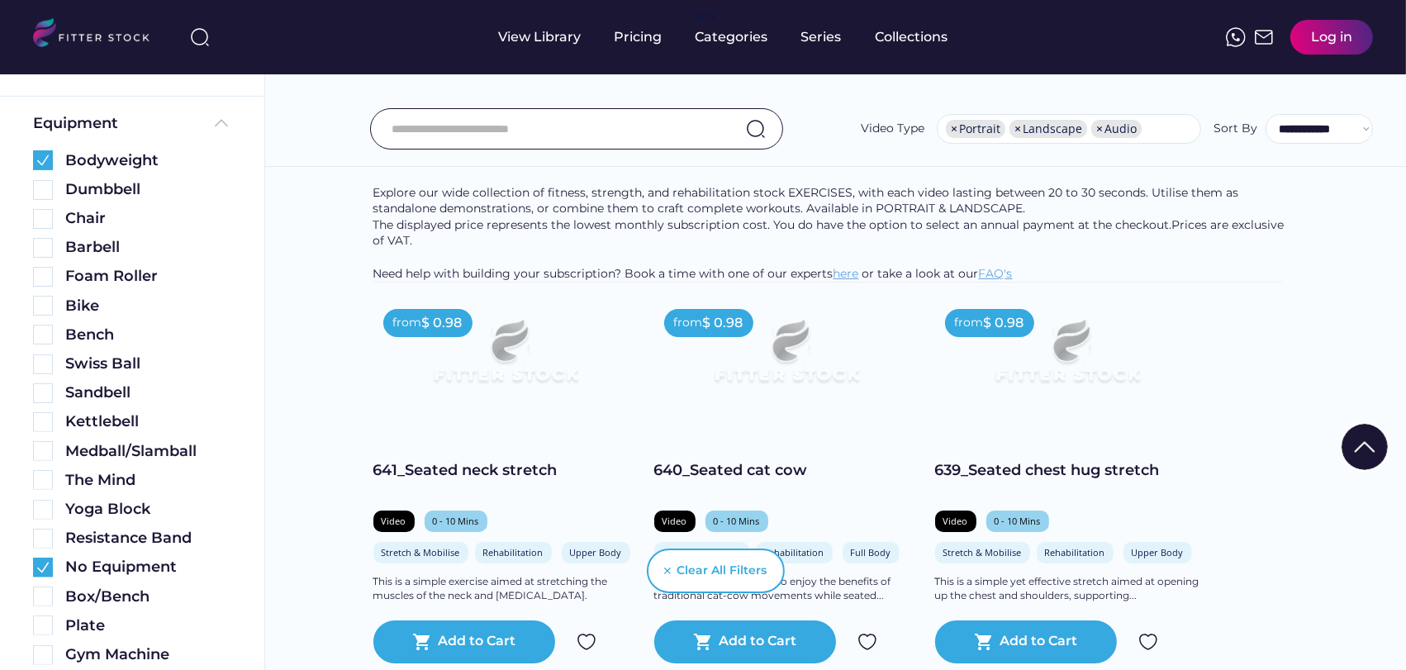
scroll to position [5967, 0]
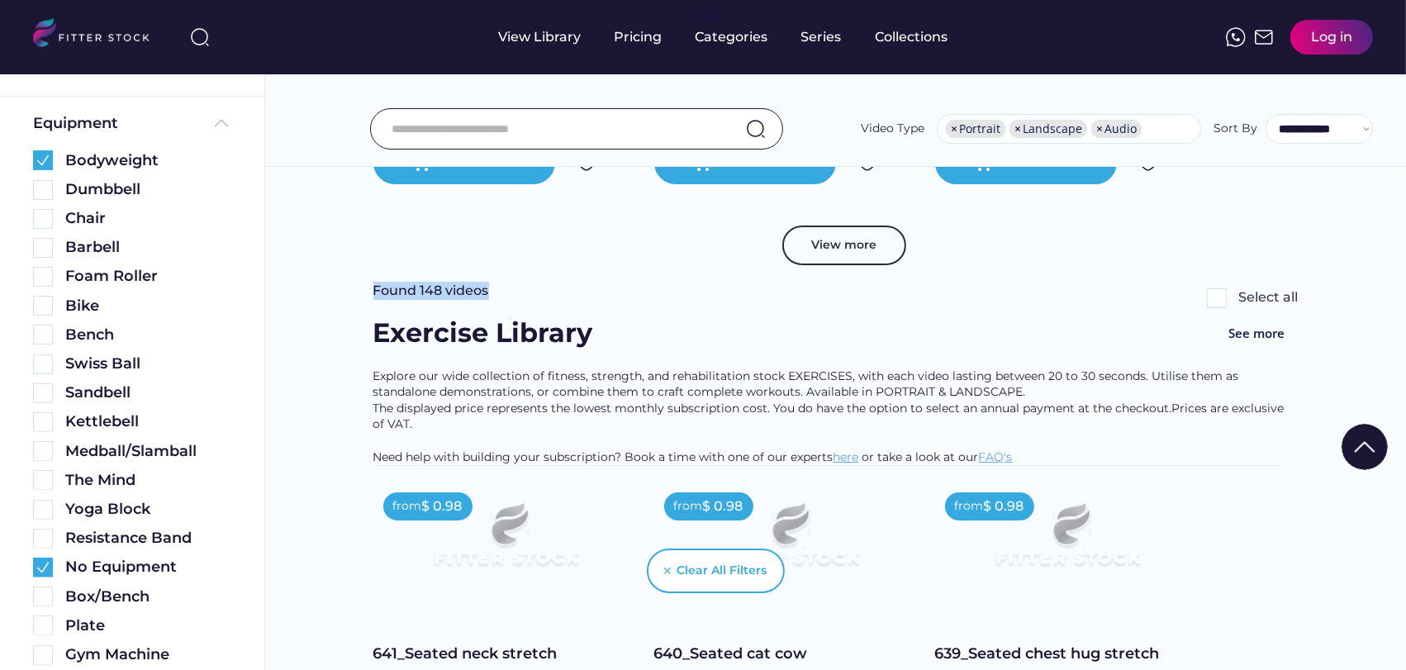
drag, startPoint x: 501, startPoint y: 289, endPoint x: 412, endPoint y: 292, distance: 88.5
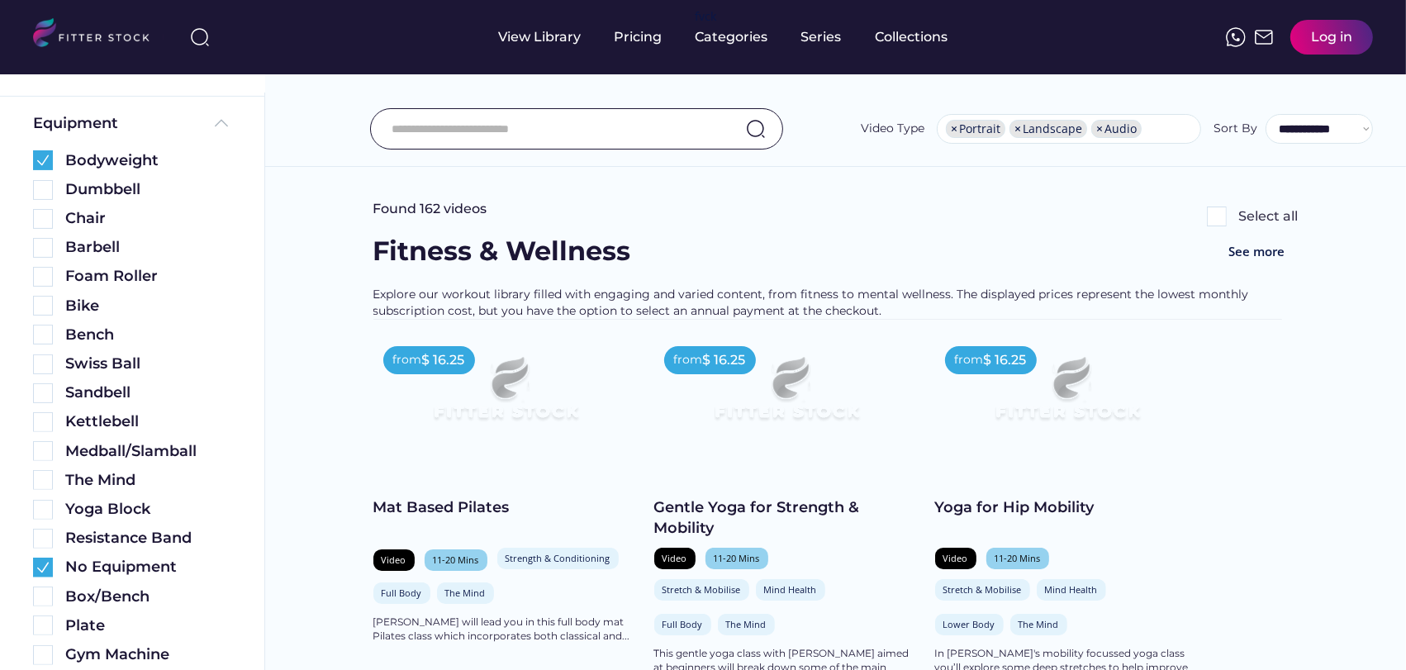
scroll to position [0, 0]
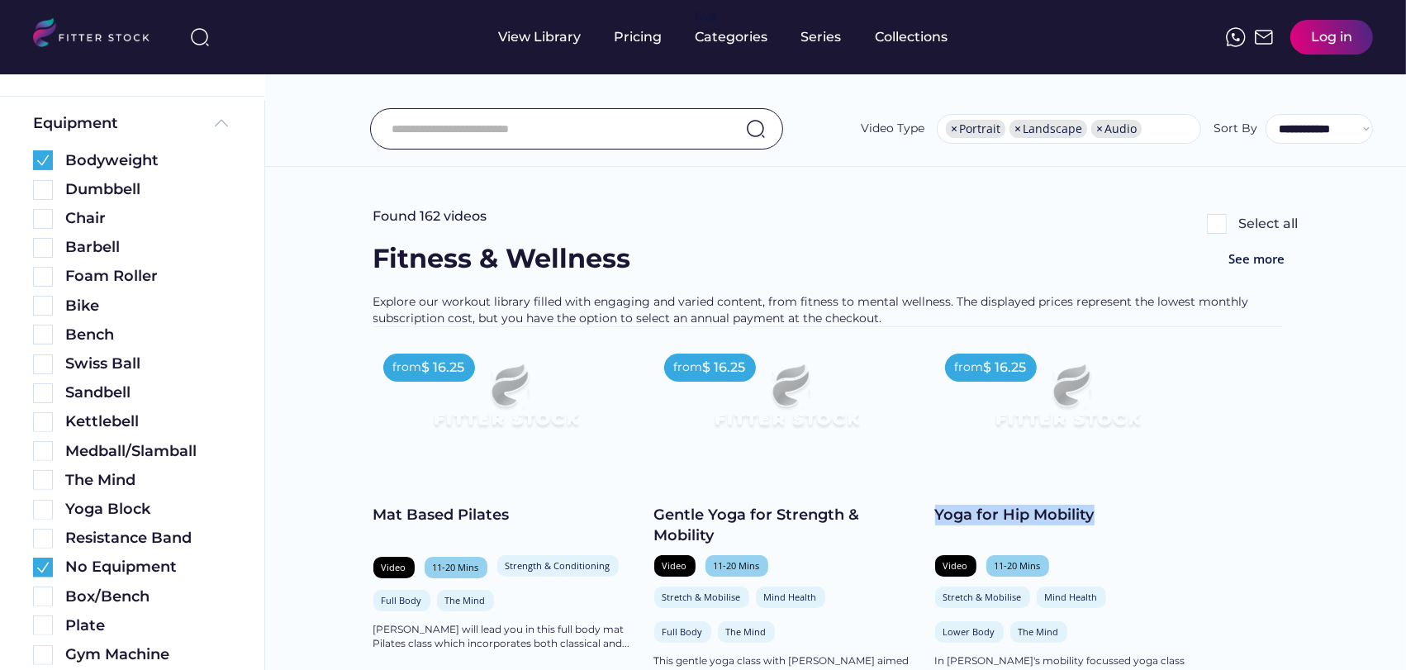
drag, startPoint x: 1096, startPoint y: 517, endPoint x: 938, endPoint y: 521, distance: 158.7
click at [938, 521] on div "Yoga for Hip Mobility" at bounding box center [1067, 515] width 264 height 21
copy div "Yoga for Hip Mobility"
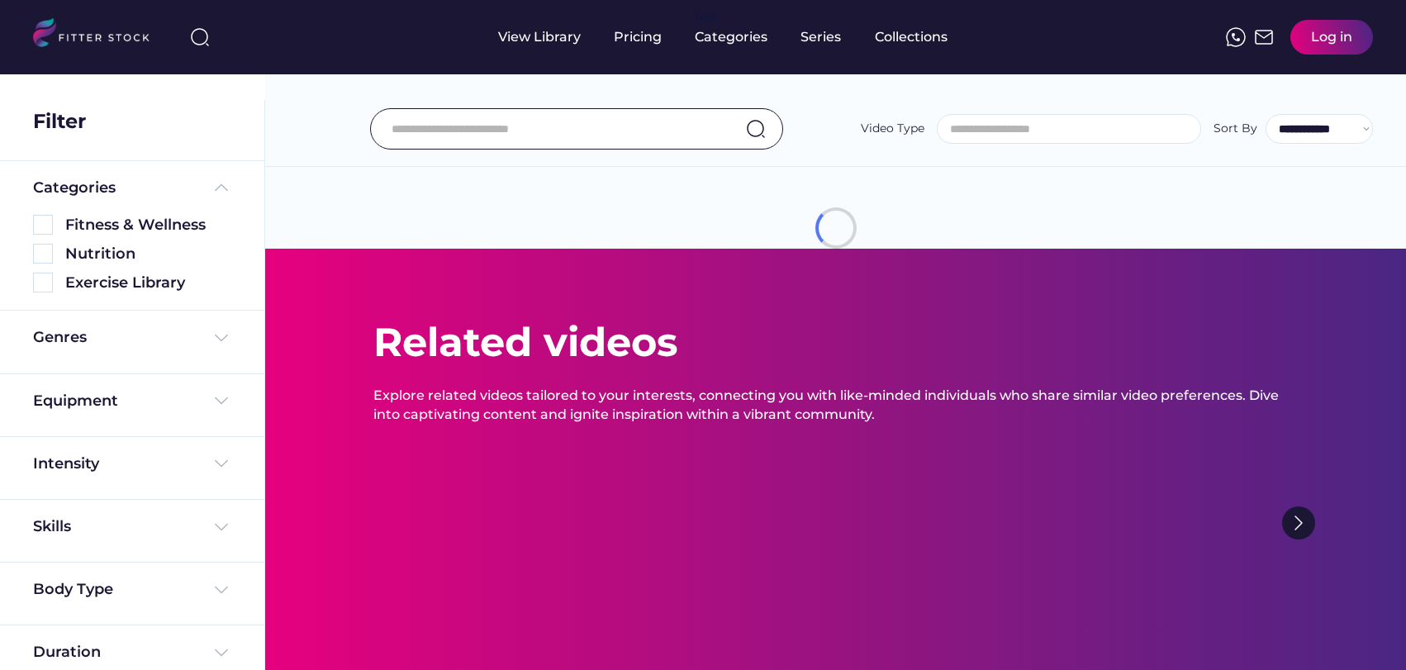
select select "**********"
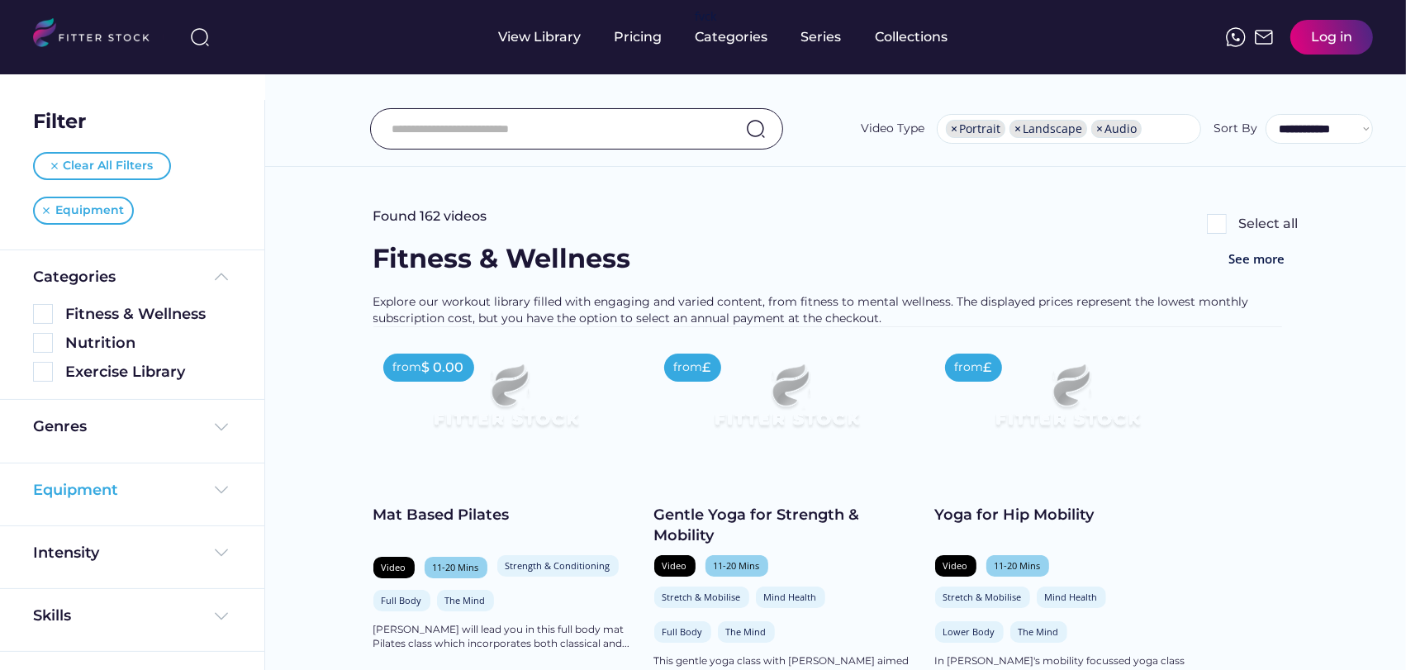
click at [218, 480] on img at bounding box center [222, 490] width 20 height 20
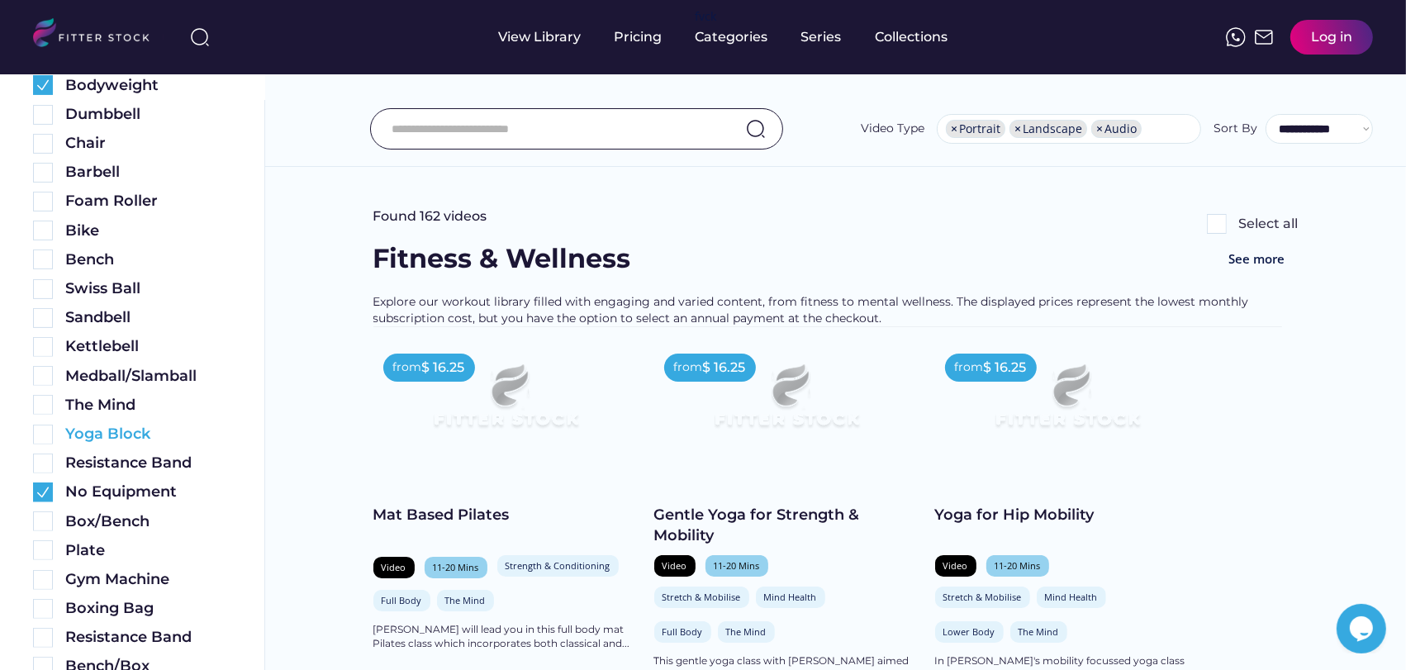
scroll to position [474, 0]
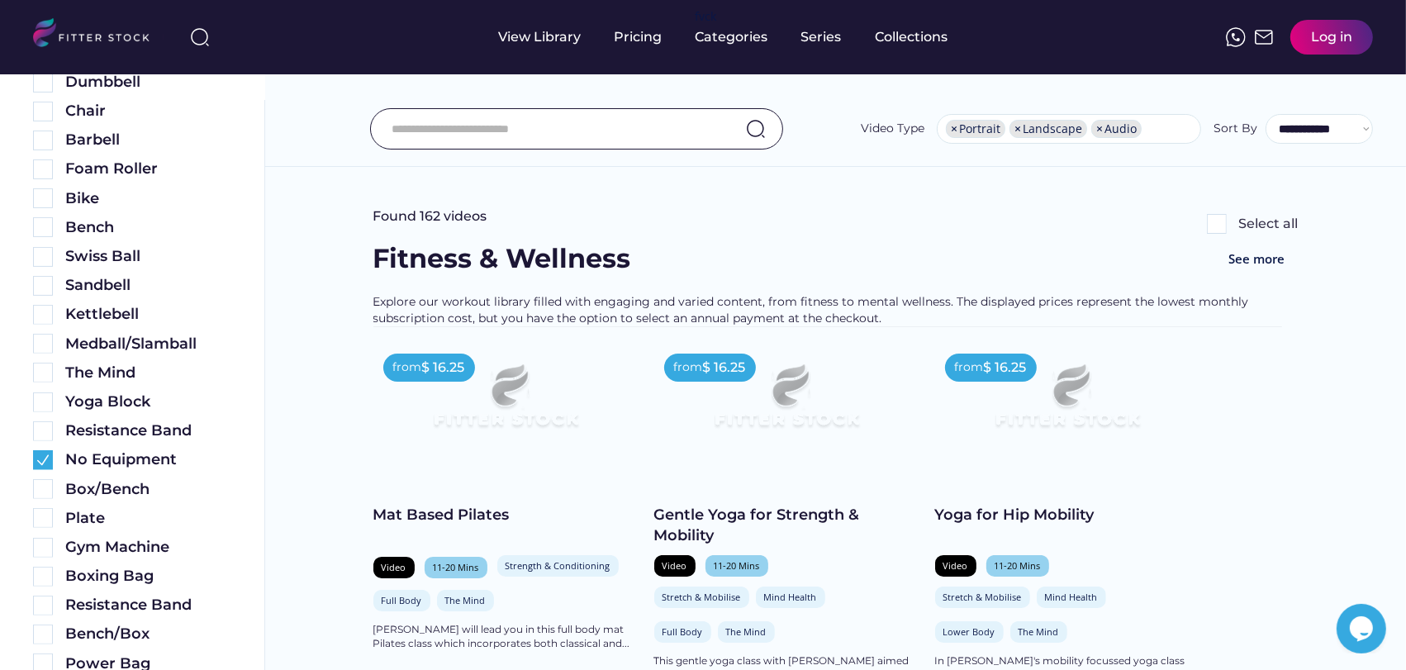
click at [424, 130] on input "input" at bounding box center [556, 129] width 329 height 35
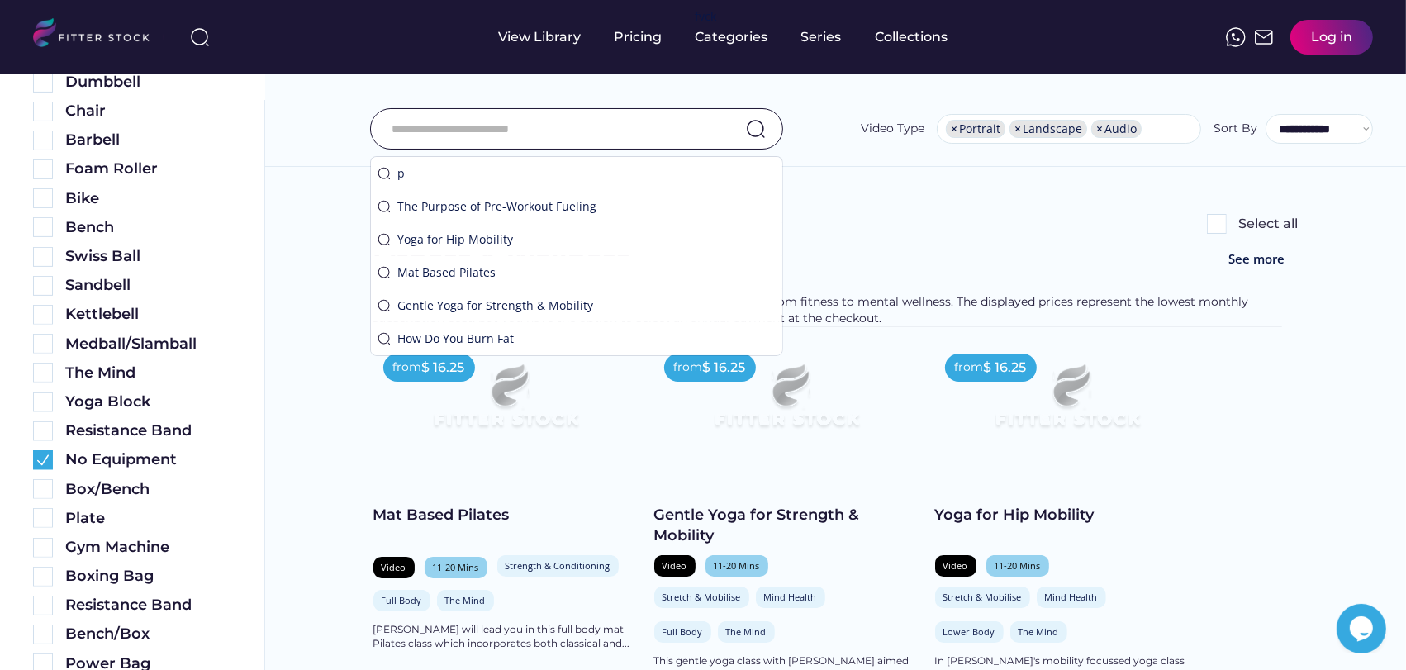
paste input "**********"
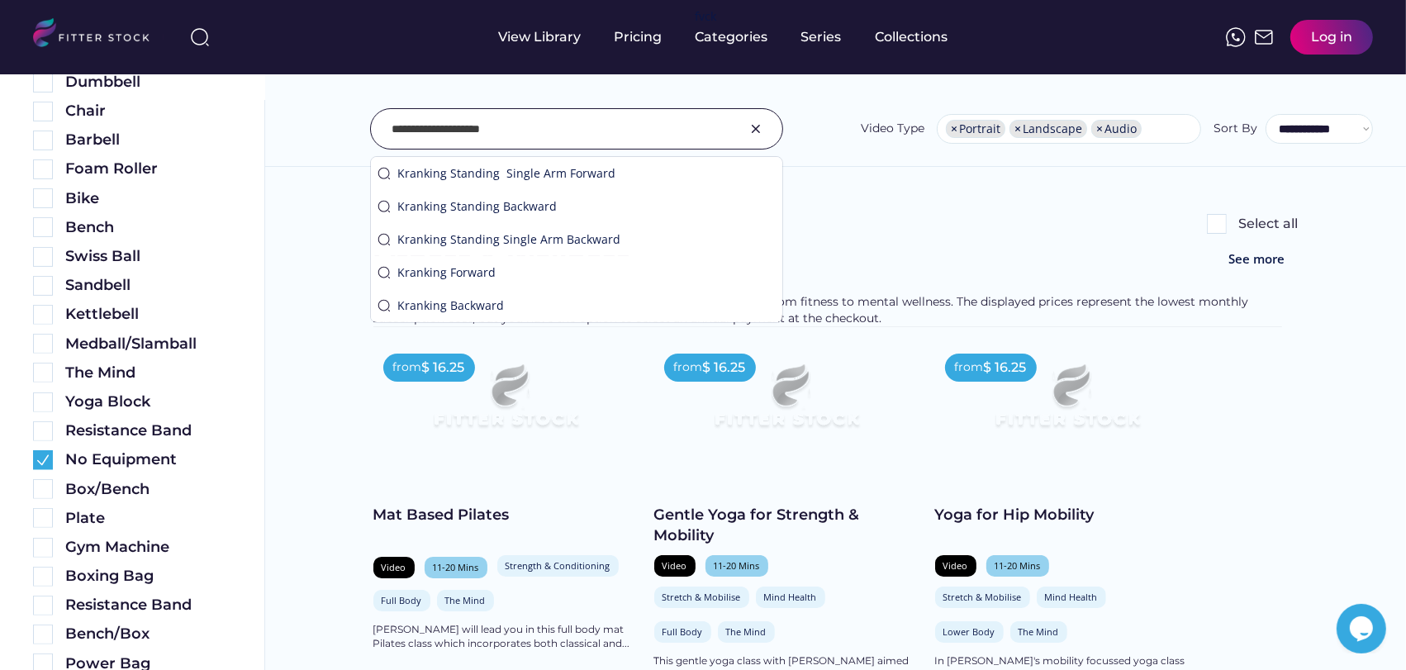
type input "**********"
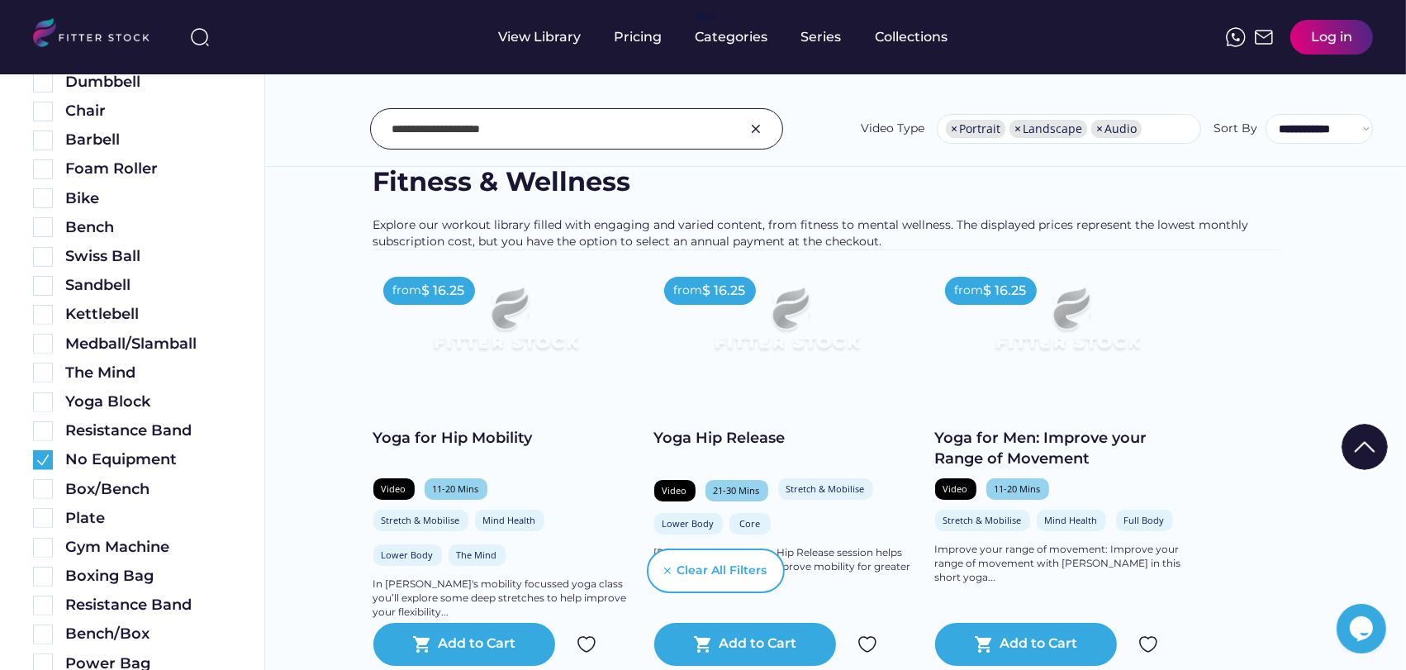
scroll to position [183, 0]
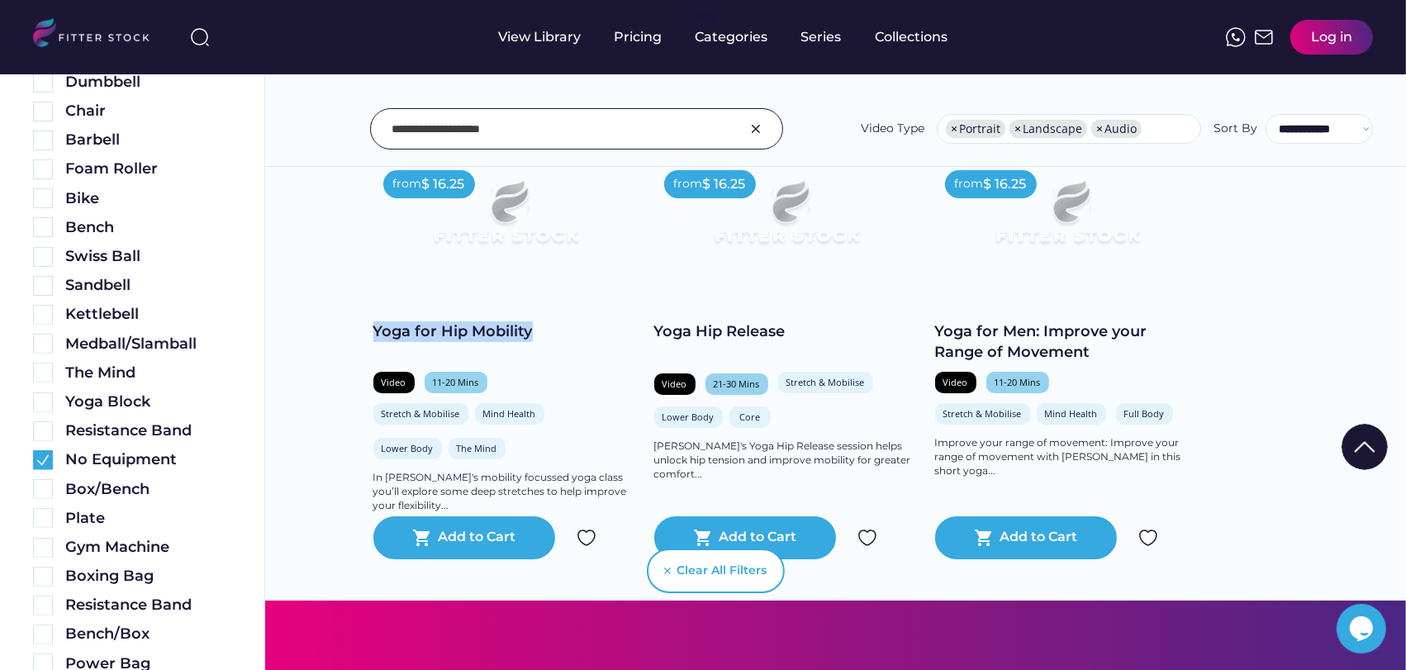
drag, startPoint x: 529, startPoint y: 328, endPoint x: 339, endPoint y: 2, distance: 376.9
click at [359, 316] on div "Found 3 videos Select all Fitness & Wellness See more Explore our workout libra…" at bounding box center [835, 625] width 1142 height 1416
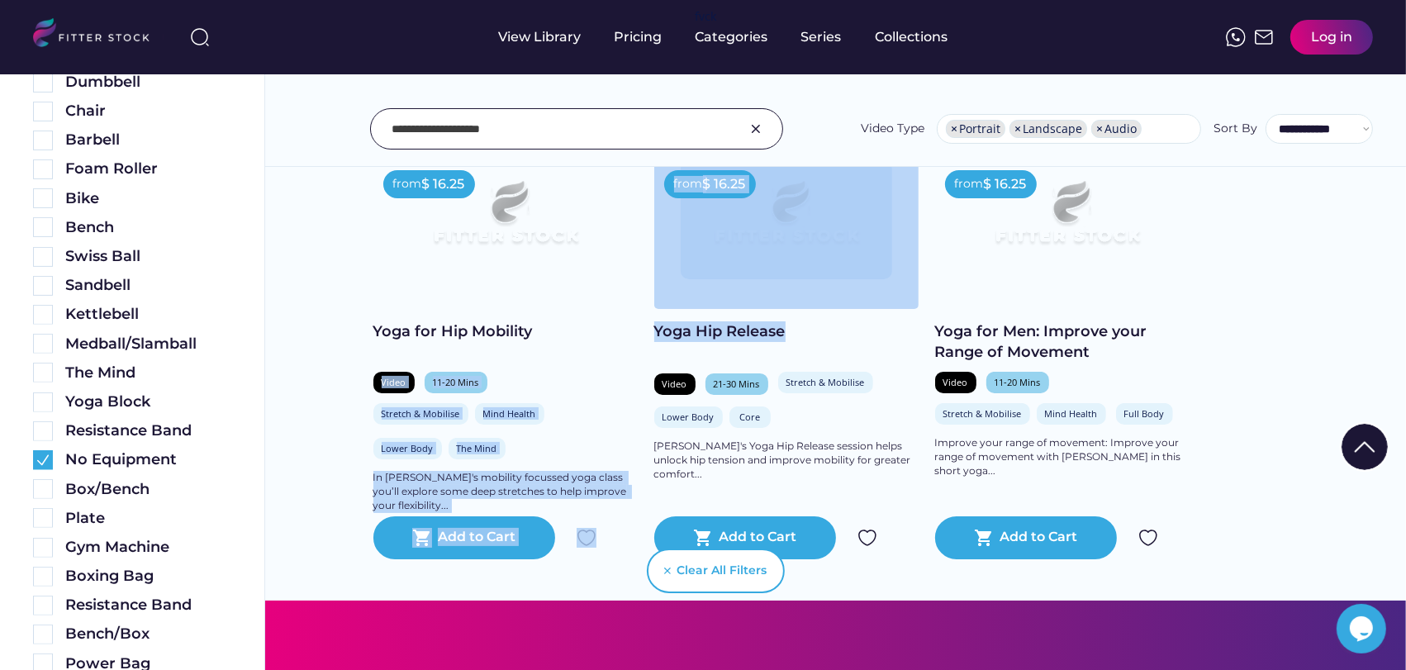
drag, startPoint x: 796, startPoint y: 332, endPoint x: 635, endPoint y: 329, distance: 161.1
click at [635, 329] on div "from $ 16.25 Yoga for Hip Mobility Video 11-20 Mins Stretch & Mobilise Mind Hea…" at bounding box center [835, 359] width 925 height 399
click at [808, 332] on div "Yoga Hip Release" at bounding box center [786, 331] width 264 height 21
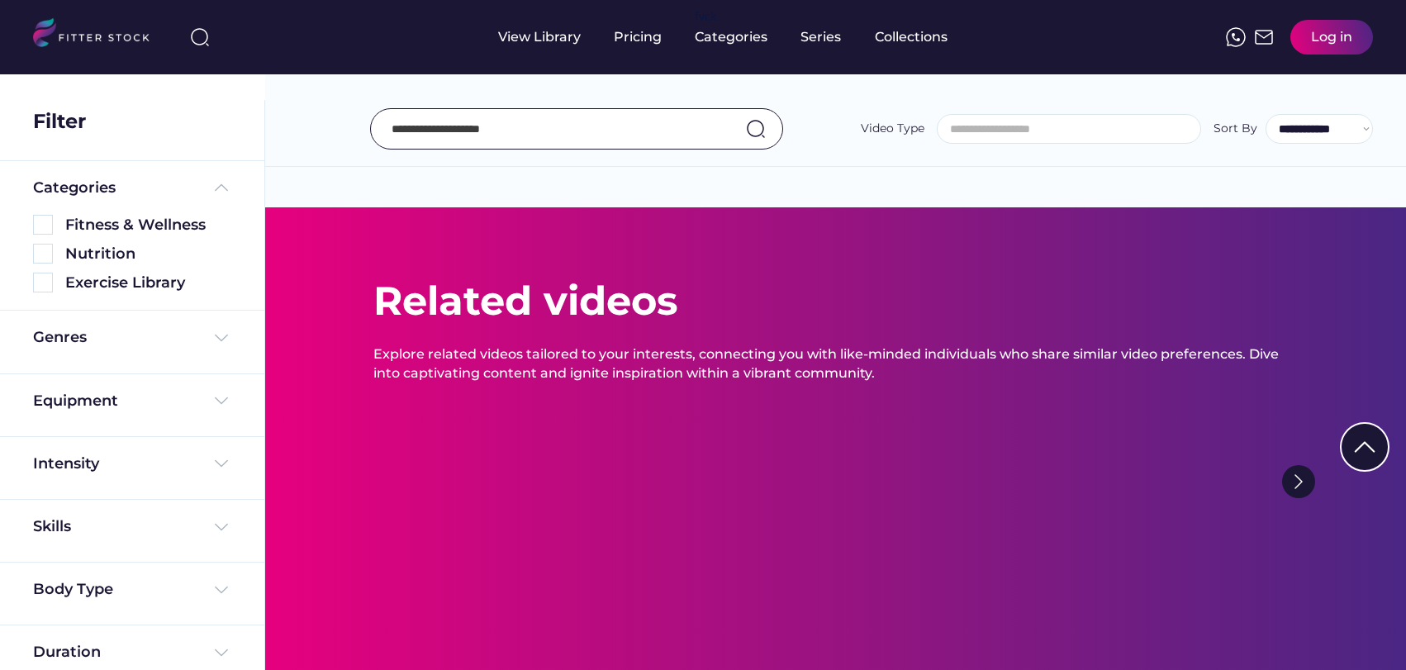
select select "**********"
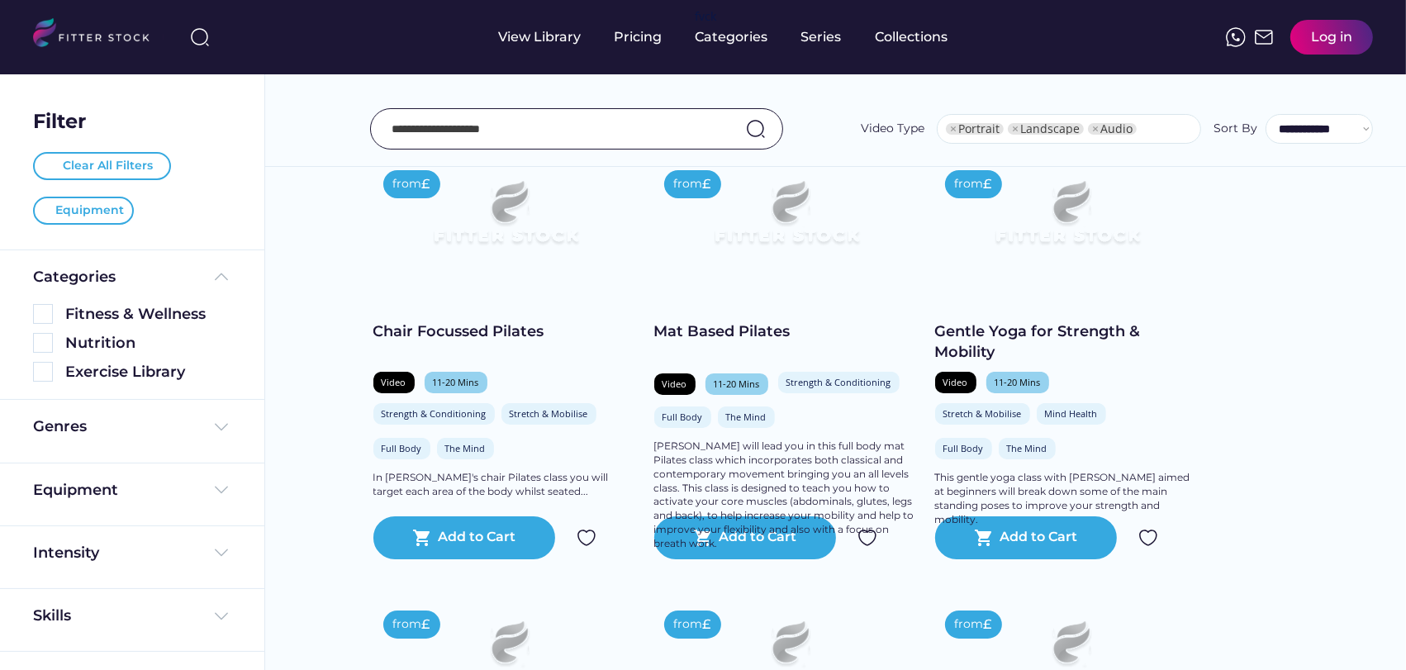
select select "**********"
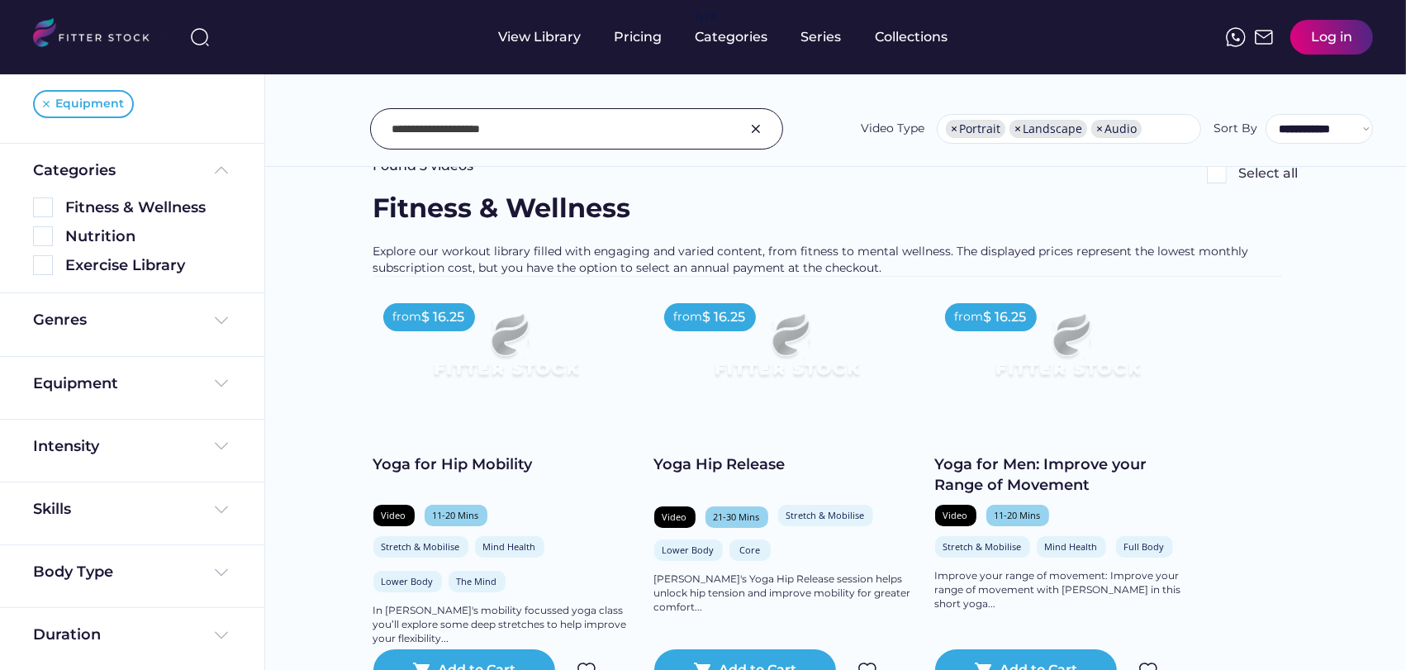
scroll to position [92, 0]
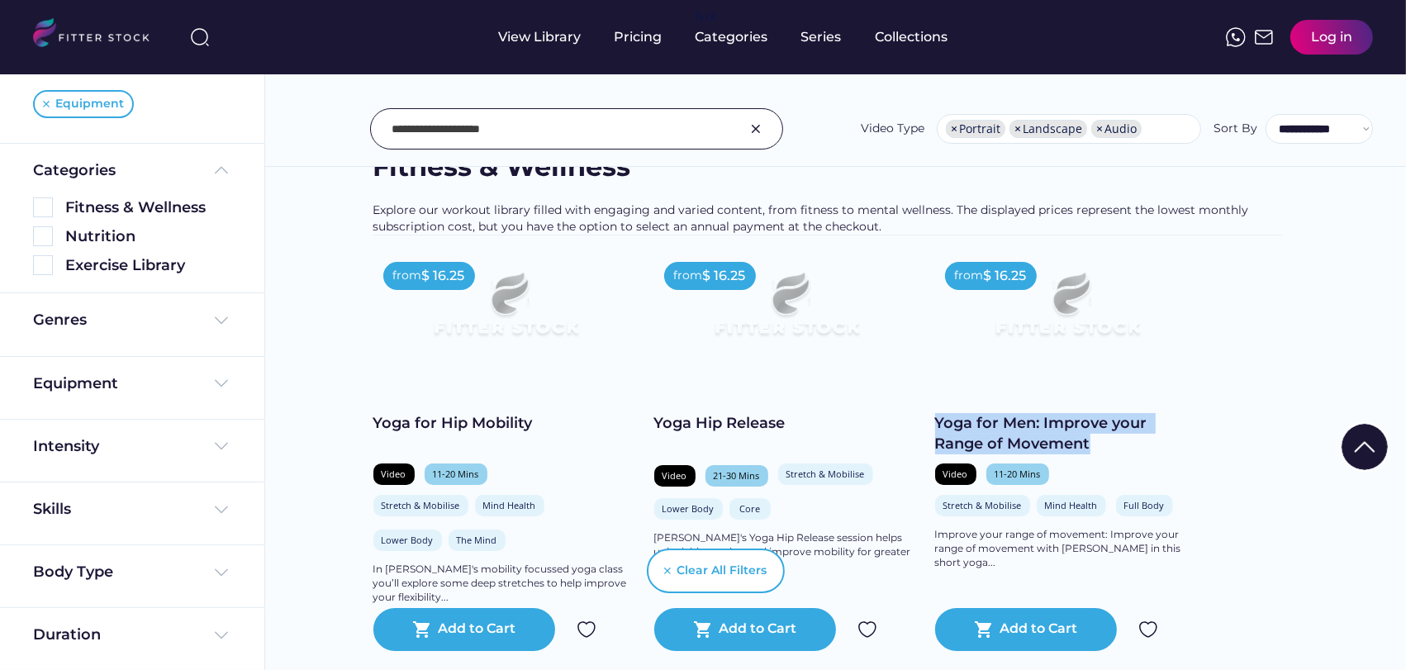
drag, startPoint x: 1120, startPoint y: 450, endPoint x: 929, endPoint y: 427, distance: 192.2
click at [929, 427] on div "from $ 16.25 Yoga for Hip Mobility Video 11-20 Mins Stretch & Mobilise Mind Hea…" at bounding box center [835, 451] width 925 height 399
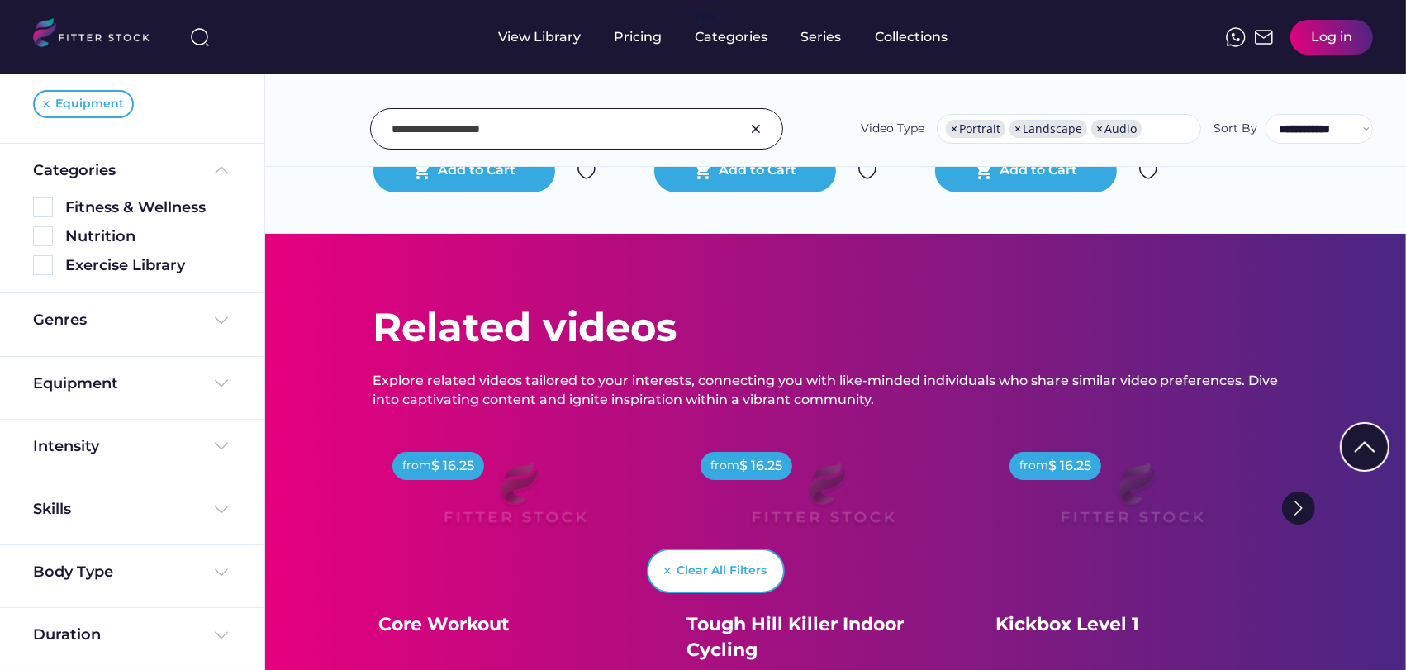
scroll to position [918, 0]
